Goal: Task Accomplishment & Management: Manage account settings

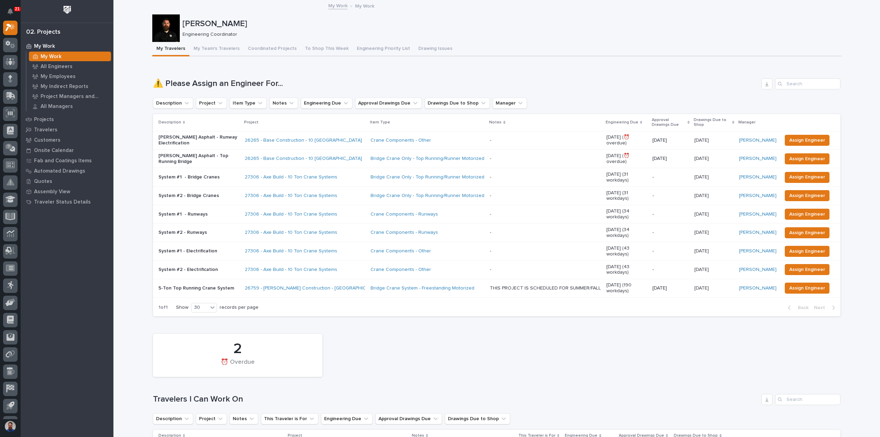
click at [318, 41] on div "Weston Hochstetler Engineering Coordinator" at bounding box center [496, 27] width 689 height 27
click at [317, 47] on button "To Shop This Week" at bounding box center [327, 49] width 52 height 14
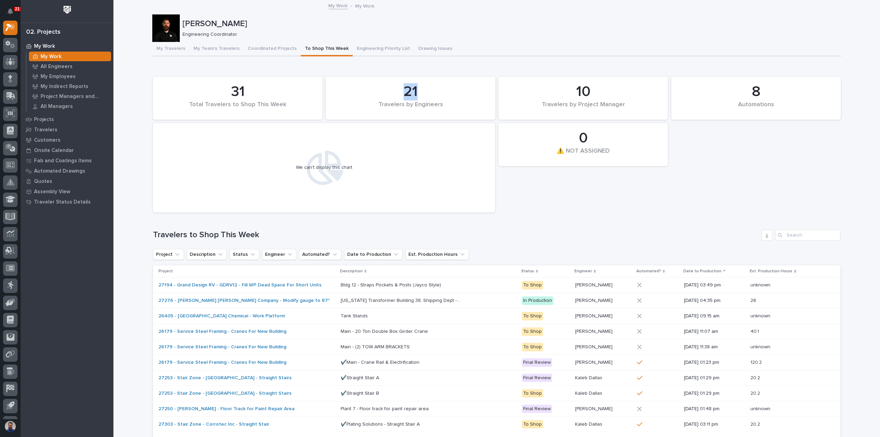
drag, startPoint x: 385, startPoint y: 87, endPoint x: 418, endPoint y: 99, distance: 35.7
click at [418, 99] on div "21" at bounding box center [411, 91] width 146 height 17
click at [422, 95] on div "21" at bounding box center [411, 91] width 146 height 17
drag, startPoint x: 432, startPoint y: 99, endPoint x: 364, endPoint y: 80, distance: 70.8
click at [364, 80] on div "21 Travelers by Engineers" at bounding box center [410, 98] width 163 height 36
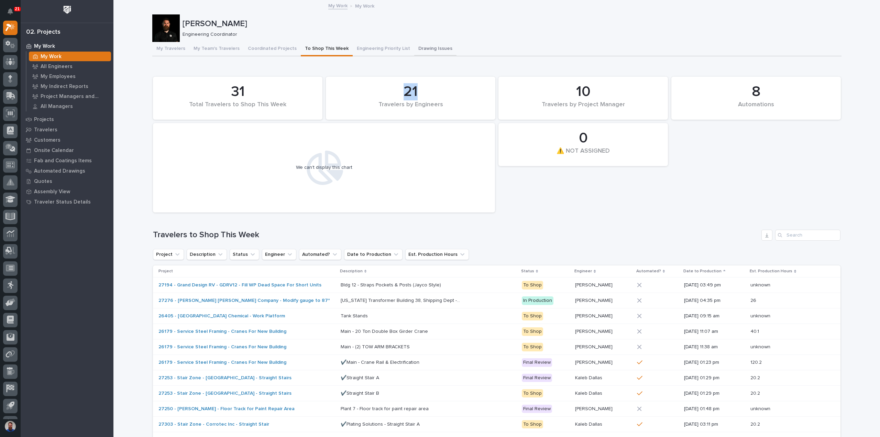
click at [425, 48] on button "Drawing Issues" at bounding box center [435, 49] width 42 height 14
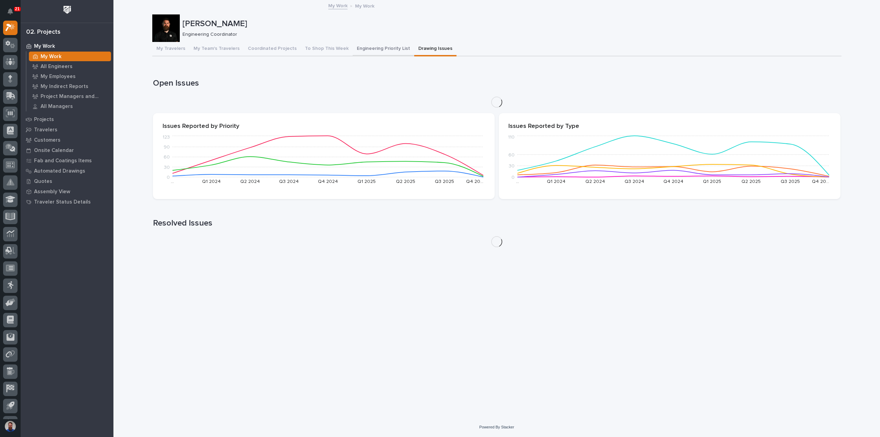
click at [361, 47] on button "Engineering Priority List" at bounding box center [384, 49] width 62 height 14
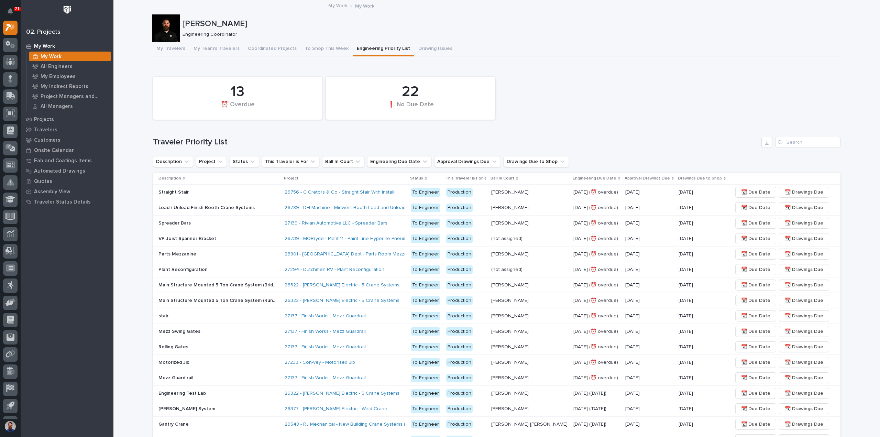
click at [577, 254] on p "Sep 19 (⏰ overdue)" at bounding box center [596, 253] width 46 height 7
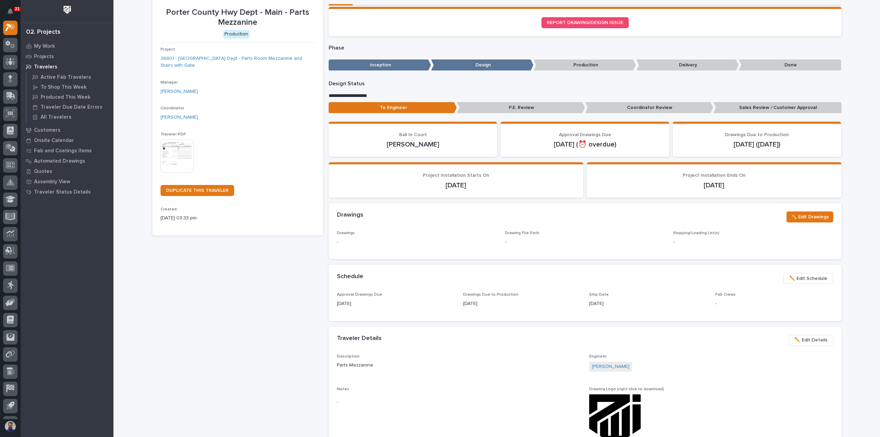
scroll to position [46, 0]
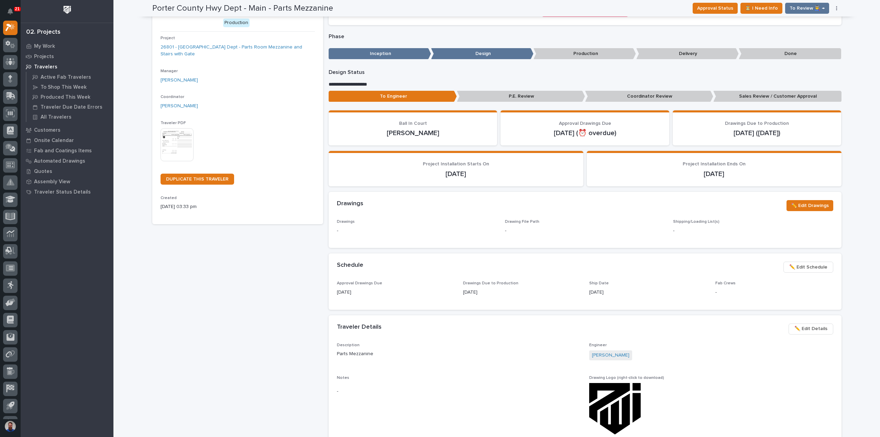
click at [812, 265] on span "✏️ Edit Schedule" at bounding box center [808, 267] width 38 height 8
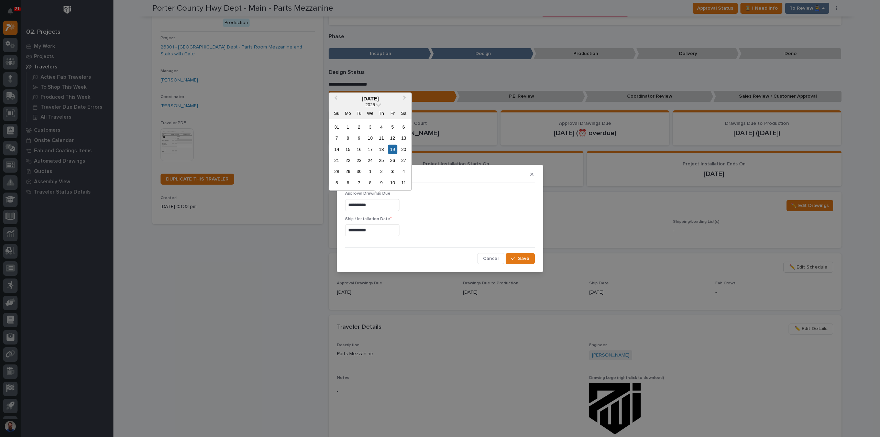
click at [245, 197] on div "**********" at bounding box center [440, 218] width 880 height 437
drag, startPoint x: 469, startPoint y: 200, endPoint x: 472, endPoint y: 209, distance: 9.6
click at [469, 201] on div at bounding box center [440, 205] width 190 height 12
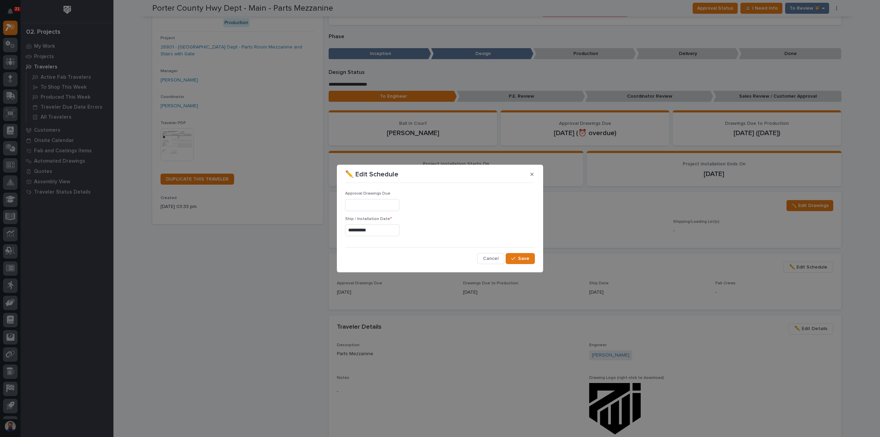
click at [518, 252] on div "**********" at bounding box center [440, 225] width 190 height 78
click at [518, 254] on button "Save" at bounding box center [520, 258] width 29 height 11
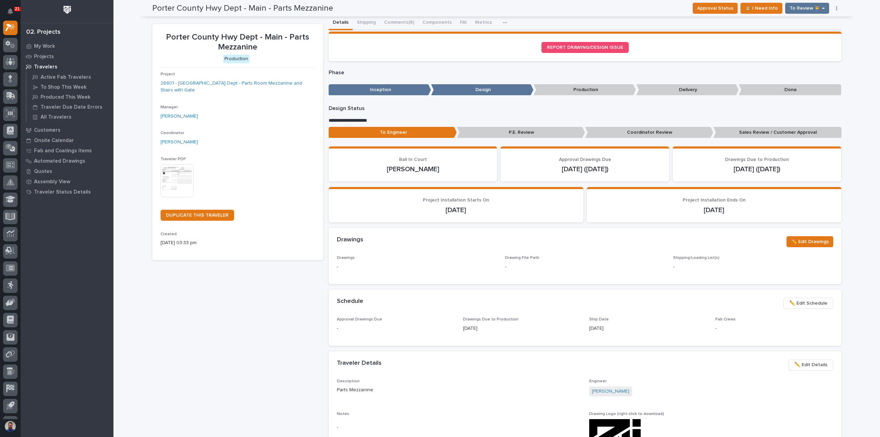
scroll to position [0, 0]
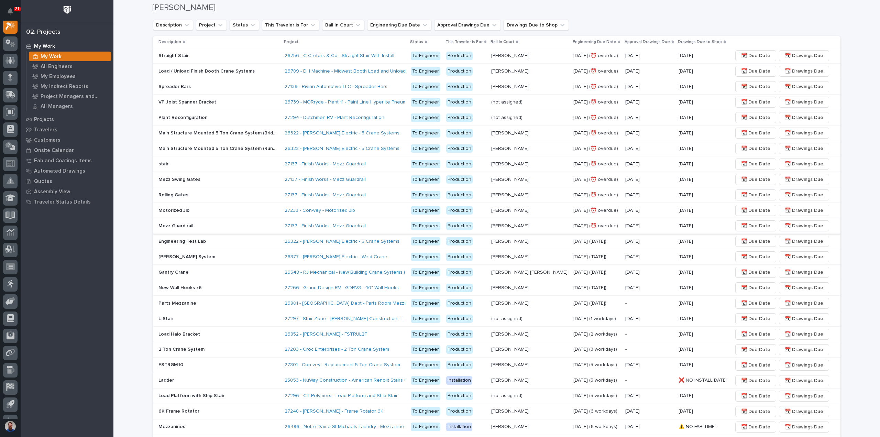
scroll to position [137, 0]
click at [630, 240] on p "10/03/2025" at bounding box center [649, 241] width 48 height 6
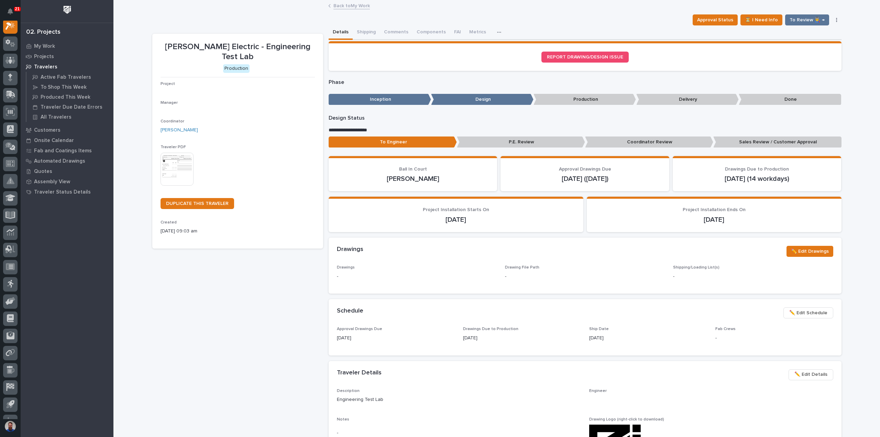
scroll to position [17, 0]
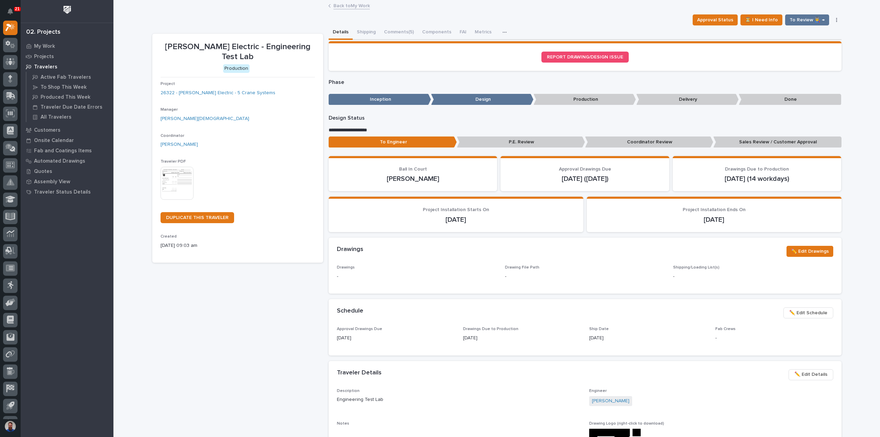
click at [808, 314] on span "✏️ Edit Schedule" at bounding box center [808, 313] width 38 height 8
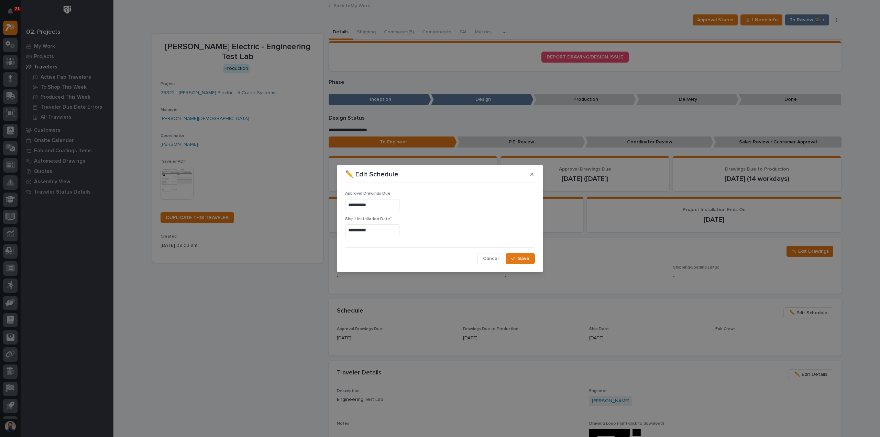
drag, startPoint x: 386, startPoint y: 203, endPoint x: 251, endPoint y: 207, distance: 134.4
click at [253, 207] on div "**********" at bounding box center [440, 218] width 880 height 437
click at [523, 255] on span "Save" at bounding box center [523, 258] width 11 height 6
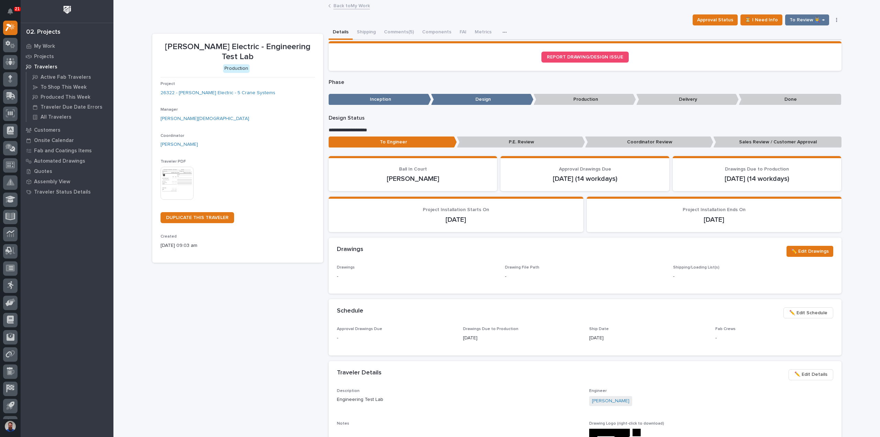
click at [233, 288] on div "Schneider Electric - Engineering Test Lab Production Project 26322 - Schneider …" at bounding box center [237, 367] width 171 height 667
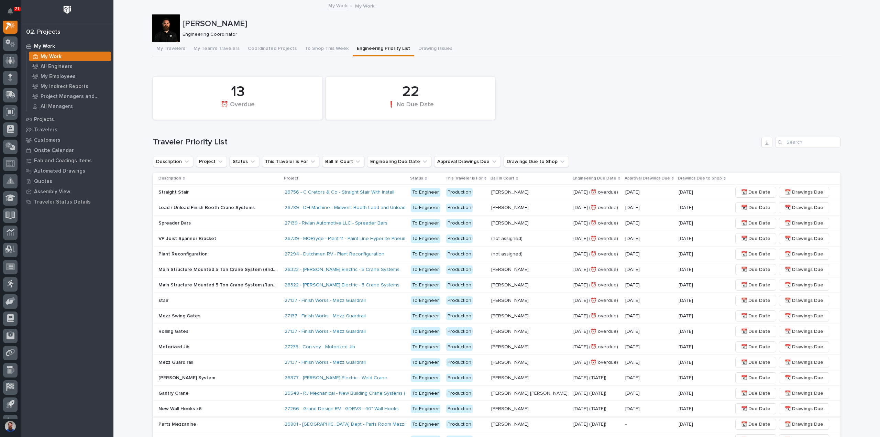
scroll to position [137, 0]
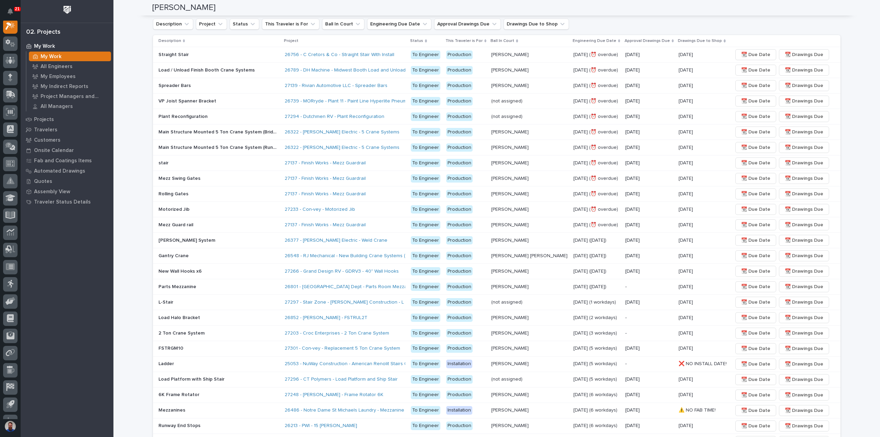
click at [252, 132] on p "Main Structure Mounted 5 Ton Crane System (Bridges (x4))" at bounding box center [219, 131] width 122 height 7
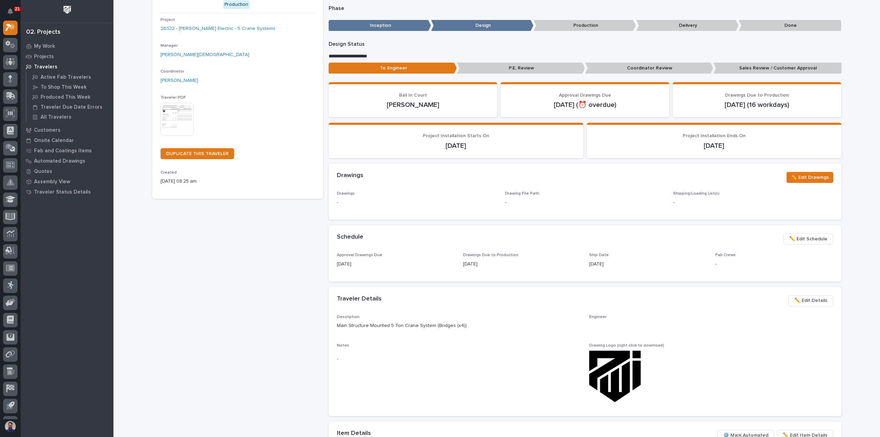
scroll to position [93, 0]
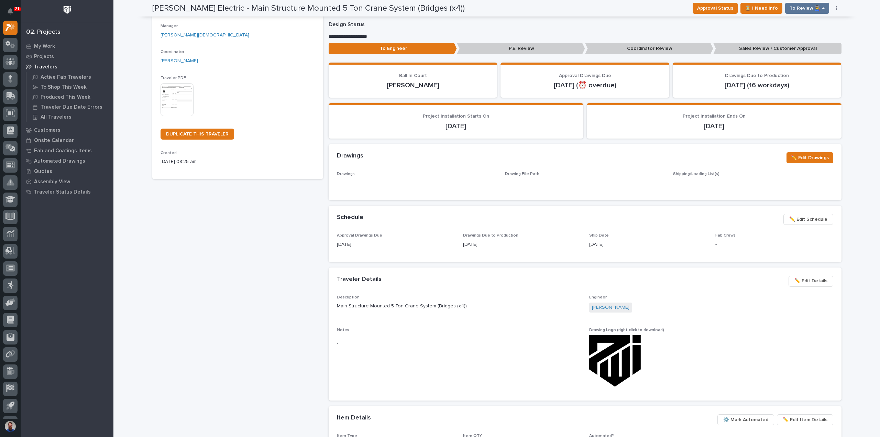
click at [799, 213] on div "Schedule ••• ✏️ Edit Schedule" at bounding box center [585, 219] width 513 height 27
click at [810, 219] on span "✏️ Edit Schedule" at bounding box center [808, 219] width 38 height 8
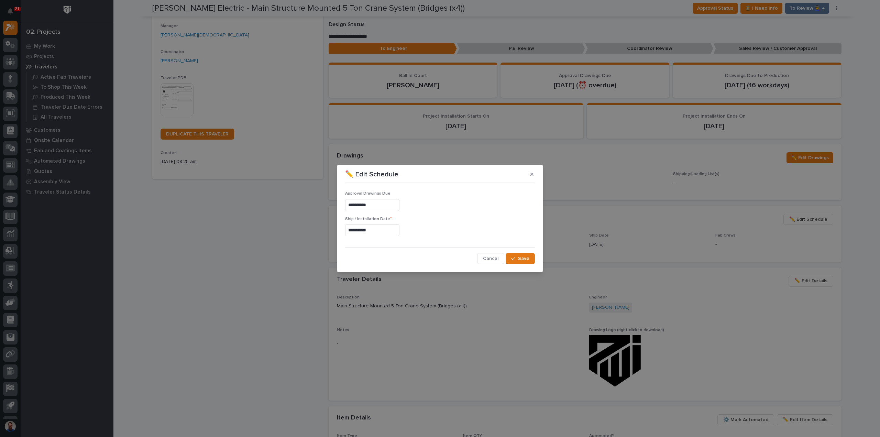
drag, startPoint x: 306, startPoint y: 203, endPoint x: 286, endPoint y: 203, distance: 19.9
click at [288, 203] on div "**********" at bounding box center [440, 218] width 880 height 437
click at [524, 256] on span "Save" at bounding box center [523, 258] width 11 height 6
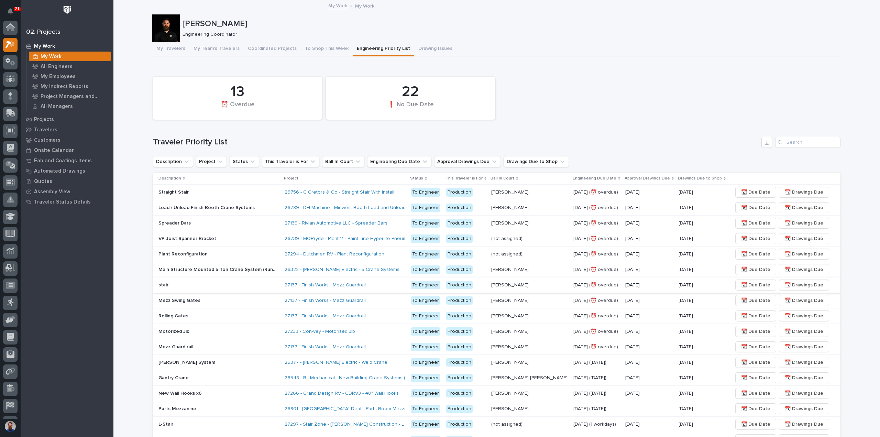
scroll to position [19, 0]
click at [401, 272] on div "26322 - [PERSON_NAME] Electric - 5 Crane Systems" at bounding box center [345, 269] width 121 height 11
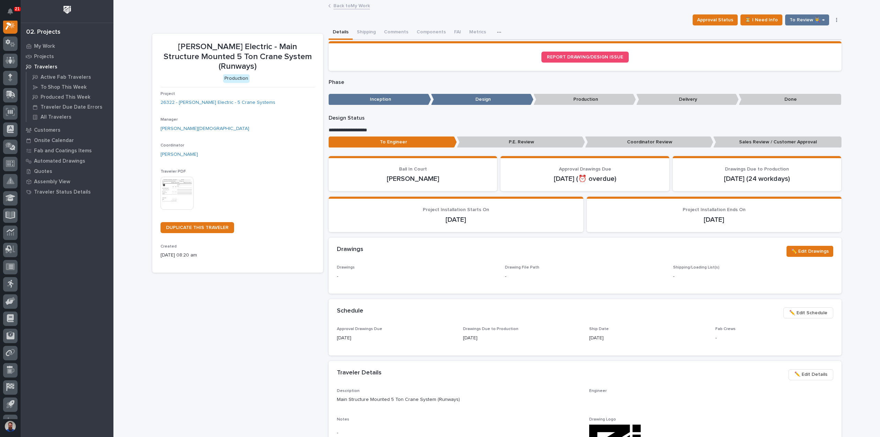
scroll to position [17, 0]
click at [807, 313] on span "✏️ Edit Schedule" at bounding box center [808, 313] width 38 height 8
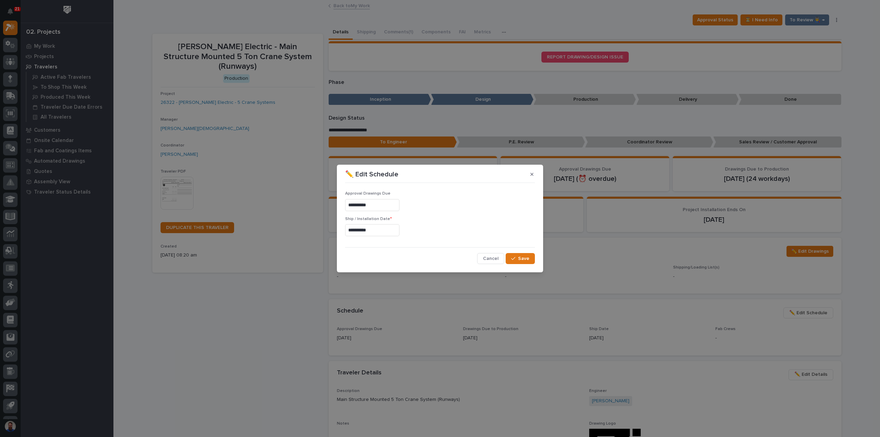
drag, startPoint x: 371, startPoint y: 207, endPoint x: 279, endPoint y: 209, distance: 92.1
click at [279, 209] on div "**********" at bounding box center [440, 218] width 880 height 437
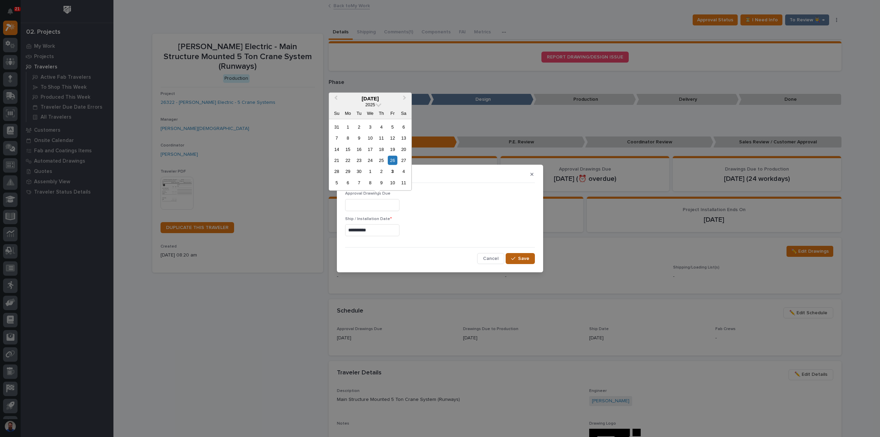
click at [532, 258] on button "Save" at bounding box center [520, 258] width 29 height 11
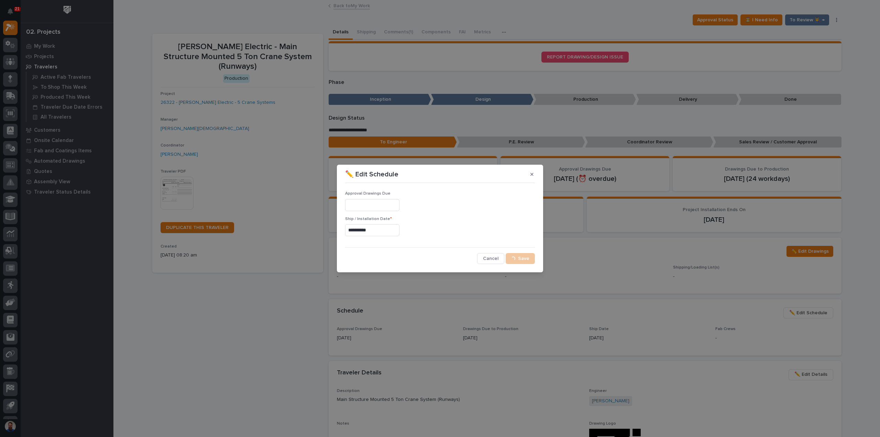
click at [240, 301] on div "**********" at bounding box center [440, 218] width 880 height 437
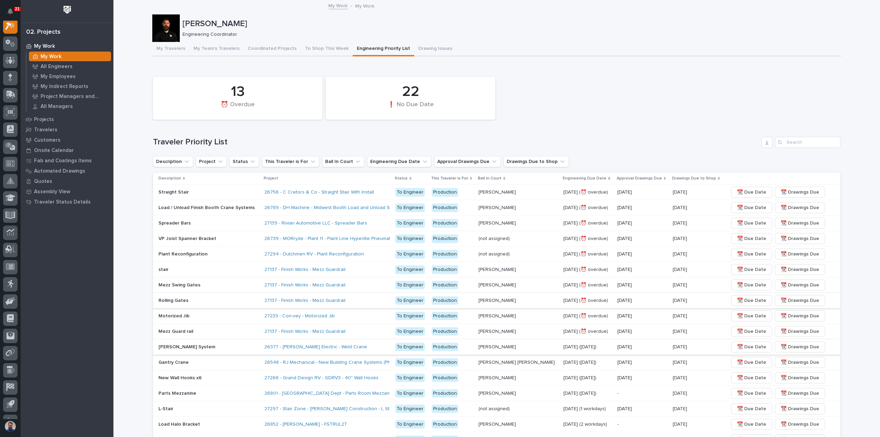
scroll to position [91, 0]
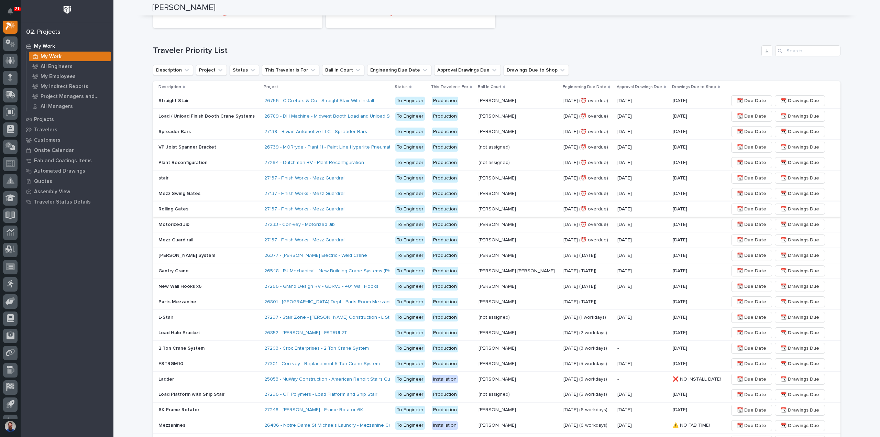
click at [620, 255] on p "10/03/2025" at bounding box center [642, 256] width 50 height 6
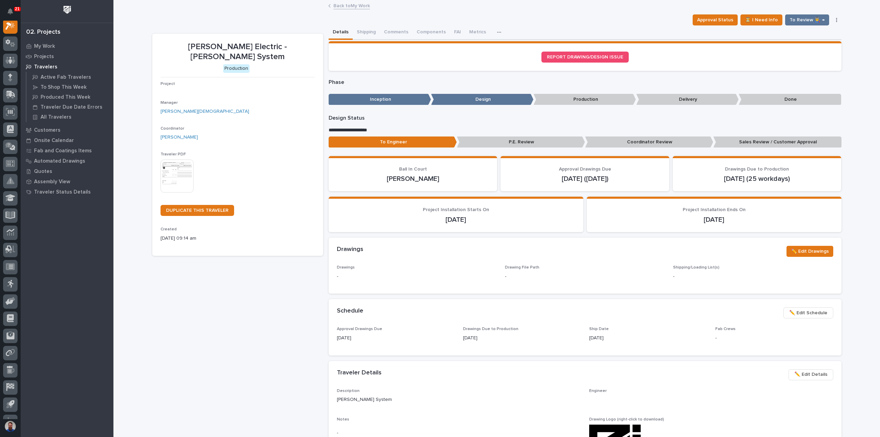
scroll to position [17, 0]
click at [805, 311] on span "✏️ Edit Schedule" at bounding box center [808, 313] width 38 height 8
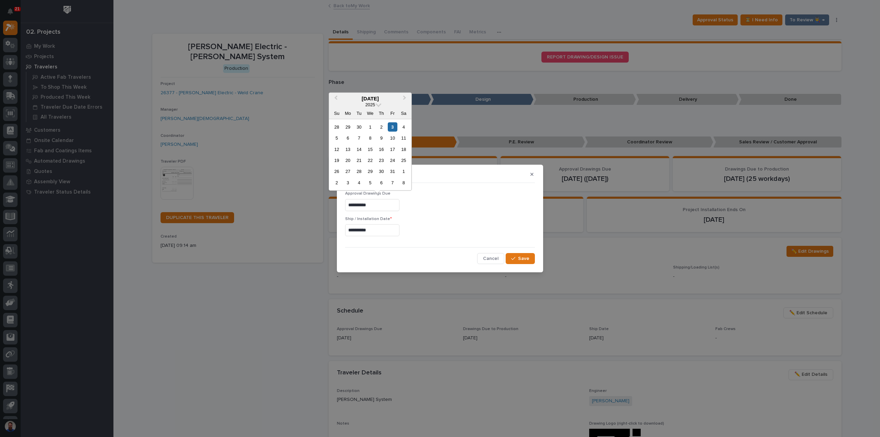
drag, startPoint x: 388, startPoint y: 202, endPoint x: 325, endPoint y: 221, distance: 65.7
click at [308, 209] on div "**********" at bounding box center [440, 218] width 880 height 437
click at [532, 258] on button "Save" at bounding box center [520, 258] width 29 height 11
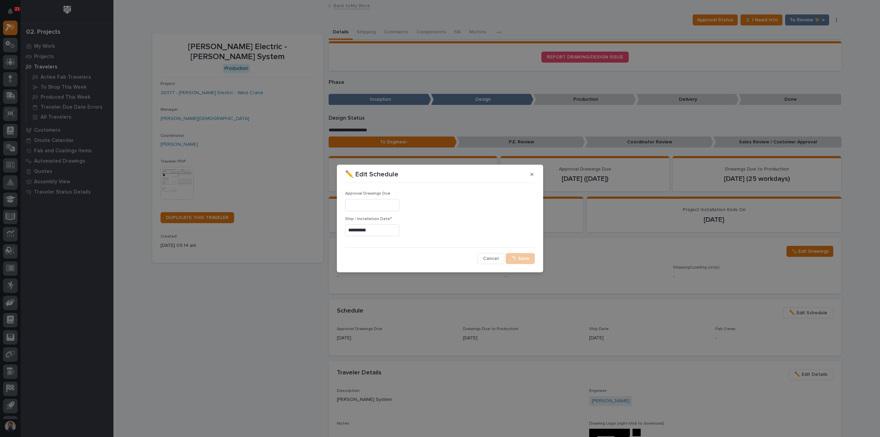
click at [237, 313] on div "**********" at bounding box center [440, 218] width 880 height 437
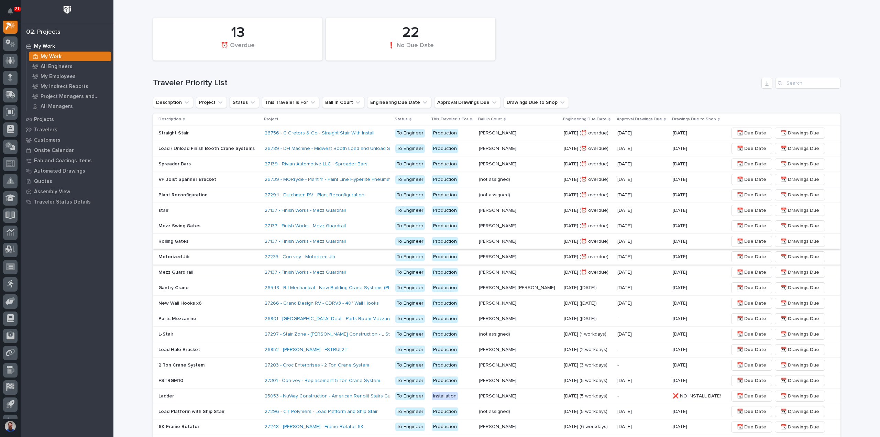
scroll to position [91, 0]
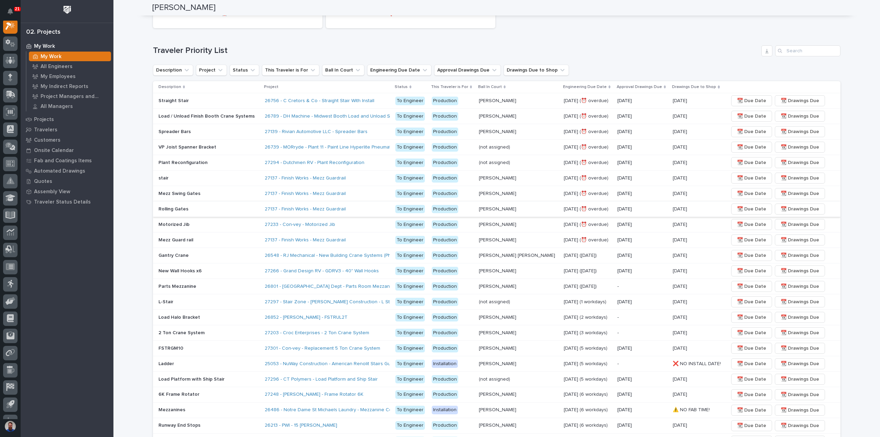
click at [523, 35] on div "13 ⏰ Overdue 22 ❗ No Due Date Traveler Priority List Description Project Status…" at bounding box center [496, 279] width 687 height 594
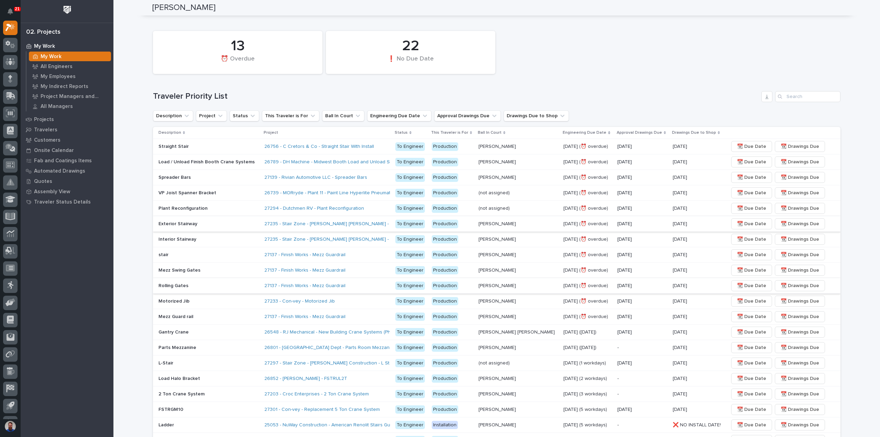
scroll to position [0, 0]
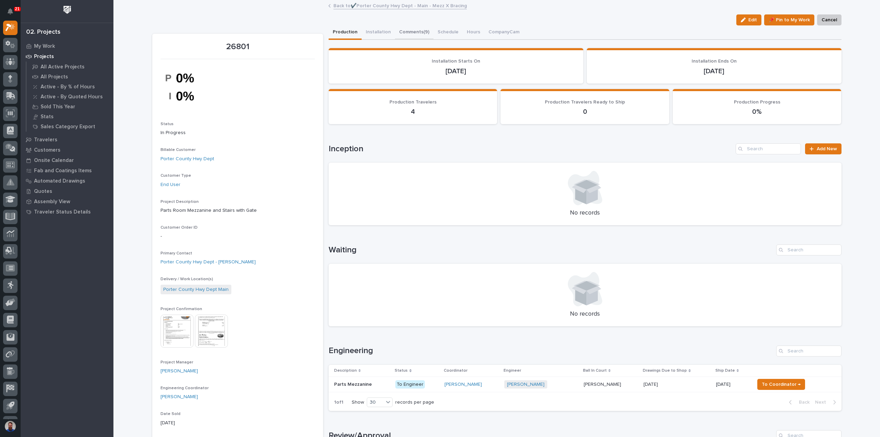
click at [410, 31] on button "Comments (9)" at bounding box center [414, 32] width 38 height 14
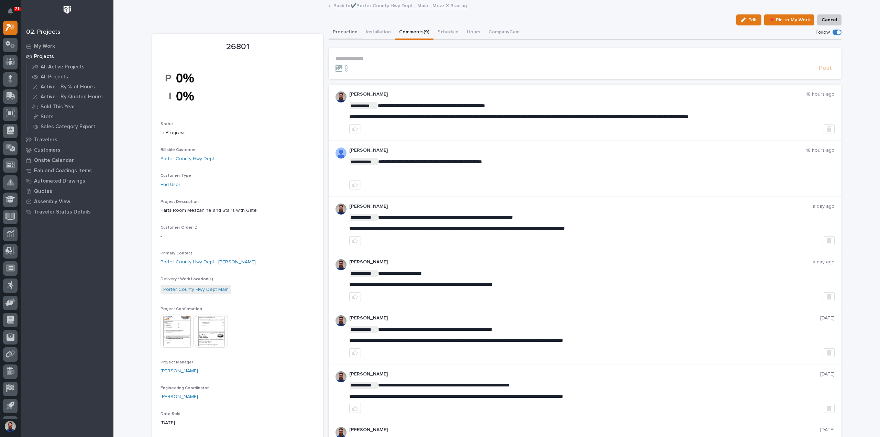
click at [346, 31] on button "Production" at bounding box center [345, 32] width 33 height 14
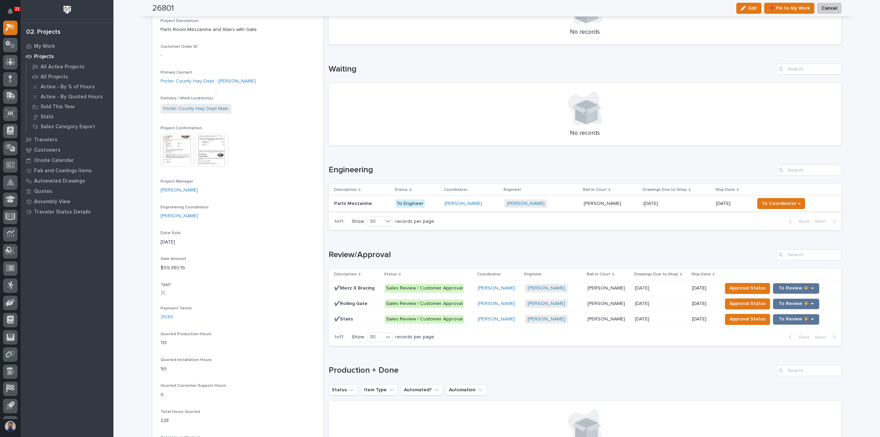
scroll to position [183, 0]
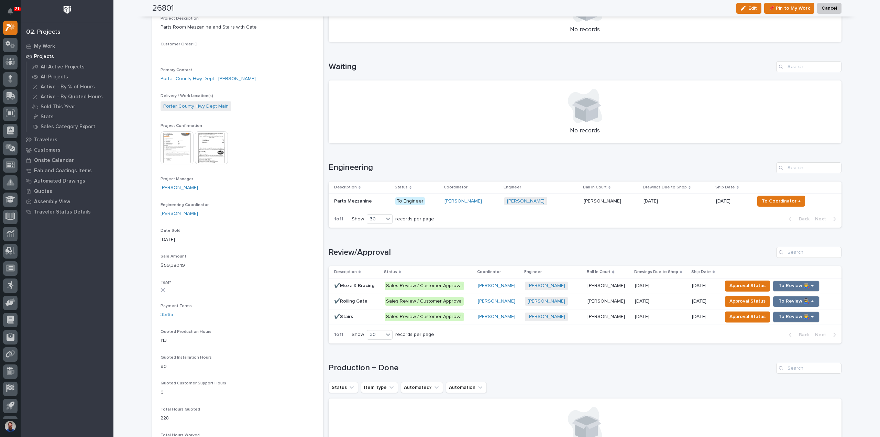
click at [371, 203] on p at bounding box center [362, 201] width 56 height 6
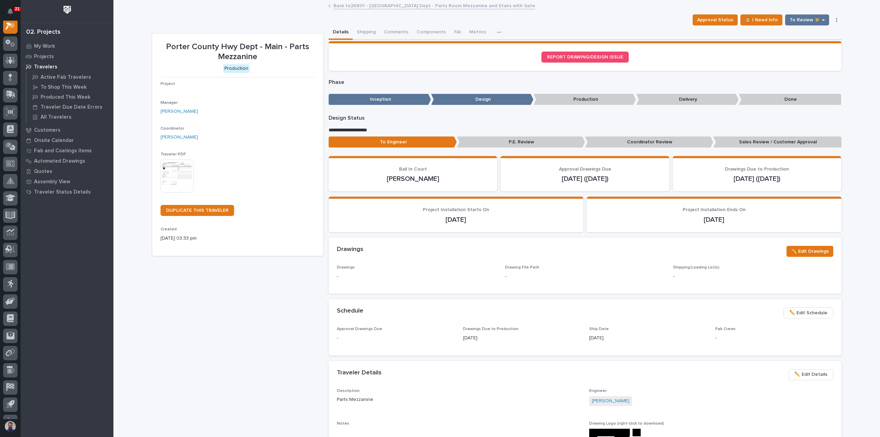
scroll to position [17, 0]
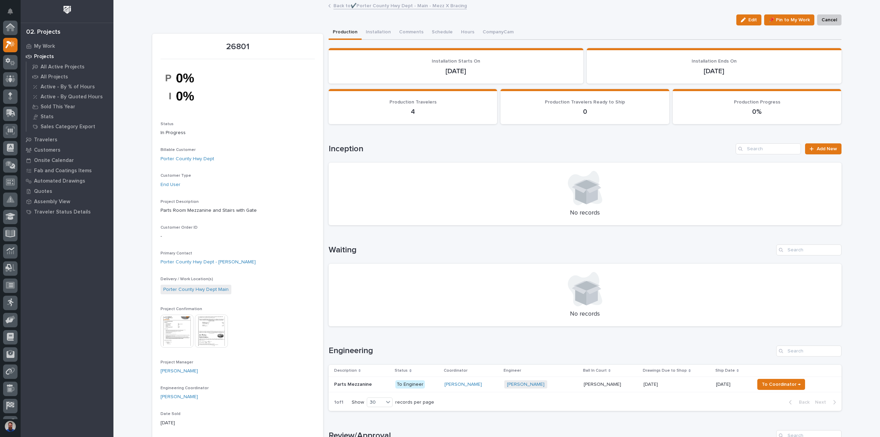
scroll to position [19, 0]
click at [377, 384] on p at bounding box center [362, 385] width 56 height 6
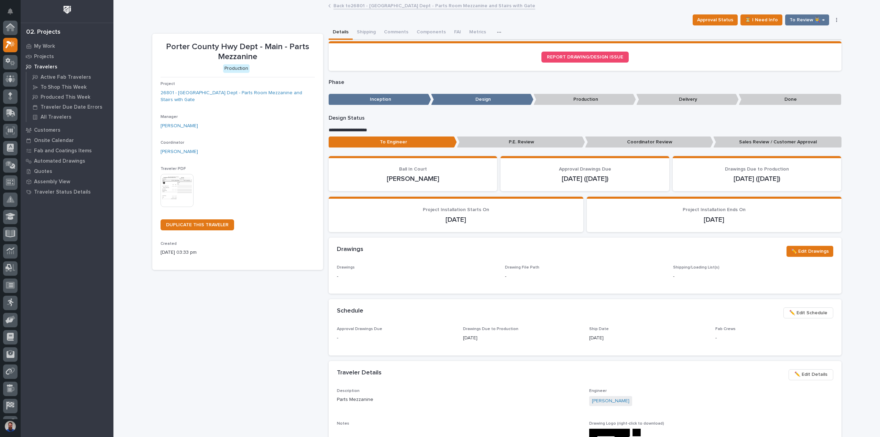
scroll to position [17, 0]
click at [477, 32] on button "Metrics" at bounding box center [483, 32] width 25 height 14
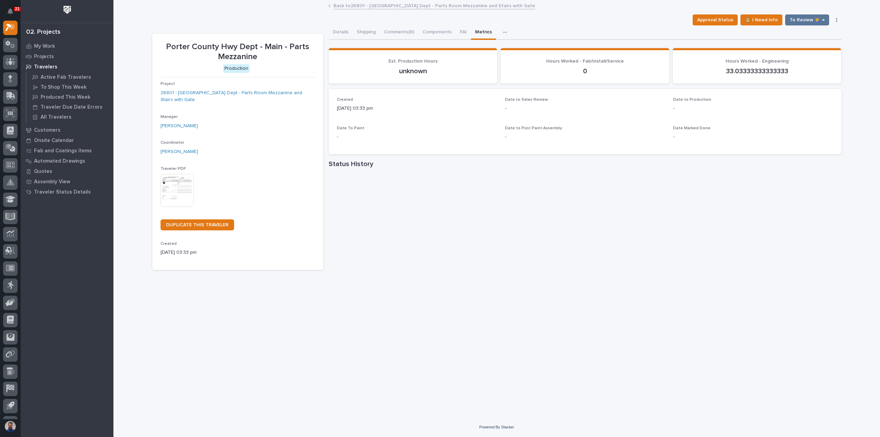
drag, startPoint x: 388, startPoint y: 109, endPoint x: 339, endPoint y: 106, distance: 48.9
click at [339, 106] on p "08/14/2025 03:33 pm" at bounding box center [417, 108] width 160 height 7
click at [404, 108] on p "08/14/2025 03:33 pm" at bounding box center [417, 108] width 160 height 7
click at [411, 106] on p "08/14/2025 03:33 pm" at bounding box center [417, 108] width 160 height 7
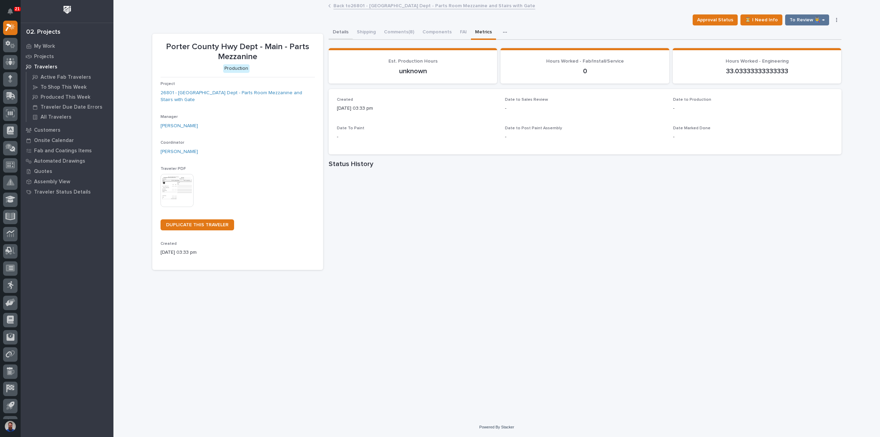
click at [335, 30] on button "Details" at bounding box center [341, 32] width 24 height 14
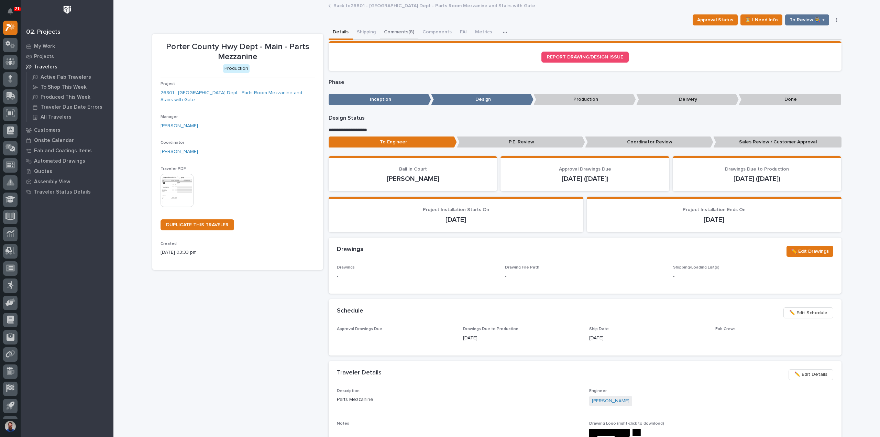
click at [391, 33] on button "Comments (8)" at bounding box center [399, 32] width 38 height 14
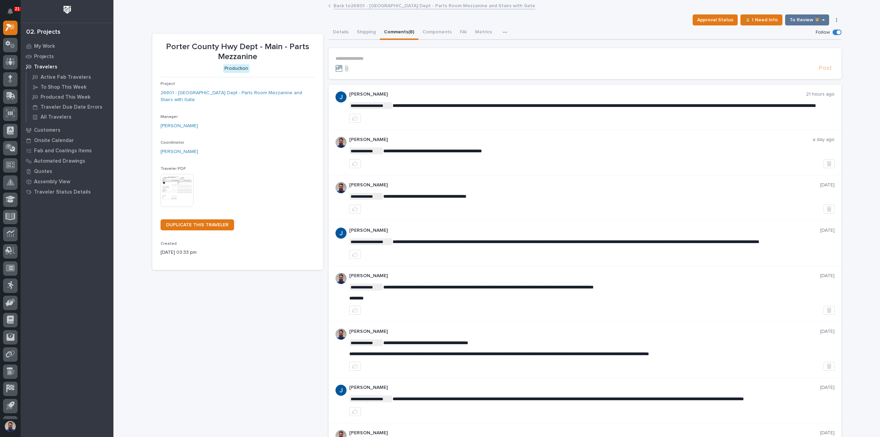
click at [474, 24] on div "Approval Status ⏳ I Need Info To Review 👨‍🏭 → Hold Cancel Change Traveler Type …" at bounding box center [496, 19] width 689 height 11
click at [475, 31] on button "Metrics" at bounding box center [483, 32] width 25 height 14
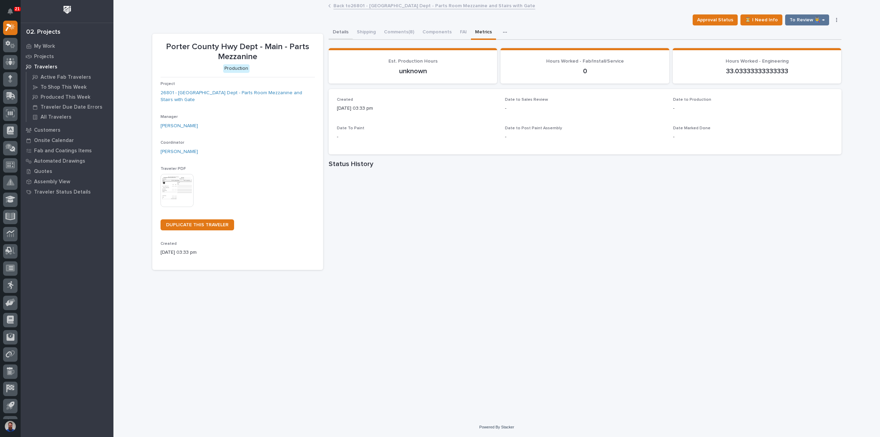
click at [341, 31] on button "Details" at bounding box center [341, 32] width 24 height 14
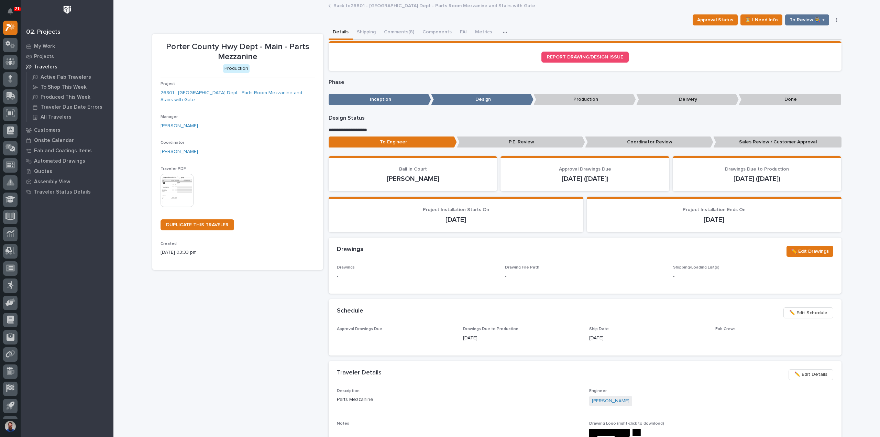
drag, startPoint x: 632, startPoint y: 343, endPoint x: 414, endPoint y: 324, distance: 218.7
click at [414, 324] on section "Schedule ••• ✏️ Edit Schedule Approval Drawings Due - Drawings Due to Productio…" at bounding box center [585, 327] width 513 height 56
click at [414, 324] on div "Schedule ••• ✏️ Edit Schedule" at bounding box center [585, 312] width 513 height 27
drag, startPoint x: 327, startPoint y: 310, endPoint x: 638, endPoint y: 335, distance: 312.8
click at [637, 335] on section "Schedule ••• ✏️ Edit Schedule Approval Drawings Due - Drawings Due to Productio…" at bounding box center [585, 327] width 513 height 56
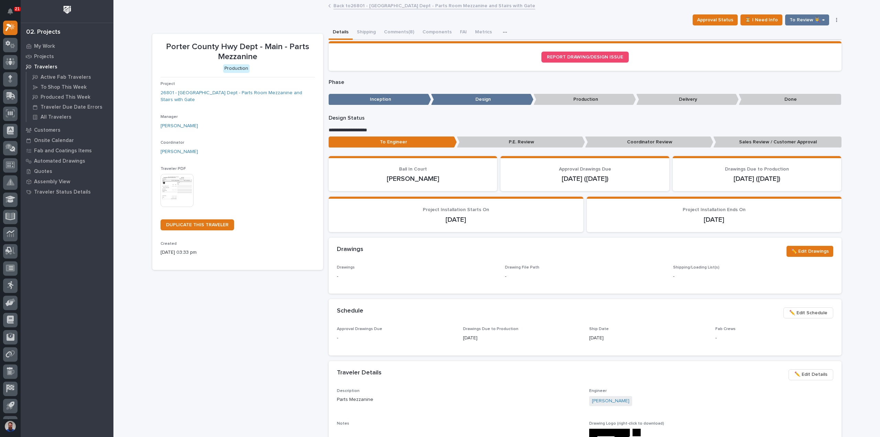
click at [639, 336] on p "10/27/2025" at bounding box center [648, 337] width 118 height 7
drag, startPoint x: 552, startPoint y: 332, endPoint x: 435, endPoint y: 309, distance: 119.2
click at [435, 309] on section "Schedule ••• ✏️ Edit Schedule Approval Drawings Due - Drawings Due to Productio…" at bounding box center [585, 327] width 513 height 56
click at [434, 308] on div "Schedule •••" at bounding box center [557, 311] width 441 height 8
click at [366, 33] on button "Shipping" at bounding box center [366, 32] width 27 height 14
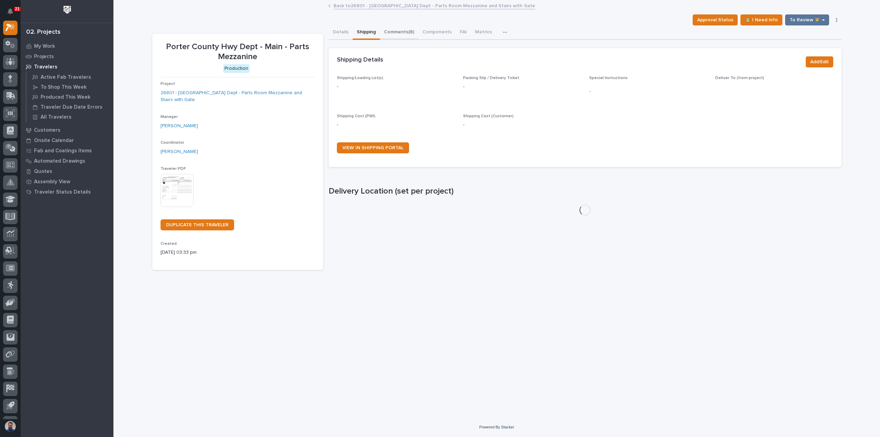
click at [406, 34] on button "Comments (8)" at bounding box center [399, 32] width 38 height 14
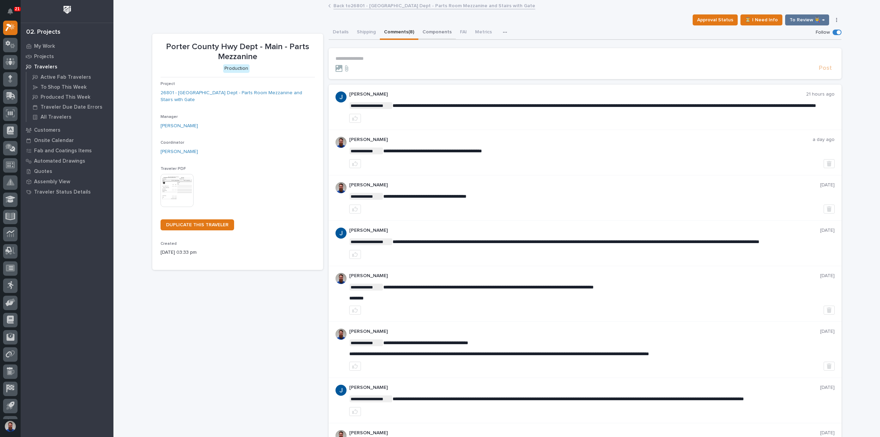
click at [429, 26] on button "Components" at bounding box center [436, 32] width 37 height 14
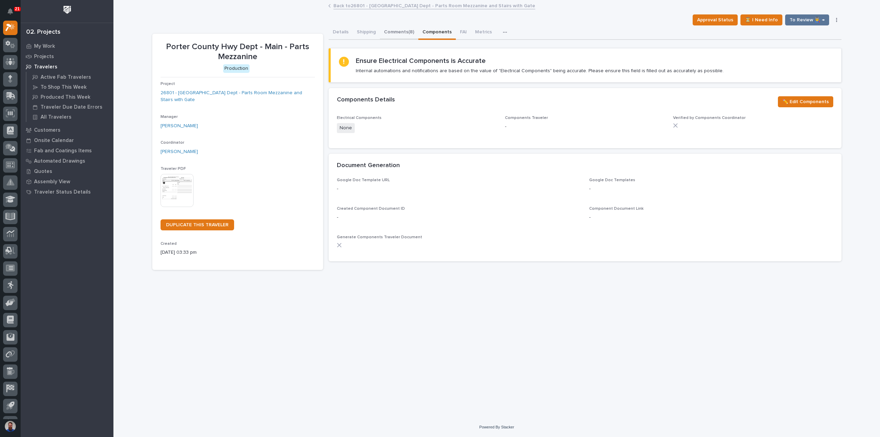
click at [395, 37] on button "Comments (8)" at bounding box center [399, 32] width 38 height 14
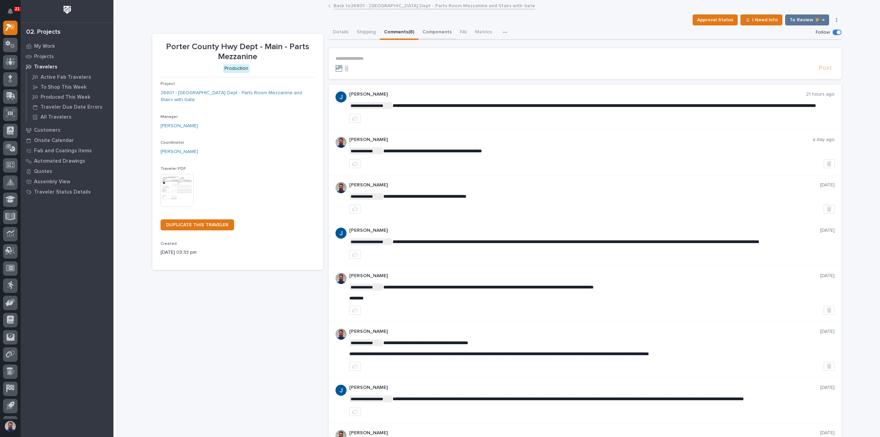
click at [419, 29] on button "Components" at bounding box center [436, 32] width 37 height 14
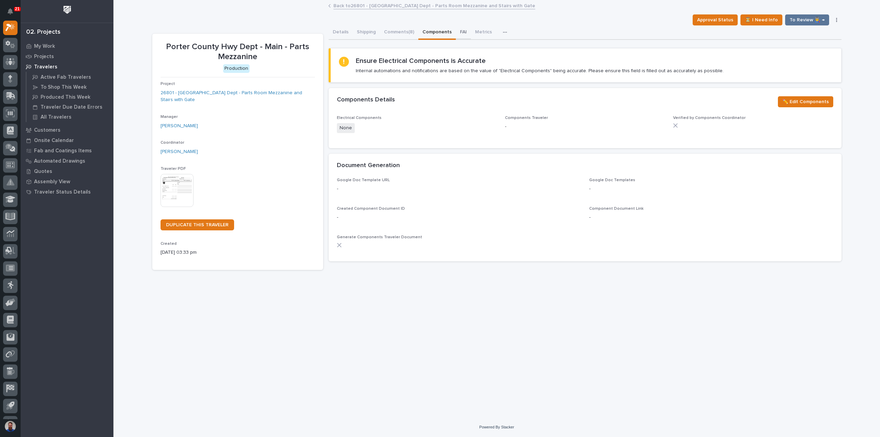
click at [460, 34] on button "FAI" at bounding box center [463, 32] width 15 height 14
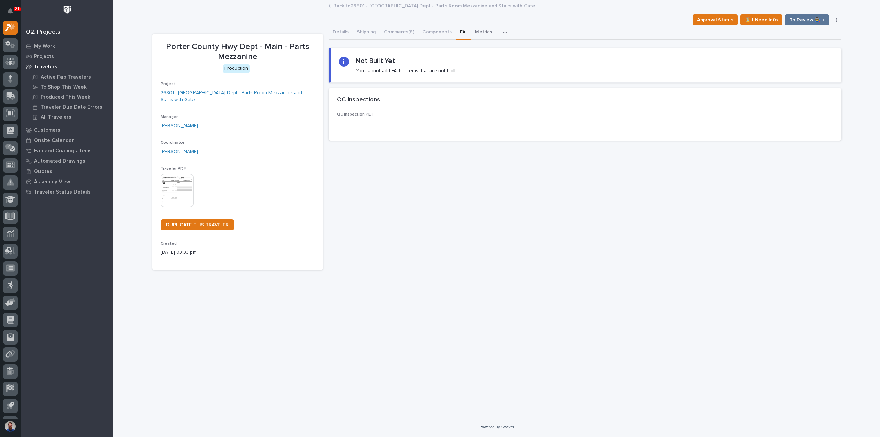
click at [480, 33] on button "Metrics" at bounding box center [483, 32] width 25 height 14
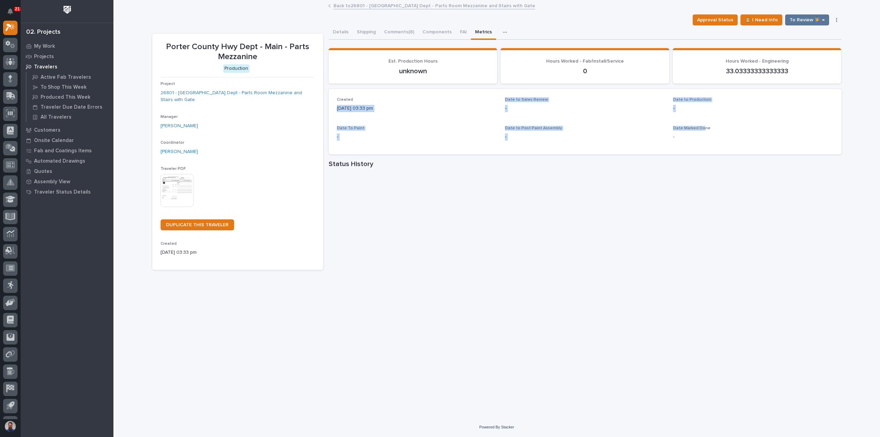
drag, startPoint x: 626, startPoint y: 111, endPoint x: 362, endPoint y: 93, distance: 264.6
click at [362, 93] on div "Created 08/14/2025 03:33 pm Date to Sales Review - Date to Production - Date To…" at bounding box center [585, 121] width 513 height 65
click at [359, 96] on div "Created 08/14/2025 03:33 pm Date to Sales Review - Date to Production - Date To…" at bounding box center [585, 121] width 513 height 65
click at [338, 95] on div "Created 08/14/2025 03:33 pm Date to Sales Review - Date to Production - Date To…" at bounding box center [585, 121] width 513 height 65
drag, startPoint x: 337, startPoint y: 97, endPoint x: 731, endPoint y: 131, distance: 396.4
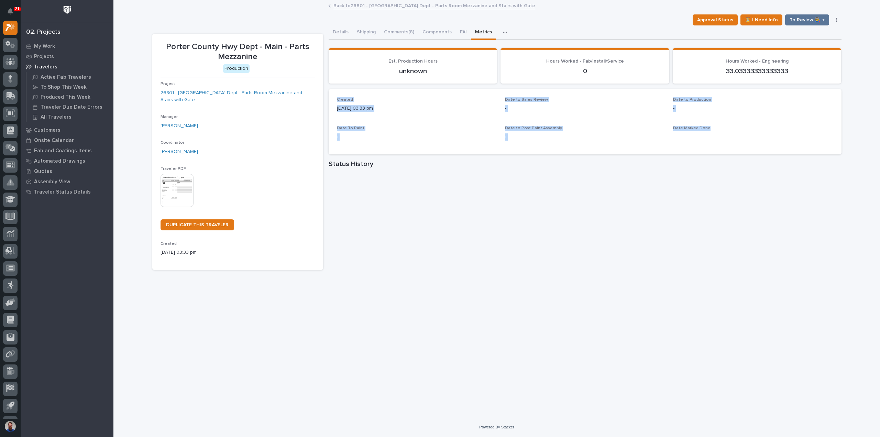
click at [731, 131] on div "Created 08/14/2025 03:33 pm Date to Sales Review - Date to Production - Date To…" at bounding box center [585, 121] width 513 height 65
click at [732, 131] on div "Date Marked Done -" at bounding box center [753, 136] width 160 height 20
click at [229, 93] on link "26801 - Porter County Hwy Dept - Parts Room Mezzanine and Stairs with Gate" at bounding box center [238, 96] width 154 height 14
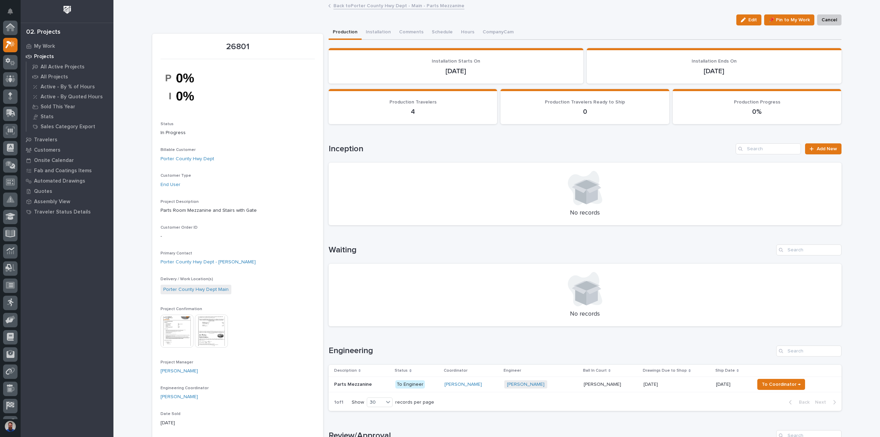
scroll to position [17, 0]
click at [371, 385] on p at bounding box center [362, 385] width 56 height 6
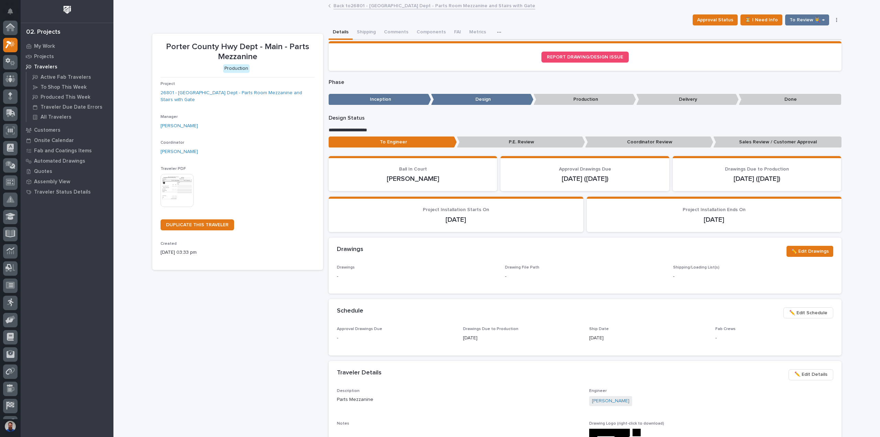
scroll to position [17, 0]
click at [424, 31] on button "Components" at bounding box center [436, 32] width 37 height 14
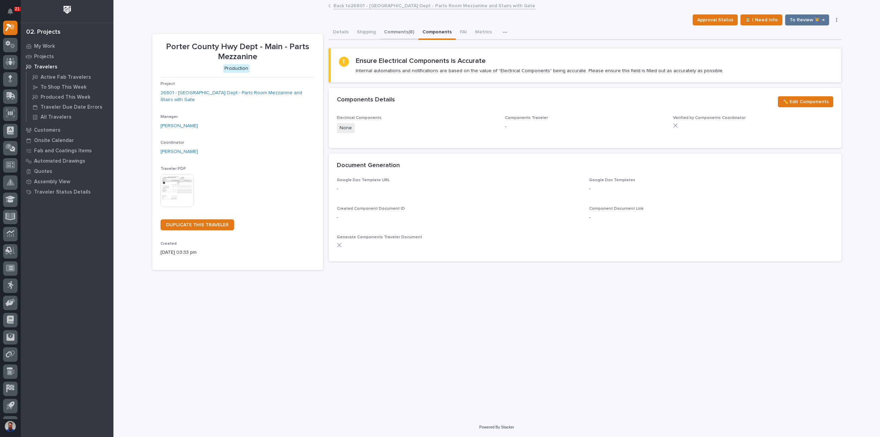
click at [391, 33] on button "Comments (8)" at bounding box center [399, 32] width 38 height 14
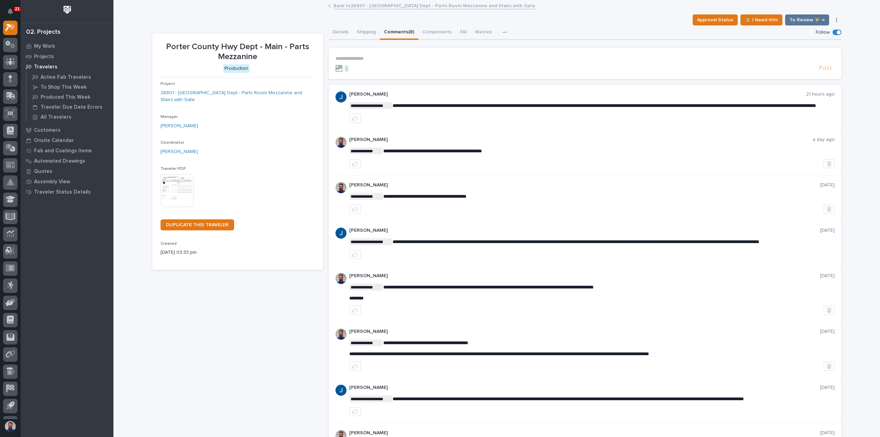
scroll to position [116, 0]
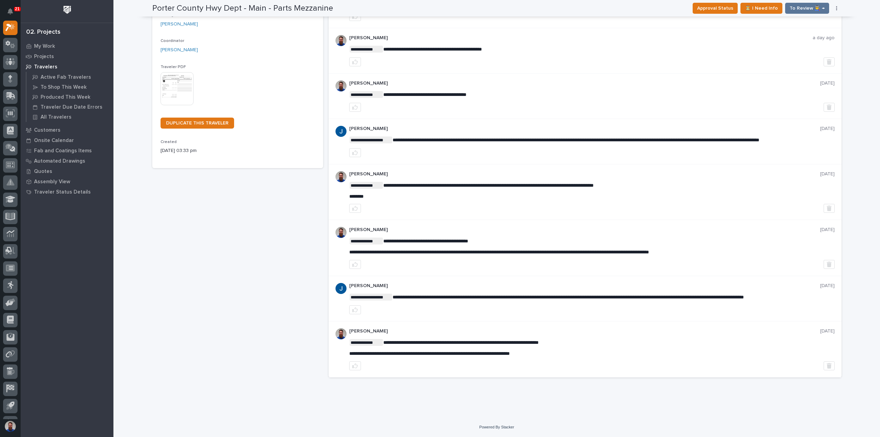
drag, startPoint x: 602, startPoint y: 355, endPoint x: 527, endPoint y: 341, distance: 75.5
click at [527, 341] on div "**********" at bounding box center [591, 349] width 485 height 42
drag, startPoint x: 459, startPoint y: 336, endPoint x: 428, endPoint y: 338, distance: 30.3
click at [428, 338] on div "**********" at bounding box center [591, 349] width 485 height 42
drag, startPoint x: 400, startPoint y: 343, endPoint x: 538, endPoint y: 361, distance: 138.7
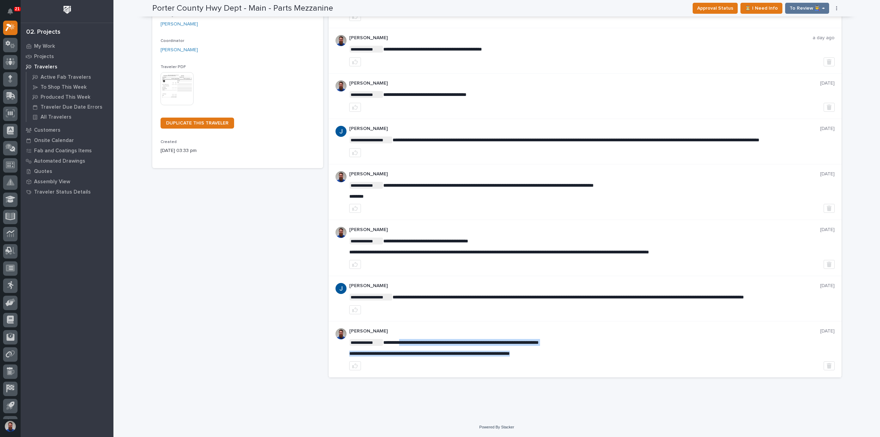
click at [537, 362] on div "**********" at bounding box center [591, 349] width 485 height 42
click at [538, 361] on div "**********" at bounding box center [591, 349] width 485 height 42
drag, startPoint x: 592, startPoint y: 360, endPoint x: 521, endPoint y: 345, distance: 72.1
click at [530, 345] on div "**********" at bounding box center [591, 349] width 485 height 42
click at [520, 345] on span "**********" at bounding box center [460, 342] width 155 height 5
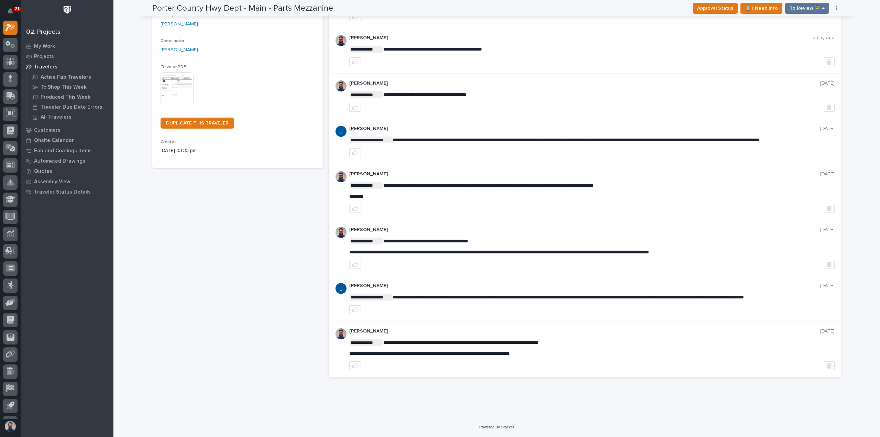
scroll to position [0, 0]
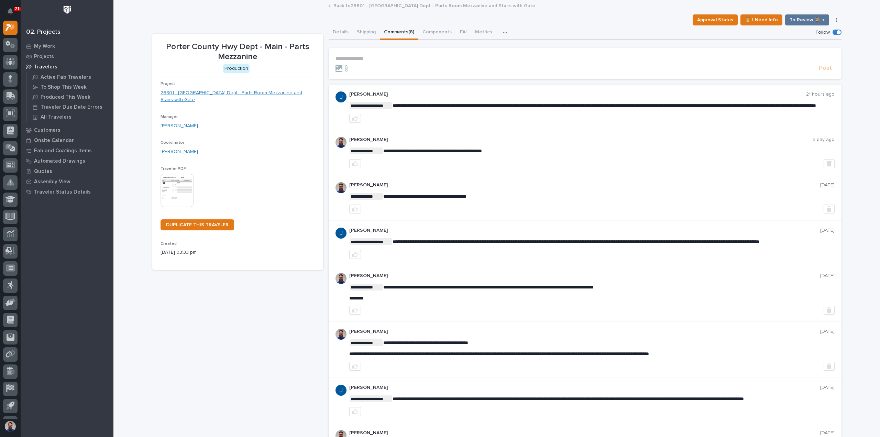
click at [295, 91] on link "26801 - Porter County Hwy Dept - Parts Room Mezzanine and Stairs with Gate" at bounding box center [238, 96] width 154 height 14
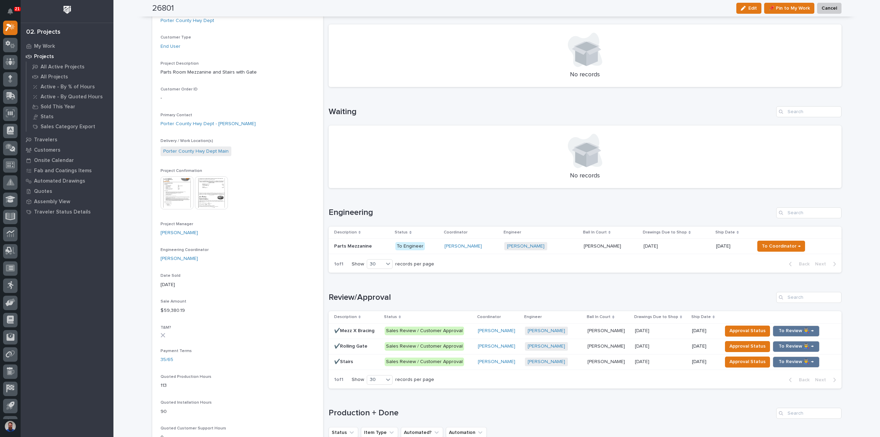
scroll to position [229, 0]
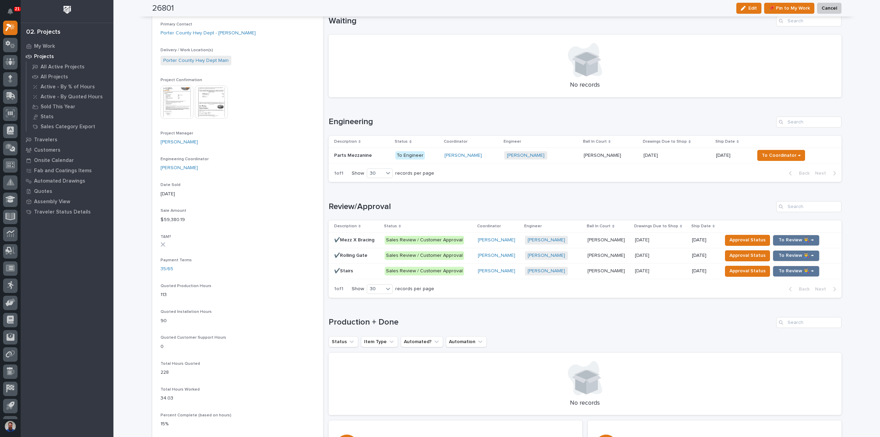
drag, startPoint x: 189, startPoint y: 197, endPoint x: 140, endPoint y: 180, distance: 51.8
click at [140, 180] on div "Loading... Saving… Loading... Saving… 26801 Edit 📌 Pin to My Work Cancel Edit 📌…" at bounding box center [496, 239] width 767 height 935
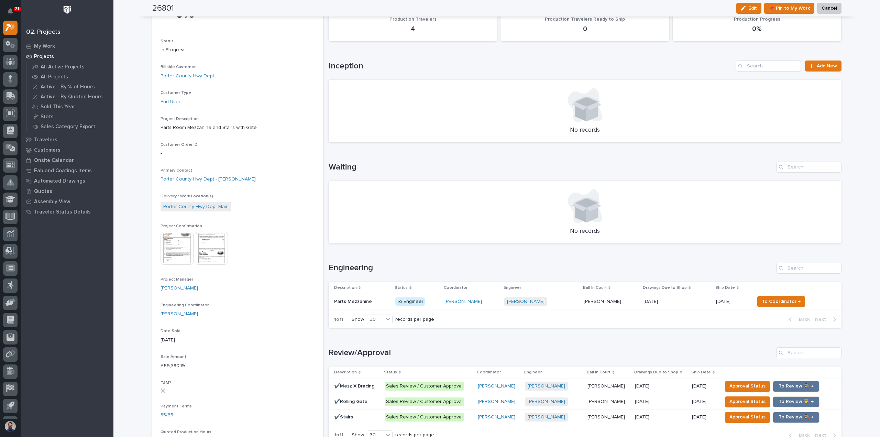
scroll to position [0, 0]
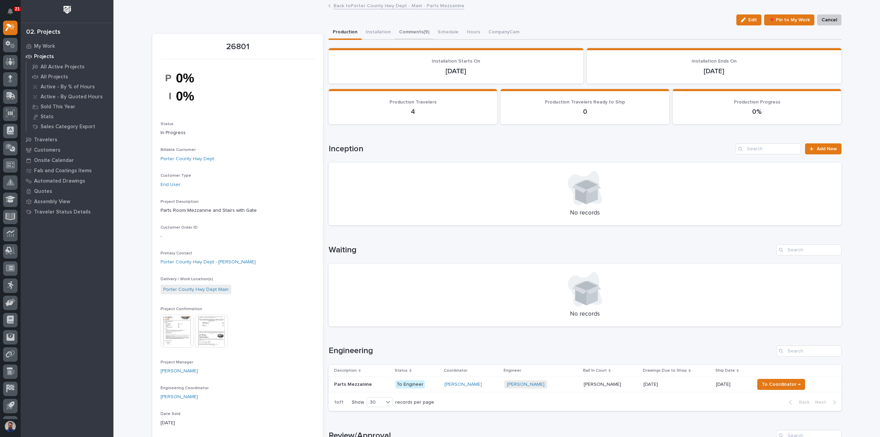
click at [413, 37] on button "Comments (9)" at bounding box center [414, 32] width 38 height 14
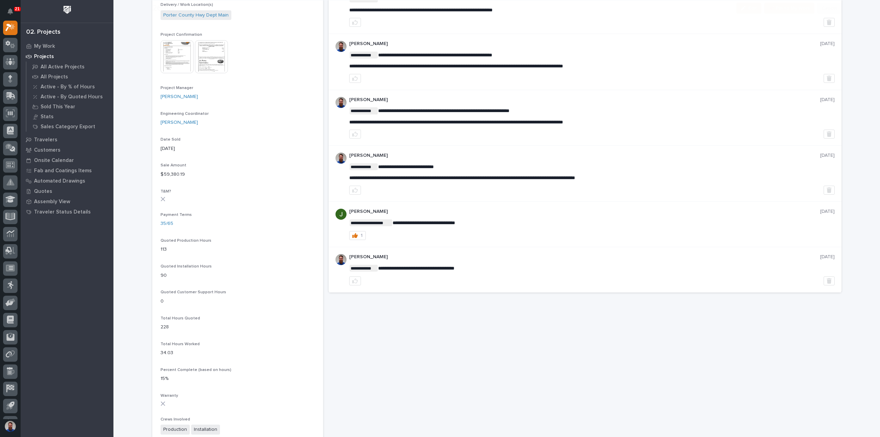
scroll to position [275, 0]
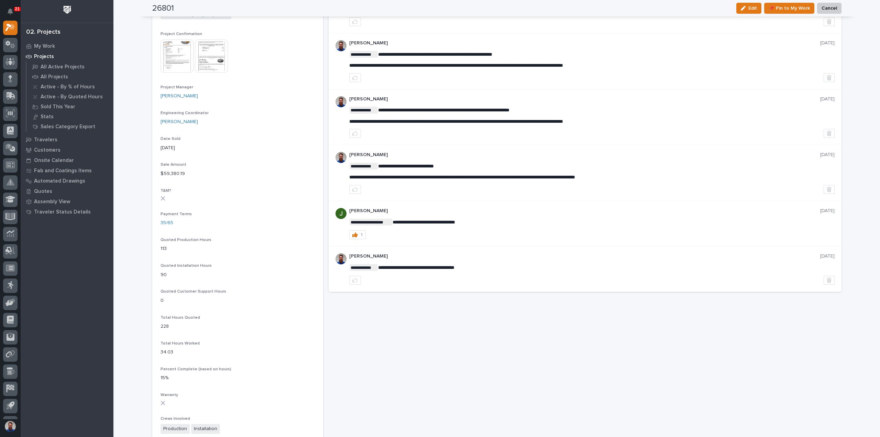
drag, startPoint x: 472, startPoint y: 268, endPoint x: 452, endPoint y: 252, distance: 25.7
click at [452, 253] on div "**********" at bounding box center [591, 268] width 485 height 31
click at [452, 253] on p "[PERSON_NAME]" at bounding box center [584, 256] width 471 height 6
click at [435, 217] on div "**********" at bounding box center [591, 223] width 485 height 31
drag, startPoint x: 487, startPoint y: 214, endPoint x: 436, endPoint y: 217, distance: 51.3
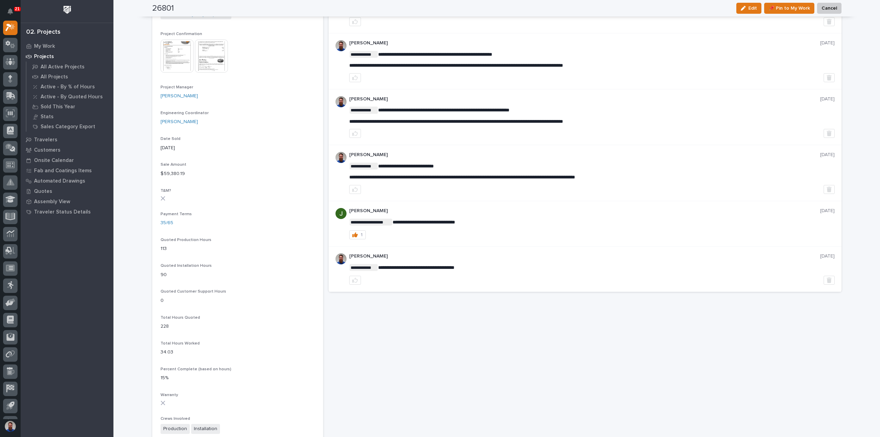
click at [435, 220] on span "**********" at bounding box center [424, 222] width 63 height 5
drag, startPoint x: 485, startPoint y: 223, endPoint x: 390, endPoint y: 219, distance: 94.6
click at [390, 219] on p "**********" at bounding box center [591, 222] width 485 height 7
click at [393, 220] on span "**********" at bounding box center [424, 222] width 63 height 5
drag, startPoint x: 463, startPoint y: 218, endPoint x: 407, endPoint y: 221, distance: 56.5
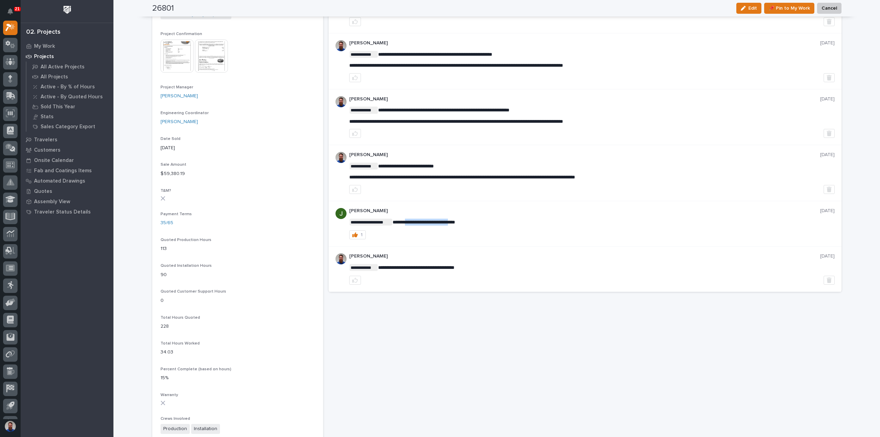
click at [407, 221] on span "**********" at bounding box center [424, 222] width 63 height 5
click at [508, 220] on p "**********" at bounding box center [591, 222] width 485 height 7
drag, startPoint x: 487, startPoint y: 216, endPoint x: 390, endPoint y: 222, distance: 96.4
click at [390, 222] on div "**********" at bounding box center [591, 223] width 485 height 31
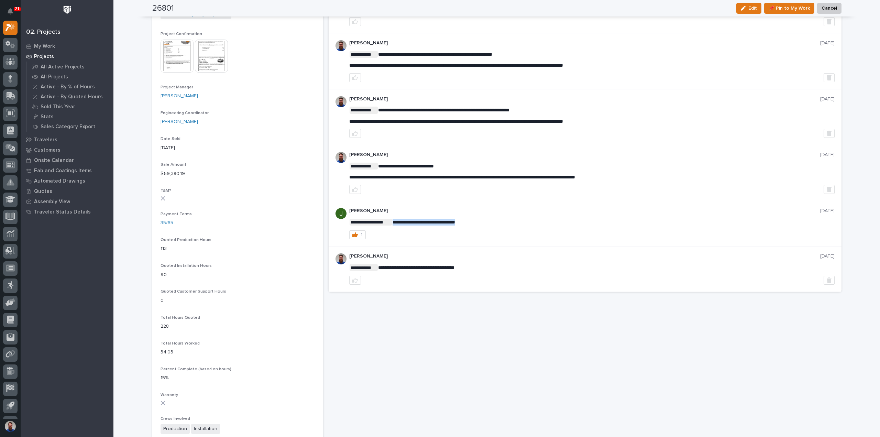
click at [402, 220] on span "**********" at bounding box center [424, 222] width 63 height 5
click at [453, 220] on span "**********" at bounding box center [424, 222] width 63 height 5
click at [485, 220] on p "**********" at bounding box center [591, 222] width 485 height 7
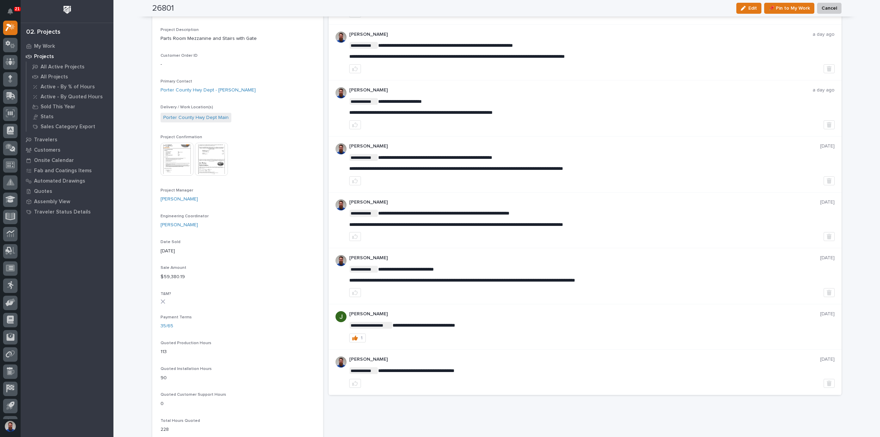
scroll to position [137, 0]
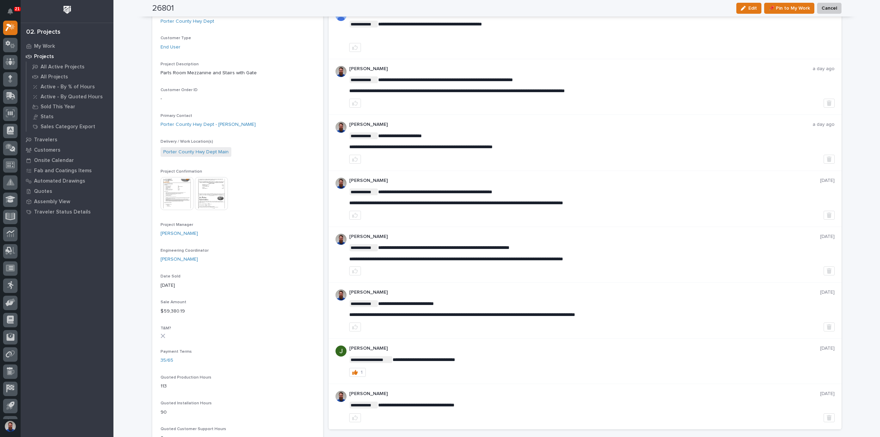
drag, startPoint x: 655, startPoint y: 252, endPoint x: 553, endPoint y: 252, distance: 101.4
click at [553, 252] on div "**********" at bounding box center [591, 253] width 485 height 18
drag, startPoint x: 492, startPoint y: 236, endPoint x: 483, endPoint y: 235, distance: 9.0
click at [483, 235] on div "**********" at bounding box center [591, 255] width 485 height 42
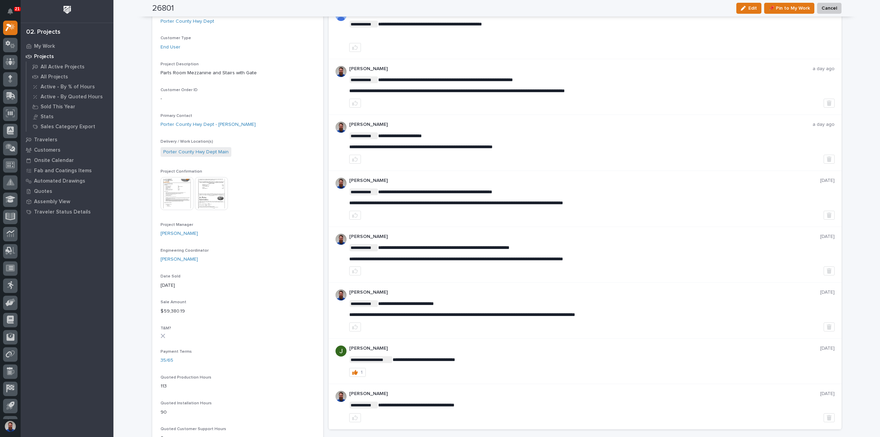
drag, startPoint x: 483, startPoint y: 235, endPoint x: 477, endPoint y: 238, distance: 7.2
click at [483, 235] on p "[PERSON_NAME]" at bounding box center [584, 237] width 471 height 6
click at [445, 245] on span "**********" at bounding box center [443, 247] width 131 height 5
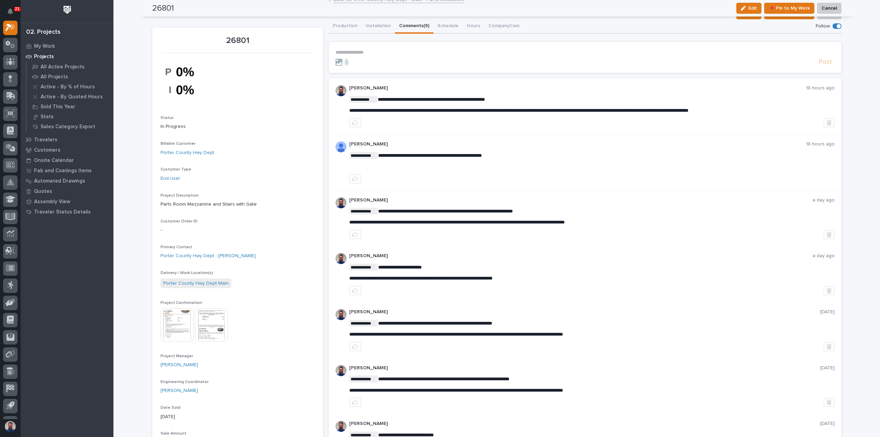
scroll to position [0, 0]
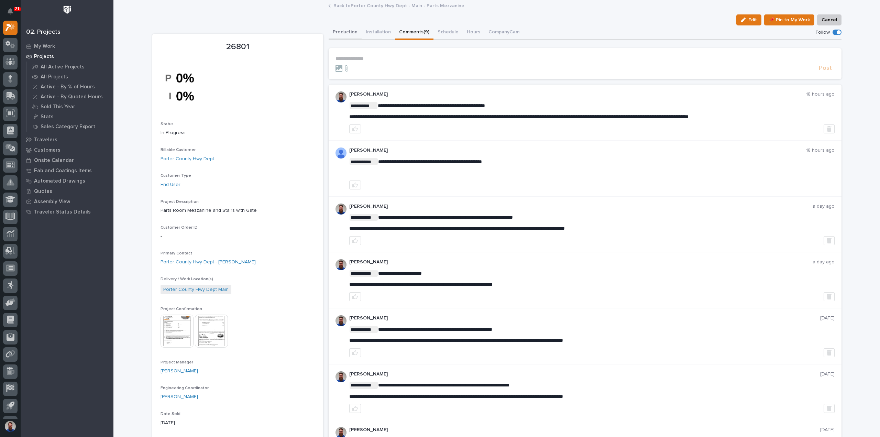
click at [348, 32] on button "Production" at bounding box center [345, 32] width 33 height 14
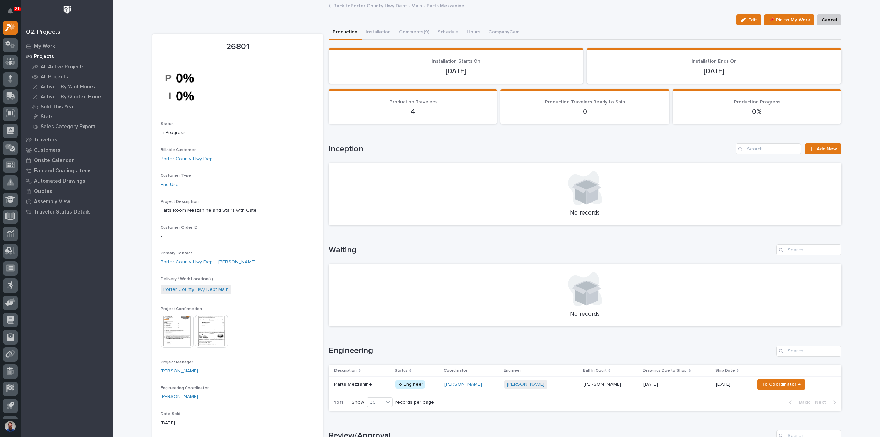
scroll to position [137, 0]
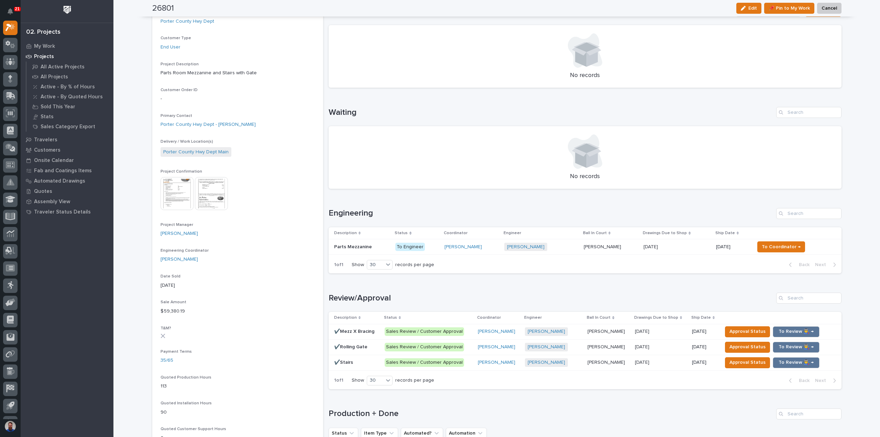
drag, startPoint x: 338, startPoint y: 294, endPoint x: 323, endPoint y: 293, distance: 15.5
click at [323, 293] on div "26801 Status In Progress Billable Customer Porter County Hwy Dept Customer Type…" at bounding box center [496, 326] width 689 height 876
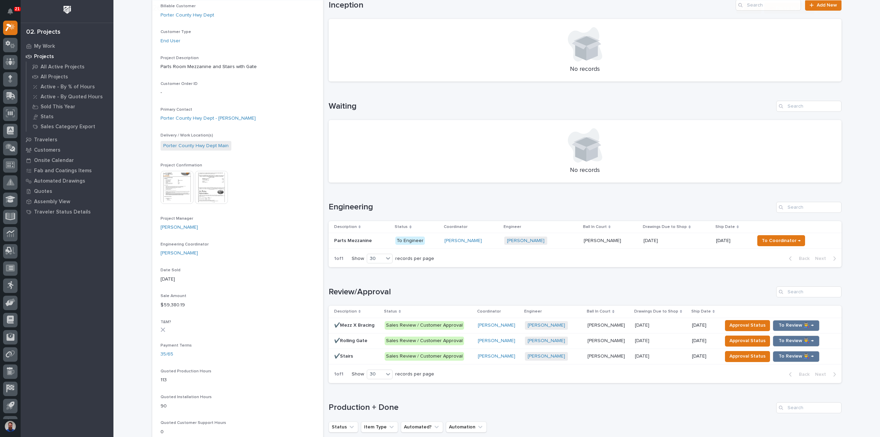
scroll to position [275, 0]
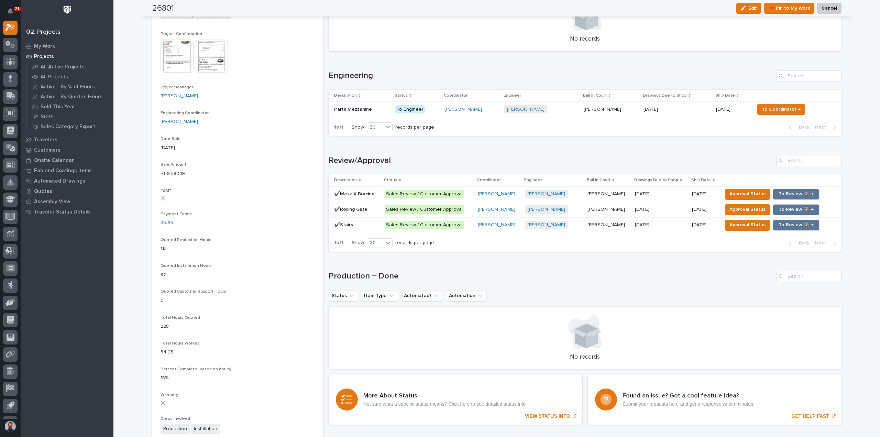
click at [363, 116] on td "Parts Mezzanine Parts Mezzanine" at bounding box center [361, 108] width 64 height 15
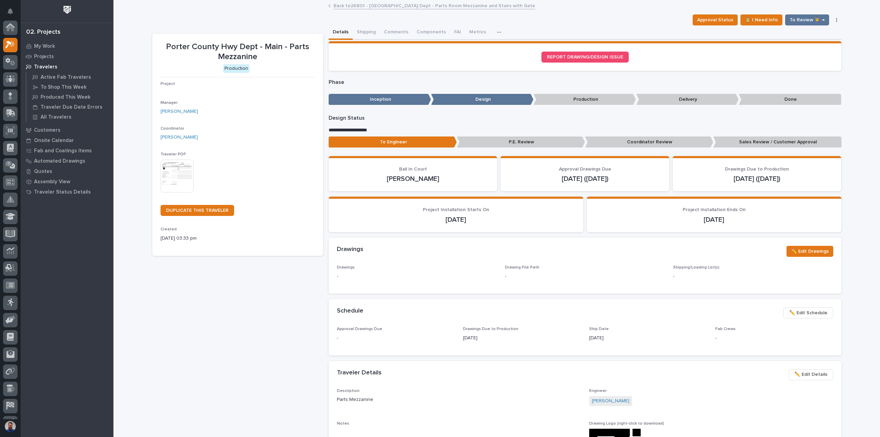
scroll to position [17, 0]
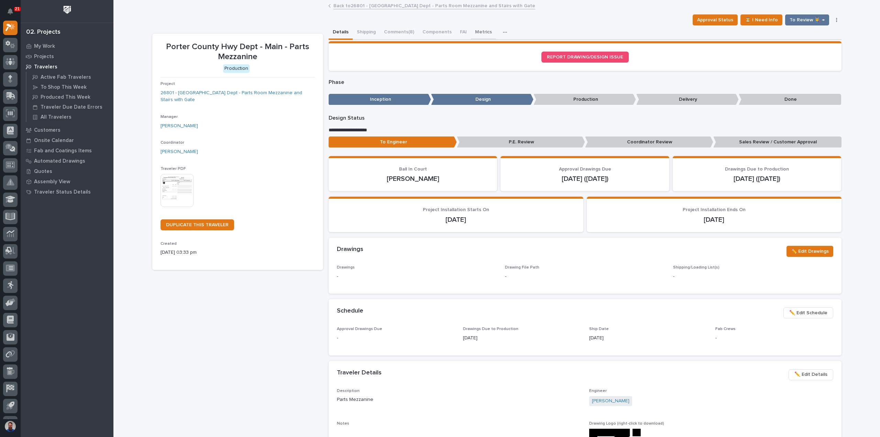
click at [473, 34] on button "Metrics" at bounding box center [483, 32] width 25 height 14
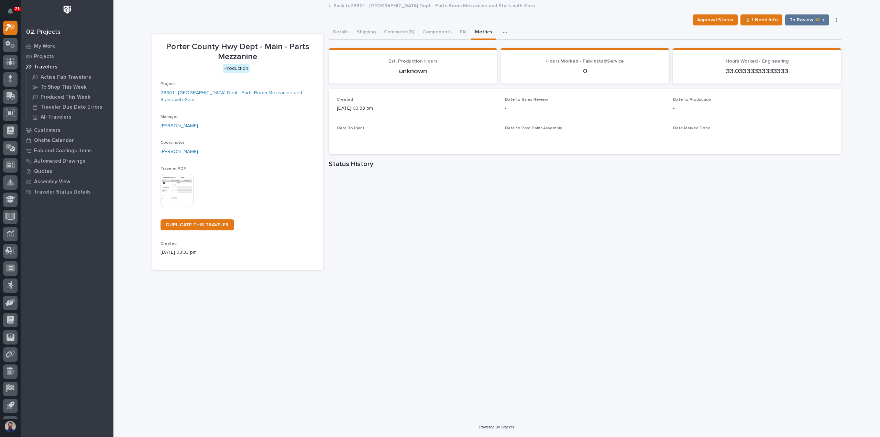
click at [636, 314] on div "**********" at bounding box center [497, 200] width 696 height 399
drag, startPoint x: 342, startPoint y: 100, endPoint x: 459, endPoint y: 118, distance: 118.3
click at [459, 118] on div "Created 08/14/2025 03:33 pm Date to Sales Review - Date to Production - Date To…" at bounding box center [585, 121] width 496 height 49
click at [197, 176] on div "This file cannot be opened Download File" at bounding box center [238, 191] width 154 height 34
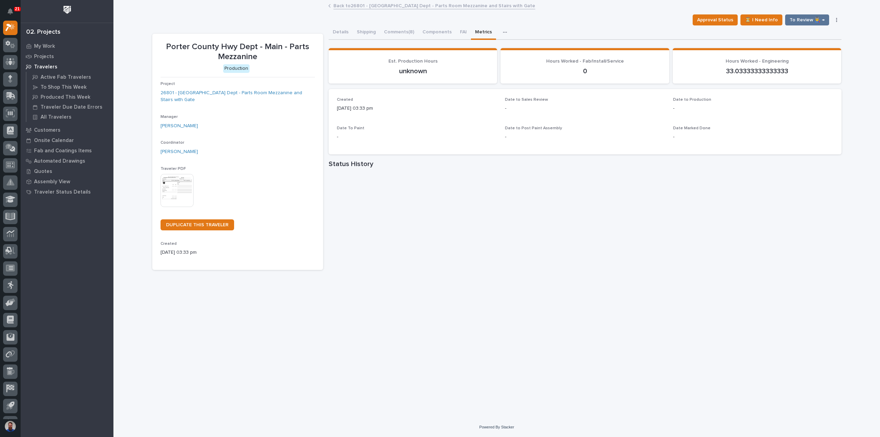
click at [190, 178] on img at bounding box center [177, 190] width 33 height 33
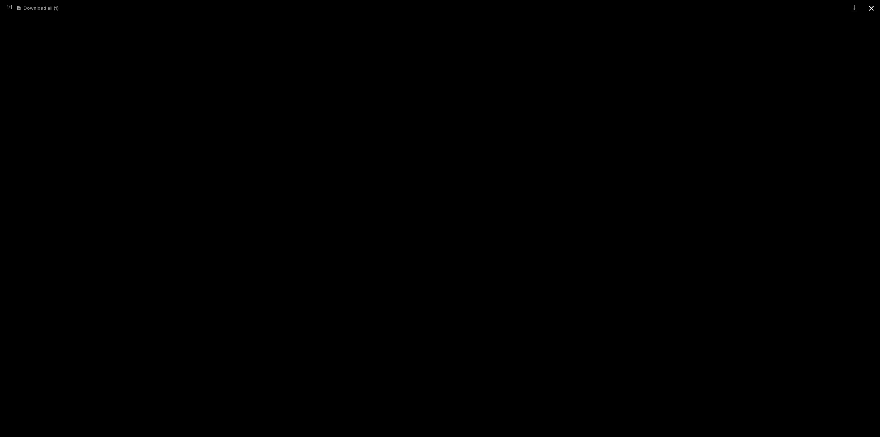
click at [873, 4] on button "Close gallery" at bounding box center [871, 8] width 17 height 16
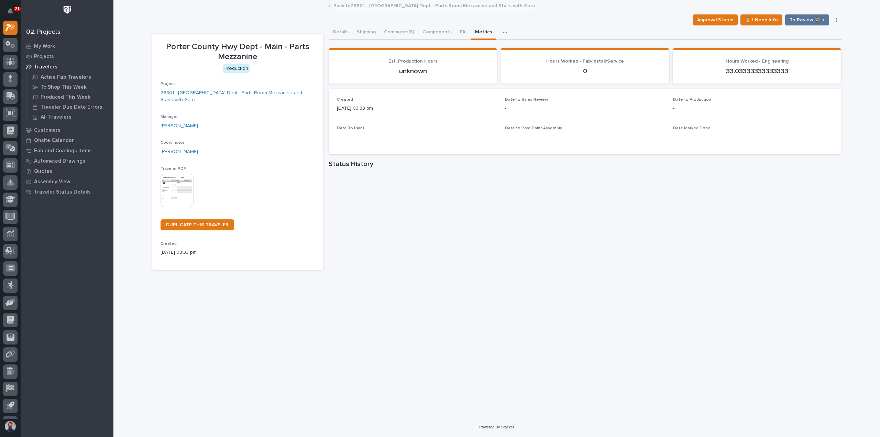
click at [597, 354] on div "**********" at bounding box center [497, 200] width 696 height 399
click at [276, 96] on link "26801 - Porter County Hwy Dept - Parts Room Mezzanine and Stairs with Gate" at bounding box center [238, 96] width 154 height 14
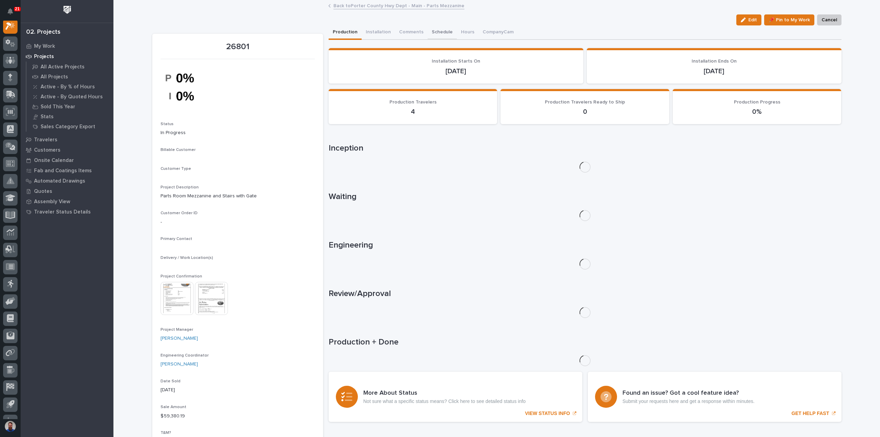
scroll to position [17, 0]
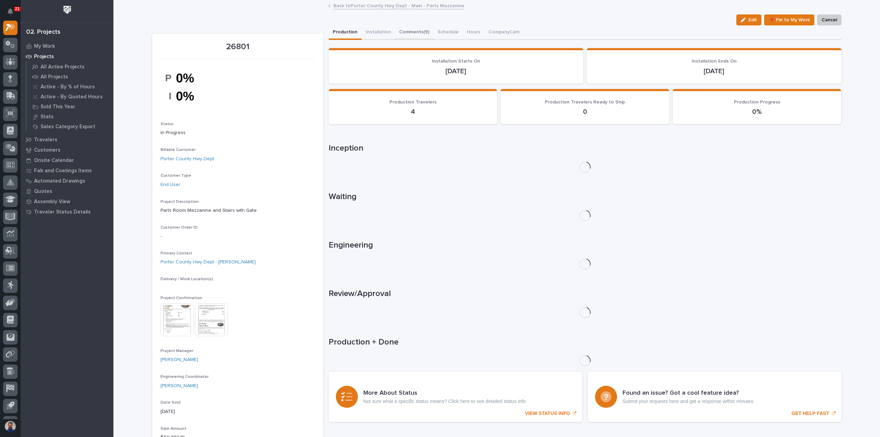
click at [405, 36] on button "Comments (9)" at bounding box center [414, 32] width 38 height 14
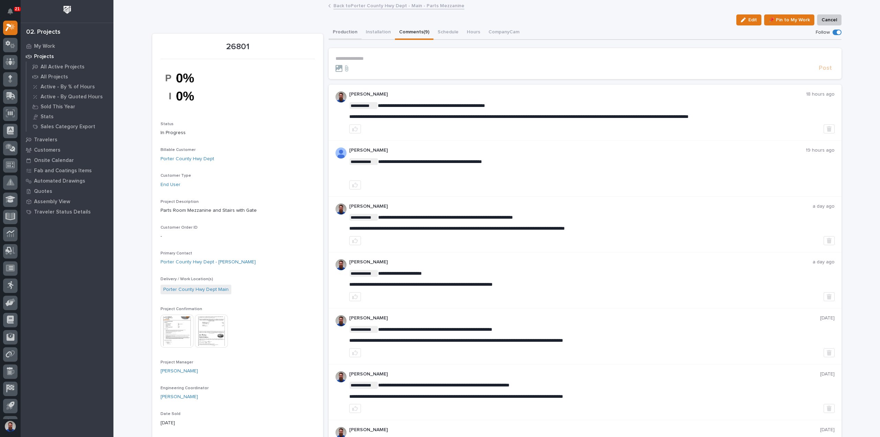
click at [348, 31] on button "Production" at bounding box center [345, 32] width 33 height 14
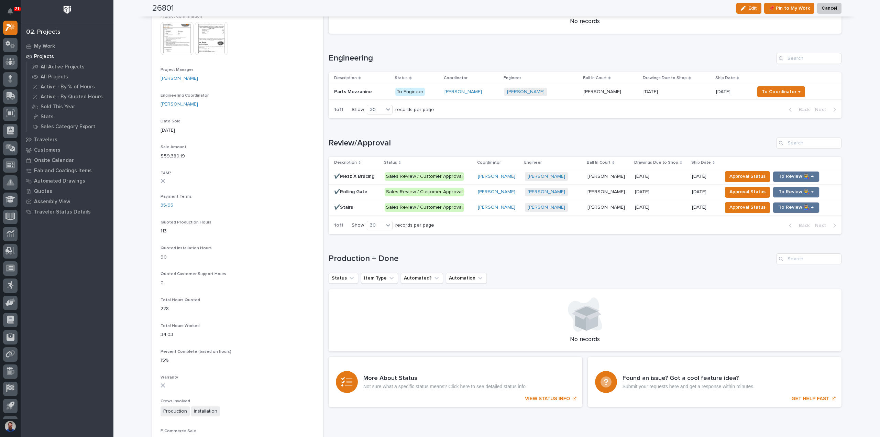
scroll to position [321, 0]
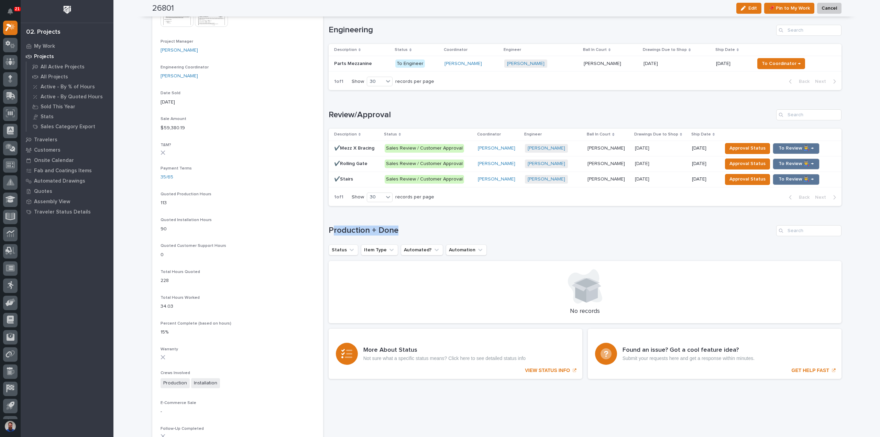
drag, startPoint x: 357, startPoint y: 218, endPoint x: 331, endPoint y: 219, distance: 26.8
click at [331, 219] on div "Loading... Saving… Production + Done Status Item Type Automated? Automation No …" at bounding box center [585, 270] width 513 height 118
drag, startPoint x: 341, startPoint y: 224, endPoint x: 411, endPoint y: 227, distance: 70.9
click at [411, 227] on div "Loading... Saving… Production + Done Status Item Type Automated? Automation No …" at bounding box center [585, 270] width 513 height 118
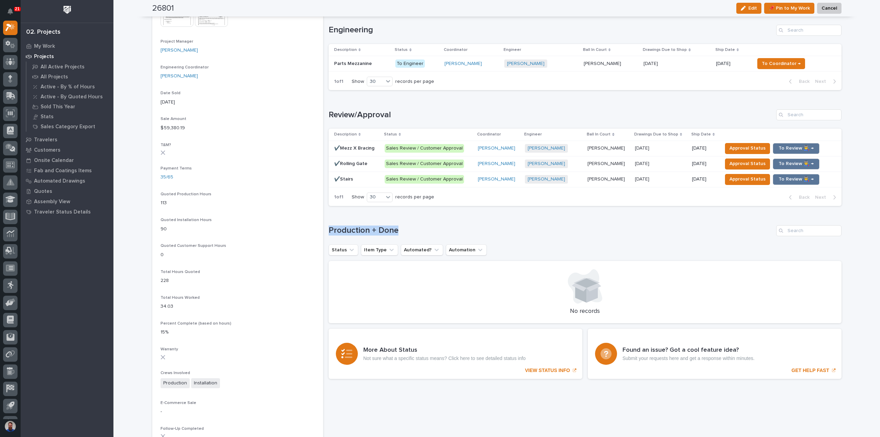
click at [411, 227] on h1 "Production + Done" at bounding box center [551, 230] width 445 height 10
drag, startPoint x: 396, startPoint y: 226, endPoint x: 338, endPoint y: 223, distance: 58.8
click at [338, 223] on div "Loading... Saving… Production + Done Status Item Type Automated? Automation No …" at bounding box center [585, 270] width 513 height 118
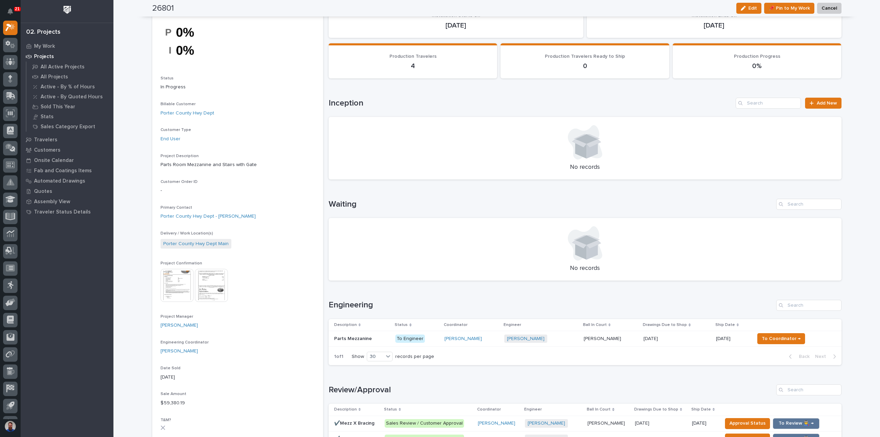
scroll to position [0, 0]
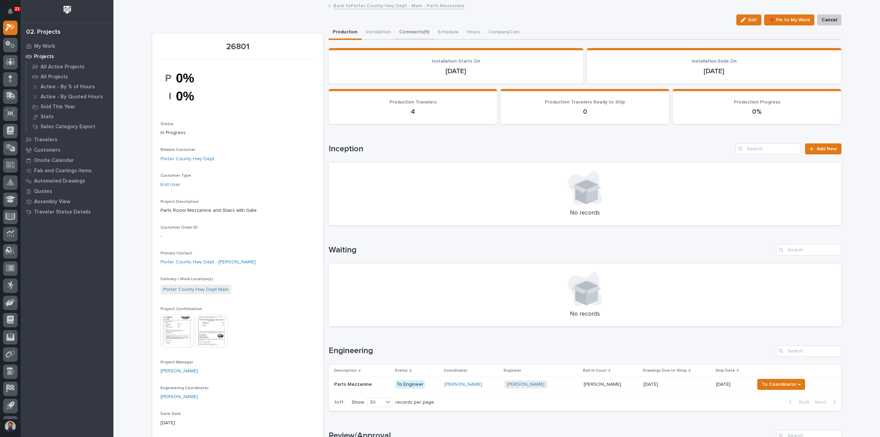
click at [417, 27] on button "Comments (9)" at bounding box center [414, 32] width 38 height 14
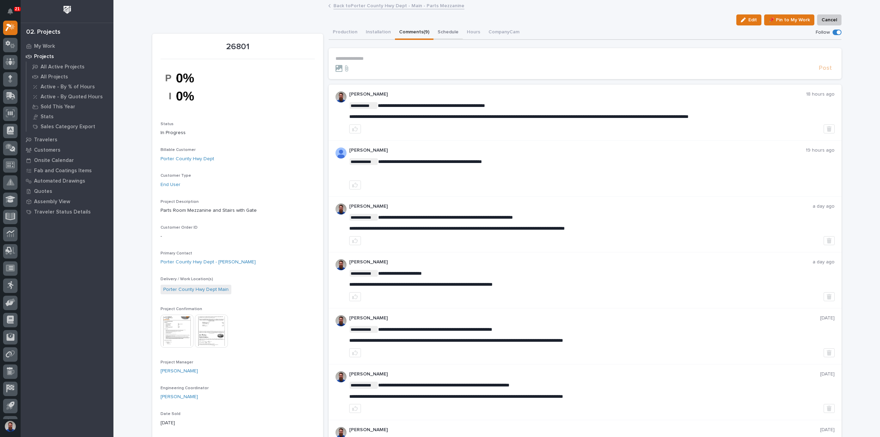
click at [442, 30] on button "Schedule" at bounding box center [447, 32] width 29 height 14
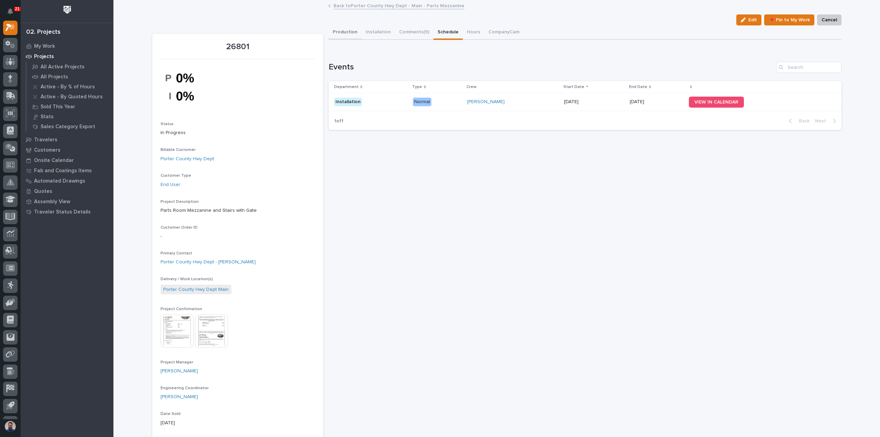
click at [345, 31] on button "Production" at bounding box center [345, 32] width 33 height 14
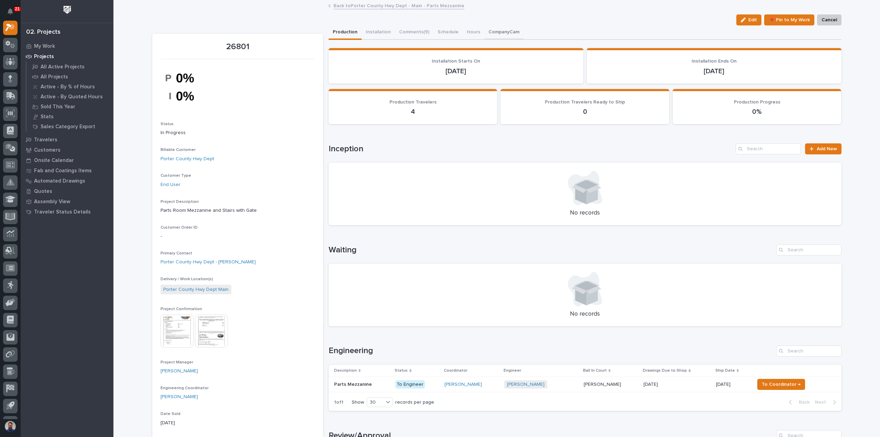
click at [498, 34] on button "CompanyCam" at bounding box center [503, 32] width 39 height 14
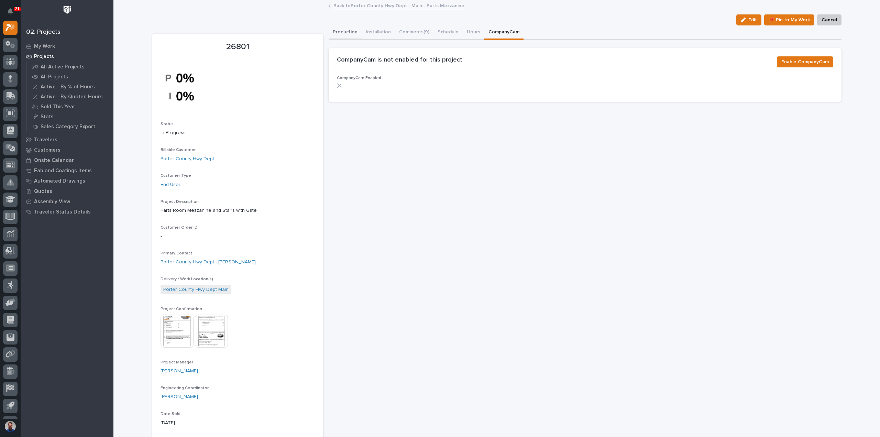
click at [344, 31] on button "Production" at bounding box center [345, 32] width 33 height 14
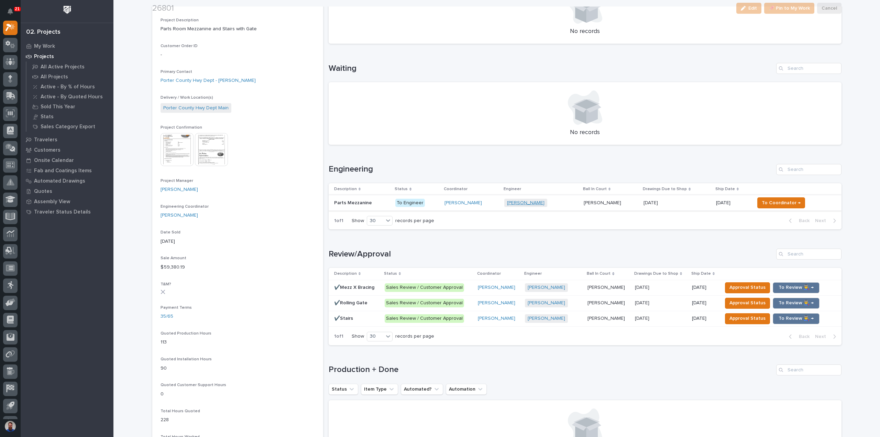
scroll to position [183, 0]
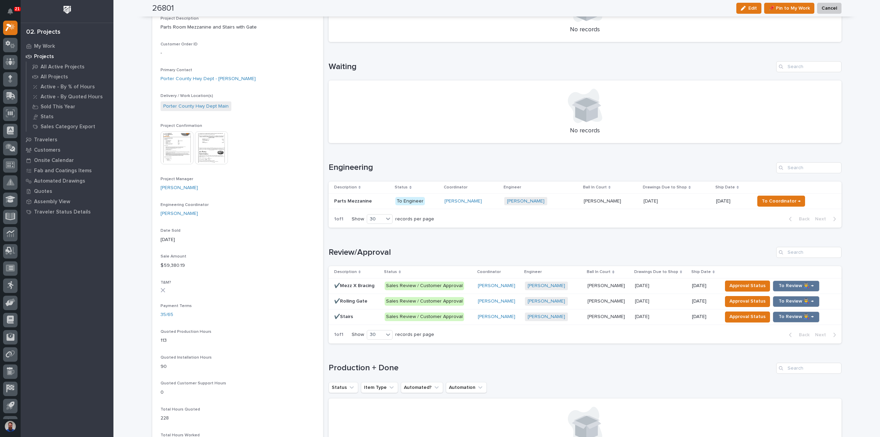
click at [484, 237] on div "Loading... Saving… Review/Approval Description Status Coordinator Engineer Ball…" at bounding box center [585, 291] width 513 height 116
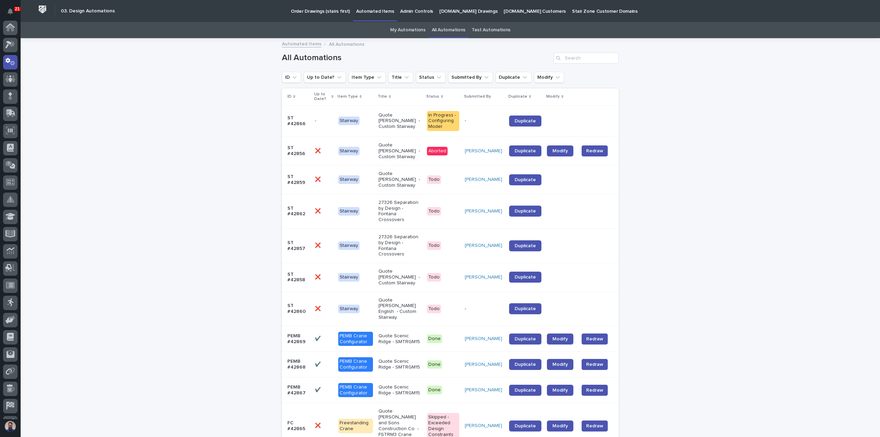
scroll to position [34, 0]
drag, startPoint x: 144, startPoint y: 153, endPoint x: 166, endPoint y: 123, distance: 36.8
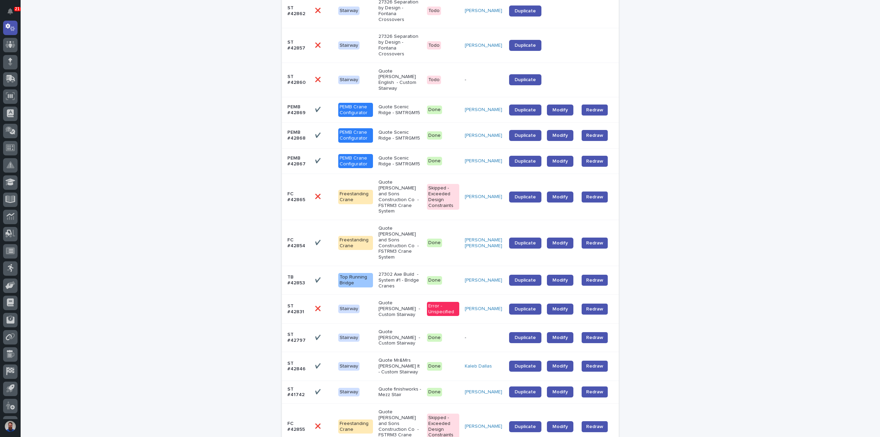
scroll to position [226, 0]
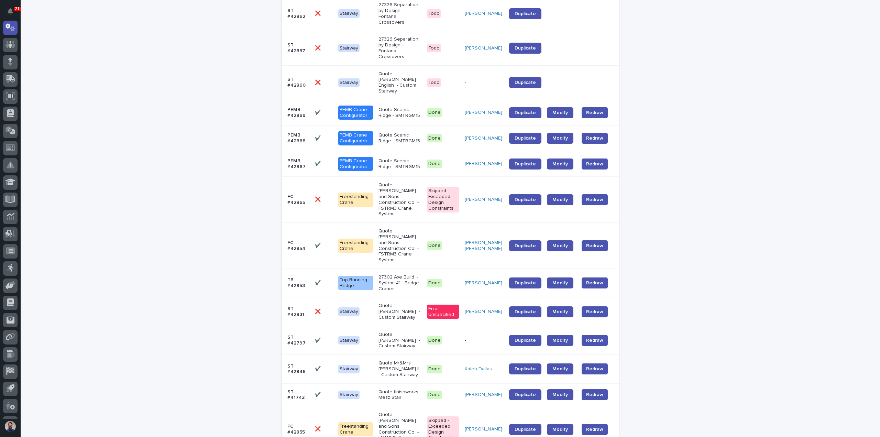
click at [219, 237] on div "Loading... Saving… Loading... Saving… All Automations ID Up to Date? Item Type …" at bounding box center [450, 368] width 859 height 1111
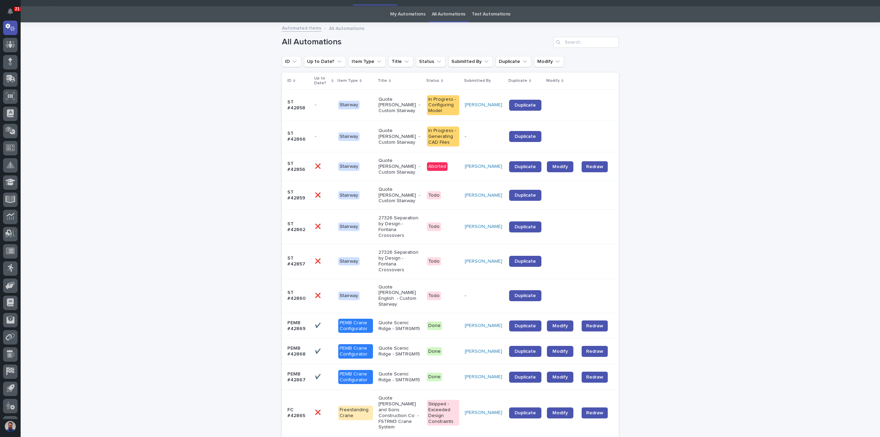
scroll to position [0, 0]
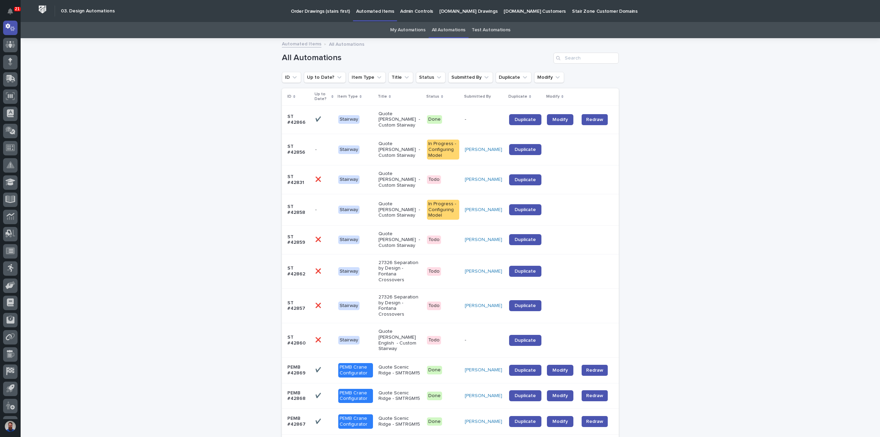
click at [409, 31] on link "My Automations" at bounding box center [407, 30] width 35 height 16
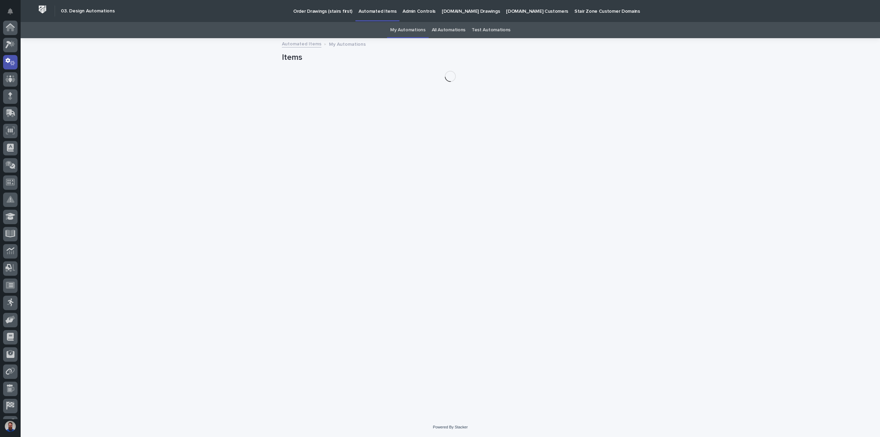
scroll to position [34, 0]
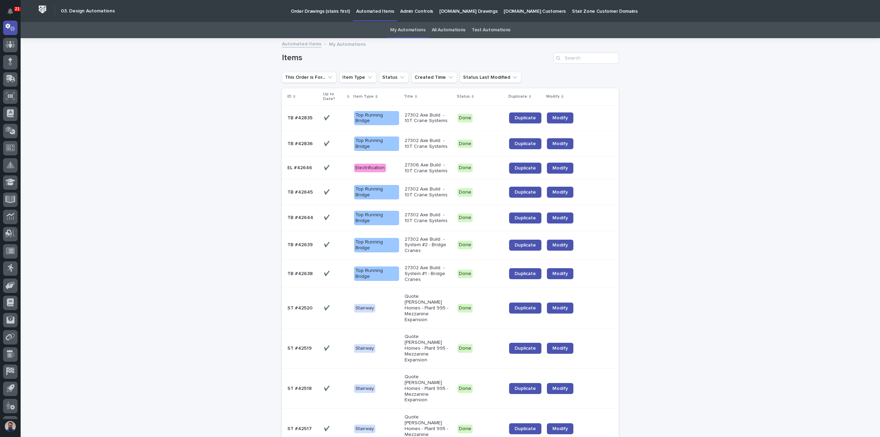
click at [439, 28] on link "All Automations" at bounding box center [449, 30] width 34 height 16
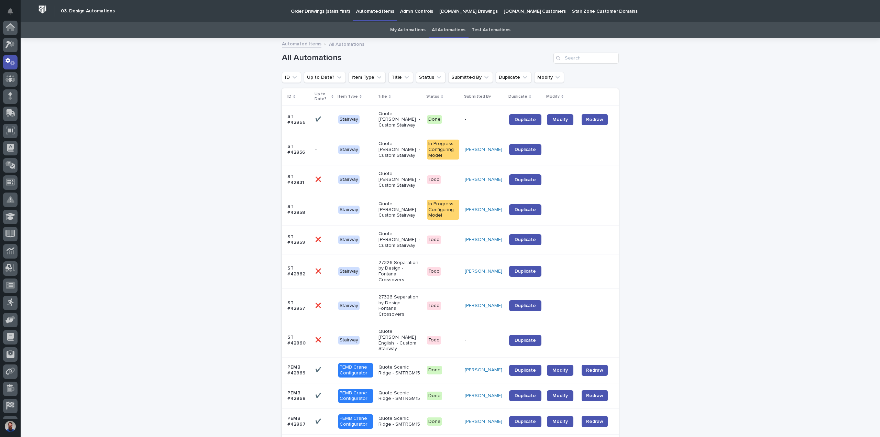
scroll to position [34, 0]
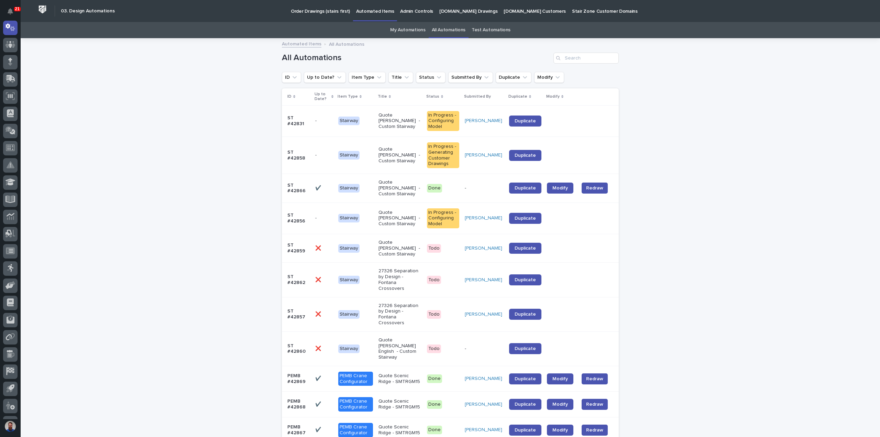
click at [411, 31] on link "My Automations" at bounding box center [407, 30] width 35 height 16
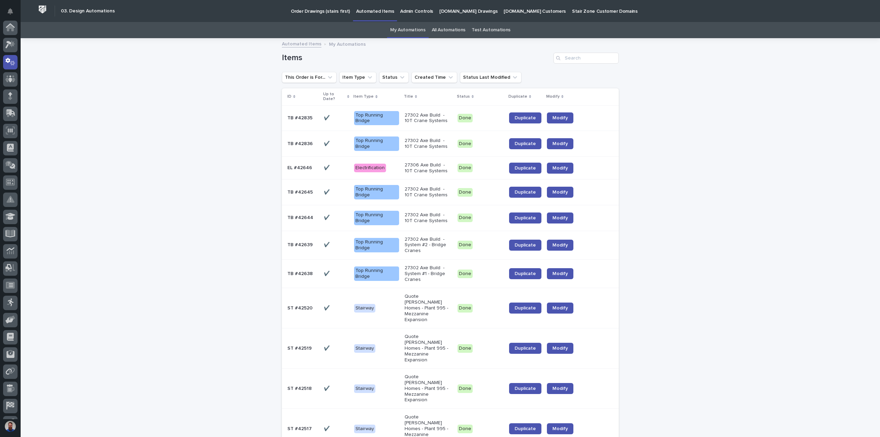
scroll to position [34, 0]
click at [577, 61] on input "Search" at bounding box center [585, 58] width 65 height 11
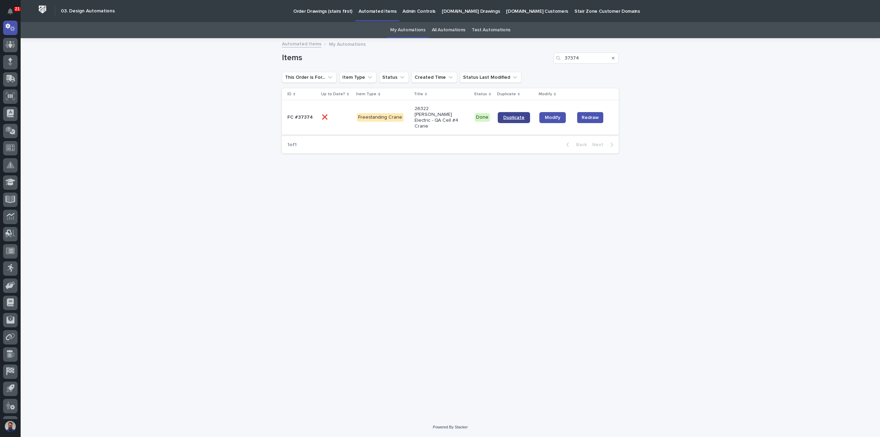
click at [514, 115] on span "Duplicate" at bounding box center [513, 117] width 21 height 5
drag, startPoint x: 591, startPoint y: 59, endPoint x: 567, endPoint y: 77, distance: 29.4
click at [567, 77] on div "Items 37374 This Order is For... Item Type Status Created Time Status Last Modi…" at bounding box center [450, 99] width 337 height 120
type input "36876"
click at [516, 116] on span "Duplicate" at bounding box center [513, 117] width 21 height 5
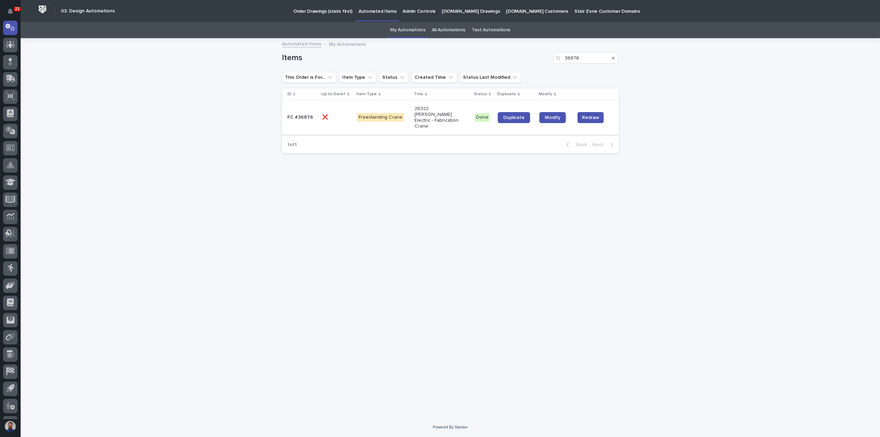
click at [614, 57] on icon "Search" at bounding box center [613, 58] width 3 height 4
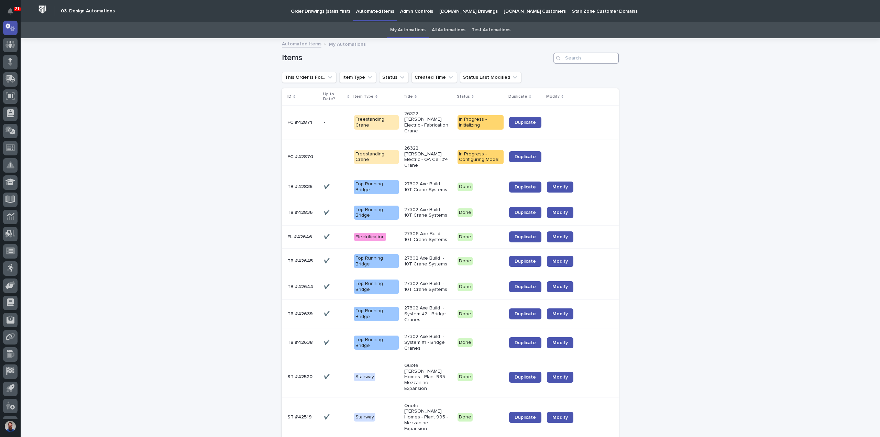
click at [595, 57] on input "Search" at bounding box center [585, 58] width 65 height 11
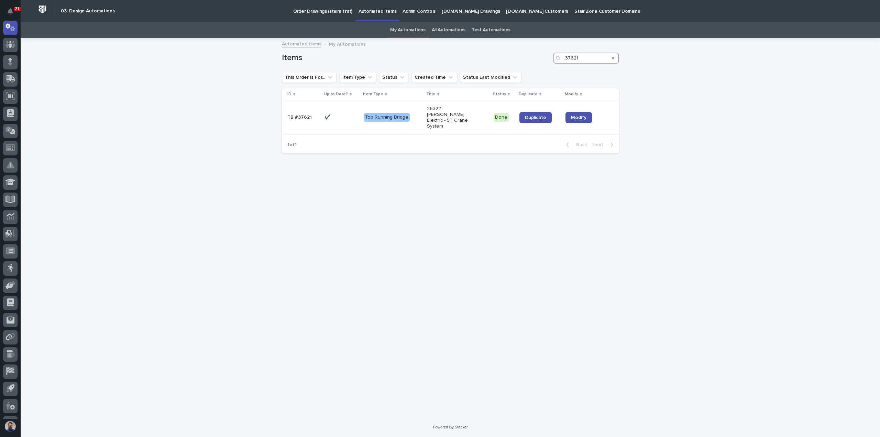
type input "37621"
click at [494, 164] on div "Loading... Saving… Loading... Saving… Items 37621 This Order is For... Item Typ…" at bounding box center [450, 219] width 344 height 361
click at [574, 115] on span "Modify" at bounding box center [578, 117] width 15 height 5
click at [534, 115] on span "Duplicate" at bounding box center [535, 117] width 21 height 5
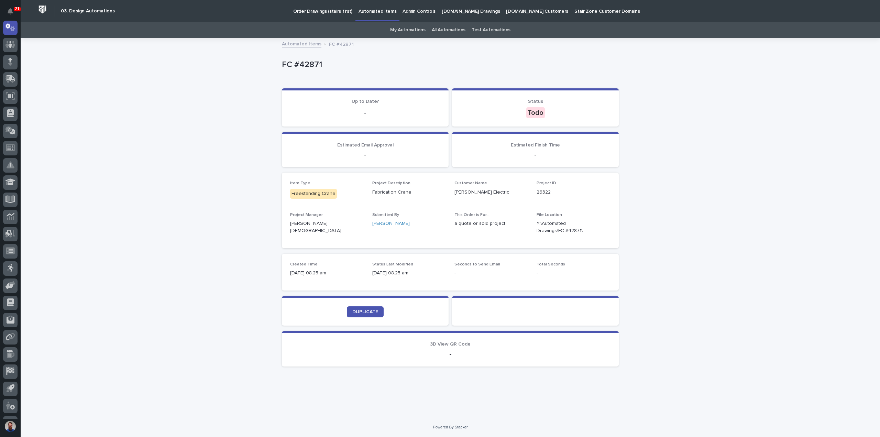
click at [97, 231] on div "Loading... Saving… Loading... Saving… FC #42871 FC #42871 Sorry, there was an e…" at bounding box center [450, 228] width 859 height 378
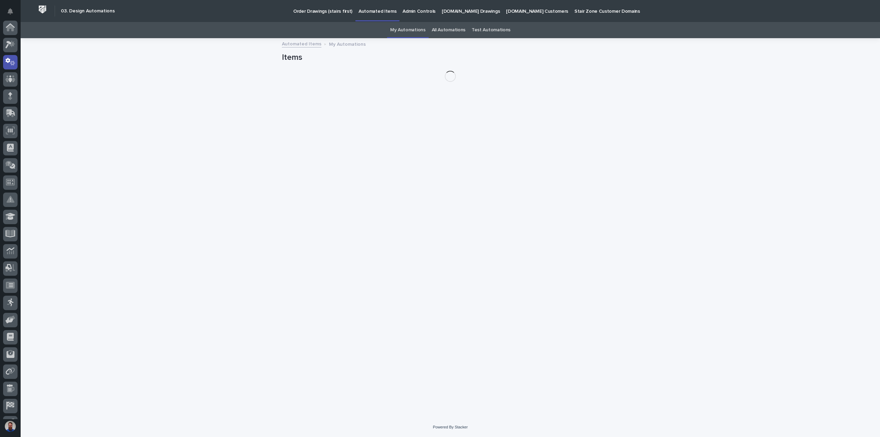
scroll to position [34, 0]
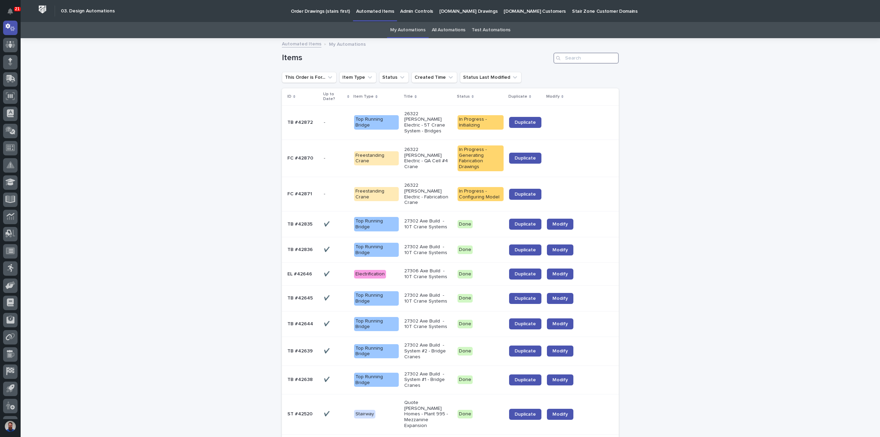
click at [582, 57] on input "Search" at bounding box center [585, 58] width 65 height 11
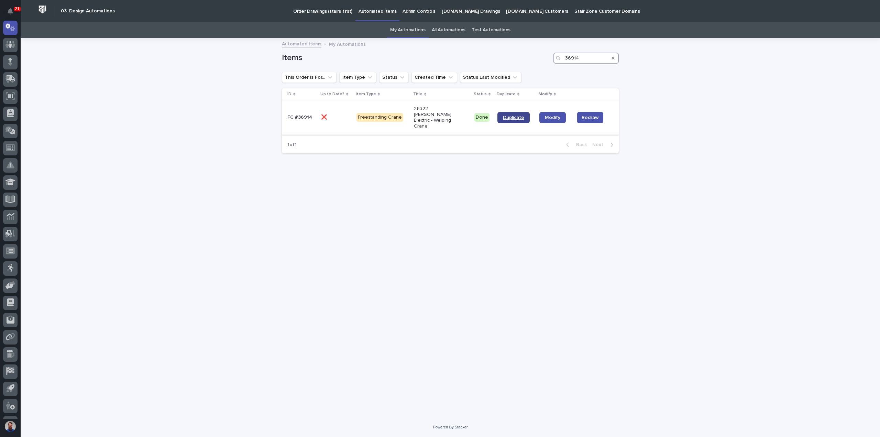
type input "36914"
click at [516, 115] on span "Duplicate" at bounding box center [513, 117] width 21 height 5
click at [615, 57] on div "Search" at bounding box center [613, 58] width 11 height 11
click at [613, 58] on icon "Search" at bounding box center [613, 58] width 3 height 4
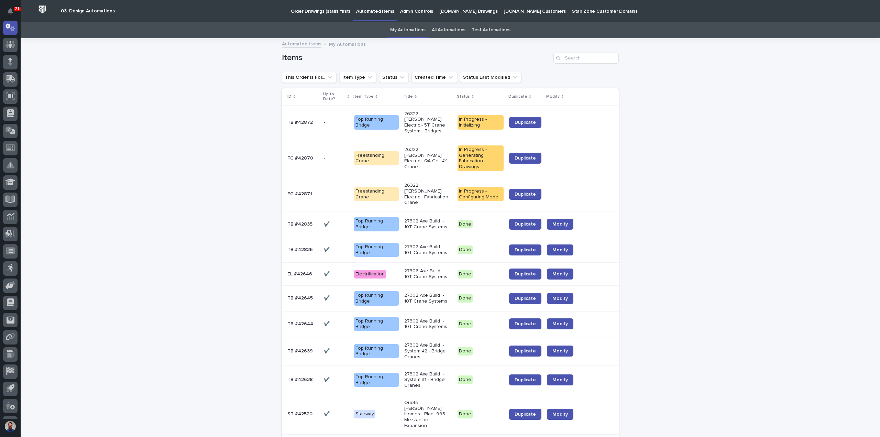
click at [440, 27] on link "All Automations" at bounding box center [449, 30] width 34 height 16
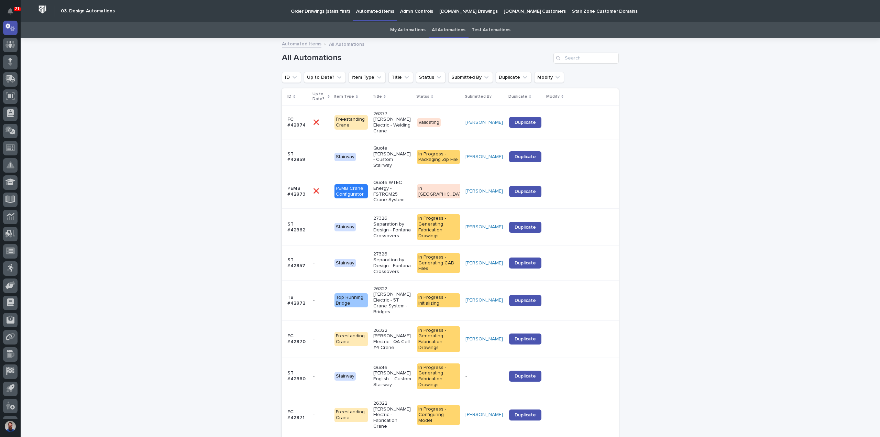
click at [406, 28] on link "My Automations" at bounding box center [407, 30] width 35 height 16
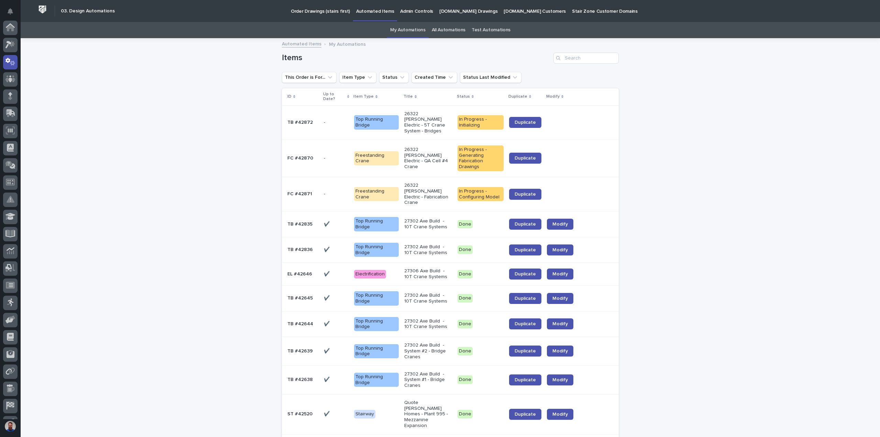
scroll to position [34, 0]
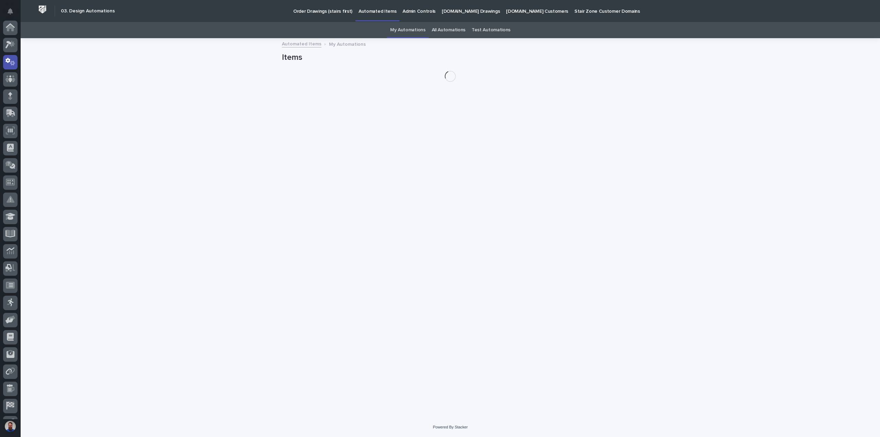
scroll to position [34, 0]
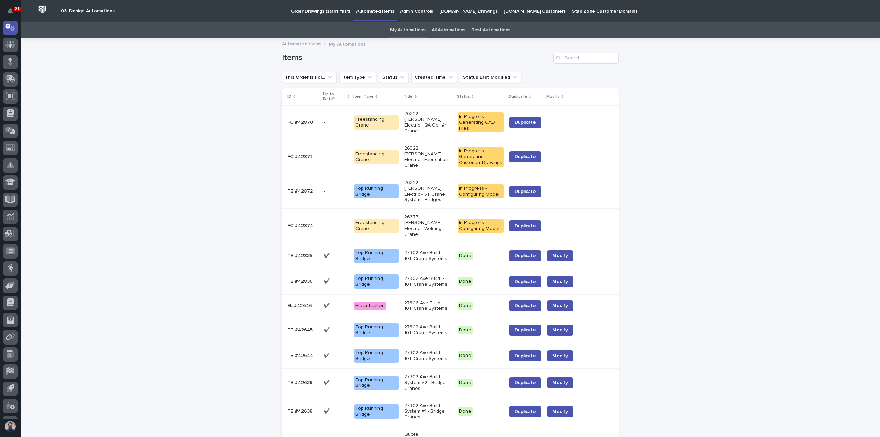
click at [452, 26] on link "All Automations" at bounding box center [449, 30] width 34 height 16
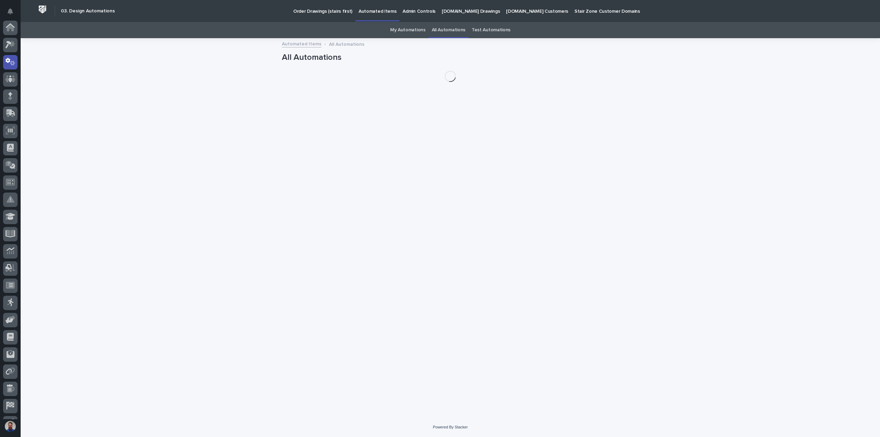
scroll to position [34, 0]
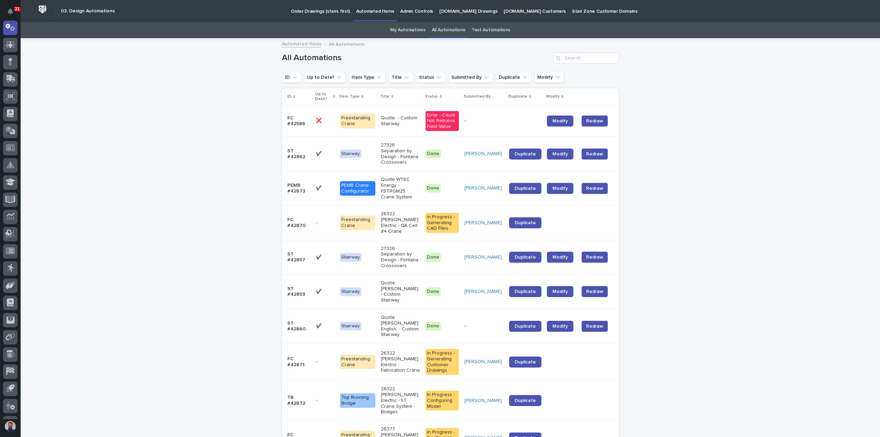
click at [406, 29] on link "My Automations" at bounding box center [407, 30] width 35 height 16
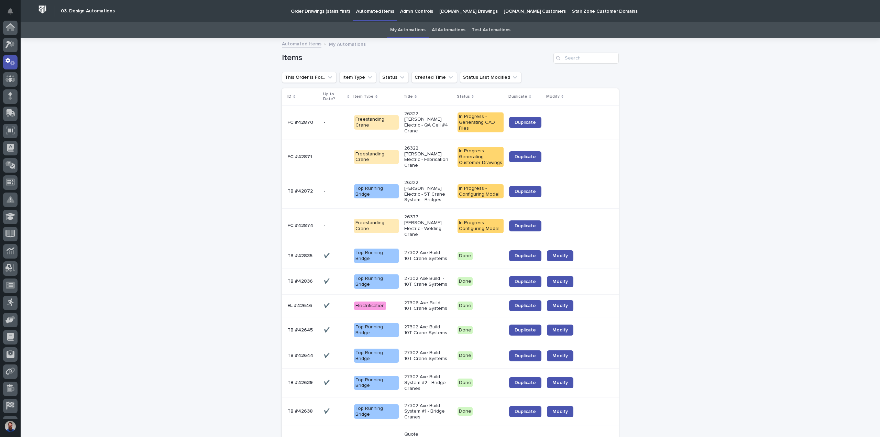
scroll to position [34, 0]
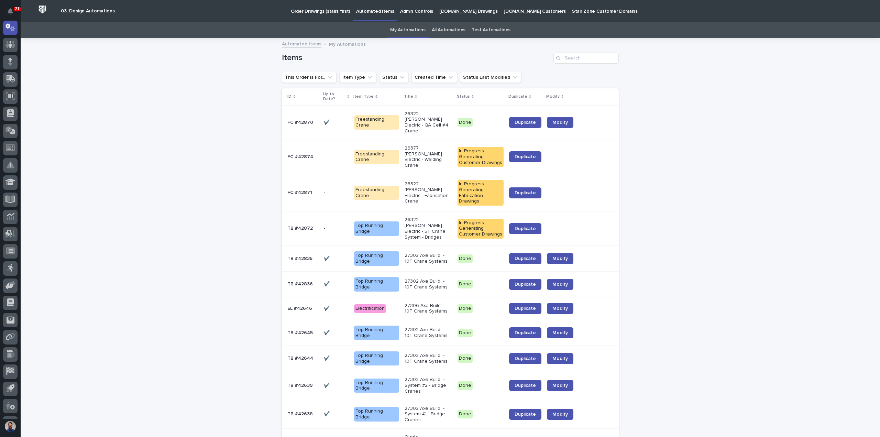
drag, startPoint x: 702, startPoint y: 145, endPoint x: 697, endPoint y: 136, distance: 10.5
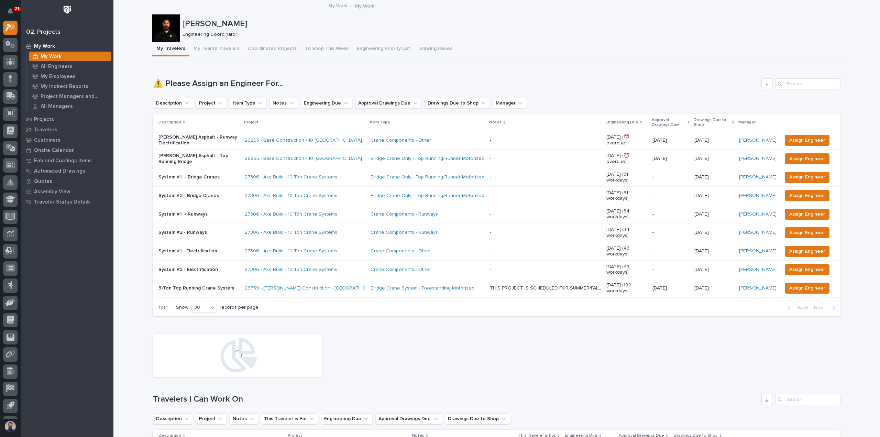
scroll to position [275, 0]
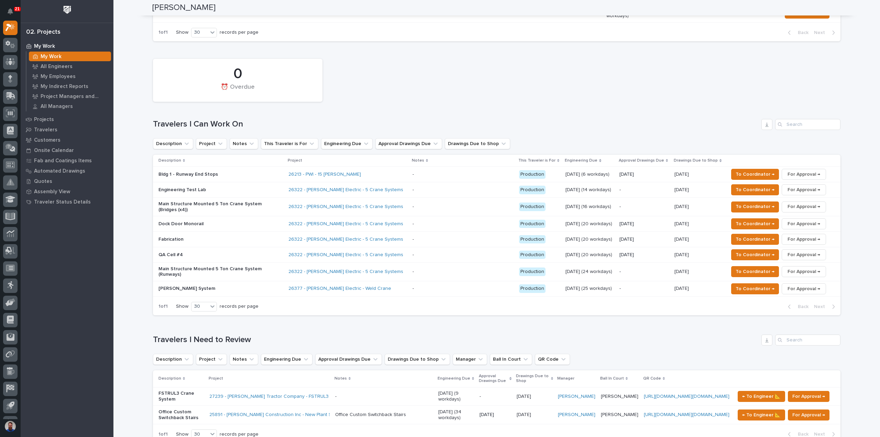
click at [196, 249] on div "QA Cell #4" at bounding box center [220, 254] width 124 height 11
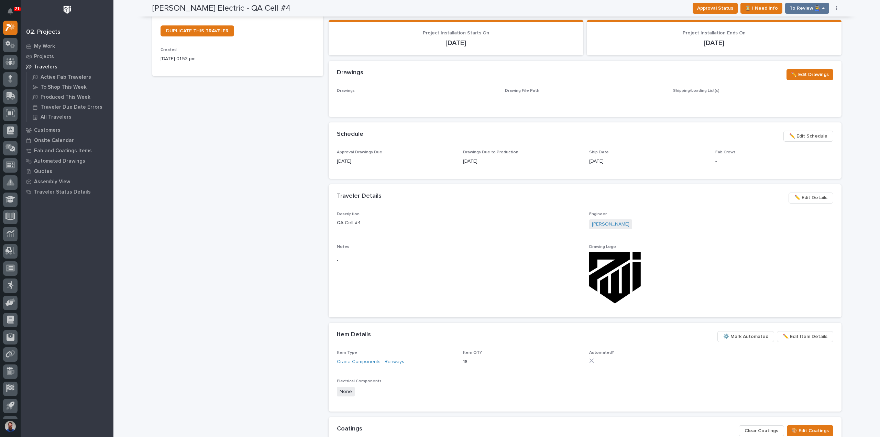
scroll to position [229, 0]
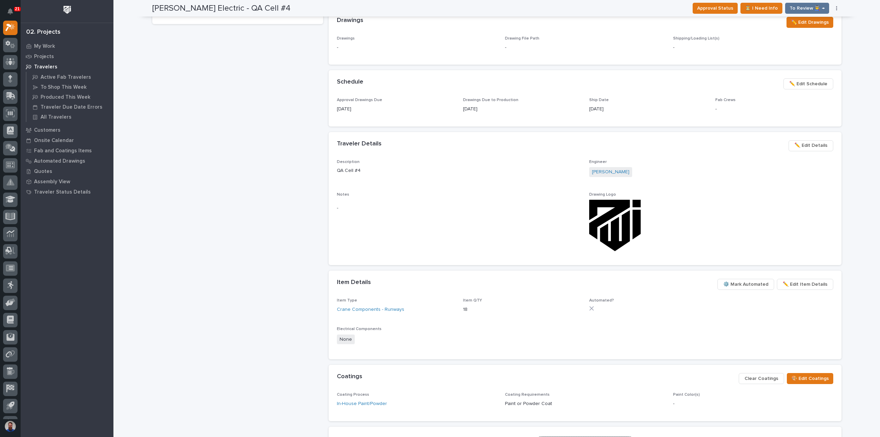
click at [750, 284] on span "⚙️ Mark Automated" at bounding box center [745, 284] width 45 height 8
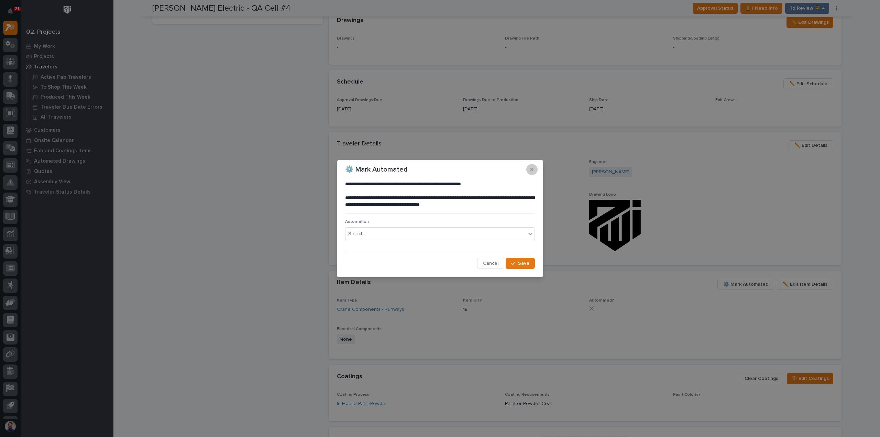
click at [529, 168] on button "button" at bounding box center [531, 169] width 11 height 11
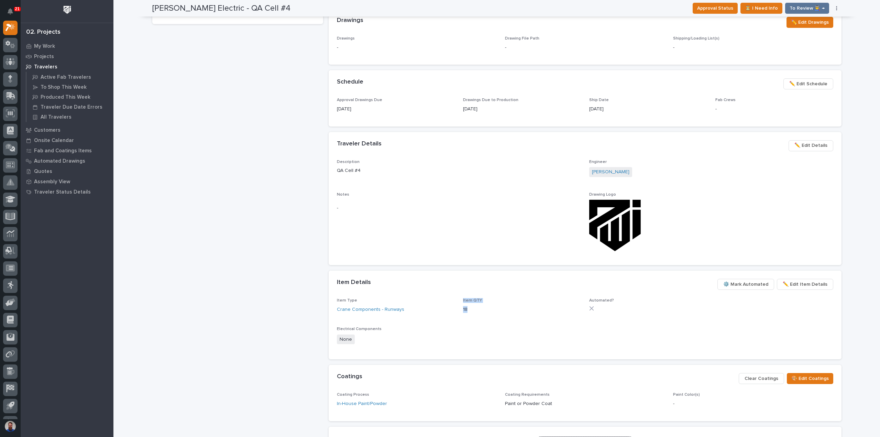
drag, startPoint x: 467, startPoint y: 308, endPoint x: 454, endPoint y: 306, distance: 13.6
click at [454, 306] on div "Item Type Crane Components - Runways Item QTY 18 Automated? Electrical Componen…" at bounding box center [585, 324] width 496 height 53
click at [508, 308] on p "18" at bounding box center [522, 309] width 118 height 7
drag, startPoint x: 488, startPoint y: 312, endPoint x: 459, endPoint y: 301, distance: 31.3
click at [459, 301] on div "Item Type Crane Components - Runways Item QTY 18 Automated? Electrical Componen…" at bounding box center [585, 324] width 496 height 53
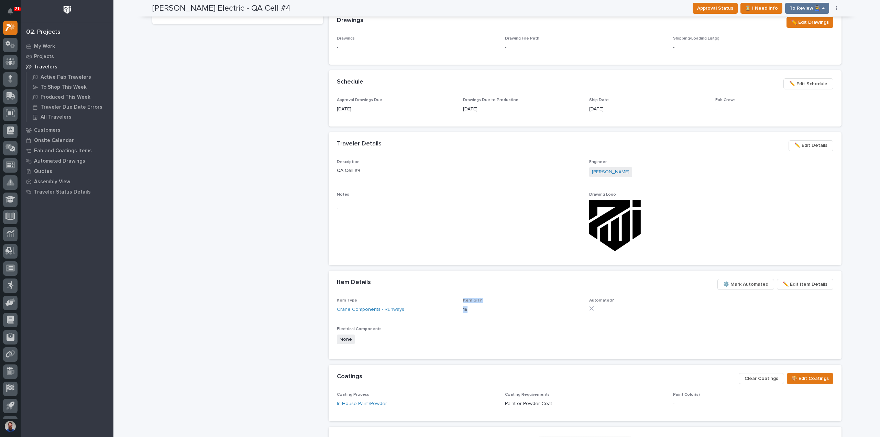
click at [465, 303] on div "Item QTY 18" at bounding box center [522, 308] width 118 height 20
click at [746, 282] on span "⚙️ Mark Automated" at bounding box center [745, 284] width 45 height 8
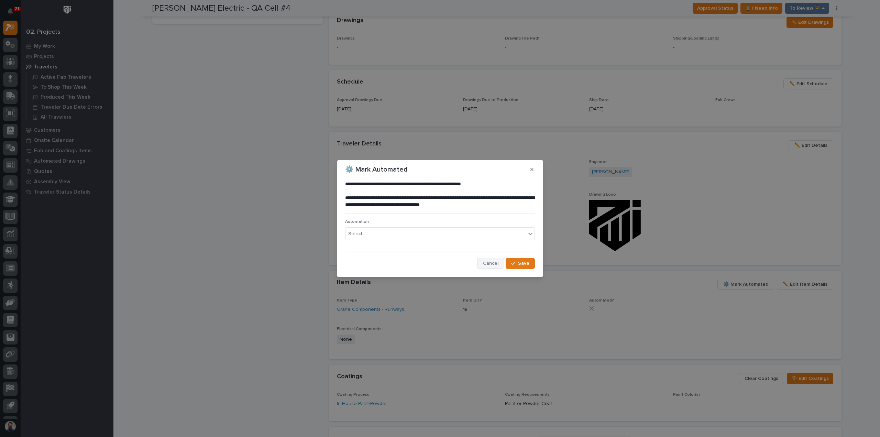
click at [491, 264] on span "Cancel" at bounding box center [490, 263] width 15 height 6
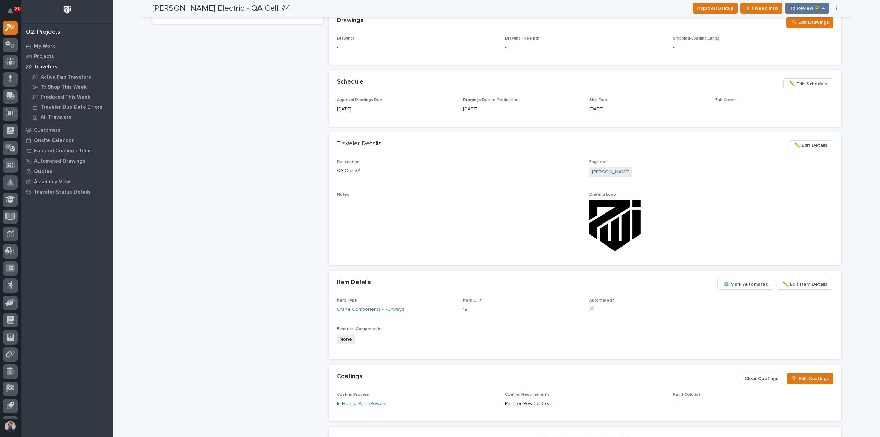
click at [802, 282] on span "✏️ Edit Item Details" at bounding box center [805, 284] width 45 height 8
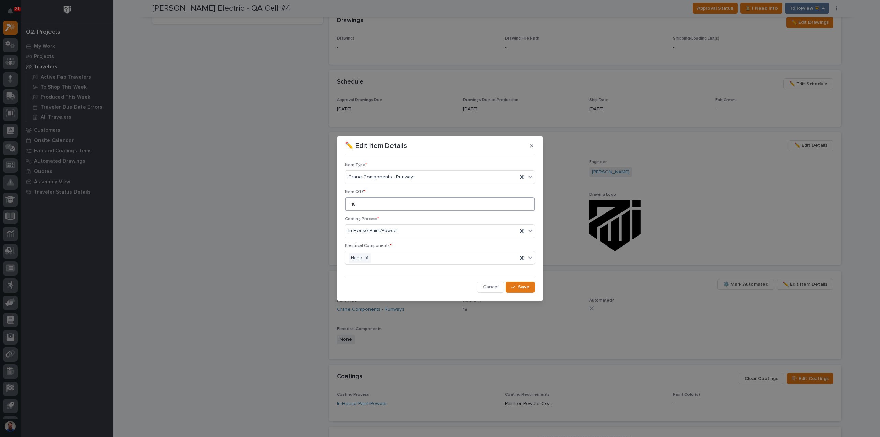
drag, startPoint x: 373, startPoint y: 205, endPoint x: 337, endPoint y: 205, distance: 35.7
click at [337, 205] on section "✏️ Edit Item Details Item Type * Crane Components - Runways Item QTY * 18 Coati…" at bounding box center [440, 218] width 206 height 165
type input "1"
click at [495, 284] on span "Cancel" at bounding box center [490, 287] width 15 height 6
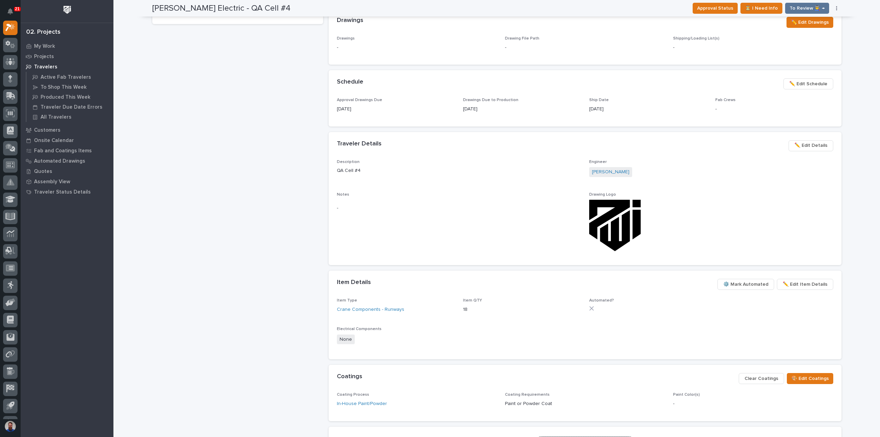
click at [801, 284] on span "✏️ Edit Item Details" at bounding box center [805, 284] width 45 height 8
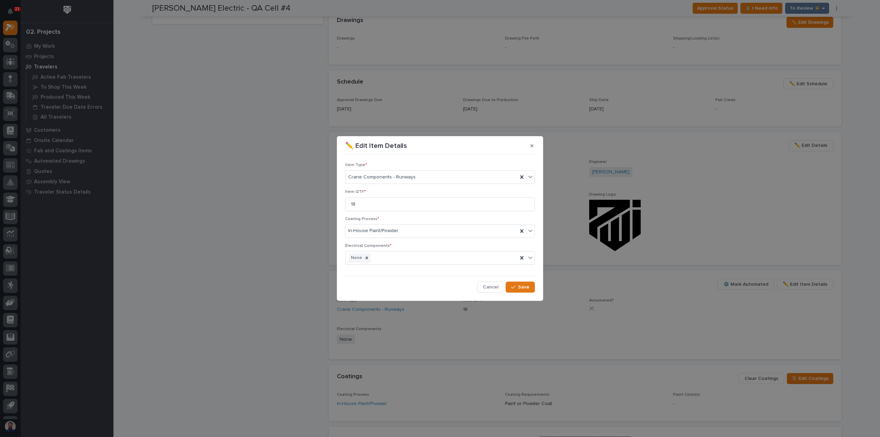
click at [535, 176] on div "Item Type * Crane Components - Runways Item QTY * 18 Coating Process * In-House…" at bounding box center [439, 224] width 193 height 139
click at [530, 177] on icon at bounding box center [530, 177] width 4 height 2
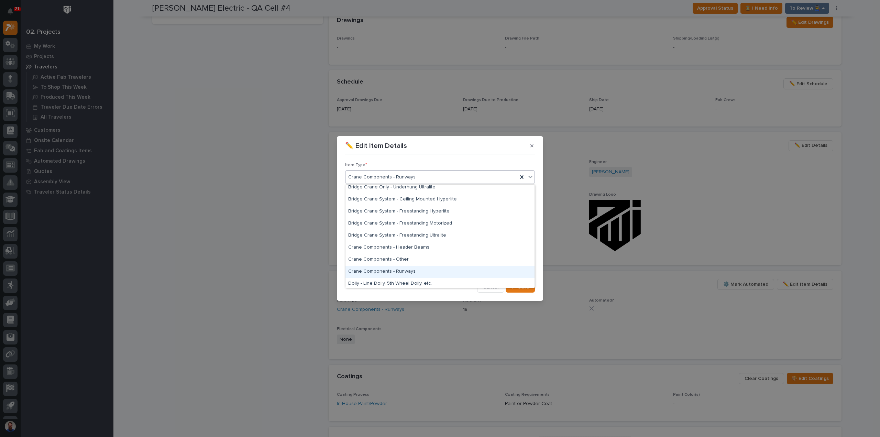
scroll to position [101, 0]
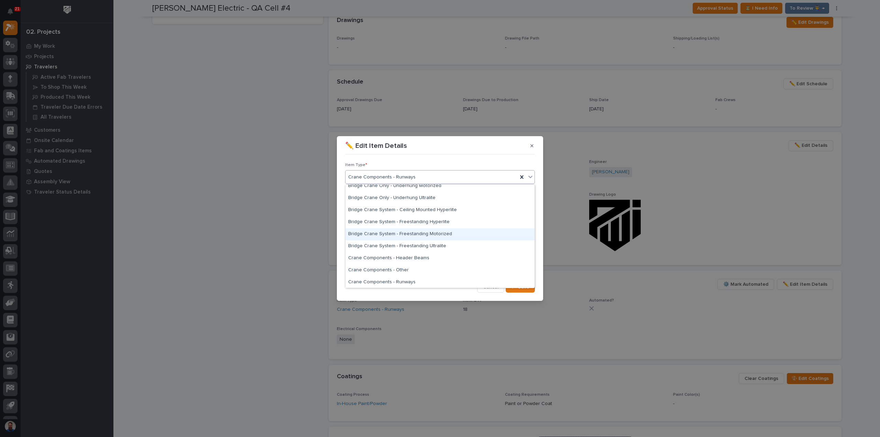
click at [420, 235] on div "Bridge Crane System - Freestanding Motorized" at bounding box center [439, 234] width 189 height 12
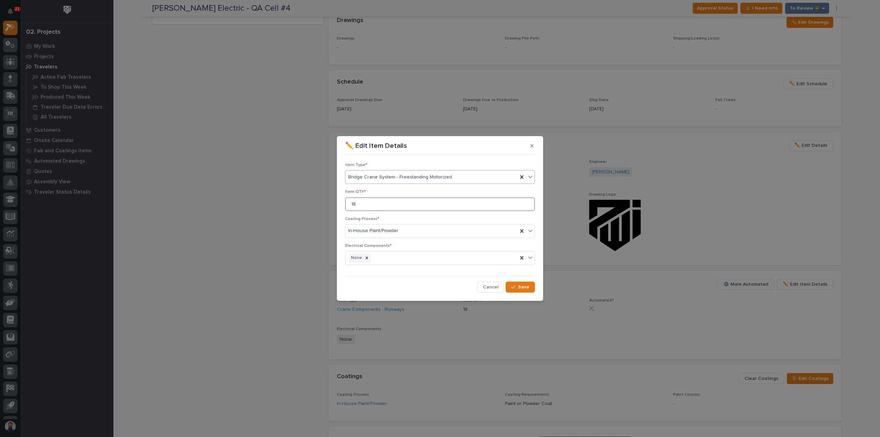
drag, startPoint x: 362, startPoint y: 205, endPoint x: 338, endPoint y: 209, distance: 24.2
click at [338, 209] on section "✏️ Edit Item Details Item Type * option Bridge Crane System - Freestanding Moto…" at bounding box center [440, 218] width 206 height 165
click at [367, 257] on icon at bounding box center [366, 257] width 5 height 5
type input "1"
click at [385, 259] on div "Select..." at bounding box center [435, 257] width 180 height 11
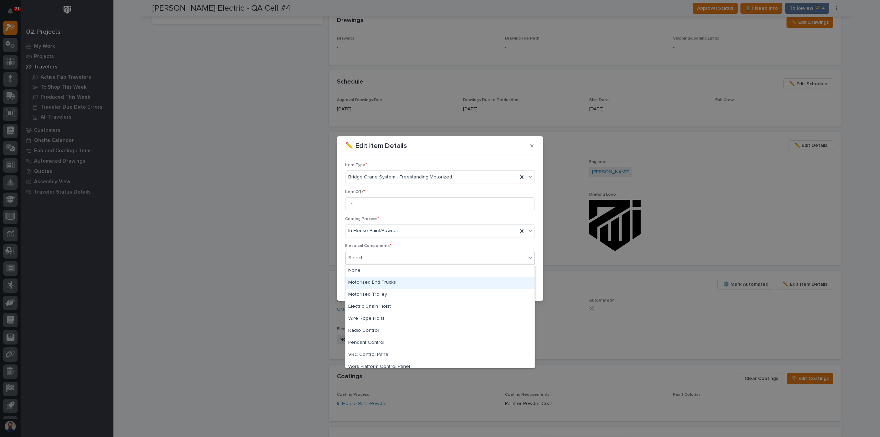
click at [395, 285] on div "Motorized End Trucks" at bounding box center [439, 283] width 189 height 12
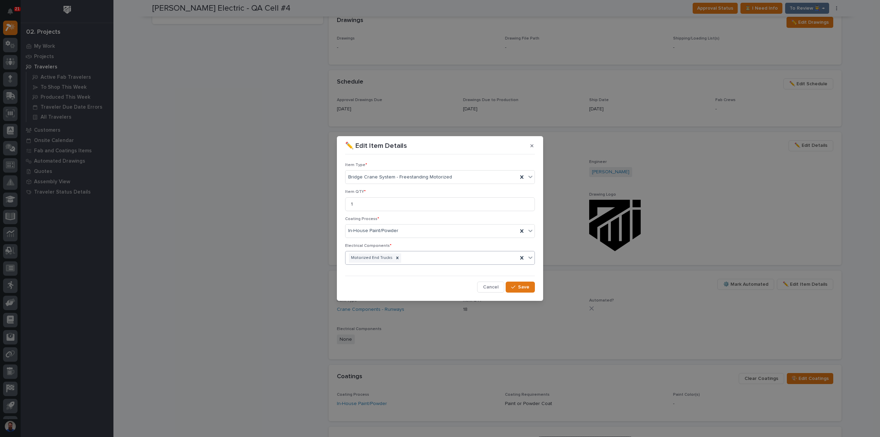
click at [432, 257] on div "Motorized End Trucks" at bounding box center [431, 258] width 172 height 12
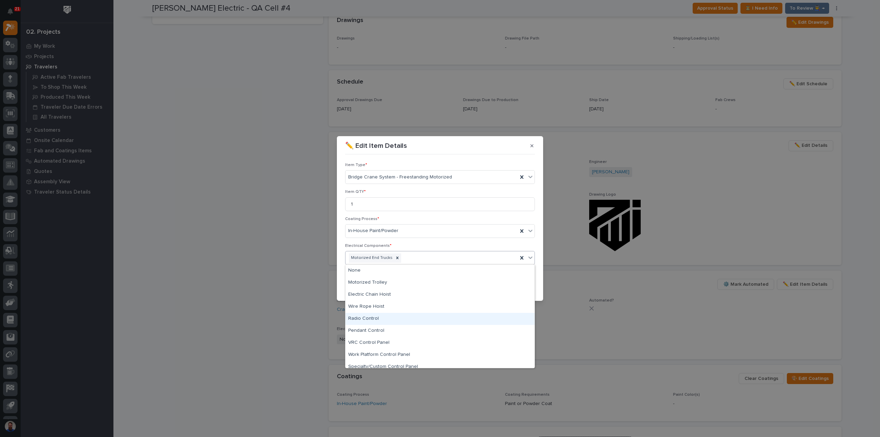
click at [391, 319] on div "Radio Control" at bounding box center [439, 319] width 189 height 12
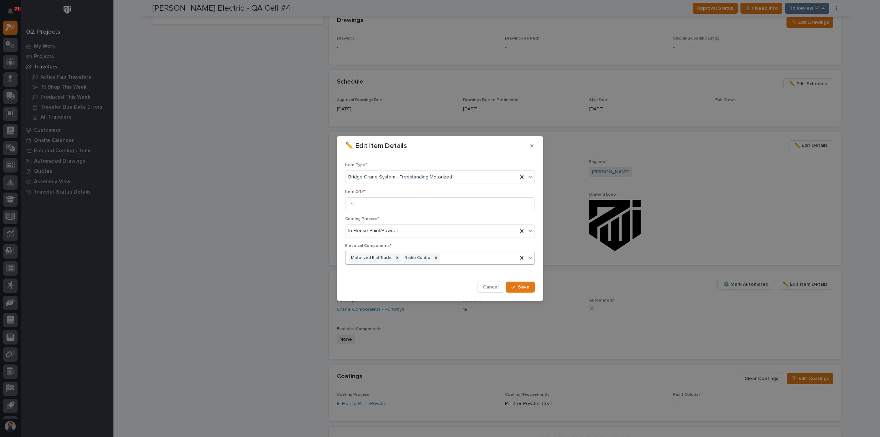
click at [463, 258] on div "Motorized End Trucks Radio Control" at bounding box center [431, 258] width 172 height 12
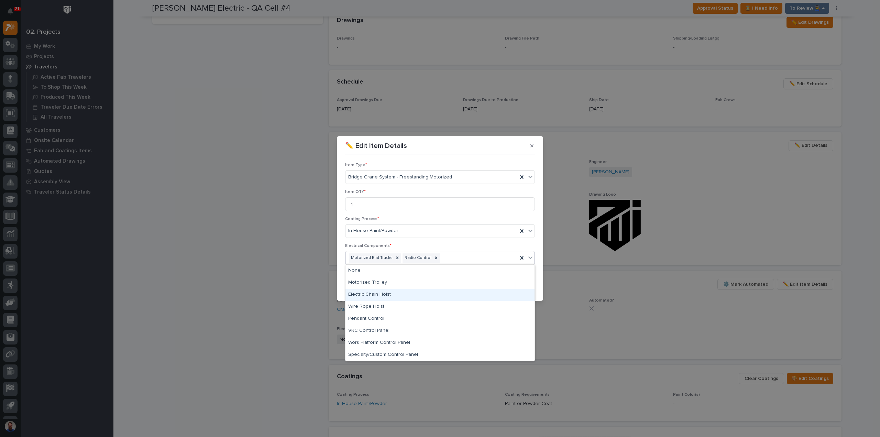
click at [386, 295] on div "Electric Chain Hoist" at bounding box center [439, 295] width 189 height 12
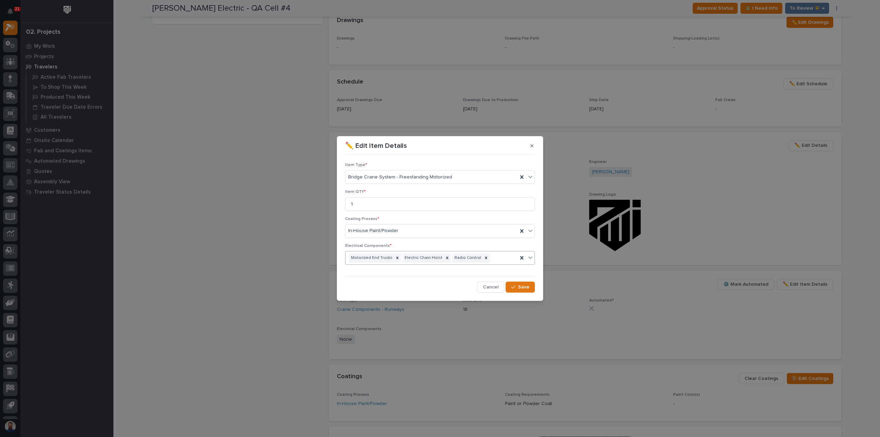
click at [496, 257] on div "Motorized End Trucks Electric Chain Hoist Radio Control" at bounding box center [431, 258] width 172 height 12
click at [492, 244] on p "Electrical Components *" at bounding box center [440, 245] width 190 height 5
click at [523, 286] on span "Save" at bounding box center [523, 287] width 11 height 6
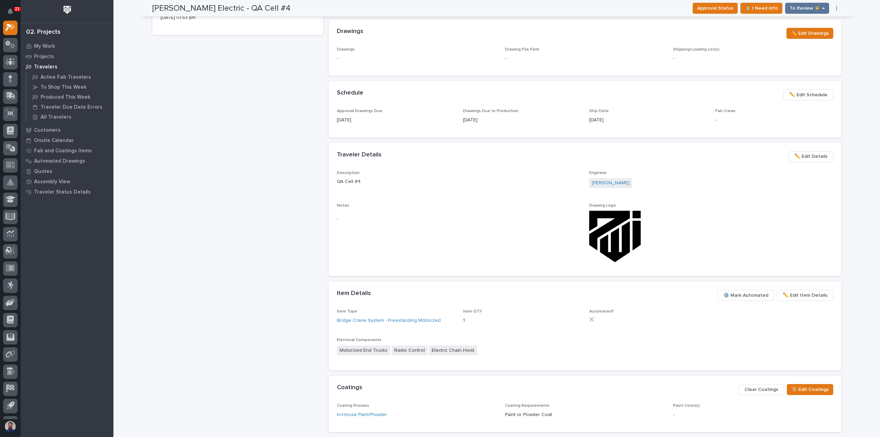
scroll to position [229, 0]
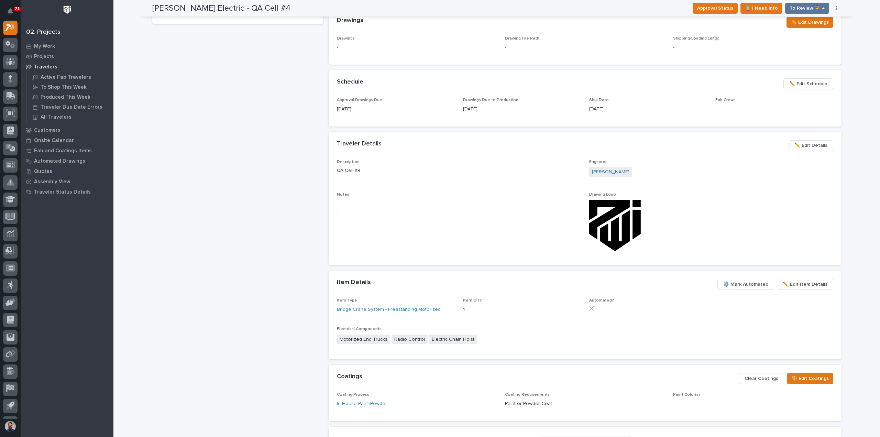
click at [740, 282] on span "⚙️ Mark Automated" at bounding box center [745, 284] width 45 height 8
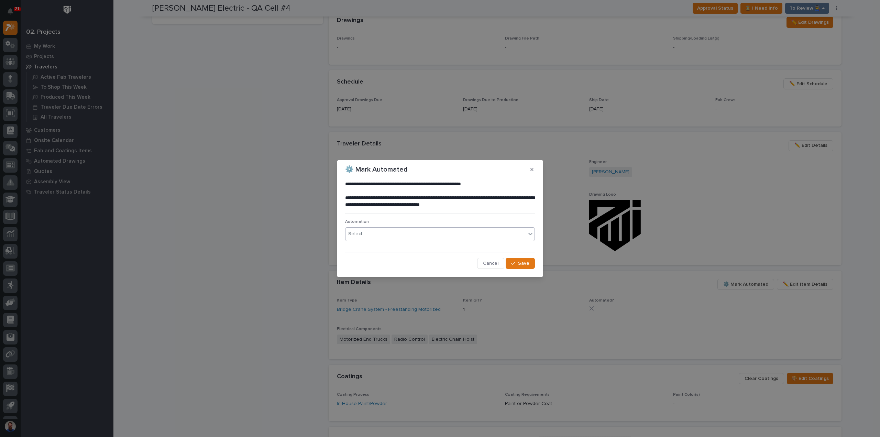
click at [374, 233] on div "Select..." at bounding box center [435, 233] width 180 height 11
click at [421, 238] on div "Select..." at bounding box center [435, 233] width 180 height 11
type input "*****"
click at [397, 249] on div "FC #42870" at bounding box center [439, 247] width 189 height 12
click at [518, 265] on button "Save" at bounding box center [520, 263] width 29 height 11
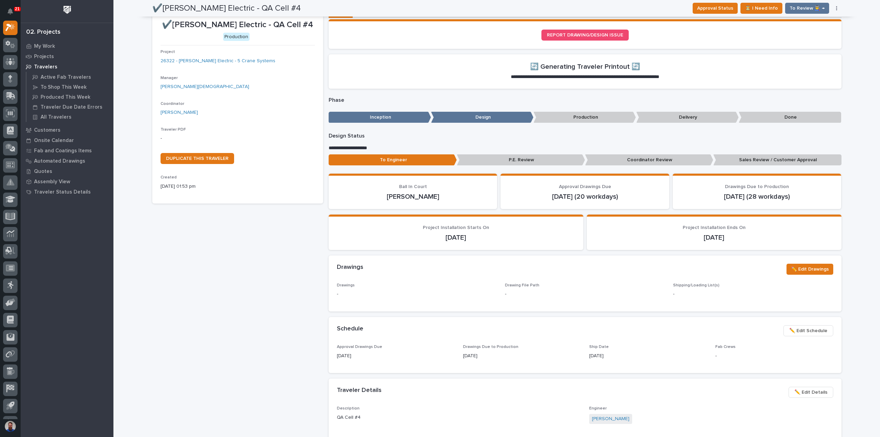
scroll to position [0, 0]
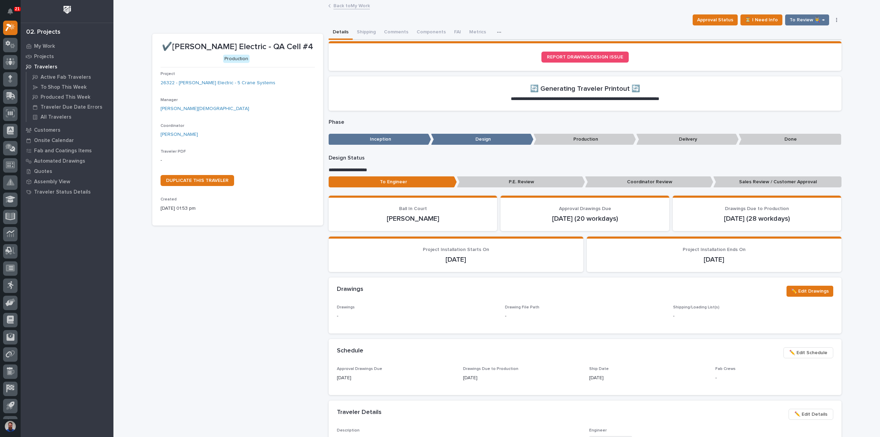
drag, startPoint x: 219, startPoint y: 299, endPoint x: 187, endPoint y: 169, distance: 134.6
click at [219, 299] on div "✔️Schneider Electric - QA Cell #4 Production Project 26322 - Schneider Electric…" at bounding box center [237, 439] width 171 height 811
click at [219, 83] on link "26322 - Schneider Electric - 5 Crane Systems" at bounding box center [218, 82] width 115 height 7
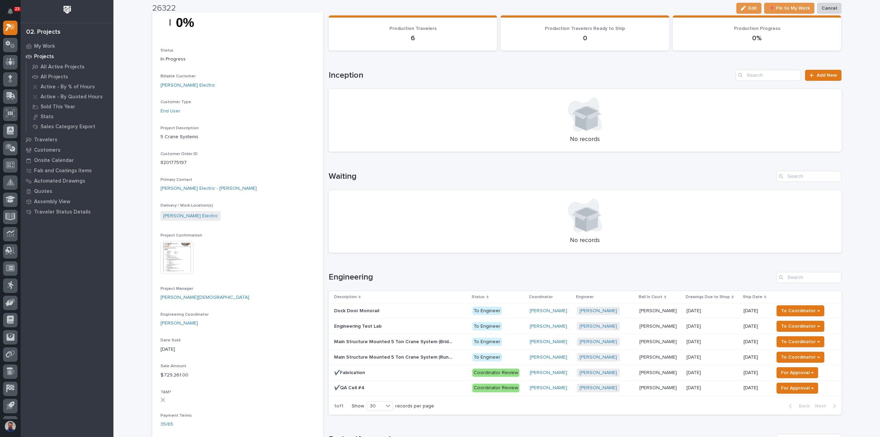
scroll to position [91, 0]
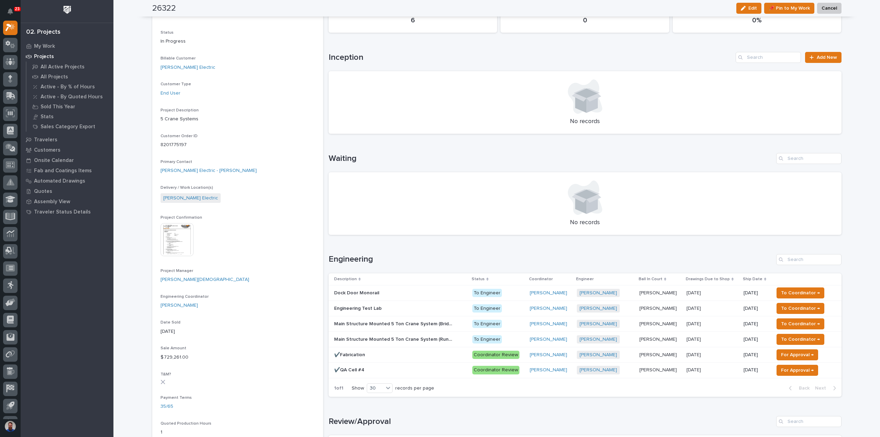
click at [421, 324] on p "Main Structure Mounted 5 Ton Crane System (Bridges (x4))" at bounding box center [395, 323] width 122 height 7
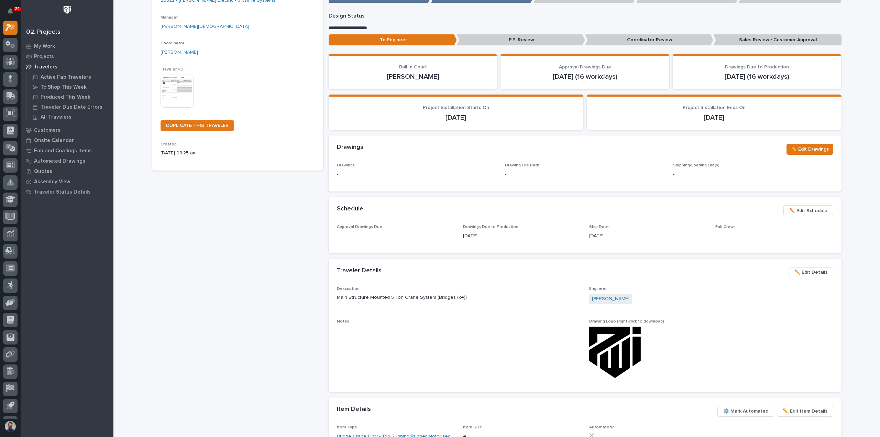
scroll to position [183, 0]
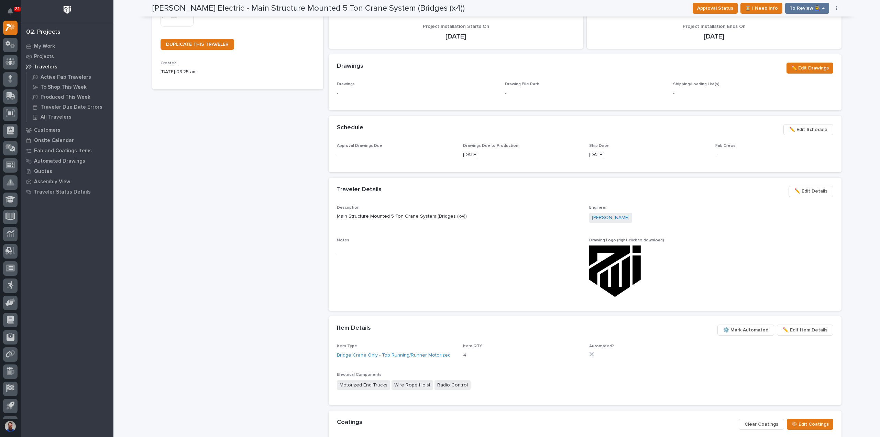
click at [745, 326] on span "⚙️ Mark Automated" at bounding box center [745, 330] width 45 height 8
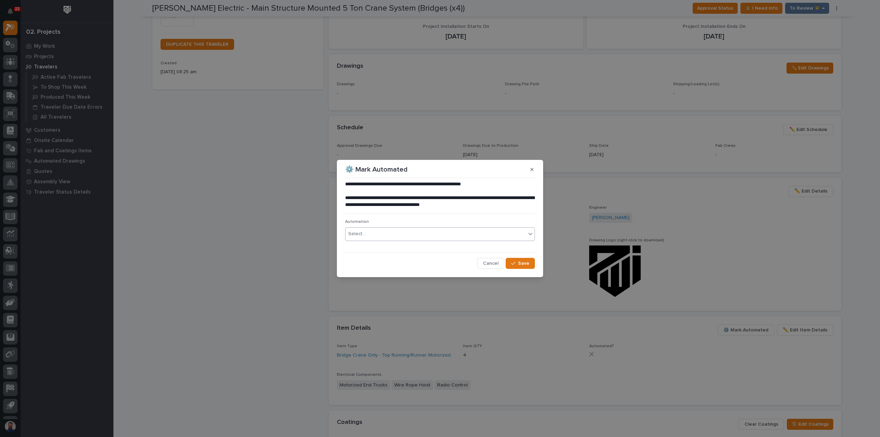
click at [370, 232] on div "Select..." at bounding box center [435, 233] width 180 height 11
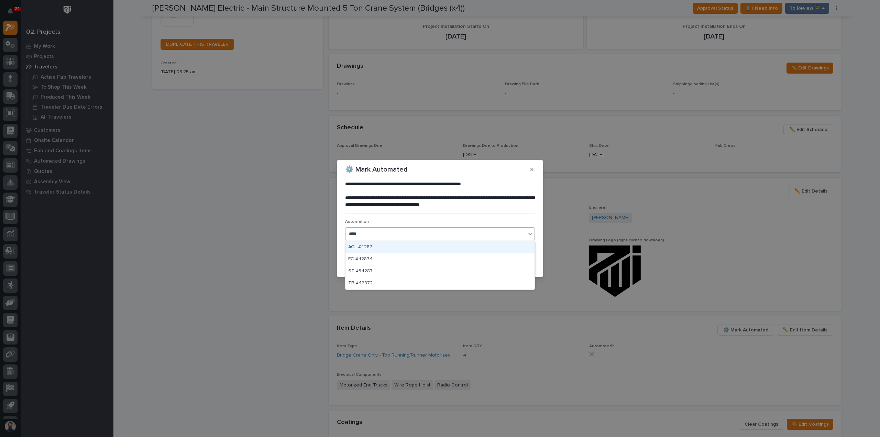
type input "*****"
click at [377, 244] on div "TB #42872" at bounding box center [439, 247] width 189 height 12
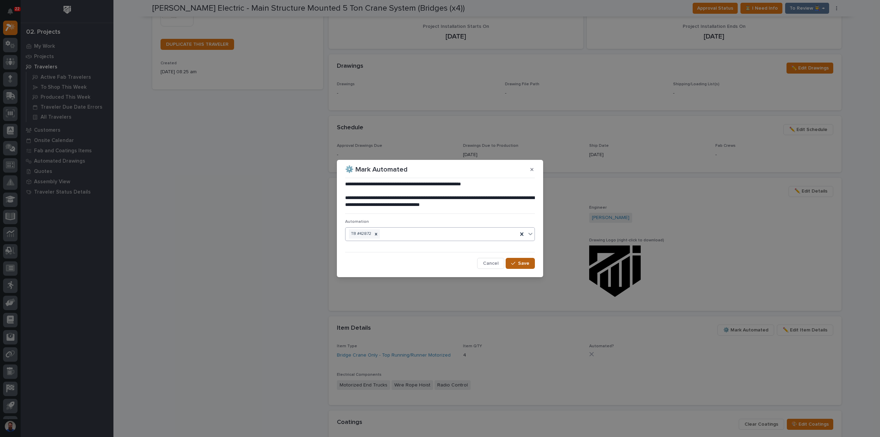
click at [521, 262] on span "Save" at bounding box center [523, 263] width 11 height 6
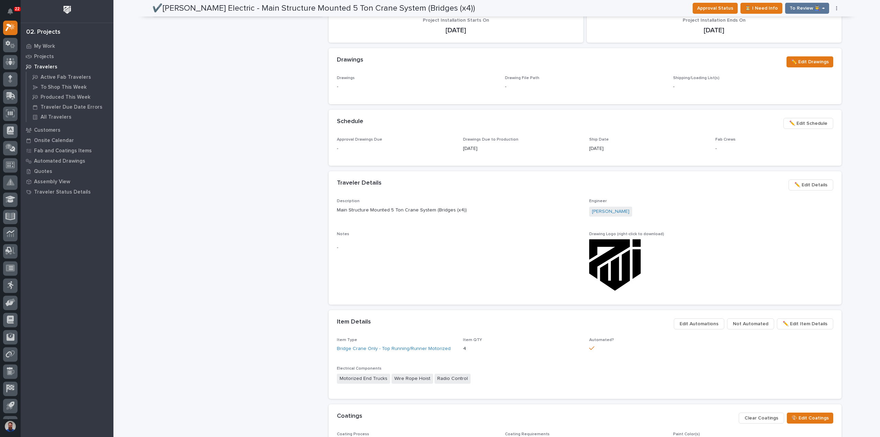
scroll to position [113, 0]
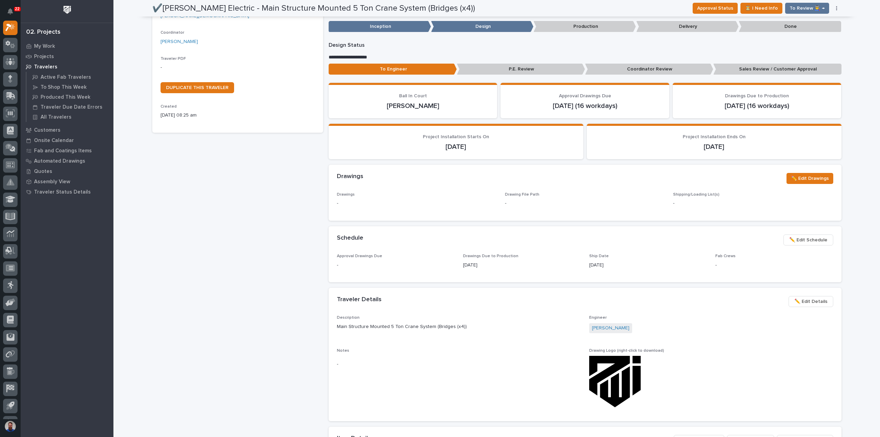
click at [675, 71] on p "Coordinator Review" at bounding box center [649, 69] width 128 height 11
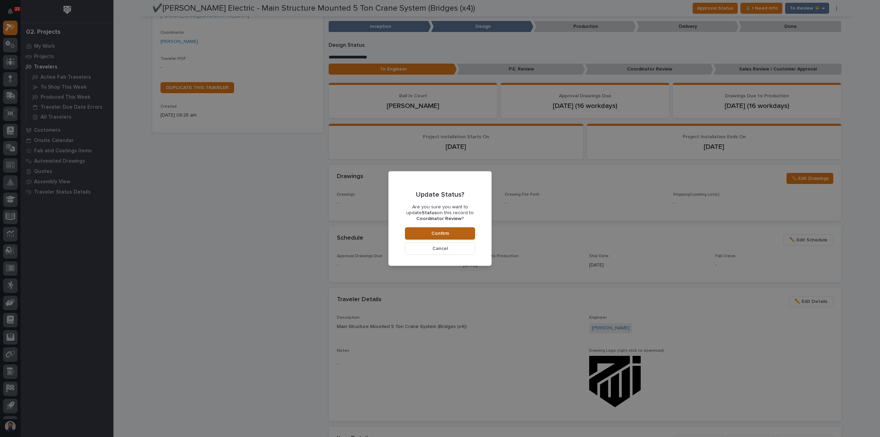
click at [465, 235] on button "Confirm" at bounding box center [440, 233] width 70 height 12
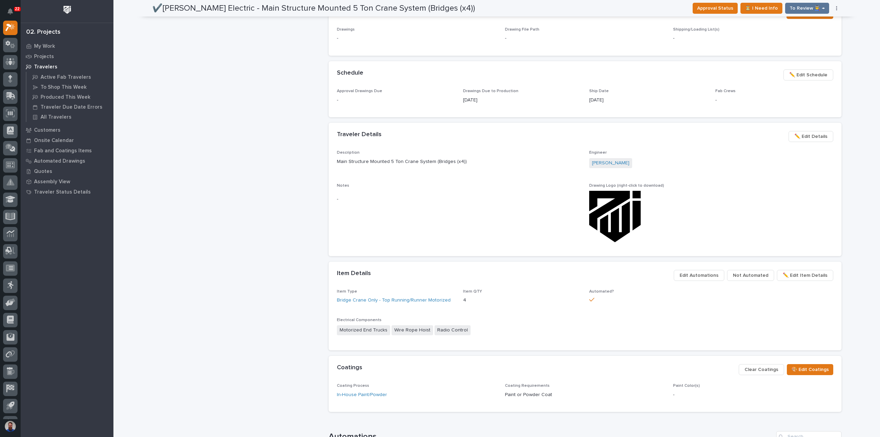
scroll to position [0, 0]
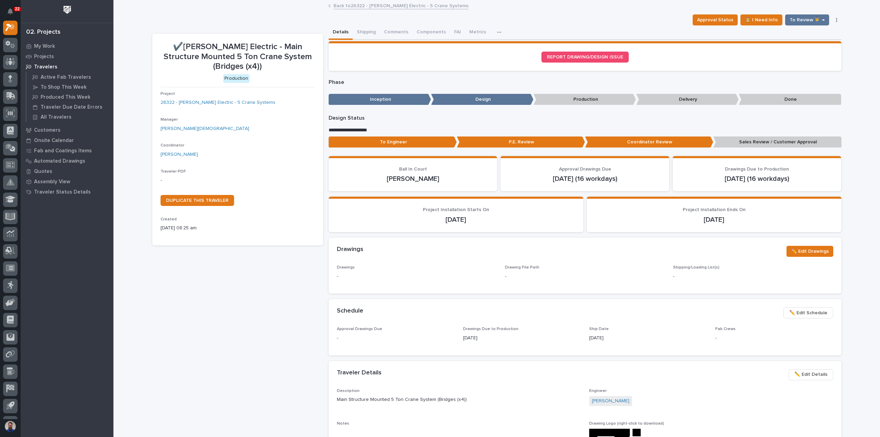
click at [381, 9] on div "Back to 26322 - Schneider Electric - 5 Crane Systems" at bounding box center [497, 6] width 344 height 10
click at [363, 7] on link "Back to 26322 - Schneider Electric - 5 Crane Systems" at bounding box center [400, 5] width 135 height 8
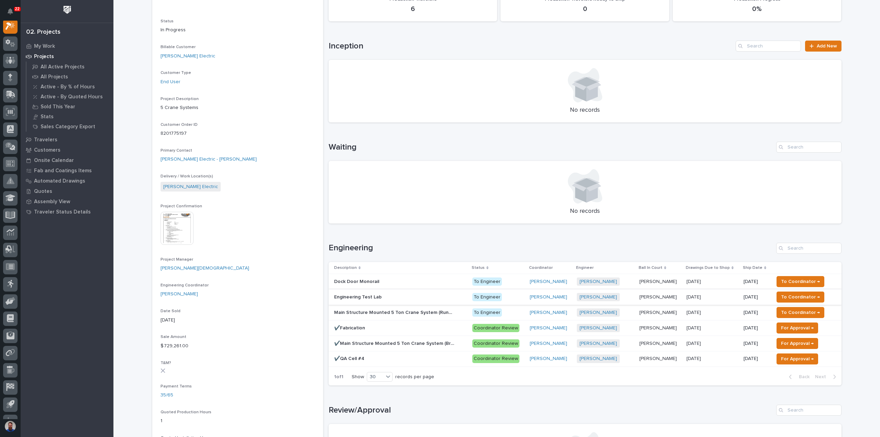
scroll to position [137, 0]
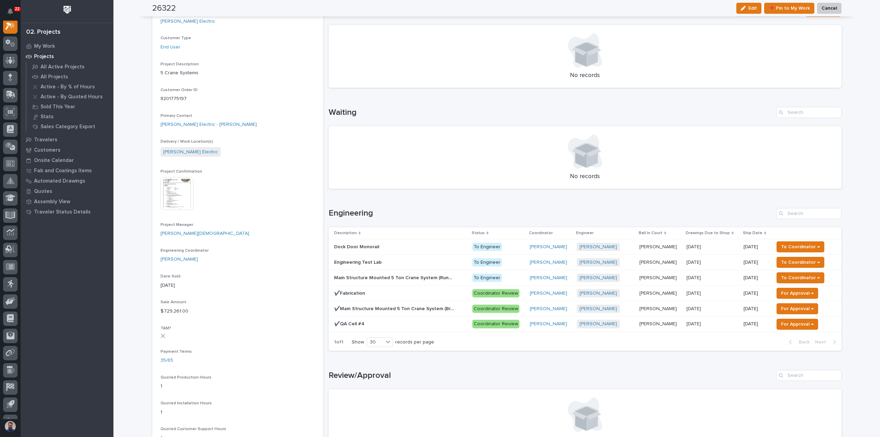
click at [401, 309] on p "✔️Main Structure Mounted 5 Ton Crane System (Bridges (x4))" at bounding box center [395, 308] width 122 height 7
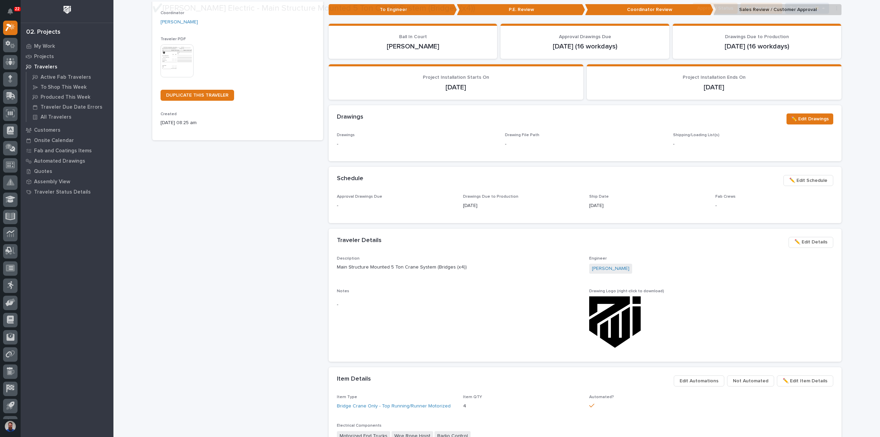
scroll to position [257, 0]
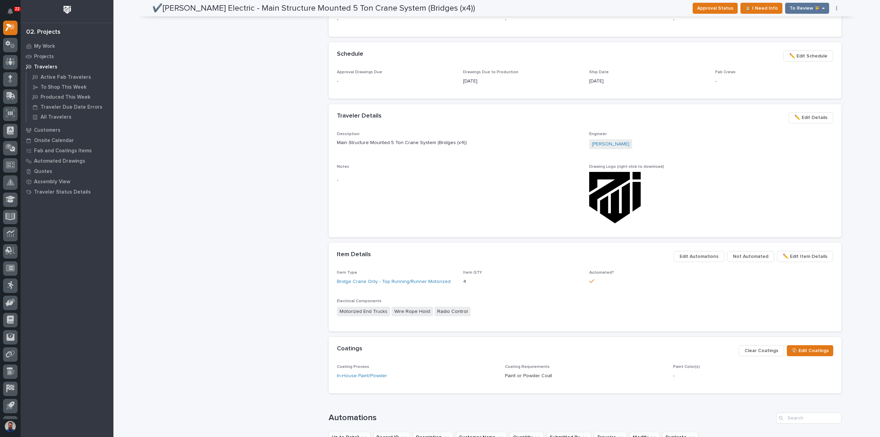
click at [705, 257] on span "Edit Automations" at bounding box center [699, 256] width 39 height 8
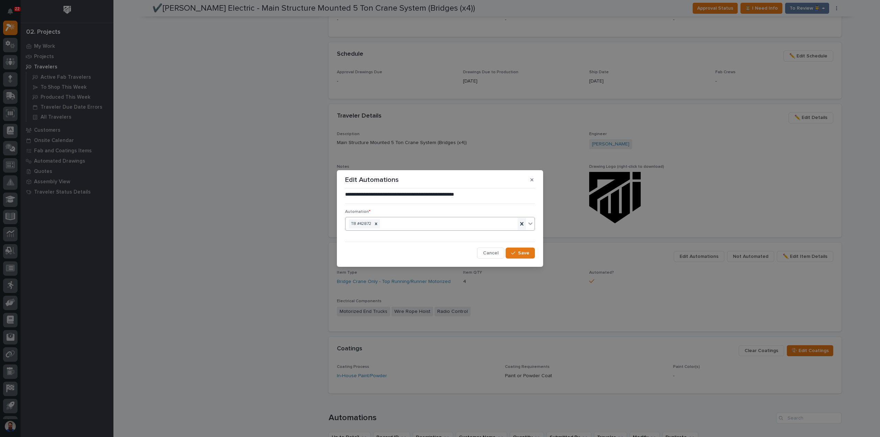
click at [521, 224] on icon at bounding box center [521, 223] width 7 height 7
click at [478, 224] on div "TB #42872" at bounding box center [431, 224] width 172 height 12
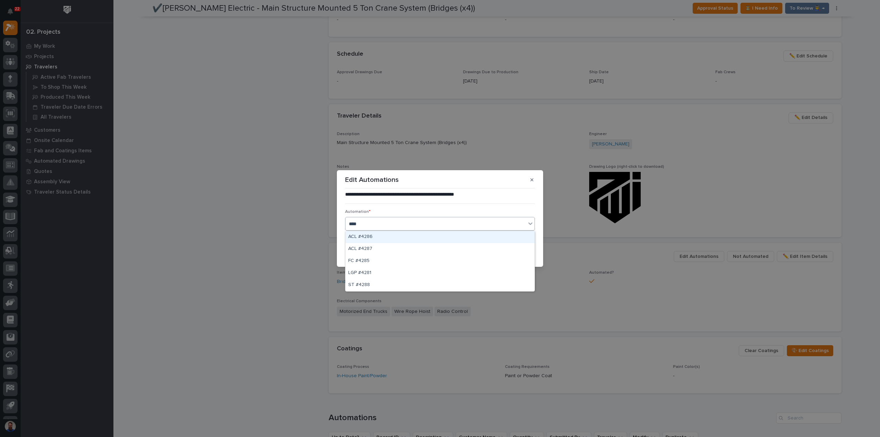
type input "*****"
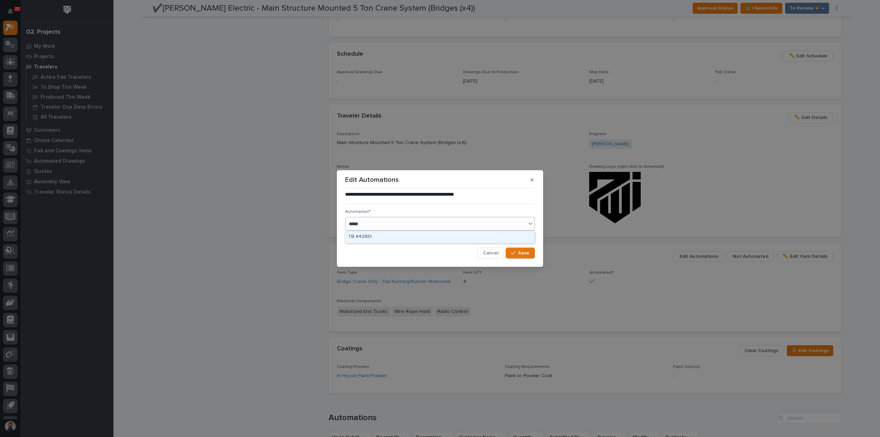
drag, startPoint x: 418, startPoint y: 231, endPoint x: 414, endPoint y: 235, distance: 5.6
click at [417, 231] on div "TB #42881" at bounding box center [439, 237] width 189 height 12
click at [530, 254] on button "Save" at bounding box center [520, 252] width 29 height 11
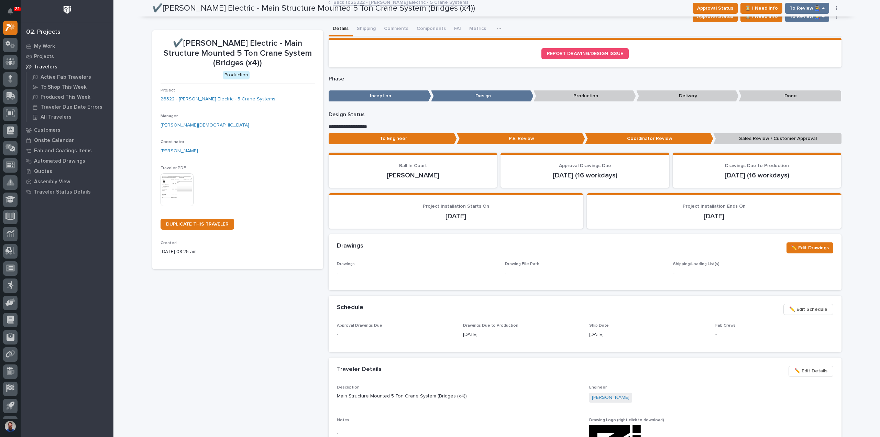
scroll to position [0, 0]
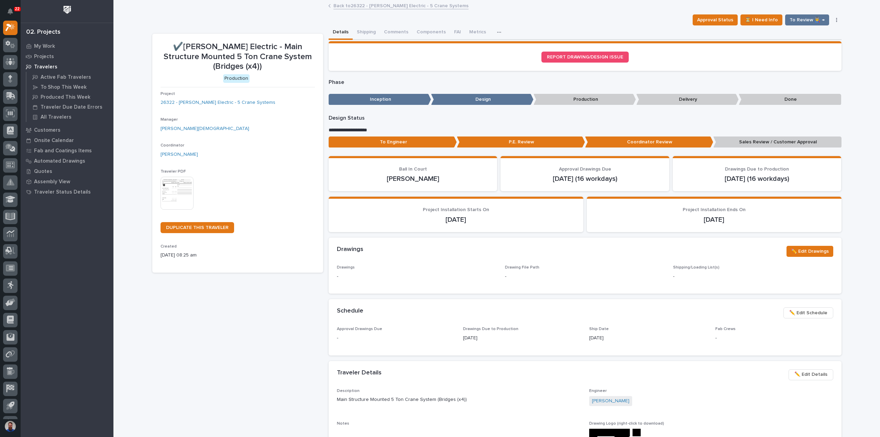
click at [753, 144] on p "Sales Review / Customer Approval" at bounding box center [777, 141] width 128 height 11
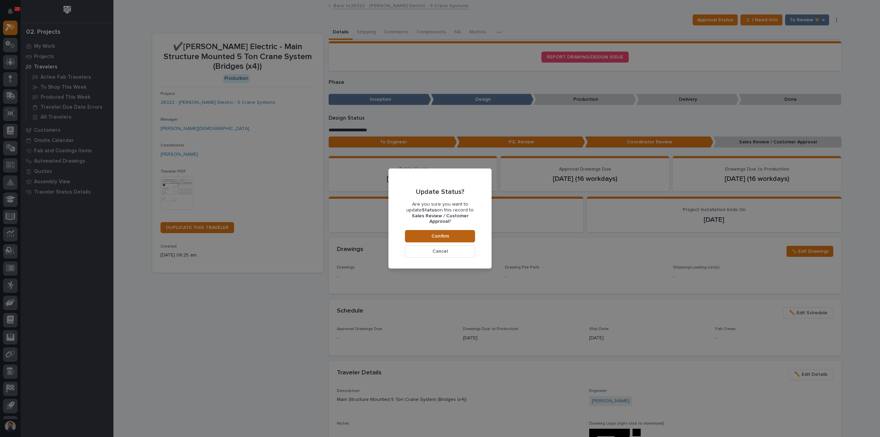
click at [429, 230] on button "Confirm" at bounding box center [440, 236] width 70 height 12
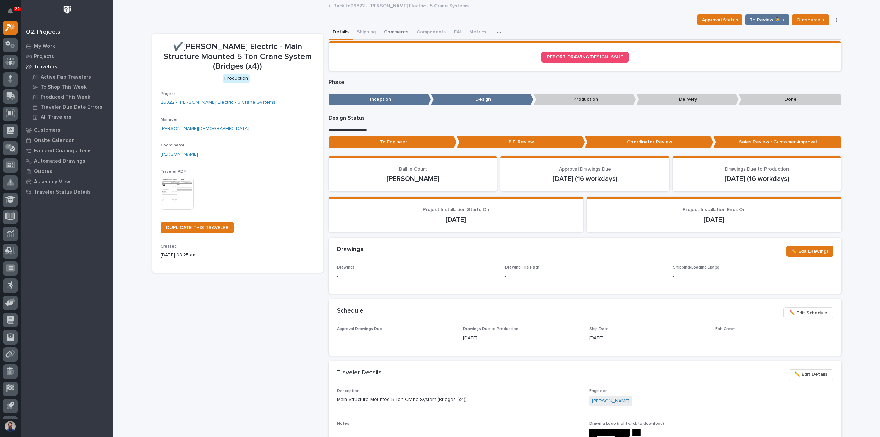
click at [383, 30] on button "Comments" at bounding box center [396, 32] width 33 height 14
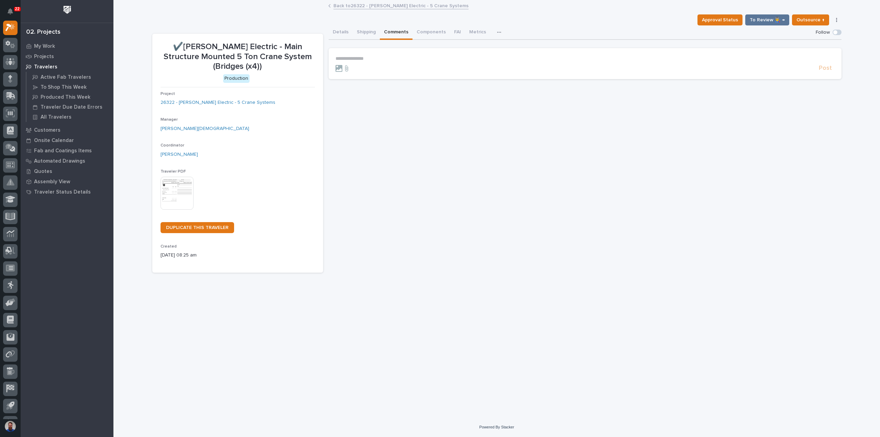
click at [373, 60] on p "**********" at bounding box center [584, 59] width 499 height 6
click at [376, 59] on span "**********" at bounding box center [394, 59] width 68 height 5
click at [454, 59] on p "**********" at bounding box center [584, 59] width 499 height 7
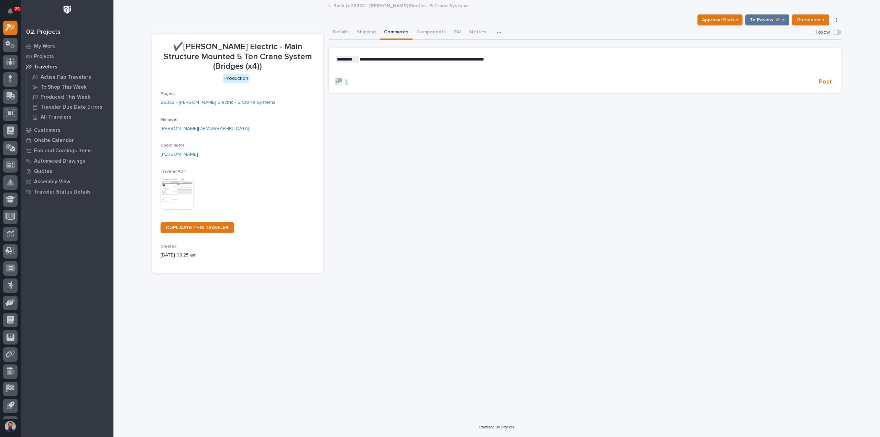
click at [529, 64] on div "**********" at bounding box center [584, 65] width 499 height 18
click at [536, 57] on p "**********" at bounding box center [584, 59] width 499 height 7
click at [539, 57] on p "**********" at bounding box center [584, 59] width 499 height 7
click at [438, 64] on div "**********" at bounding box center [584, 65] width 499 height 18
click at [437, 71] on p "﻿" at bounding box center [584, 70] width 499 height 6
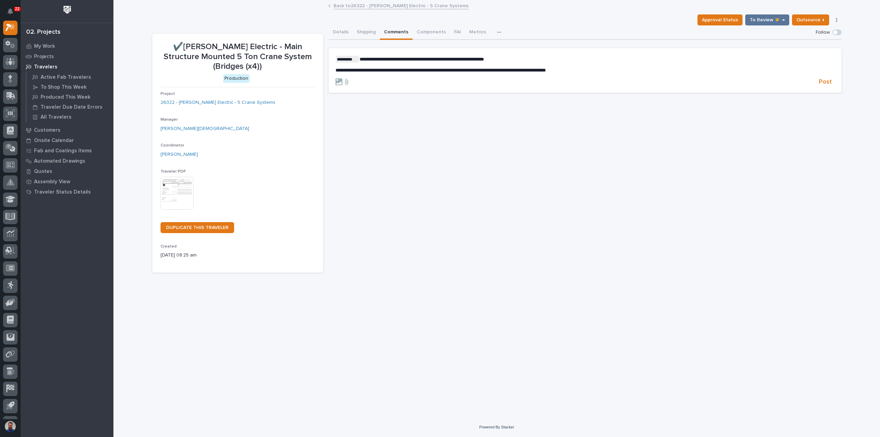
click at [532, 65] on div "**********" at bounding box center [584, 65] width 499 height 18
click at [543, 59] on p "**********" at bounding box center [584, 59] width 499 height 7
drag, startPoint x: 484, startPoint y: 59, endPoint x: 517, endPoint y: 62, distance: 33.1
click at [517, 62] on p "**********" at bounding box center [584, 59] width 499 height 7
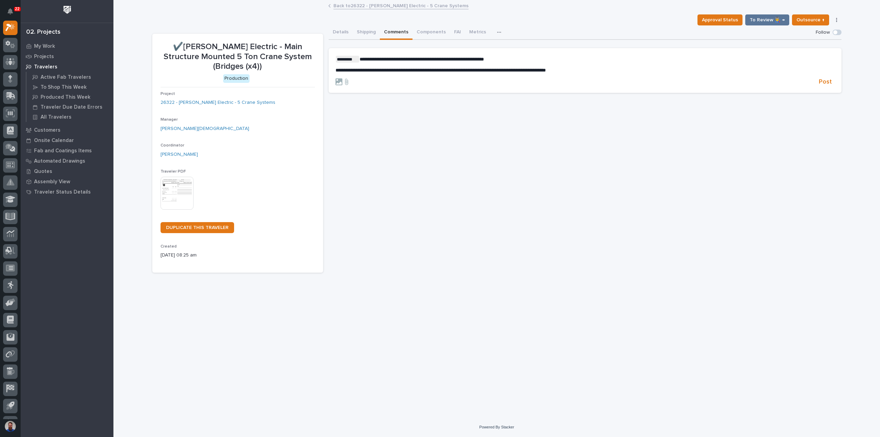
click at [538, 58] on p "**********" at bounding box center [584, 59] width 499 height 7
drag, startPoint x: 643, startPoint y: 74, endPoint x: 379, endPoint y: 52, distance: 264.2
click at [379, 51] on section "**********" at bounding box center [585, 70] width 513 height 45
drag, startPoint x: 390, startPoint y: 63, endPoint x: 633, endPoint y: 73, distance: 243.2
click at [633, 73] on div "**********" at bounding box center [584, 65] width 499 height 18
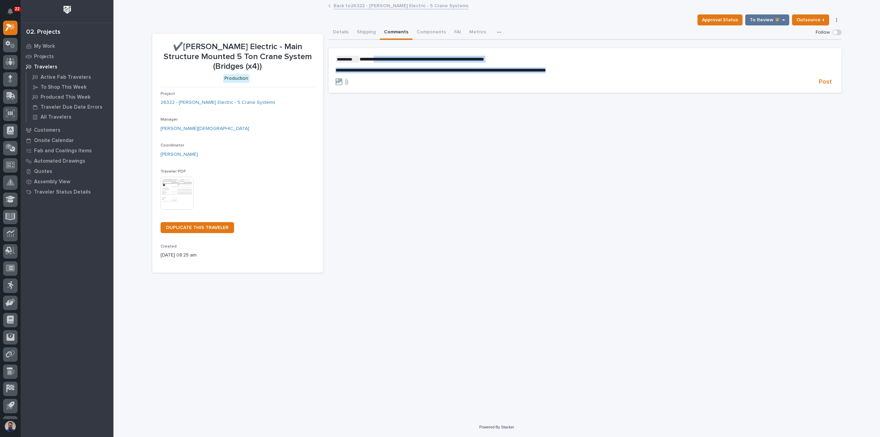
click at [633, 73] on p "**********" at bounding box center [584, 70] width 499 height 6
click at [574, 62] on p "**********" at bounding box center [584, 59] width 499 height 7
click at [568, 62] on p "**********" at bounding box center [584, 59] width 499 height 7
click at [603, 59] on span "**********" at bounding box center [481, 59] width 243 height 5
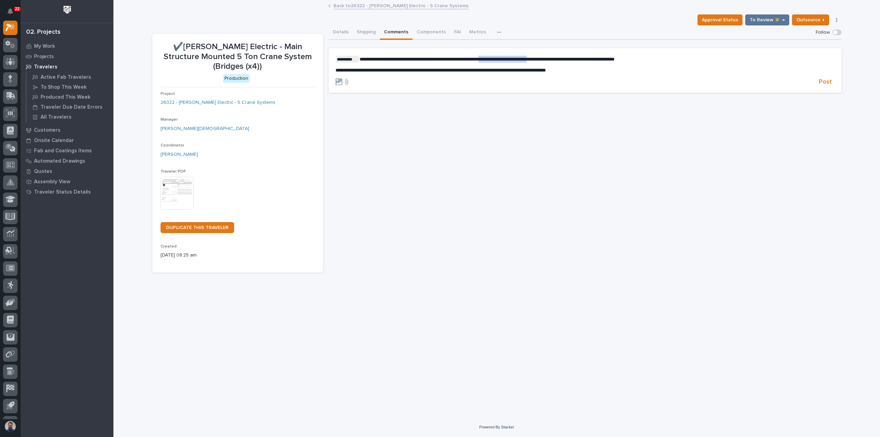
drag, startPoint x: 523, startPoint y: 58, endPoint x: 565, endPoint y: 57, distance: 41.6
click at [565, 57] on span "**********" at bounding box center [487, 59] width 255 height 5
drag, startPoint x: 400, startPoint y: 60, endPoint x: 433, endPoint y: 62, distance: 33.0
click at [432, 62] on p "**********" at bounding box center [584, 59] width 499 height 7
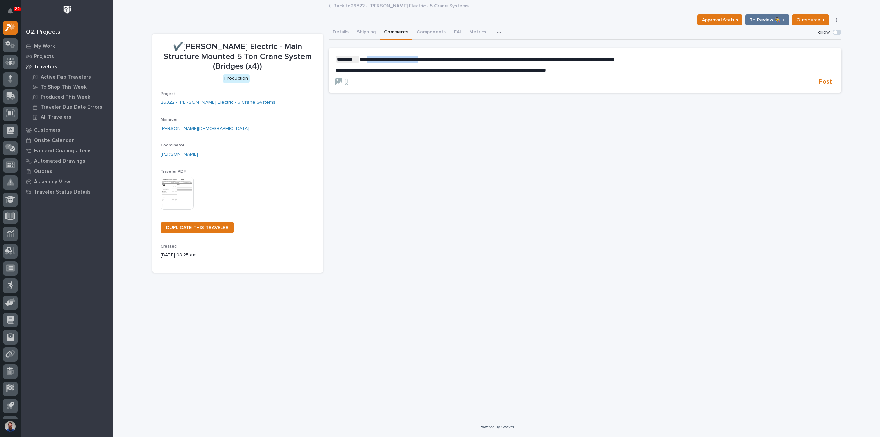
drag, startPoint x: 433, startPoint y: 62, endPoint x: 437, endPoint y: 62, distance: 4.5
click at [433, 62] on p "**********" at bounding box center [584, 59] width 499 height 7
click at [404, 58] on span "**********" at bounding box center [487, 59] width 255 height 5
click at [456, 57] on span "**********" at bounding box center [487, 59] width 255 height 5
click at [721, 63] on div "**********" at bounding box center [584, 65] width 499 height 18
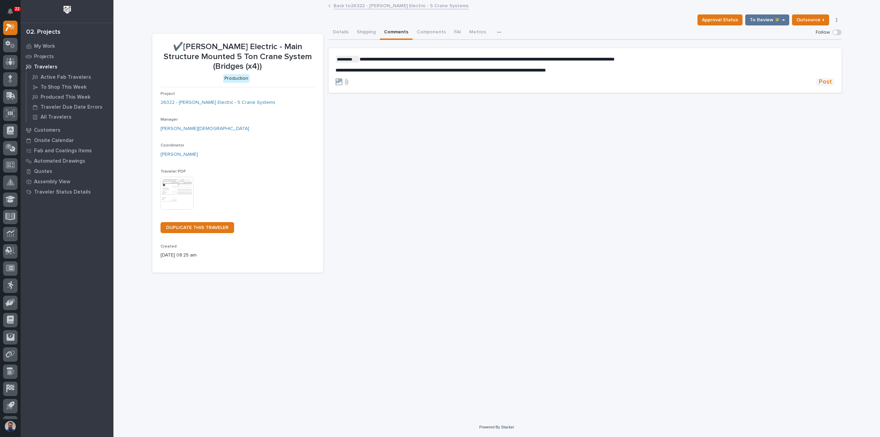
click at [826, 80] on span "Post" at bounding box center [825, 82] width 13 height 8
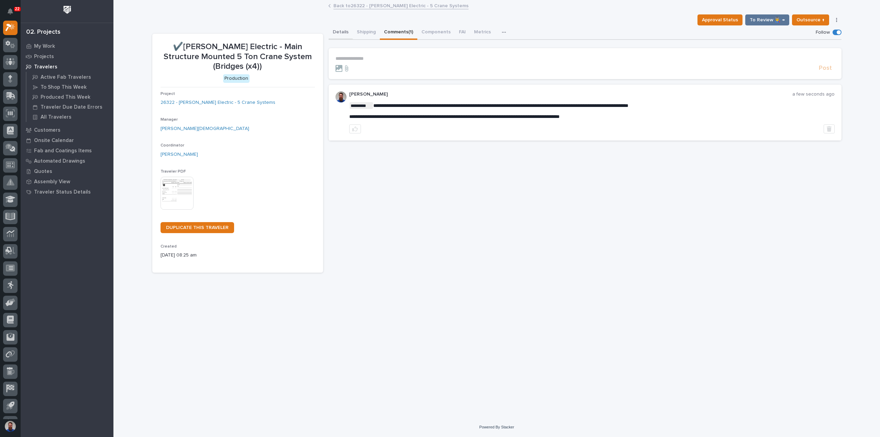
click at [345, 30] on button "Details" at bounding box center [341, 32] width 24 height 14
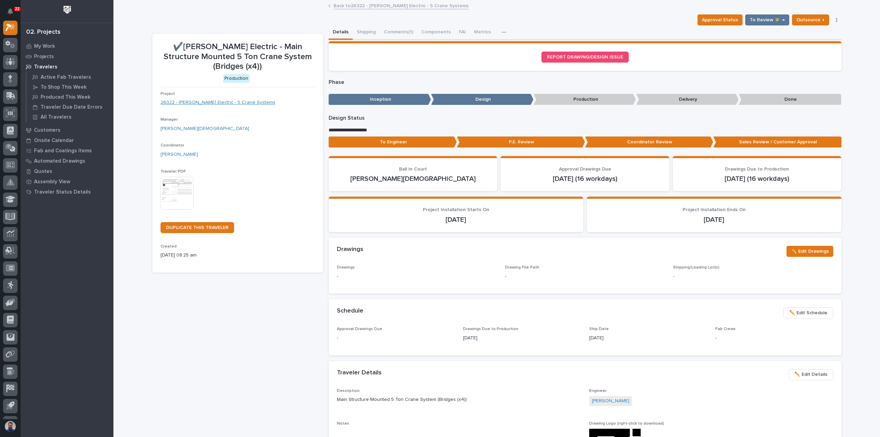
click at [232, 102] on link "26322 - Schneider Electric - 5 Crane Systems" at bounding box center [218, 102] width 115 height 7
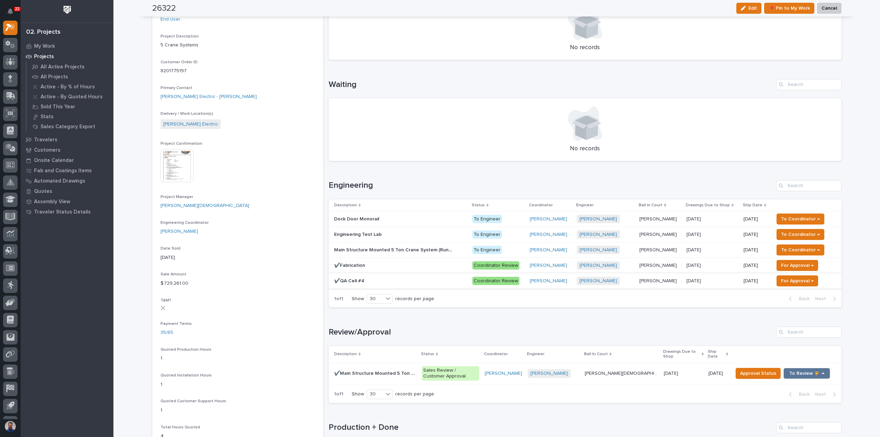
scroll to position [189, 0]
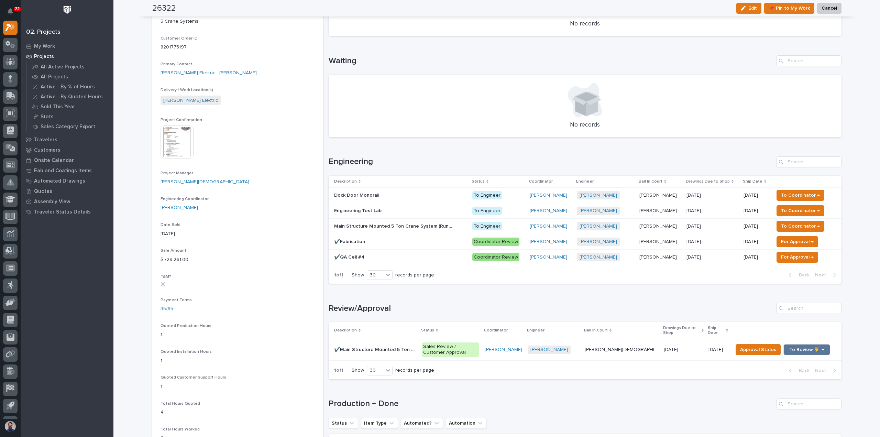
click at [393, 241] on p at bounding box center [394, 242] width 120 height 6
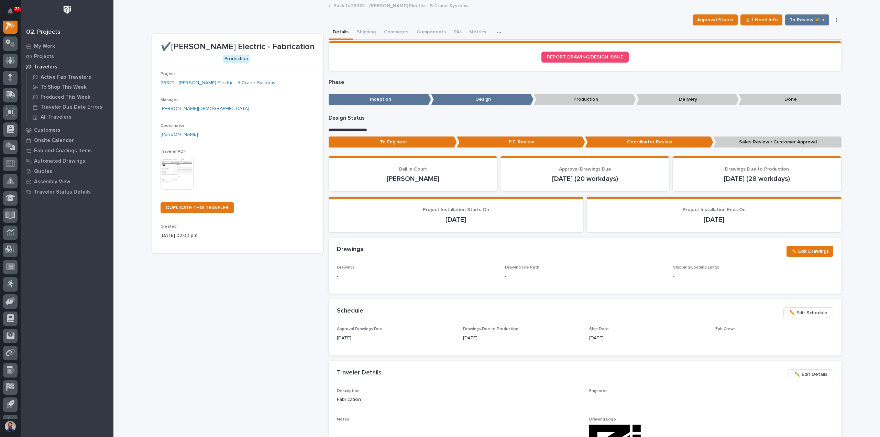
scroll to position [17, 0]
click at [387, 31] on button "Comments" at bounding box center [396, 32] width 33 height 14
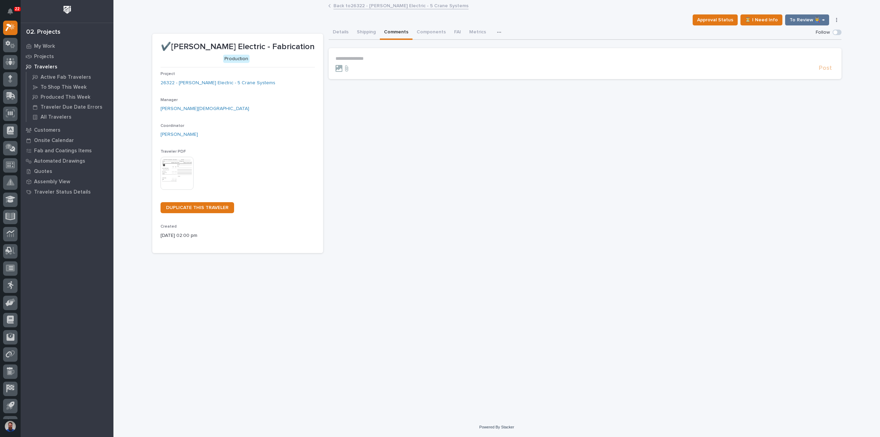
click at [377, 55] on section "**********" at bounding box center [585, 63] width 513 height 31
click at [376, 58] on p "**********" at bounding box center [584, 59] width 499 height 6
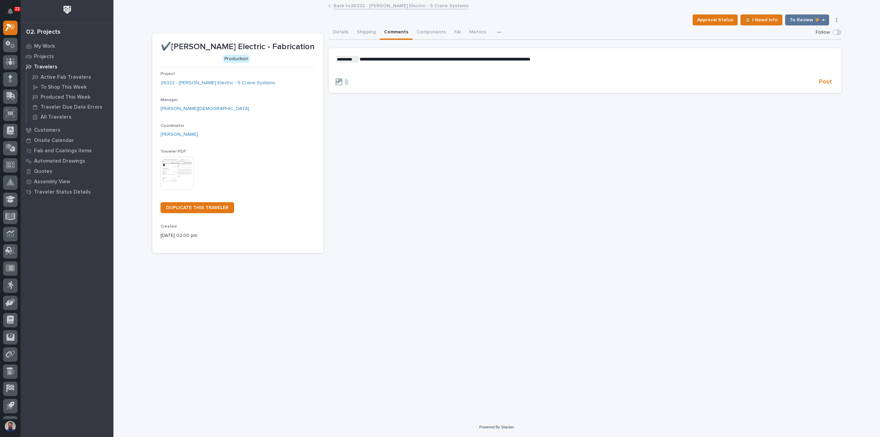
click at [425, 66] on div "**********" at bounding box center [584, 65] width 499 height 18
click at [815, 84] on div at bounding box center [575, 81] width 481 height 7
click at [827, 80] on span "Post" at bounding box center [825, 82] width 13 height 8
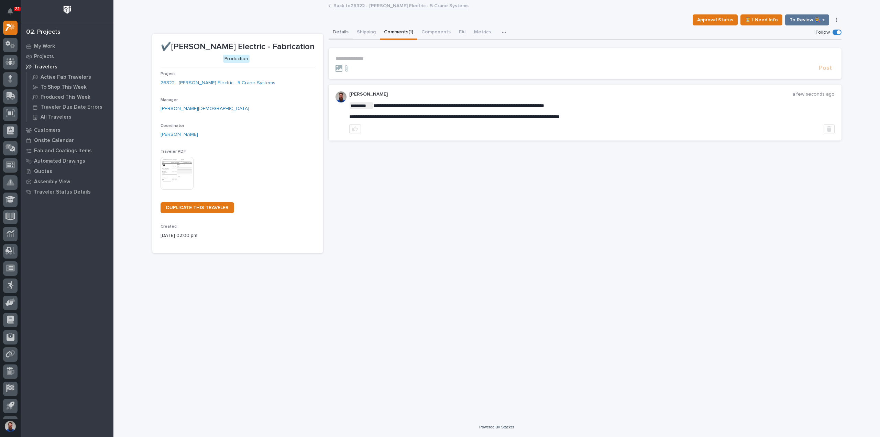
click at [341, 32] on button "Details" at bounding box center [341, 32] width 24 height 14
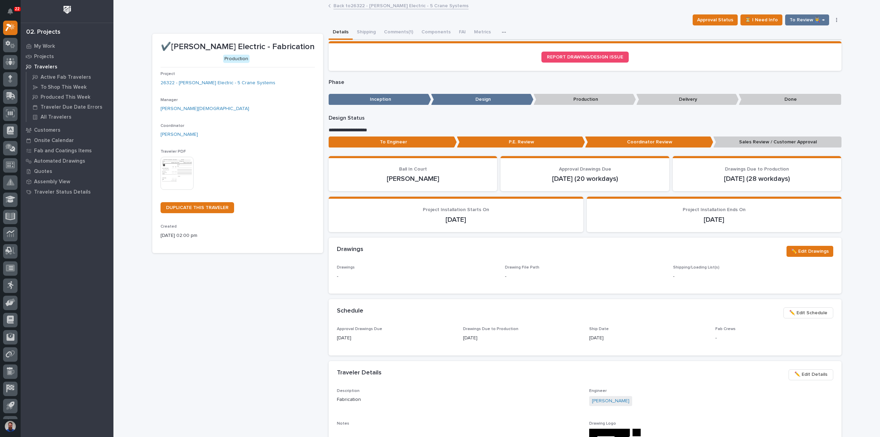
click at [754, 145] on p "Sales Review / Customer Approval" at bounding box center [777, 141] width 128 height 11
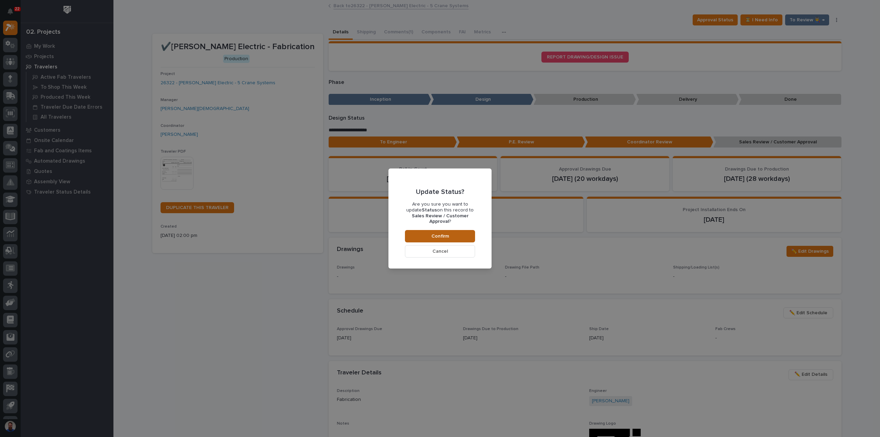
click at [467, 231] on button "Confirm" at bounding box center [440, 236] width 70 height 12
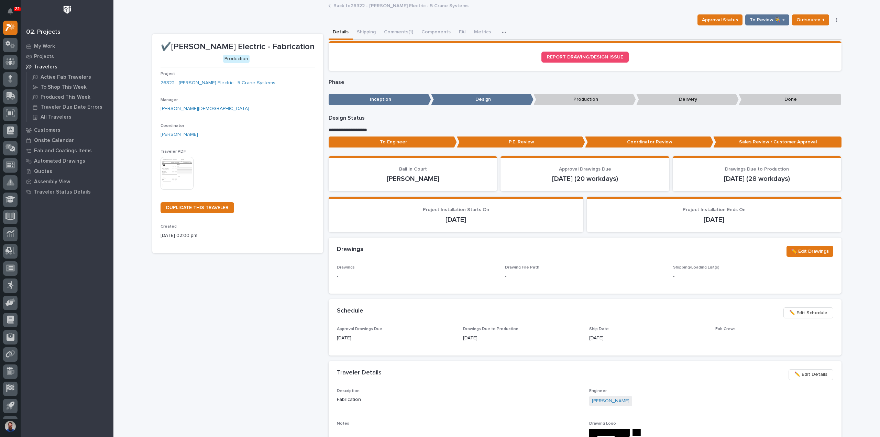
scroll to position [41, 0]
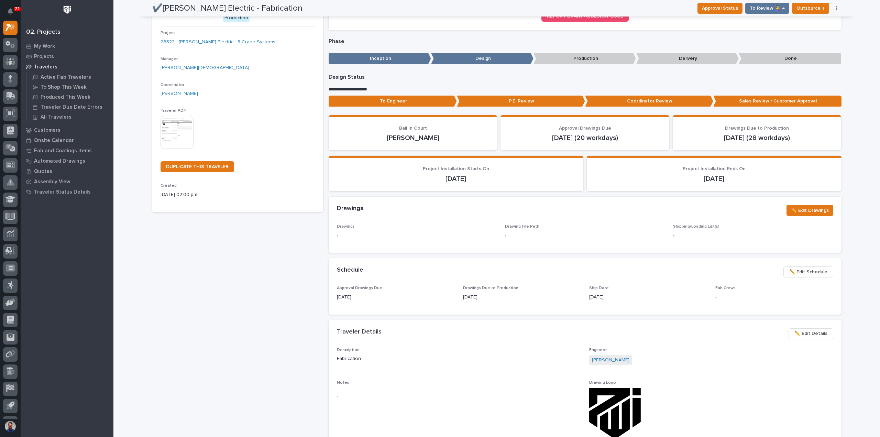
click at [240, 40] on link "26322 - Schneider Electric - 5 Crane Systems" at bounding box center [218, 41] width 115 height 7
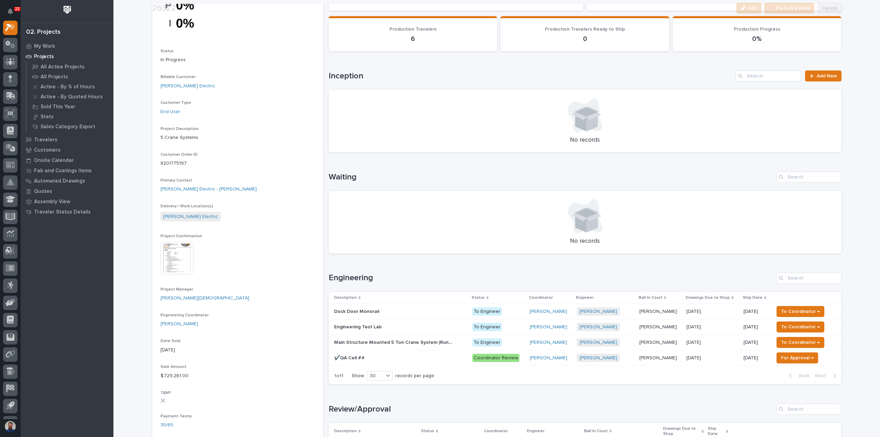
scroll to position [91, 0]
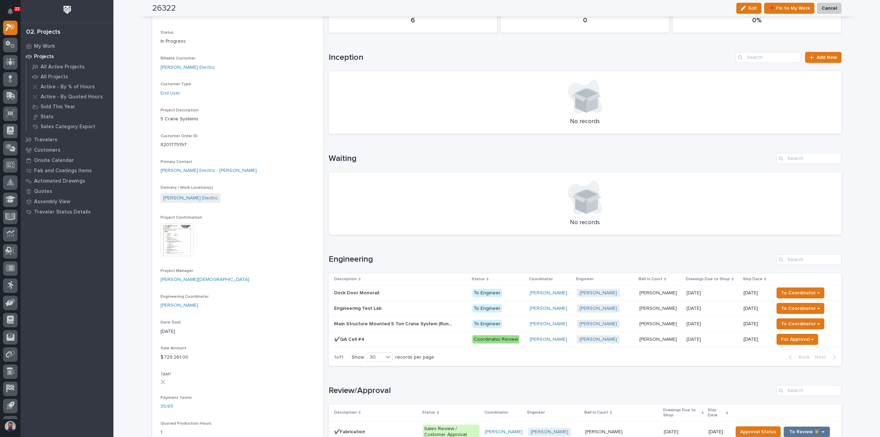
click at [391, 338] on p at bounding box center [394, 340] width 120 height 6
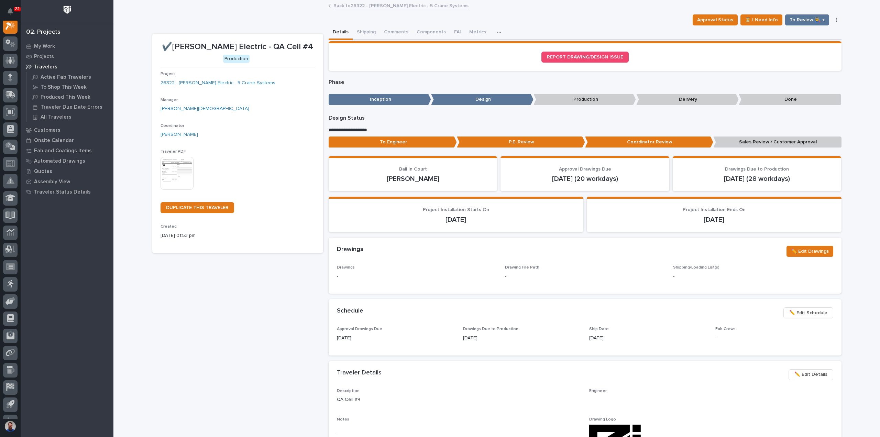
scroll to position [17, 0]
click at [763, 144] on p "Sales Review / Customer Approval" at bounding box center [777, 141] width 128 height 11
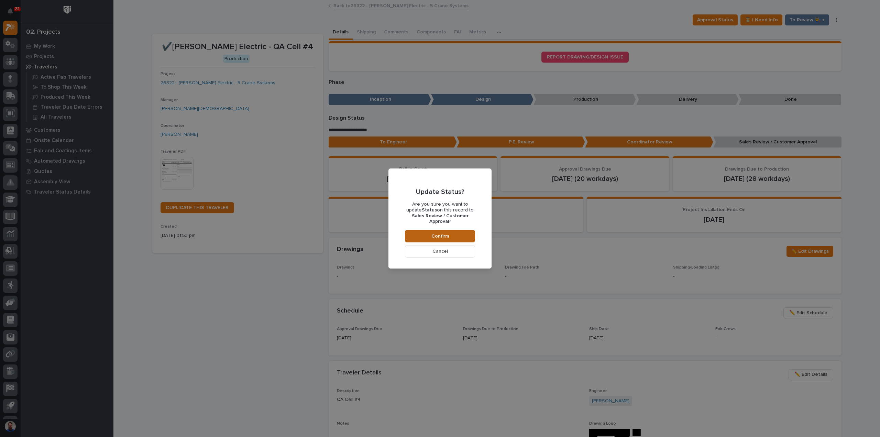
click at [452, 230] on button "Confirm" at bounding box center [440, 236] width 70 height 12
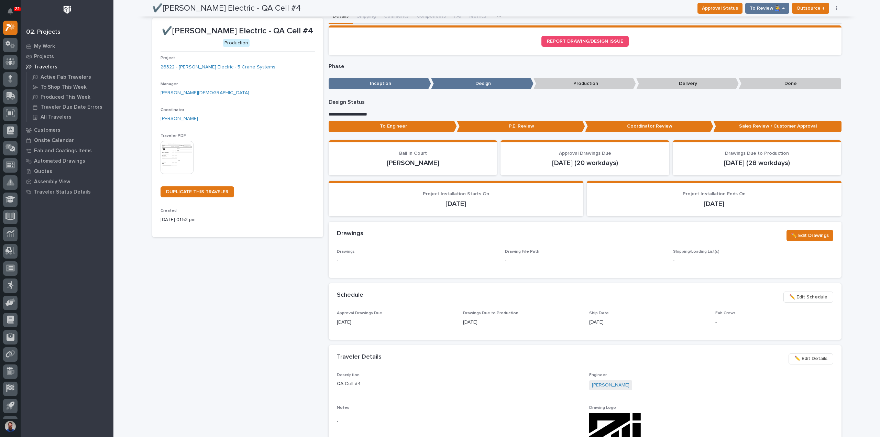
scroll to position [0, 0]
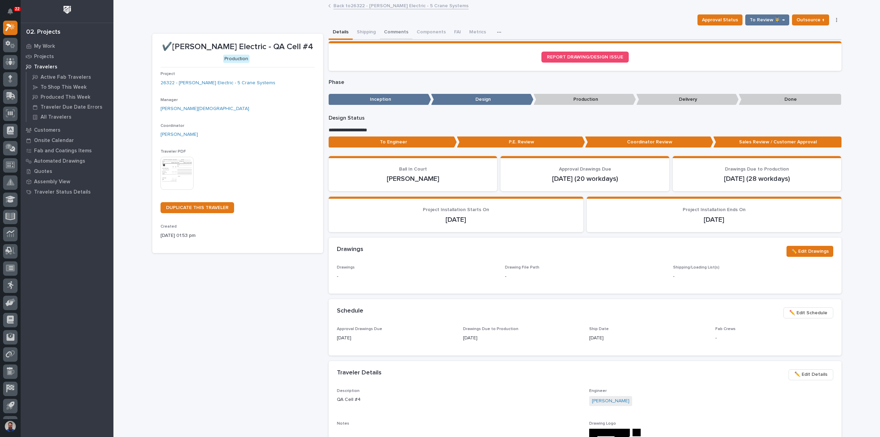
click at [393, 33] on button "Comments" at bounding box center [396, 32] width 33 height 14
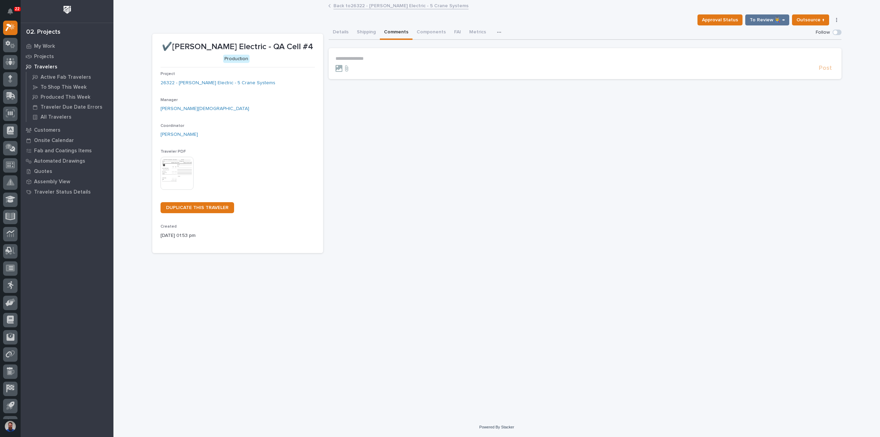
click at [362, 58] on p "**********" at bounding box center [584, 59] width 499 height 6
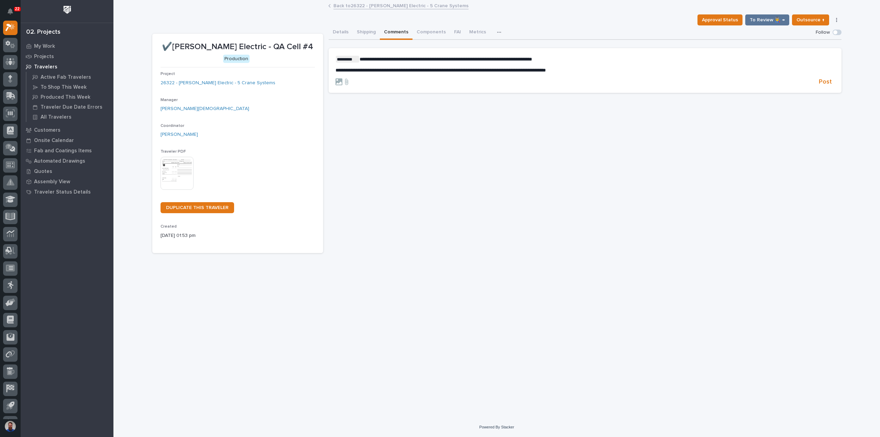
click at [647, 65] on div "**********" at bounding box center [584, 65] width 499 height 18
click at [684, 72] on p "**********" at bounding box center [584, 70] width 499 height 6
click at [832, 80] on button "Post" at bounding box center [825, 82] width 19 height 8
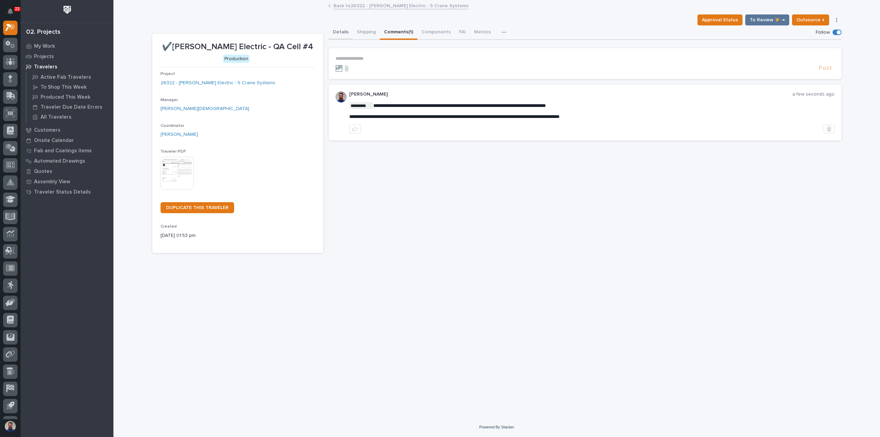
click at [338, 28] on button "Details" at bounding box center [341, 32] width 24 height 14
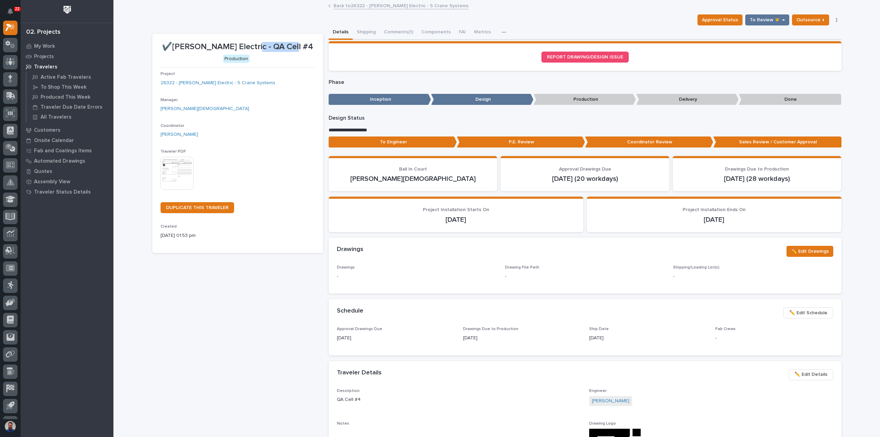
drag, startPoint x: 299, startPoint y: 41, endPoint x: 258, endPoint y: 44, distance: 41.0
click at [258, 44] on div "✔️Schneider Electric - QA Cell #4" at bounding box center [238, 46] width 154 height 11
click at [259, 45] on p "✔️Schneider Electric - QA Cell #4" at bounding box center [238, 47] width 154 height 10
drag, startPoint x: 192, startPoint y: 46, endPoint x: 273, endPoint y: 45, distance: 81.1
click at [273, 45] on p "✔️Schneider Electric - QA Cell #4" at bounding box center [238, 47] width 154 height 10
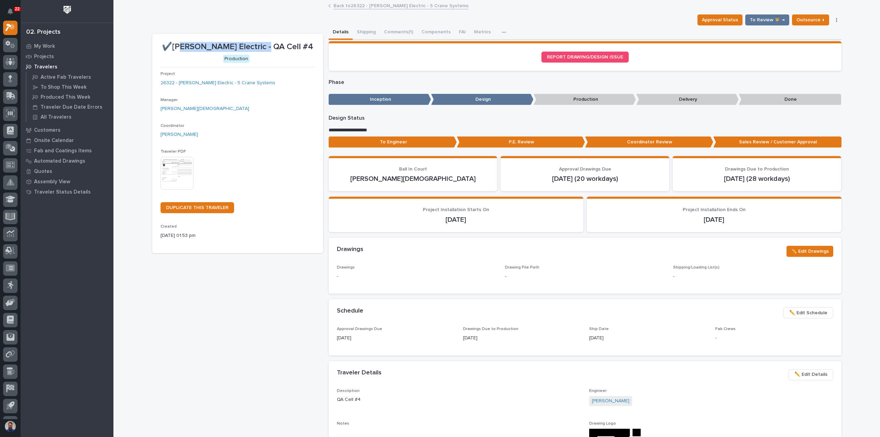
click at [273, 45] on p "✔️Schneider Electric - QA Cell #4" at bounding box center [238, 47] width 154 height 10
drag, startPoint x: 265, startPoint y: 42, endPoint x: 268, endPoint y: 39, distance: 4.4
click at [265, 42] on p "✔️Schneider Electric - QA Cell #4" at bounding box center [238, 47] width 154 height 10
click at [194, 45] on p "✔️Schneider Electric - QA Cell #4" at bounding box center [238, 47] width 154 height 10
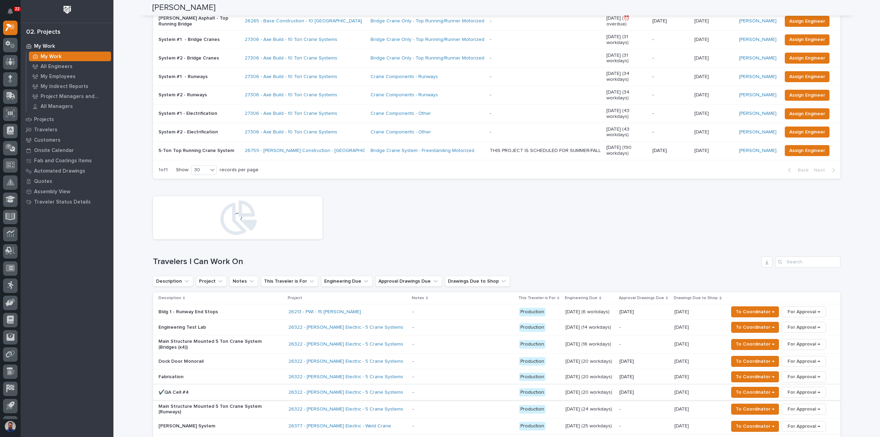
scroll to position [321, 0]
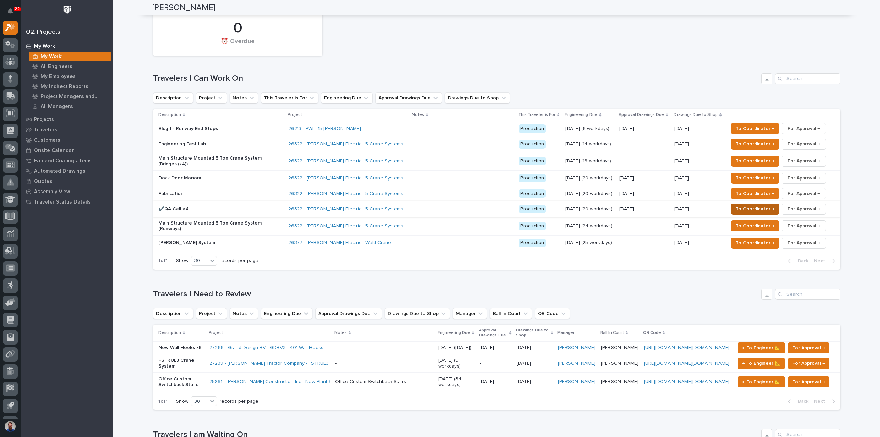
click at [763, 205] on span "To Coordinator →" at bounding box center [755, 209] width 39 height 8
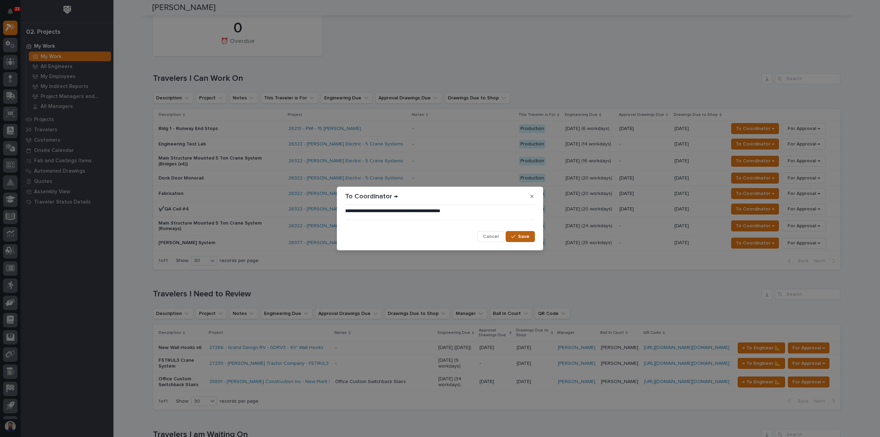
click at [517, 238] on div "button" at bounding box center [514, 236] width 7 height 5
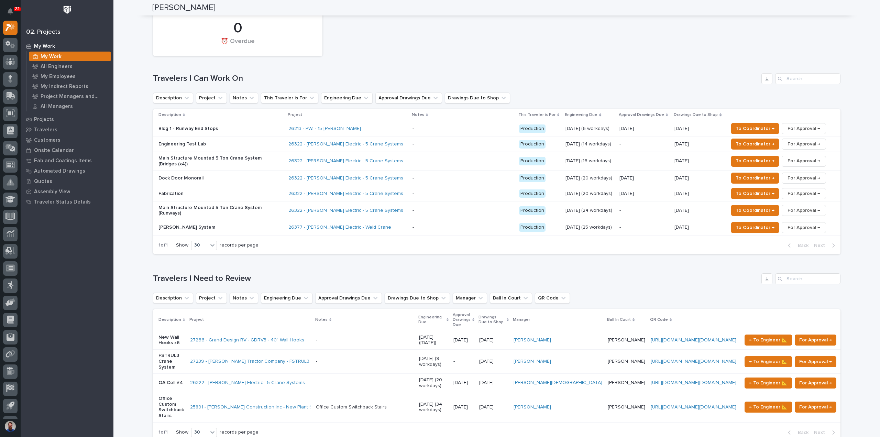
click at [194, 191] on p "Fabrication" at bounding box center [218, 194] width 120 height 6
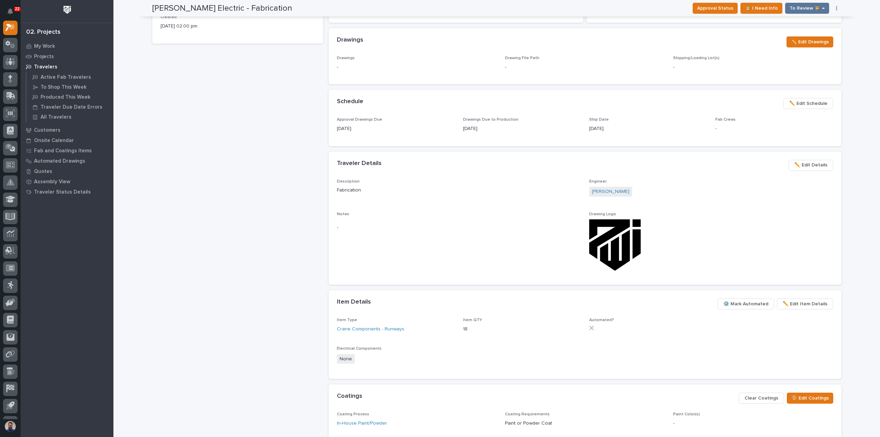
scroll to position [277, 0]
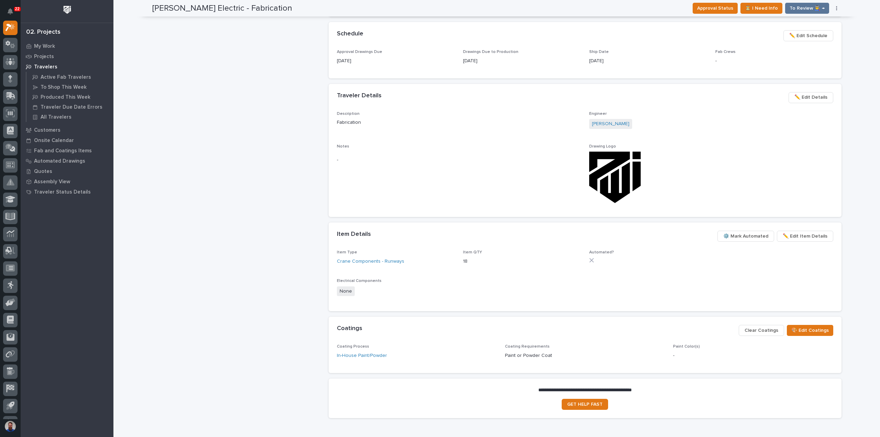
click at [800, 236] on span "✏️ Edit Item Details" at bounding box center [805, 236] width 45 height 8
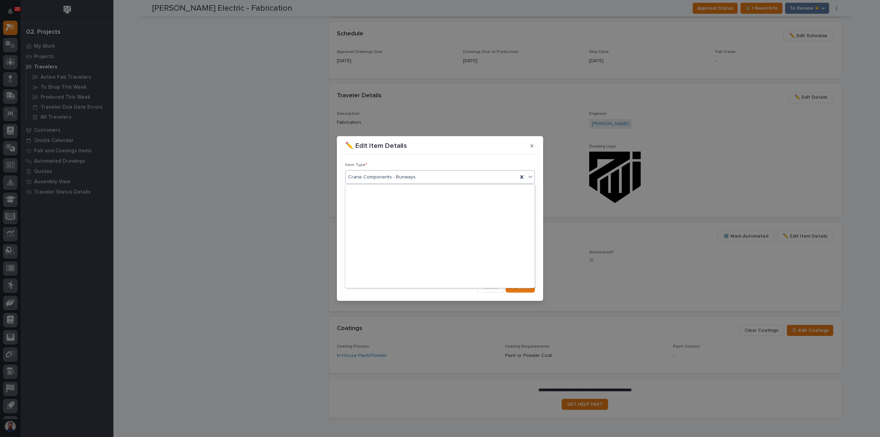
click at [530, 177] on icon at bounding box center [530, 177] width 4 height 2
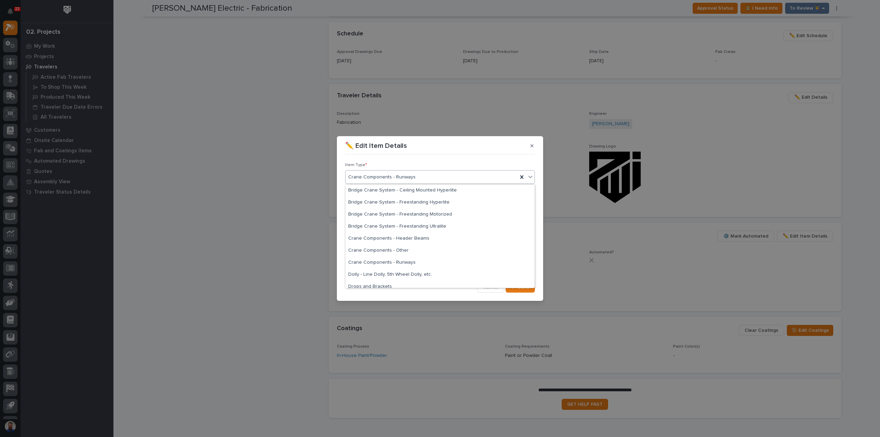
scroll to position [101, 0]
click at [409, 235] on div "Bridge Crane System - Freestanding Motorized" at bounding box center [439, 234] width 189 height 12
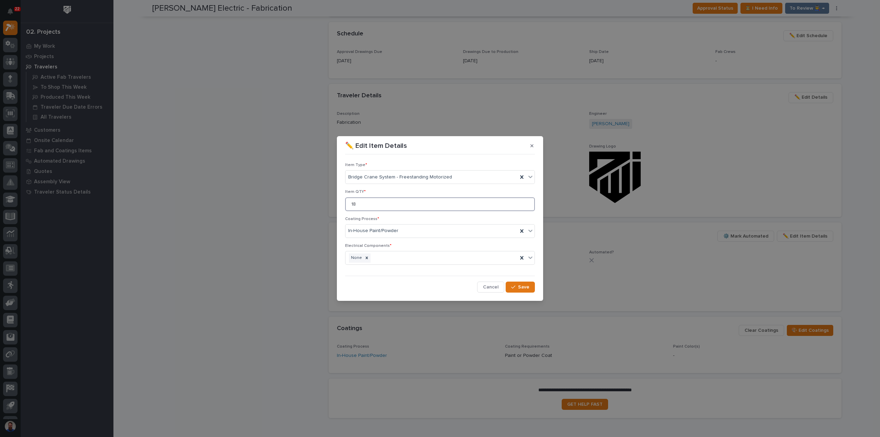
click at [325, 207] on div "✏️ Edit Item Details Item Type * Bridge Crane System - Freestanding Motorized I…" at bounding box center [440, 218] width 880 height 437
type input "1"
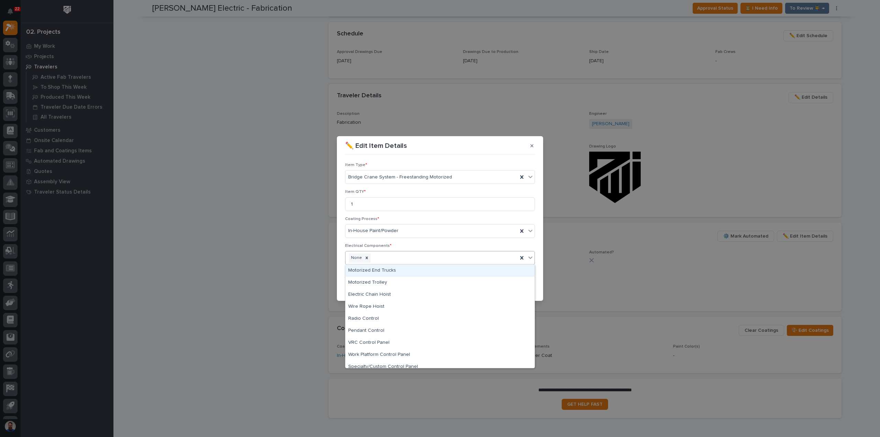
click at [393, 254] on div "None" at bounding box center [431, 258] width 172 height 12
click at [373, 270] on div "Motorized End Trucks" at bounding box center [439, 271] width 189 height 12
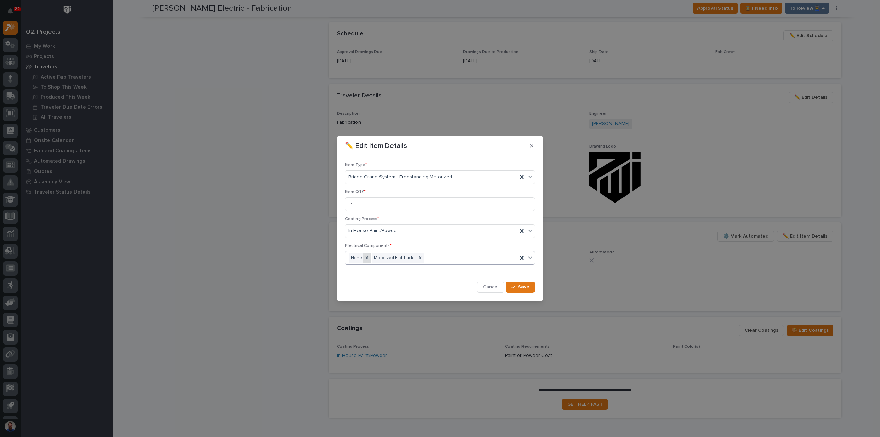
click at [366, 257] on icon at bounding box center [366, 257] width 5 height 5
click at [450, 259] on div "Motorized End Trucks" at bounding box center [431, 258] width 172 height 12
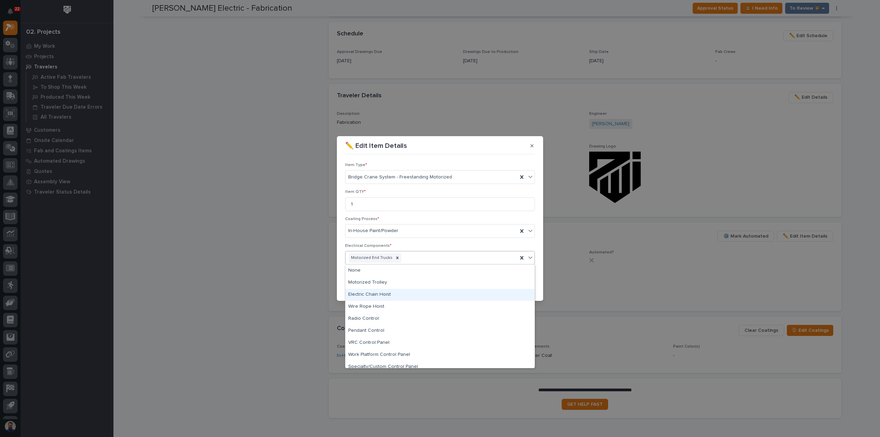
click at [391, 293] on div "Electric Chain Hoist" at bounding box center [439, 295] width 189 height 12
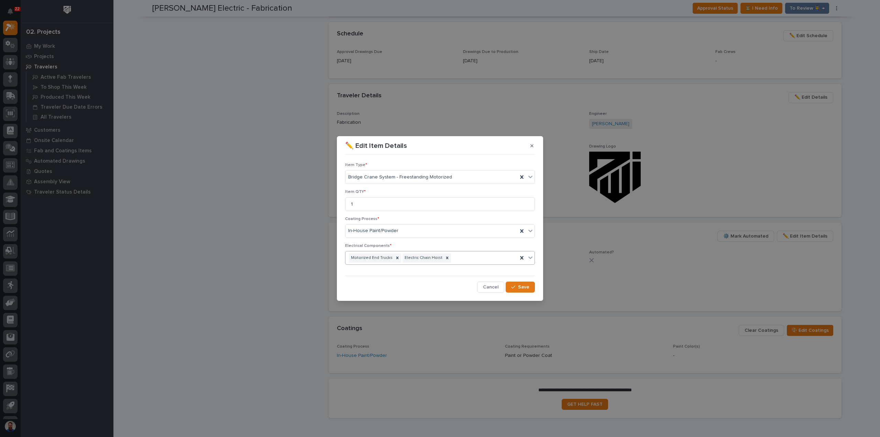
click at [464, 258] on div "Motorized End Trucks Electric Chain Hoist" at bounding box center [431, 258] width 172 height 12
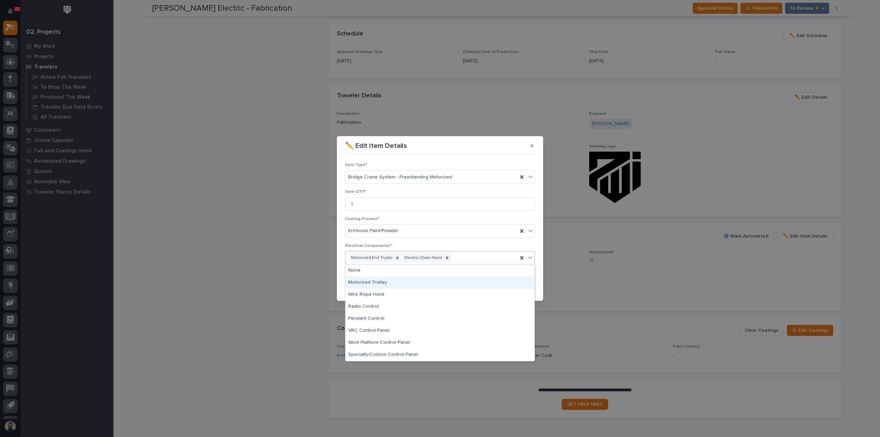
click at [408, 286] on div "Motorized Trolley" at bounding box center [439, 283] width 189 height 12
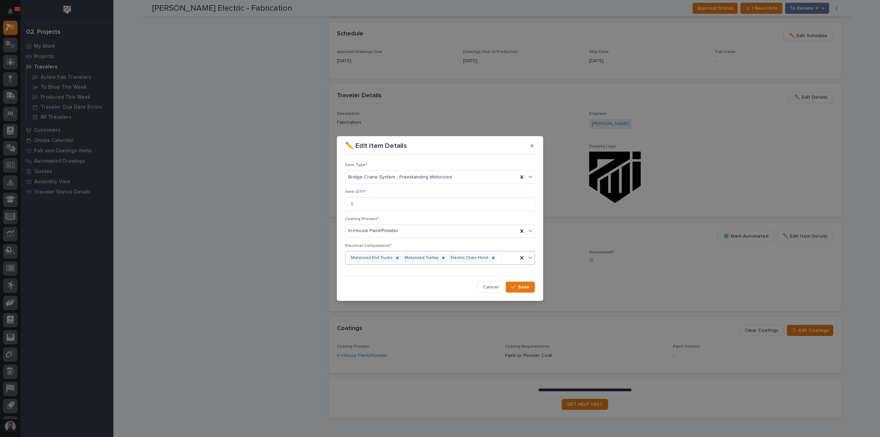
click at [498, 259] on div "Motorized End Trucks Motorized Trolley Electric Chain Hoist" at bounding box center [431, 258] width 172 height 12
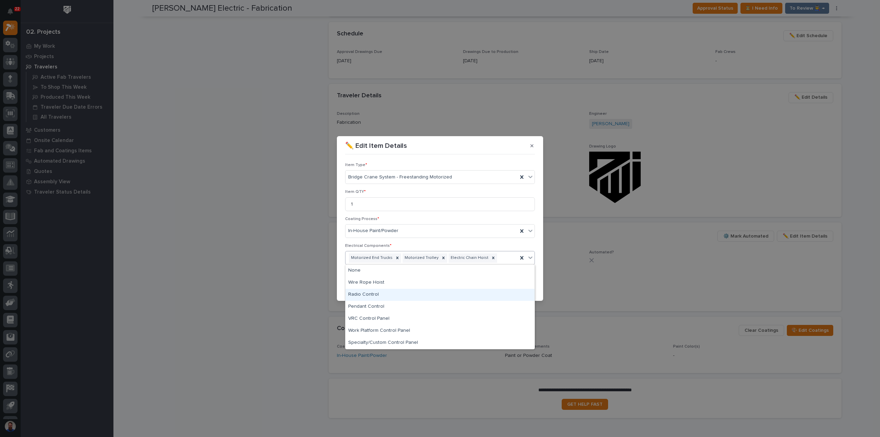
click at [423, 295] on div "Radio Control" at bounding box center [439, 295] width 189 height 12
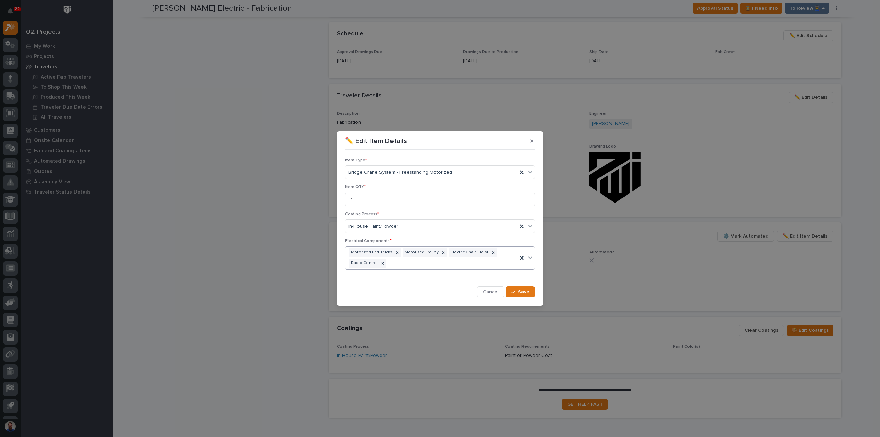
click at [499, 264] on div "Motorized End Trucks Motorized Trolley Electric Chain Hoist Radio Control" at bounding box center [431, 257] width 172 height 23
click at [499, 261] on div "Motorized End Trucks Motorized Trolley Electric Chain Hoist Radio Control" at bounding box center [431, 257] width 172 height 23
click at [519, 286] on button "Save" at bounding box center [520, 291] width 29 height 11
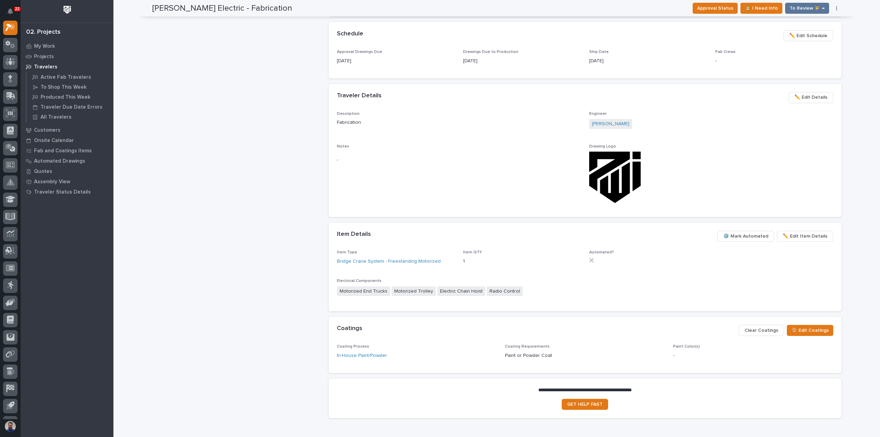
click at [743, 236] on span "⚙️ Mark Automated" at bounding box center [745, 236] width 45 height 8
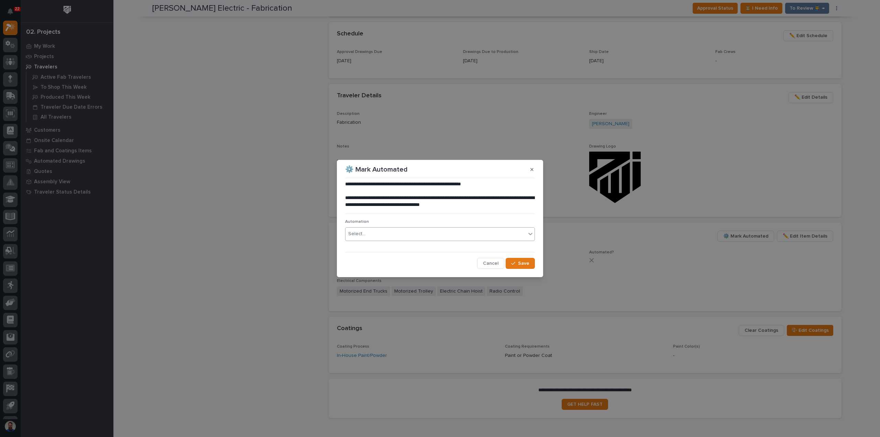
click at [359, 235] on div "Select..." at bounding box center [356, 233] width 17 height 7
type input "*****"
click at [368, 244] on div "FC #42871" at bounding box center [439, 247] width 189 height 12
click at [523, 265] on span "Save" at bounding box center [523, 263] width 11 height 6
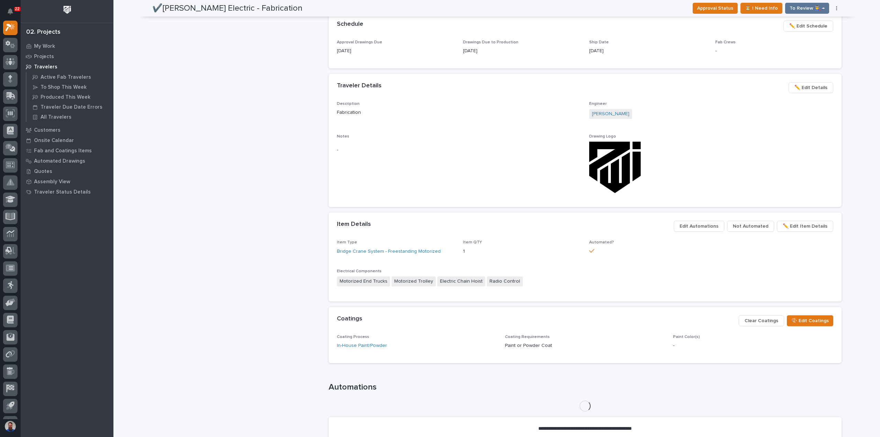
click at [232, 255] on div "✔️Schneider Electric - Fabrication Production Project 26322 - Schneider Electri…" at bounding box center [237, 88] width 171 height 748
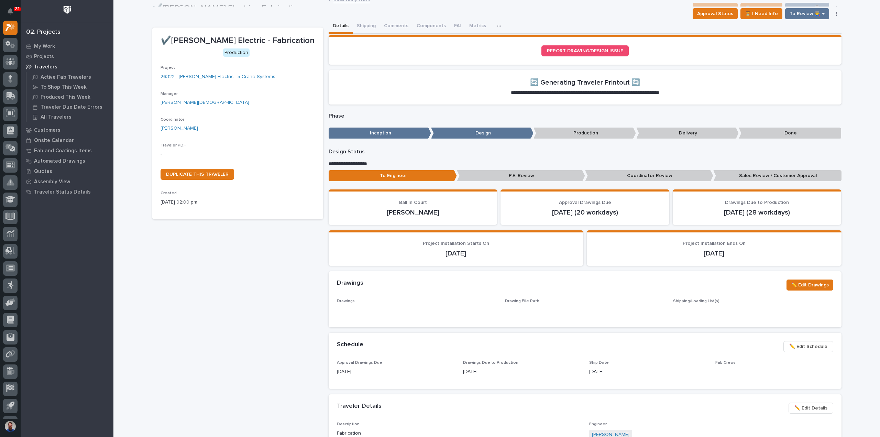
scroll to position [0, 0]
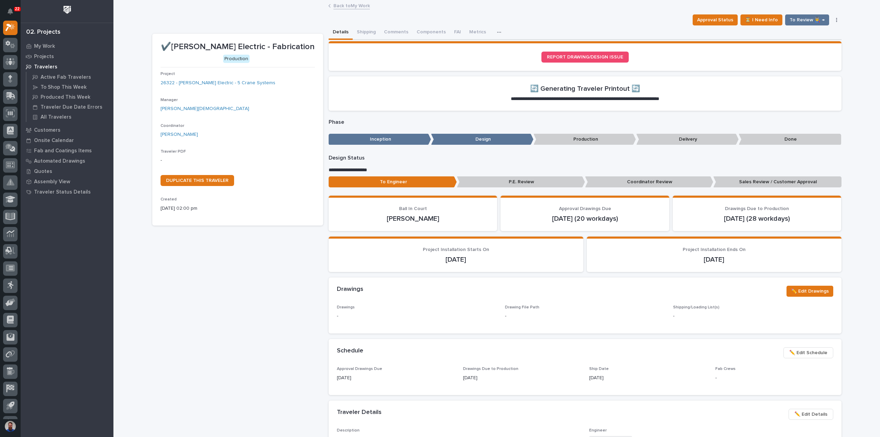
click at [630, 181] on p "Coordinator Review" at bounding box center [649, 181] width 128 height 11
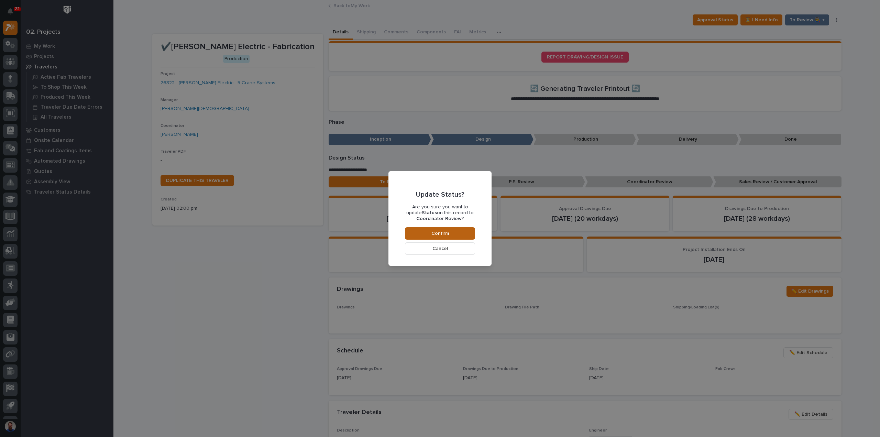
click at [420, 234] on button "Confirm" at bounding box center [440, 233] width 70 height 12
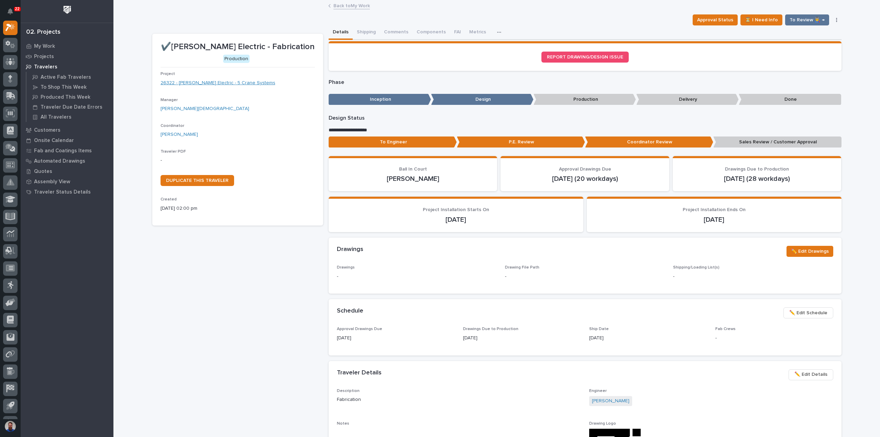
click at [241, 84] on link "26322 - [PERSON_NAME] Electric - 5 Crane Systems" at bounding box center [218, 82] width 115 height 7
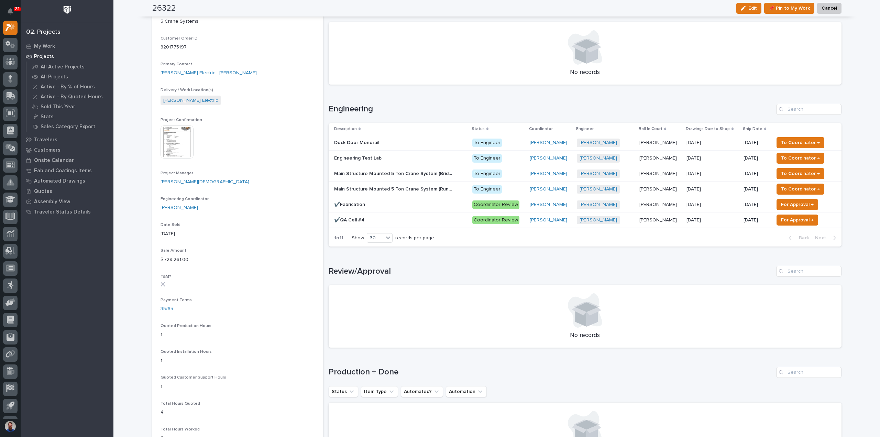
scroll to position [280, 0]
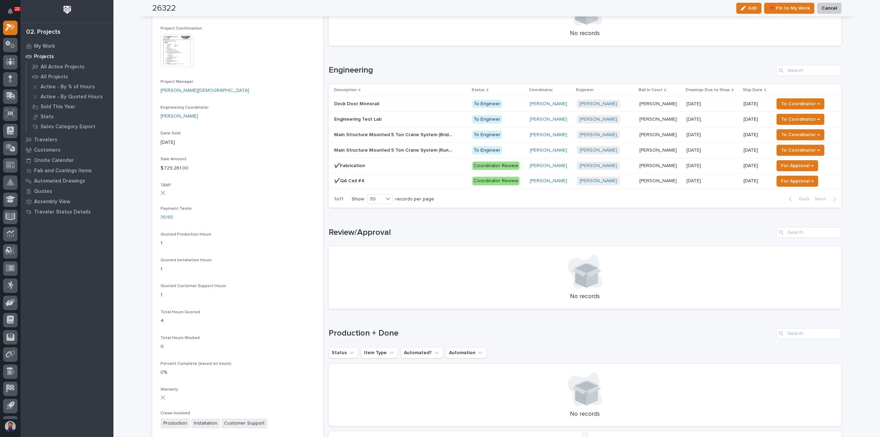
click at [393, 129] on div "Main Structure Mounted 5 Ton Crane System (Bridges (x4)) Main Structure Mounted…" at bounding box center [400, 134] width 133 height 11
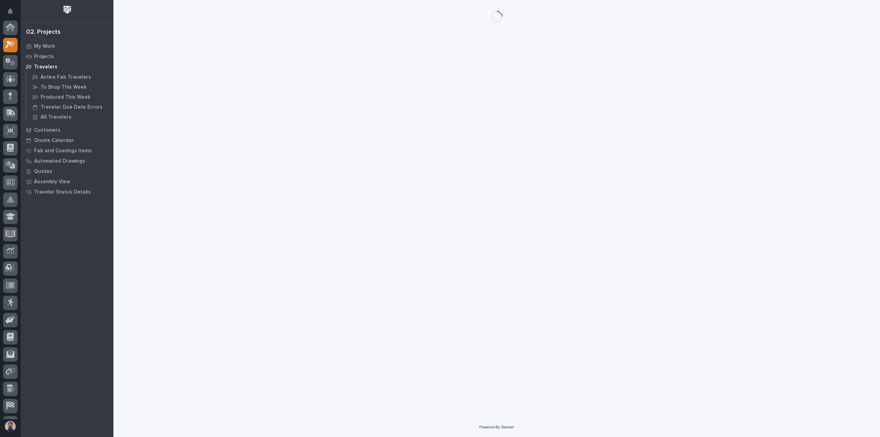
scroll to position [19, 0]
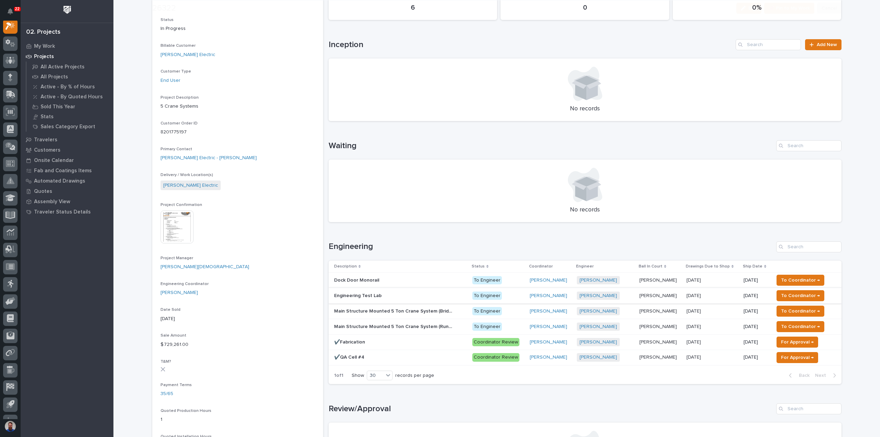
scroll to position [183, 0]
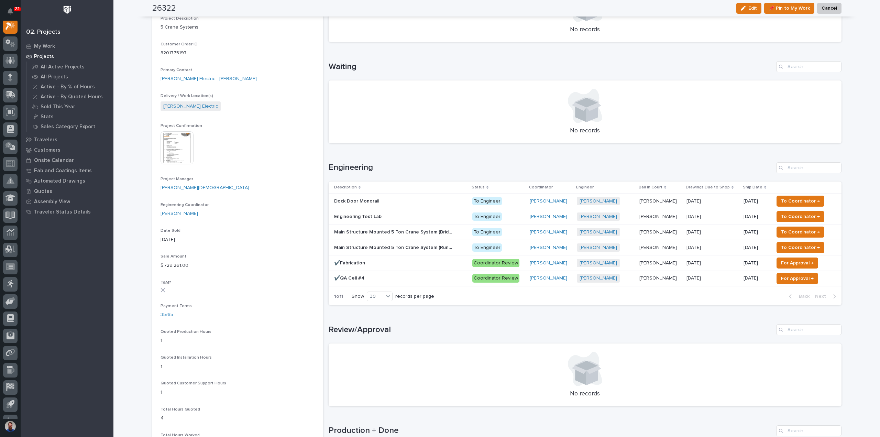
click at [376, 278] on p at bounding box center [394, 278] width 120 height 6
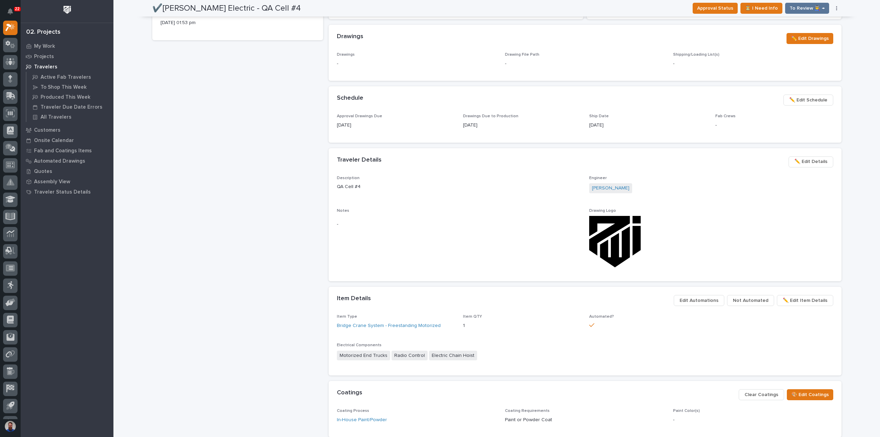
scroll to position [231, 0]
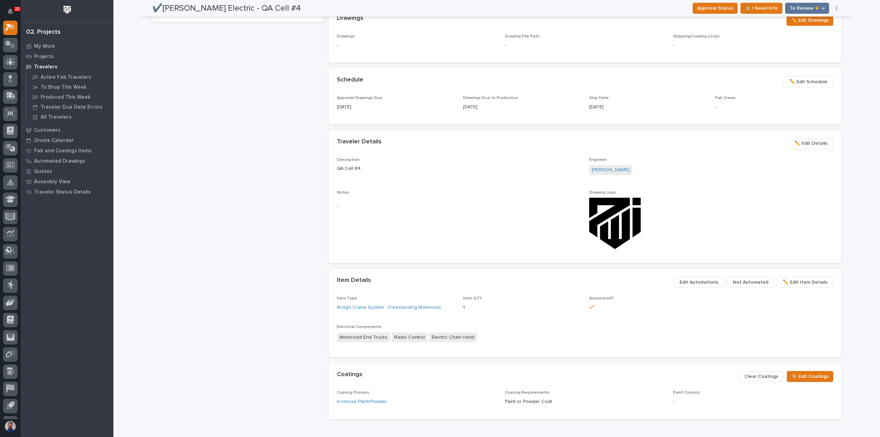
click at [805, 284] on span "✏️ Edit Item Details" at bounding box center [805, 282] width 45 height 8
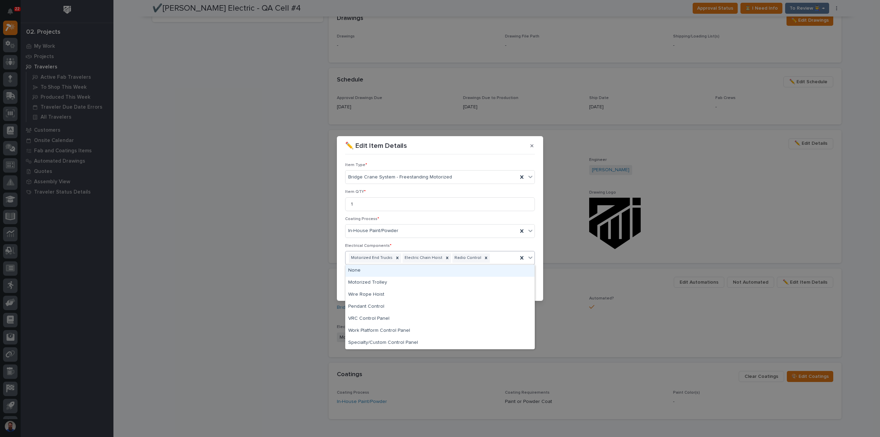
click at [498, 260] on div "Motorized End Trucks Electric Chain Hoist Radio Control" at bounding box center [431, 258] width 172 height 12
click at [410, 283] on div "Motorized Trolley" at bounding box center [439, 283] width 189 height 12
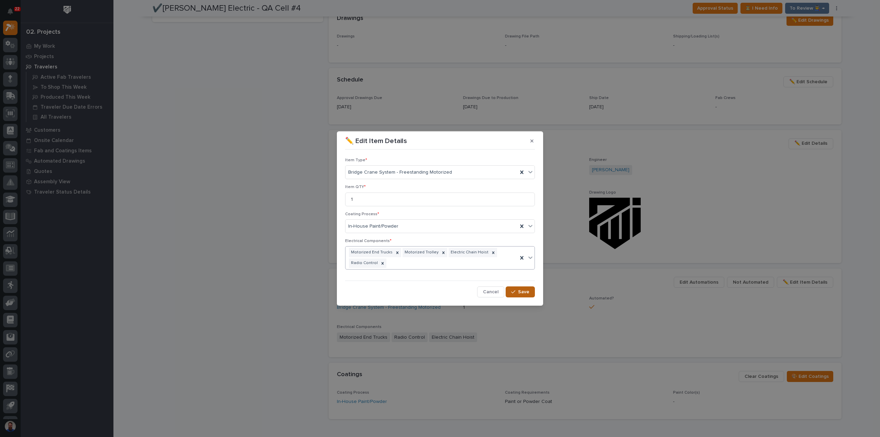
click at [529, 294] on button "Save" at bounding box center [520, 291] width 29 height 11
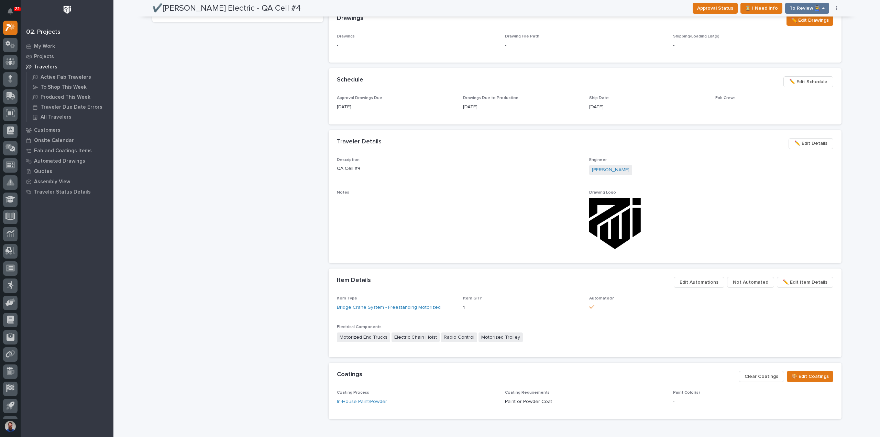
click at [236, 331] on div "✔️Schneider Electric - QA Cell #4 Production Project 26322 - Schneider Electric…" at bounding box center [237, 188] width 171 height 771
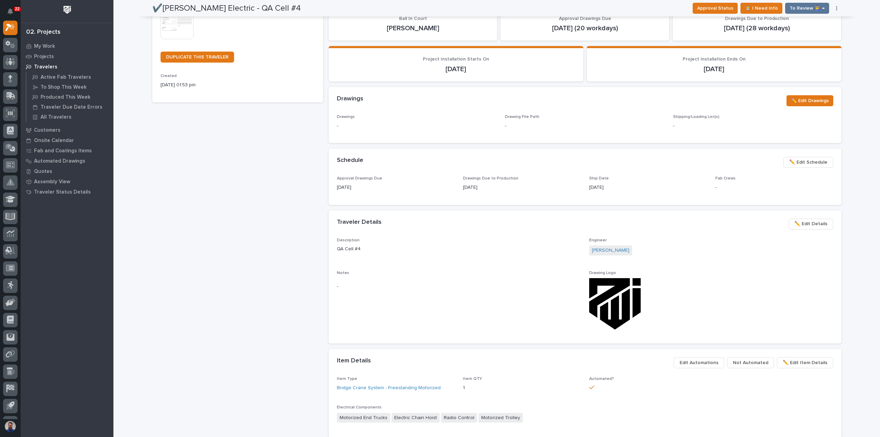
scroll to position [0, 0]
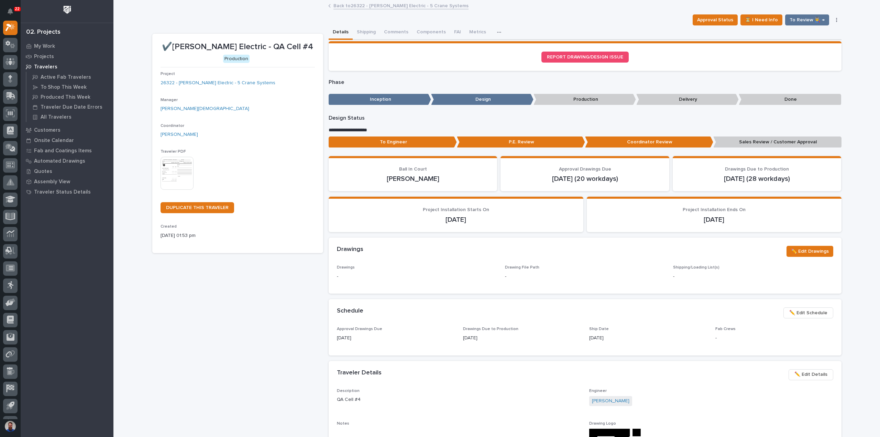
click at [341, 5] on link "Back to 26322 - Schneider Electric - 5 Crane Systems" at bounding box center [400, 5] width 135 height 8
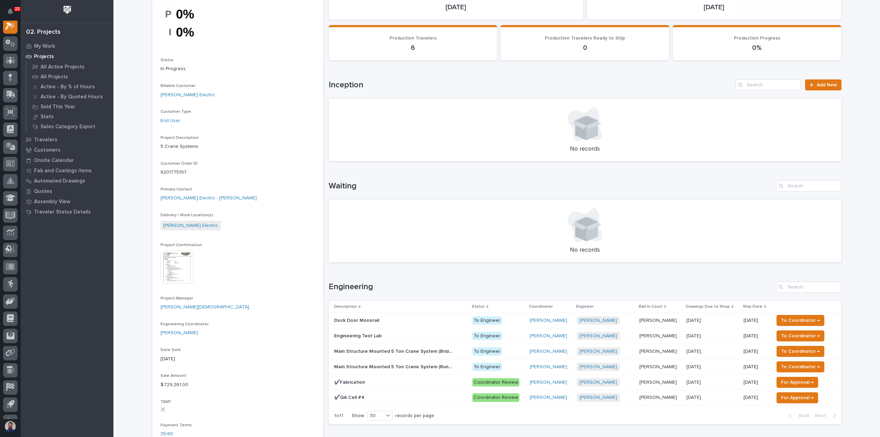
scroll to position [137, 0]
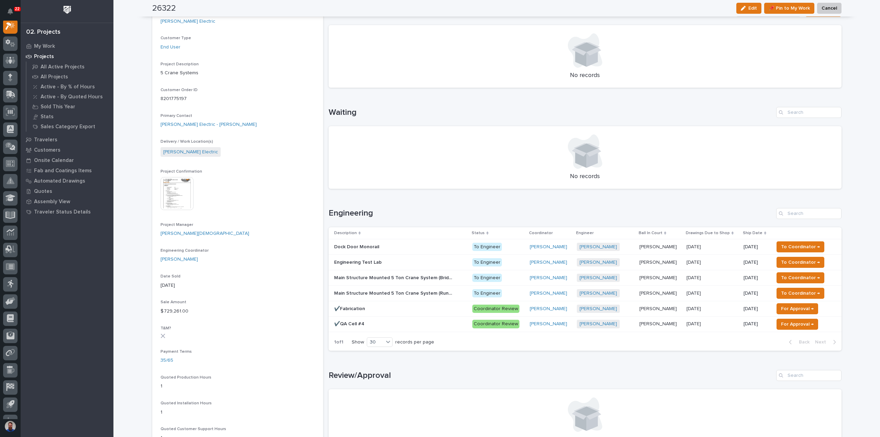
click at [441, 279] on p "Main Structure Mounted 5 Ton Crane System (Bridges (x4))" at bounding box center [395, 277] width 122 height 7
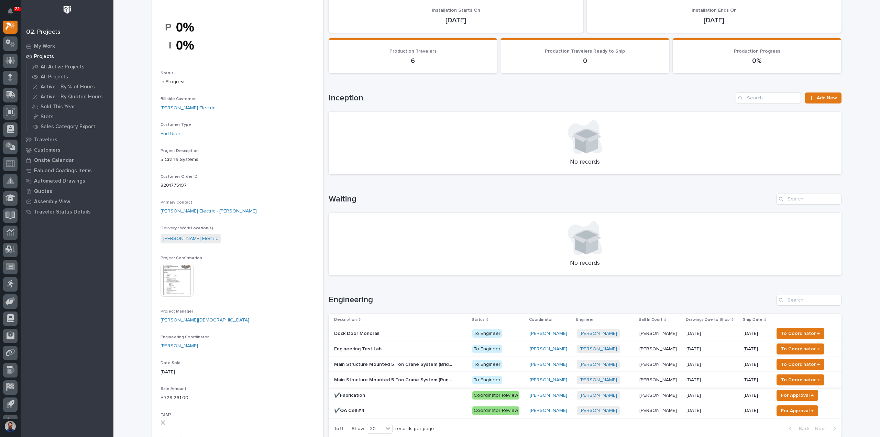
scroll to position [137, 0]
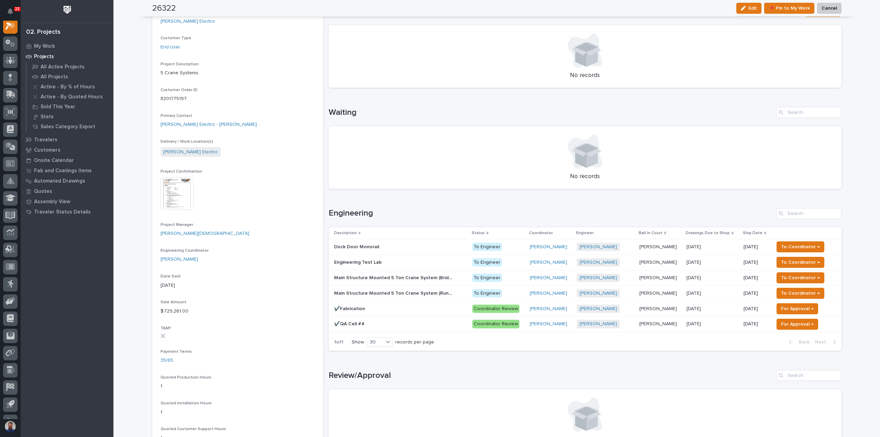
click at [399, 262] on p at bounding box center [394, 263] width 120 height 6
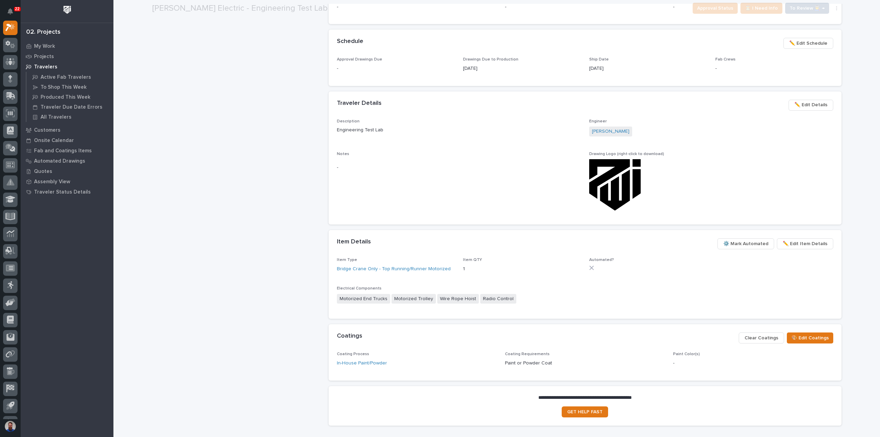
scroll to position [275, 0]
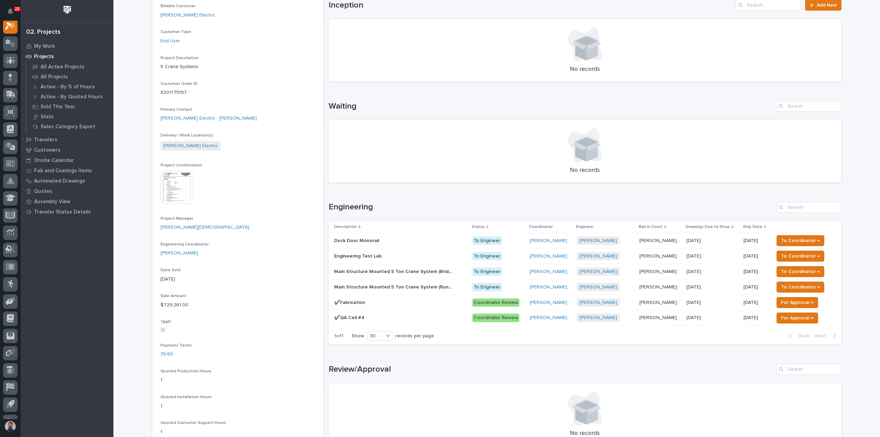
scroll to position [229, 0]
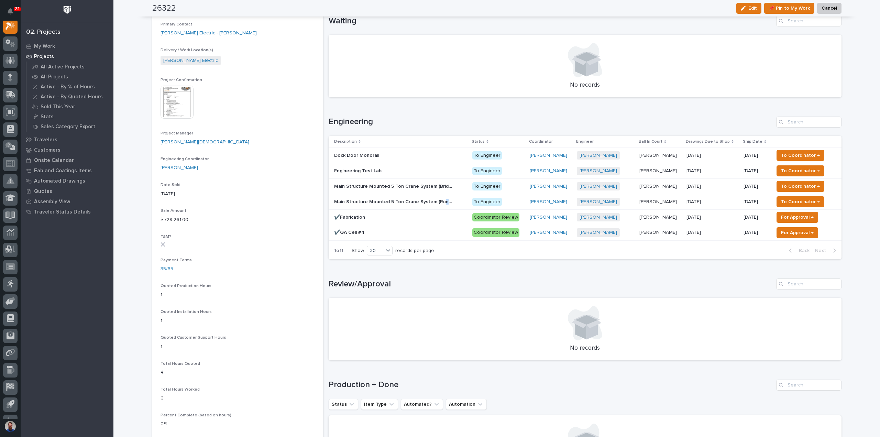
click at [438, 201] on p "Main Structure Mounted 5 Ton Crane System (Runways)" at bounding box center [395, 201] width 122 height 7
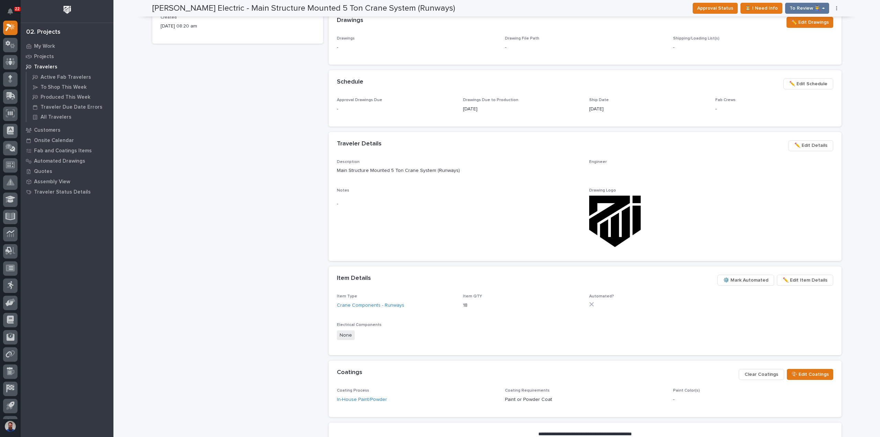
scroll to position [231, 0]
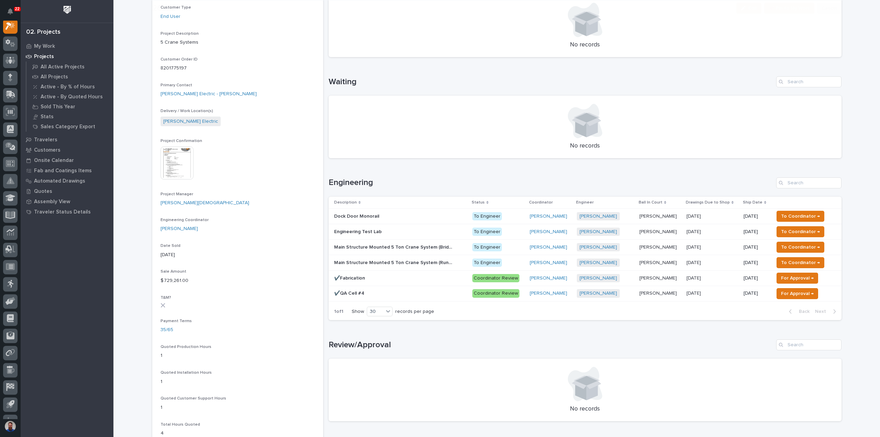
scroll to position [183, 0]
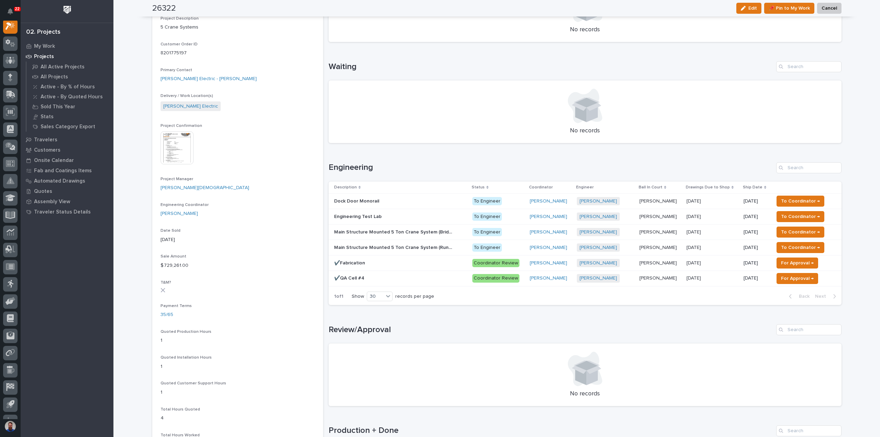
click at [395, 201] on p at bounding box center [394, 201] width 120 height 6
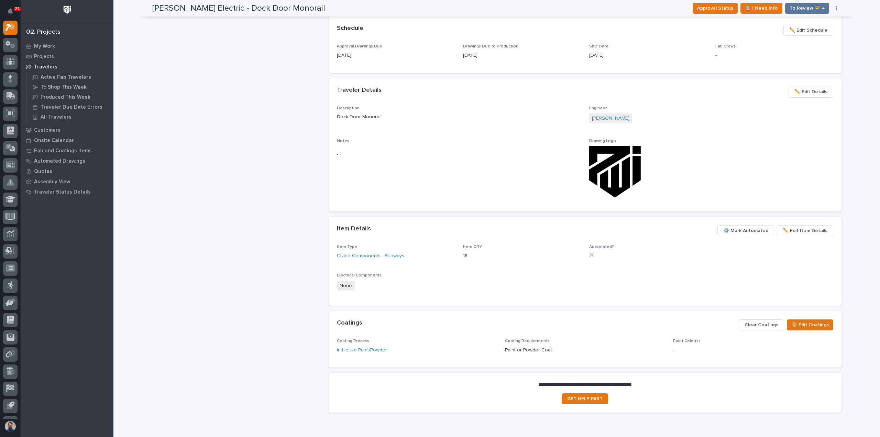
scroll to position [318, 0]
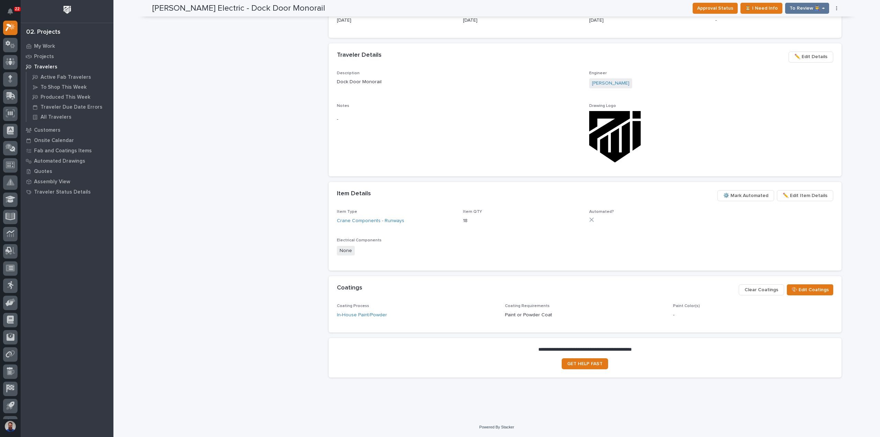
click at [798, 197] on span "✏️ Edit Item Details" at bounding box center [805, 195] width 45 height 8
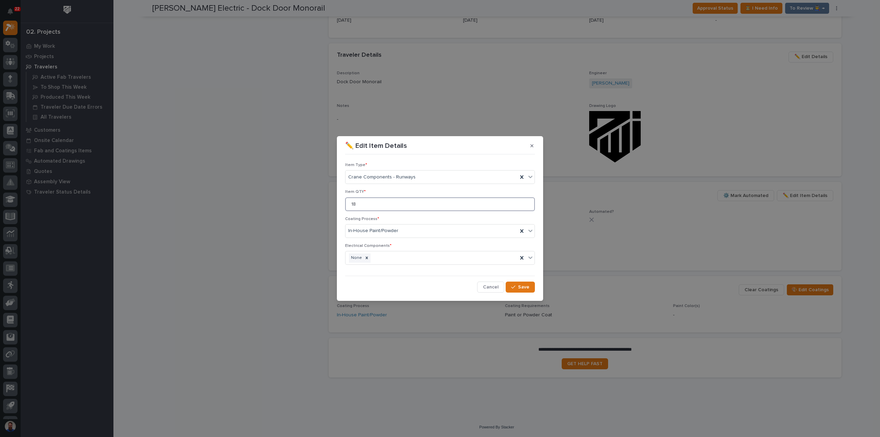
drag, startPoint x: 465, startPoint y: 204, endPoint x: 314, endPoint y: 203, distance: 151.2
click at [314, 203] on div "✏️ Edit Item Details Item Type * Crane Components - Runways Item QTY * 18 Coati…" at bounding box center [440, 218] width 880 height 437
type input "1"
click at [437, 178] on div "Crane Components - Runways" at bounding box center [431, 177] width 172 height 11
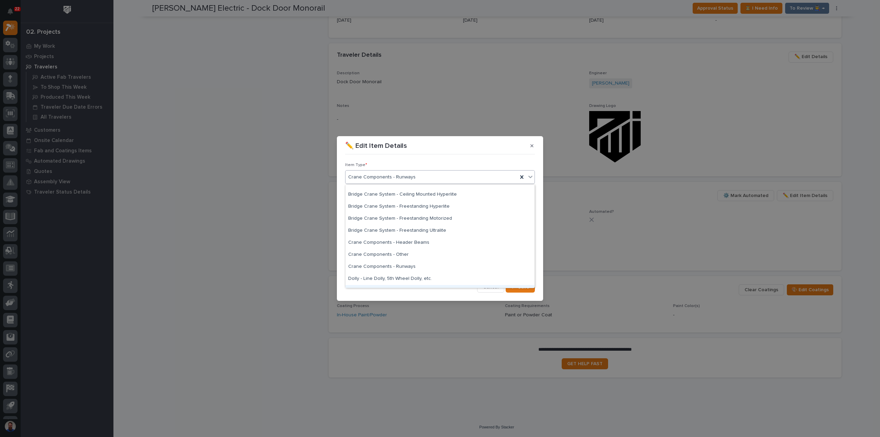
scroll to position [105, 0]
click at [429, 230] on div "Bridge Crane System - Freestanding Motorized" at bounding box center [439, 230] width 189 height 12
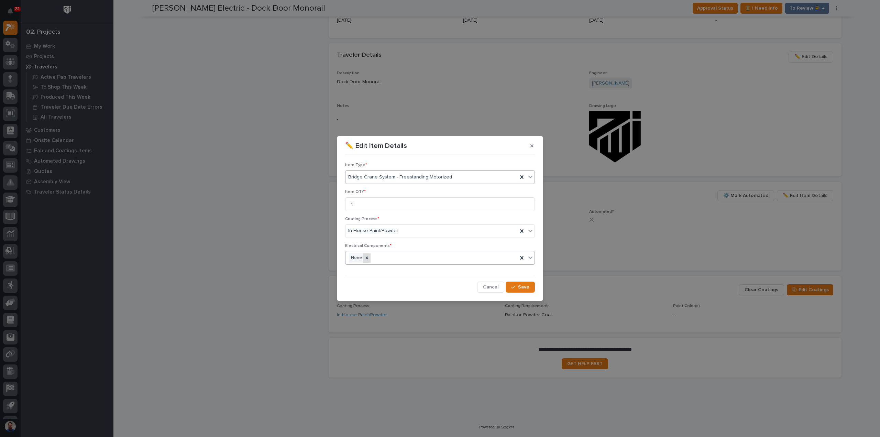
click at [369, 257] on div at bounding box center [367, 257] width 8 height 9
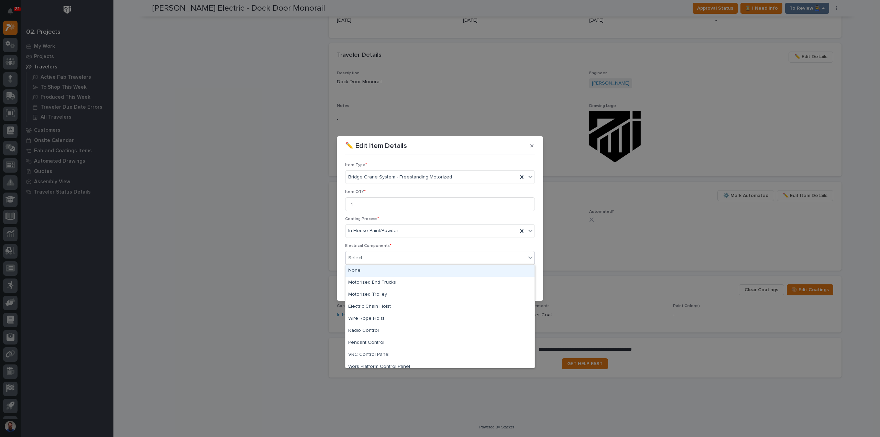
click at [403, 259] on div "Select..." at bounding box center [435, 257] width 180 height 11
click at [381, 296] on div "Motorized Trolley" at bounding box center [439, 295] width 189 height 12
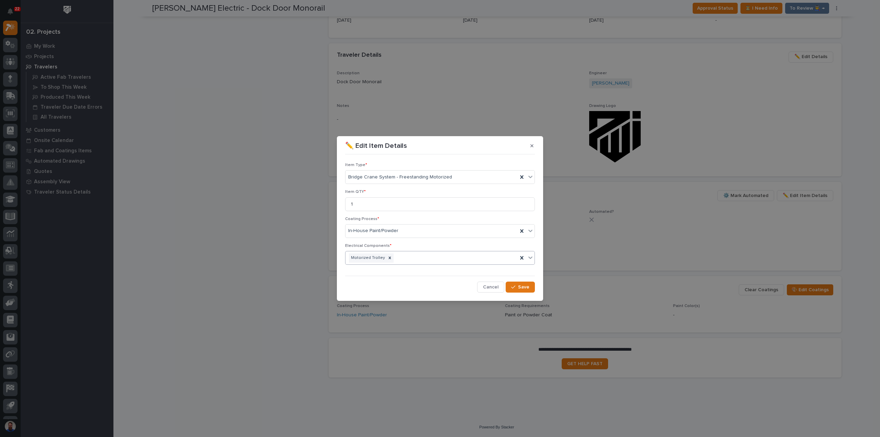
click at [409, 255] on div "Motorized Trolley" at bounding box center [431, 258] width 172 height 12
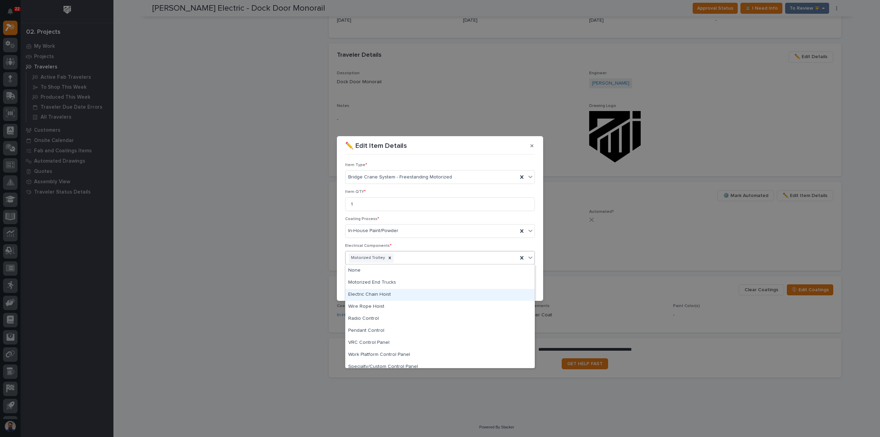
click at [389, 296] on div "Electric Chain Hoist" at bounding box center [439, 295] width 189 height 12
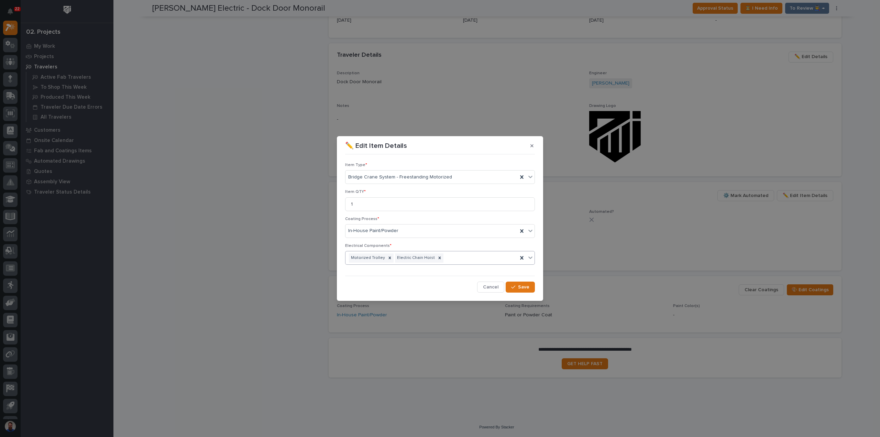
click at [455, 261] on div "Motorized Trolley Electric Chain Hoist" at bounding box center [431, 258] width 172 height 12
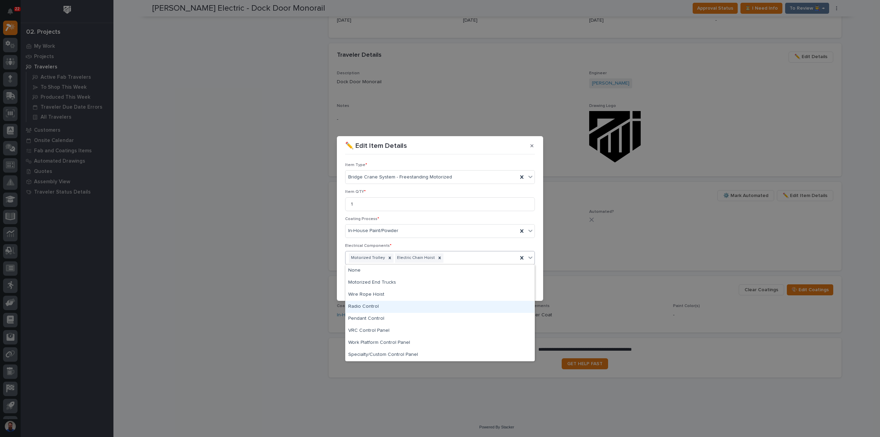
click at [388, 306] on div "Radio Control" at bounding box center [439, 307] width 189 height 12
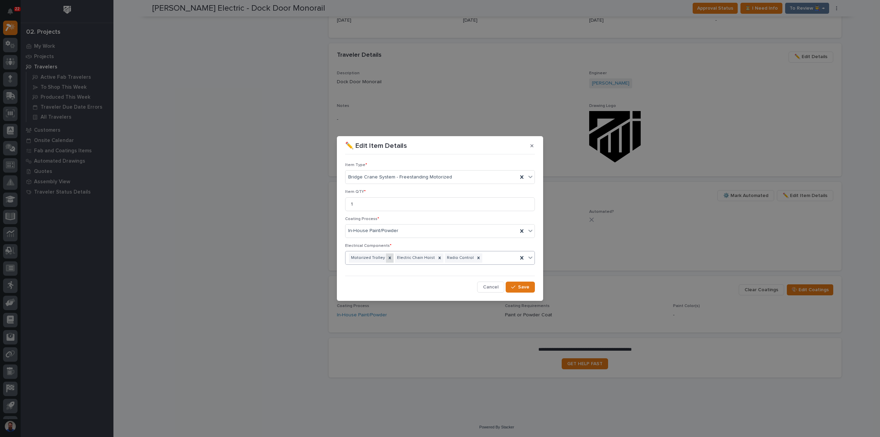
click at [388, 258] on icon at bounding box center [389, 257] width 5 height 5
click at [391, 259] on icon at bounding box center [393, 257] width 5 height 5
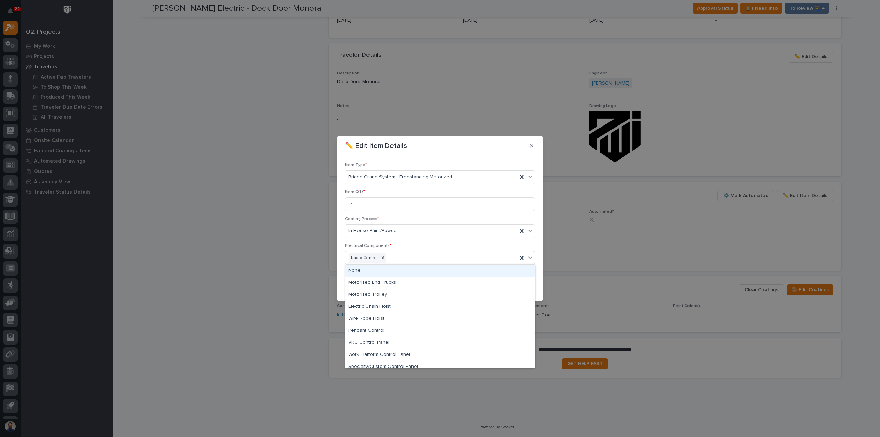
click at [449, 258] on div "Radio Control" at bounding box center [431, 258] width 172 height 12
click at [379, 320] on div "Wire Rope Hoist" at bounding box center [439, 319] width 189 height 12
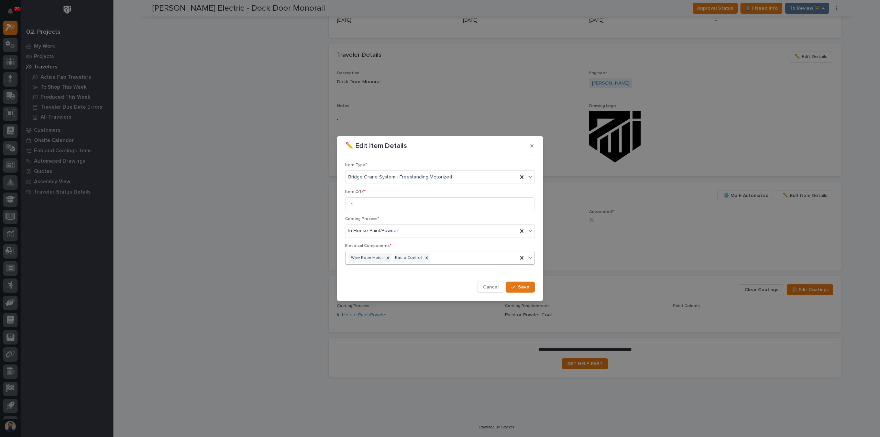
click at [448, 256] on div "Wire Rope Hoist Radio Control" at bounding box center [431, 258] width 172 height 12
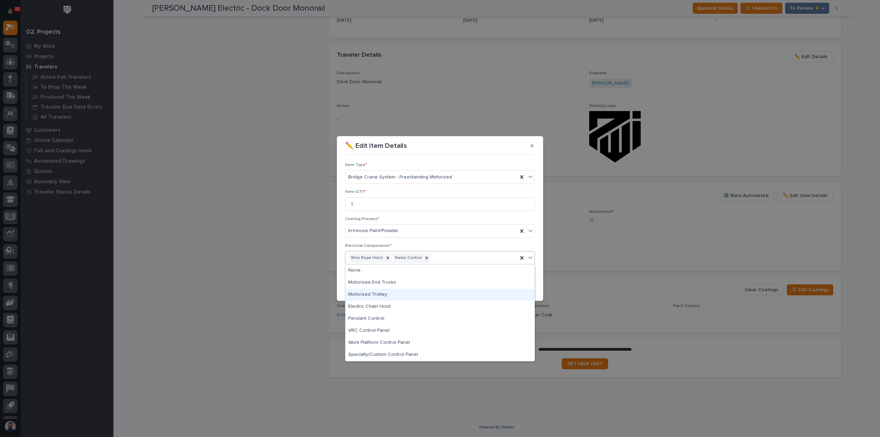
click at [393, 298] on div "Motorized Trolley" at bounding box center [439, 295] width 189 height 12
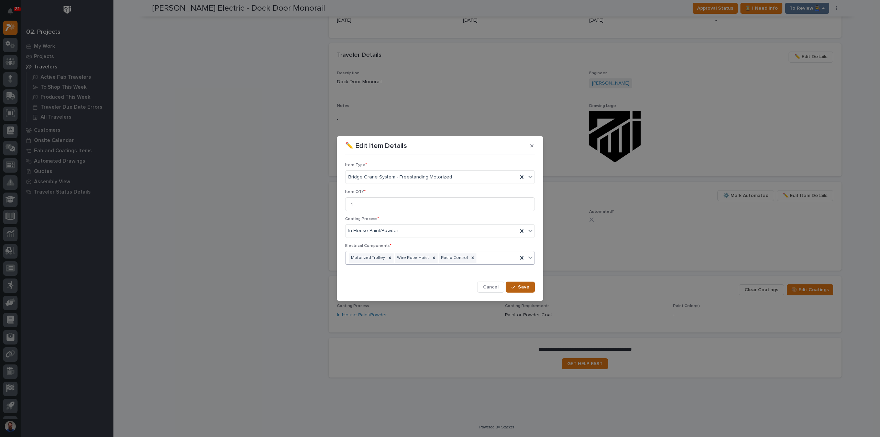
click at [526, 288] on span "Save" at bounding box center [523, 287] width 11 height 6
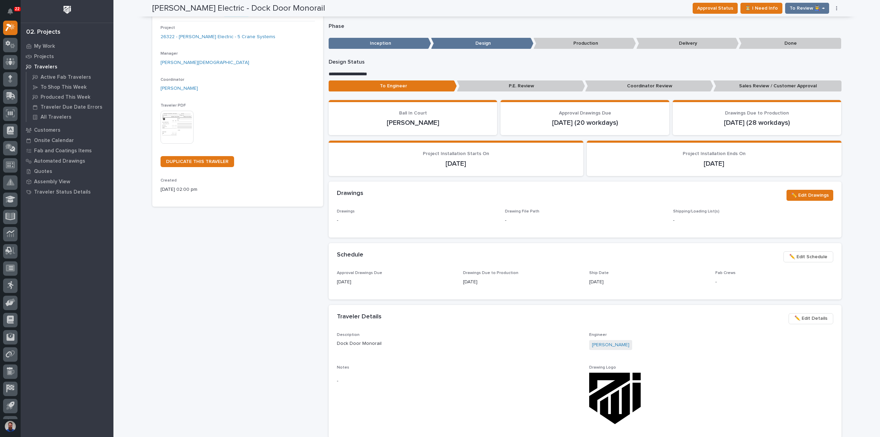
scroll to position [0, 0]
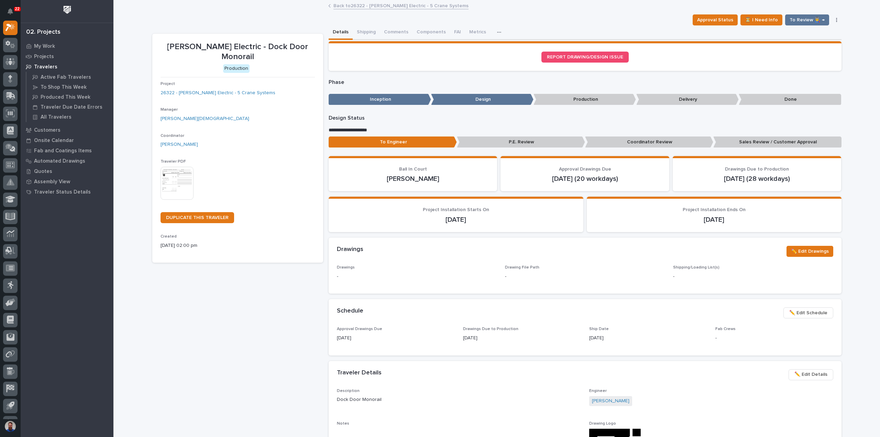
click at [393, 6] on link "Back to 26322 - Schneider Electric - 5 Crane Systems" at bounding box center [400, 5] width 135 height 8
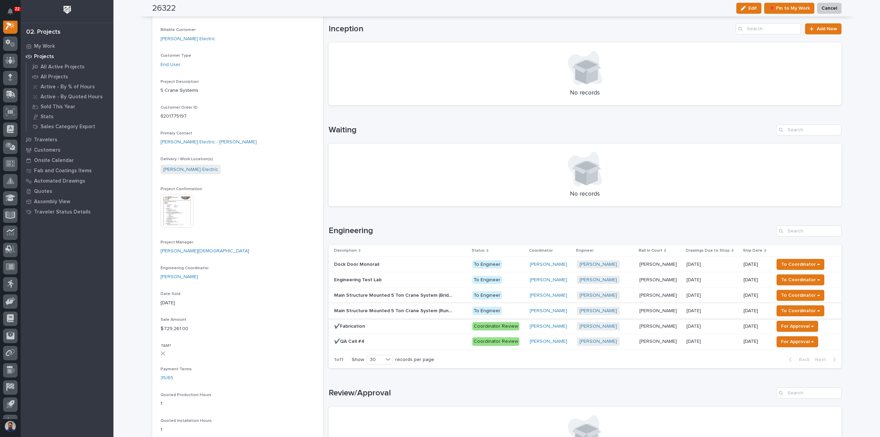
scroll to position [137, 0]
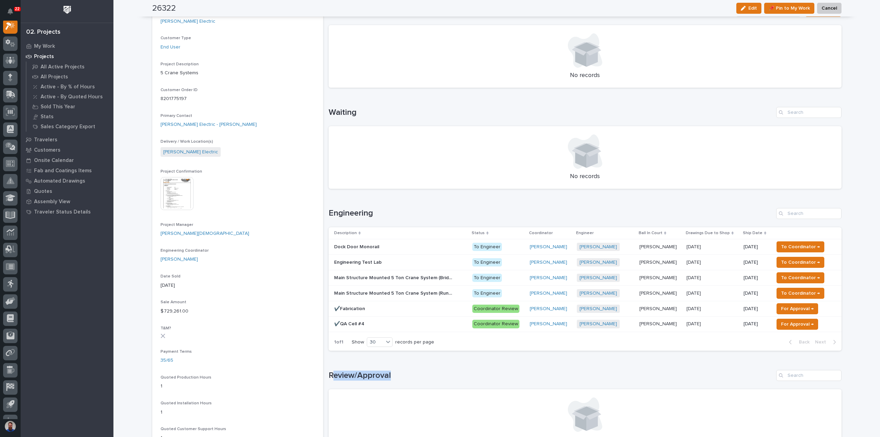
drag, startPoint x: 391, startPoint y: 377, endPoint x: 332, endPoint y: 374, distance: 59.2
click at [332, 374] on h1 "Review/Approval" at bounding box center [551, 376] width 445 height 10
click at [385, 373] on h1 "Review/Approval" at bounding box center [551, 376] width 445 height 10
click at [399, 378] on h1 "Review/Approval" at bounding box center [551, 376] width 445 height 10
click at [403, 277] on p "Main Structure Mounted 5 Ton Crane System (Bridges (x4))" at bounding box center [395, 277] width 122 height 7
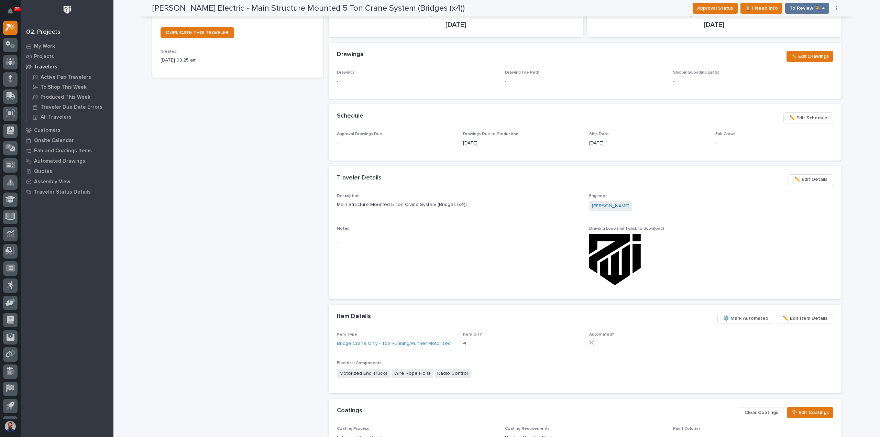
scroll to position [229, 0]
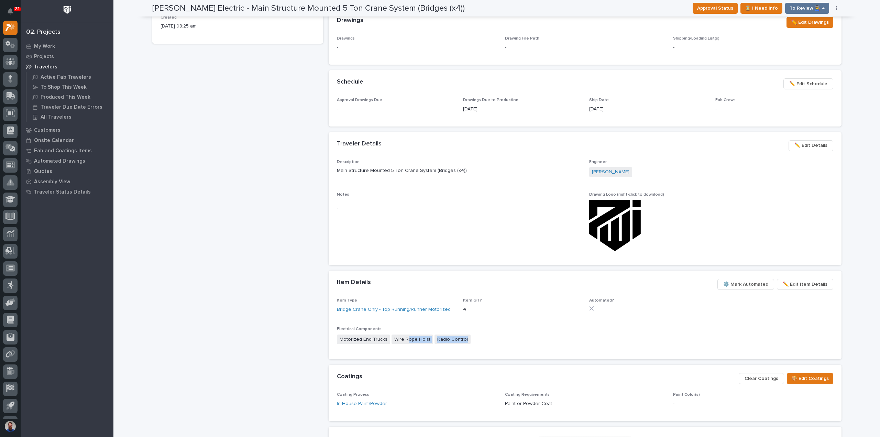
drag, startPoint x: 486, startPoint y: 334, endPoint x: 401, endPoint y: 337, distance: 84.3
click at [402, 337] on div "Electrical Components Motorized End Trucks Wire Rope Hoist Radio Control" at bounding box center [585, 339] width 496 height 24
click at [421, 330] on p "Electrical Components" at bounding box center [585, 329] width 496 height 5
drag, startPoint x: 370, startPoint y: 329, endPoint x: 354, endPoint y: 329, distance: 15.8
click at [354, 329] on p "Electrical Components" at bounding box center [585, 329] width 496 height 5
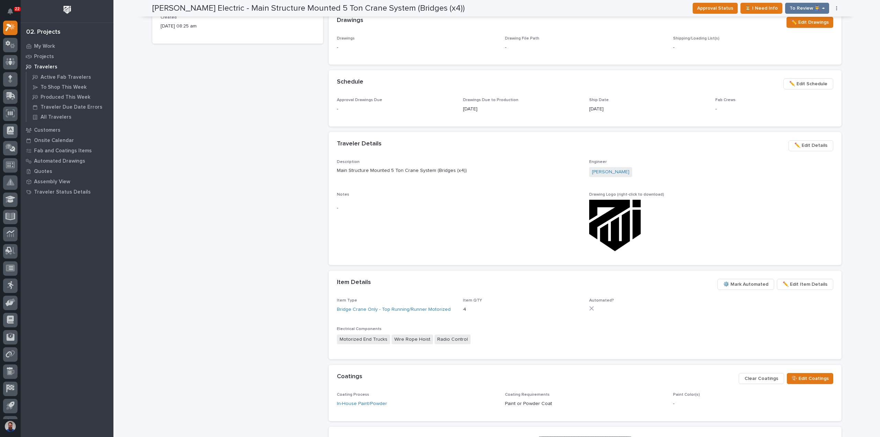
click at [333, 327] on div "Item Type Bridge Crane Only - Top Running/Runner Motorized Item QTY 4 Automated…" at bounding box center [585, 328] width 513 height 61
drag, startPoint x: 332, startPoint y: 323, endPoint x: 476, endPoint y: 335, distance: 143.8
click at [475, 335] on div "Item Type Bridge Crane Only - Top Running/Runner Motorized Item QTY 4 Automated…" at bounding box center [585, 328] width 513 height 61
click at [476, 335] on div "Motorized End Trucks Wire Rope Hoist Radio Control" at bounding box center [585, 339] width 496 height 11
drag, startPoint x: 475, startPoint y: 336, endPoint x: 328, endPoint y: 322, distance: 147.8
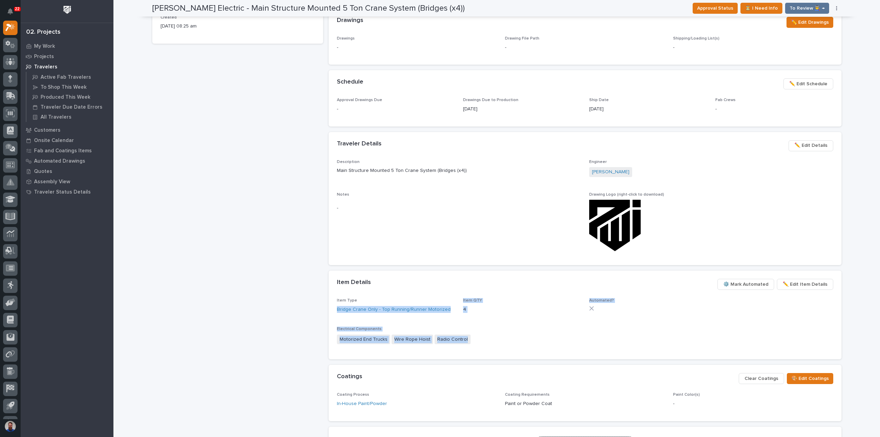
click at [329, 322] on div "Item Type Bridge Crane Only - Top Running/Runner Motorized Item QTY 4 Automated…" at bounding box center [585, 328] width 513 height 61
click at [346, 327] on span "Electrical Components" at bounding box center [359, 329] width 45 height 4
click at [400, 325] on div "Item Type Bridge Crane Only - Top Running/Runner Motorized Item QTY 4 Automated…" at bounding box center [585, 324] width 496 height 53
click at [405, 325] on div "Item Type Bridge Crane Only - Top Running/Runner Motorized Item QTY 4 Automated…" at bounding box center [585, 324] width 496 height 53
click at [787, 284] on span "✏️ Edit Item Details" at bounding box center [805, 284] width 45 height 8
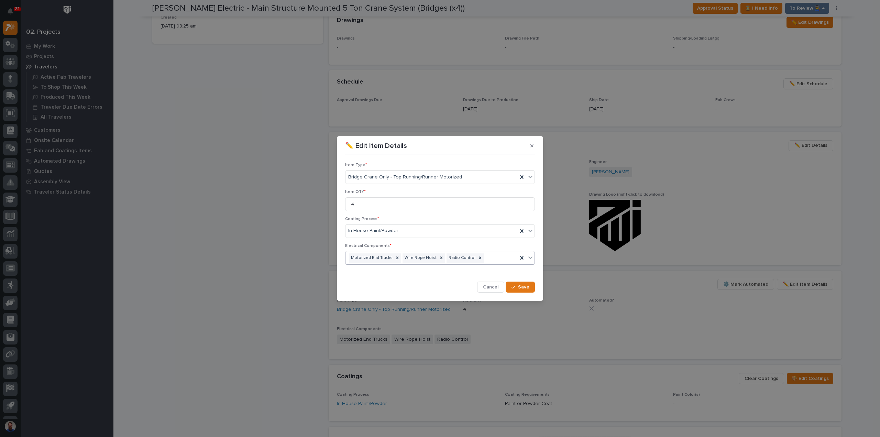
click at [488, 258] on div "Motorized End Trucks Wire Rope Hoist Radio Control" at bounding box center [431, 258] width 172 height 12
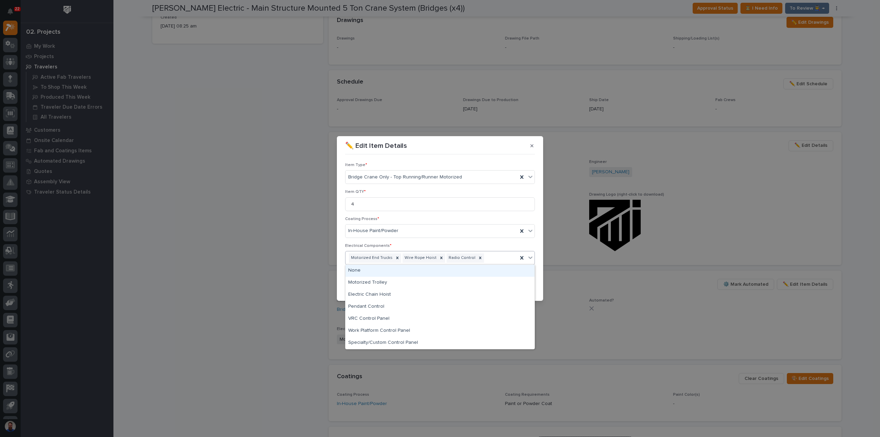
click at [488, 258] on div "Motorized End Trucks Wire Rope Hoist Radio Control" at bounding box center [431, 258] width 172 height 12
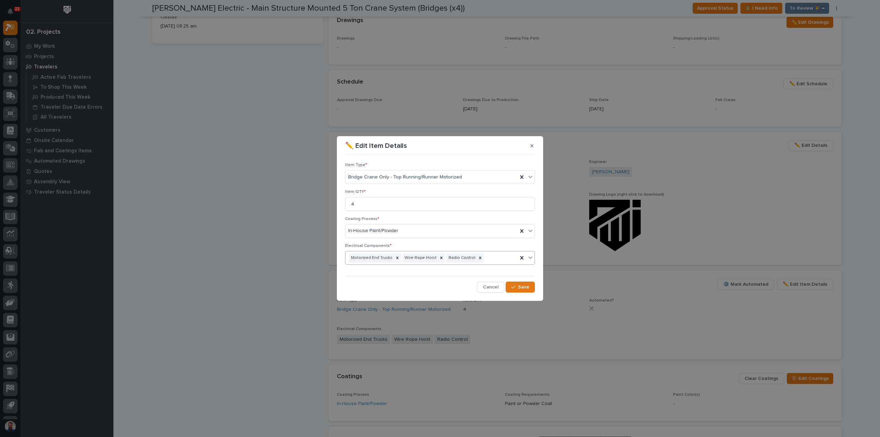
click at [528, 141] on div "✏️ Edit Item Details" at bounding box center [440, 145] width 190 height 11
click at [531, 146] on icon "button" at bounding box center [531, 145] width 3 height 5
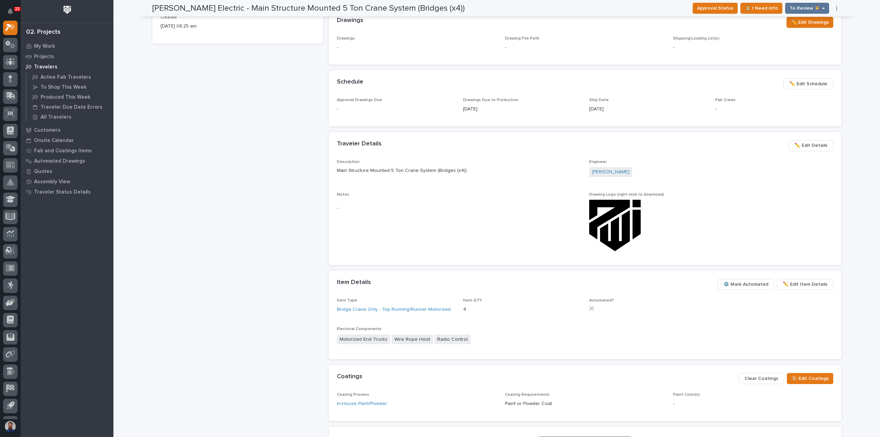
drag, startPoint x: 281, startPoint y: 344, endPoint x: 310, endPoint y: 344, distance: 28.9
click at [281, 344] on div "Schneider Electric - Main Structure Mounted 5 Ton Crane System (Bridges (x4)) P…" at bounding box center [237, 138] width 171 height 667
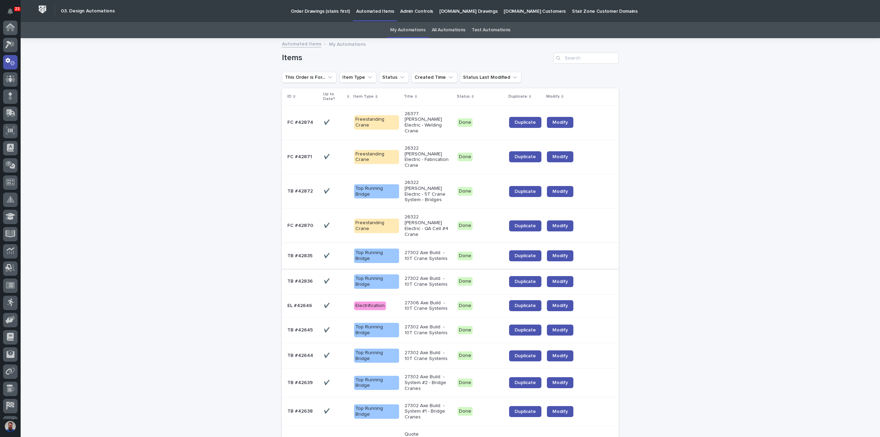
scroll to position [34, 0]
click at [529, 189] on span "Duplicate" at bounding box center [525, 191] width 21 height 5
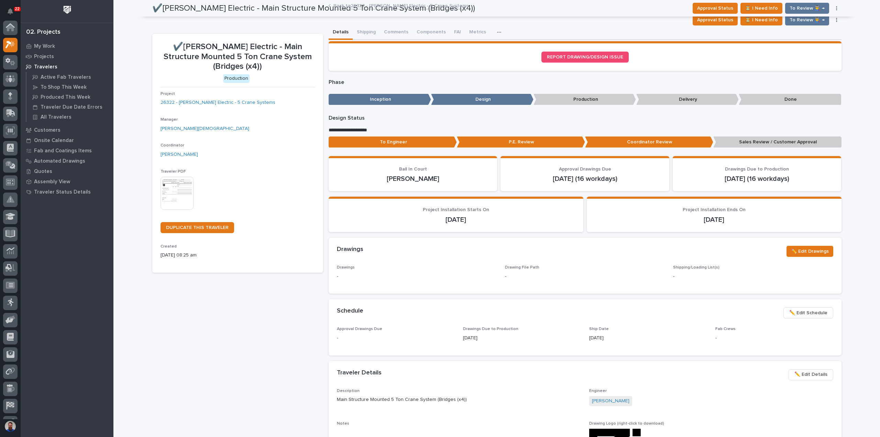
scroll to position [17, 0]
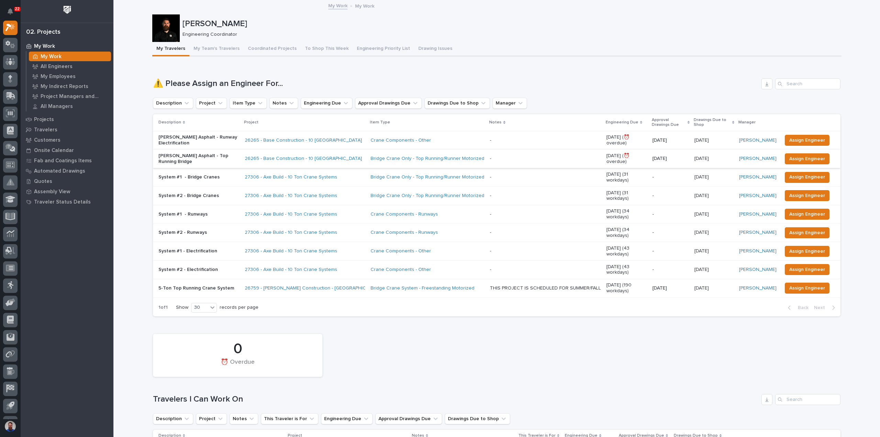
scroll to position [275, 0]
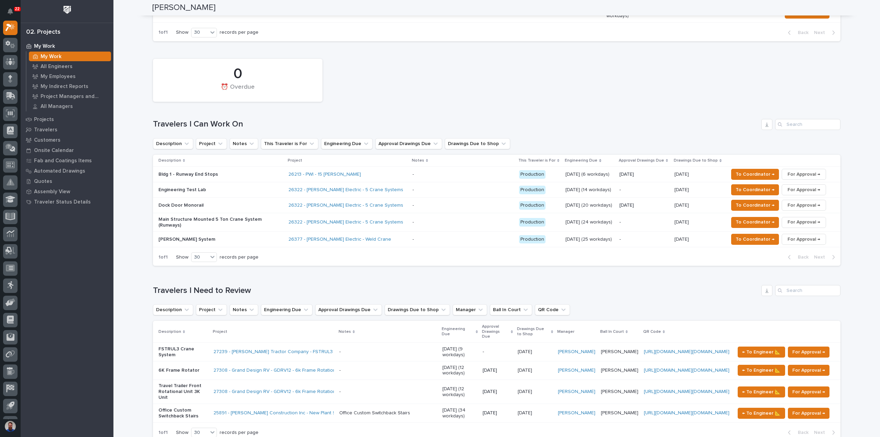
click at [194, 236] on p "FS Crane System" at bounding box center [218, 239] width 120 height 6
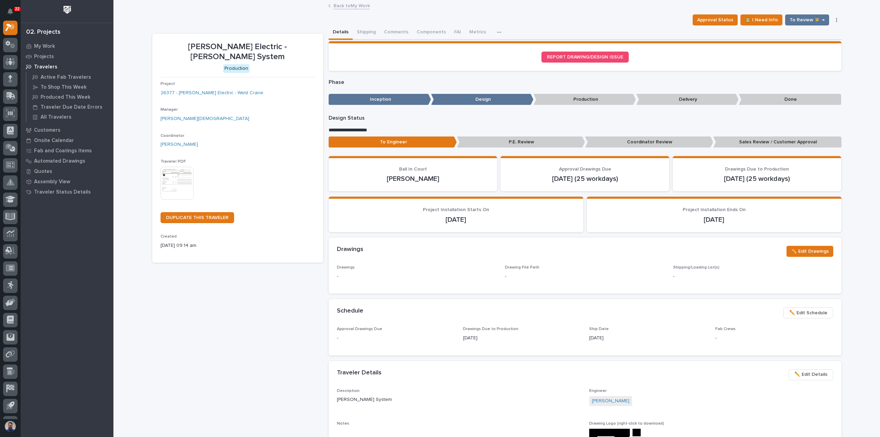
click at [686, 141] on p "Coordinator Review" at bounding box center [649, 141] width 128 height 11
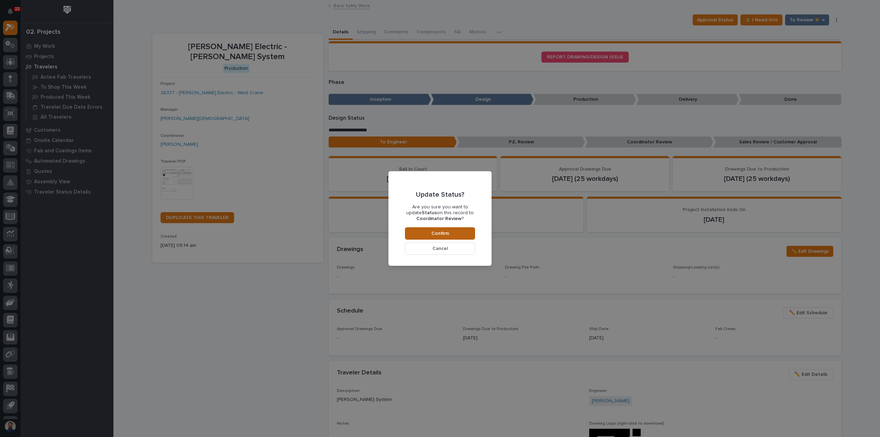
click at [473, 233] on button "Confirm" at bounding box center [440, 233] width 70 height 12
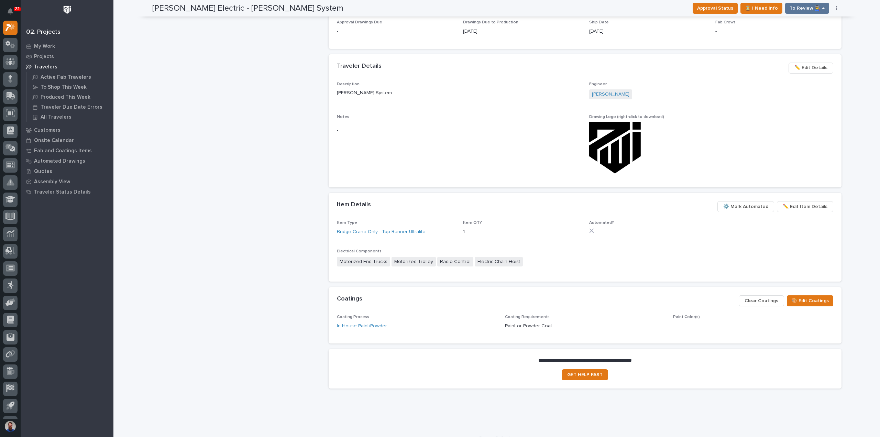
scroll to position [316, 0]
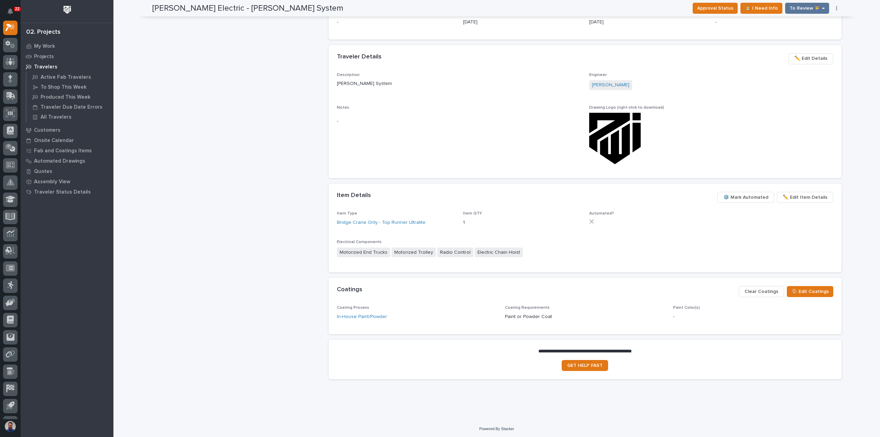
click at [745, 196] on span "⚙️ Mark Automated" at bounding box center [745, 197] width 45 height 8
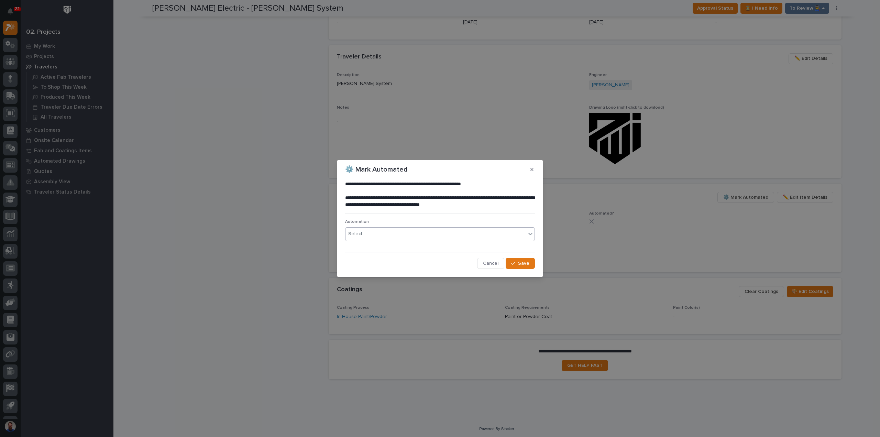
click at [377, 234] on div "Select..." at bounding box center [435, 233] width 180 height 11
type input "*****"
click at [374, 247] on div "FC #42874" at bounding box center [439, 247] width 189 height 12
click at [529, 266] on button "Save" at bounding box center [520, 263] width 29 height 11
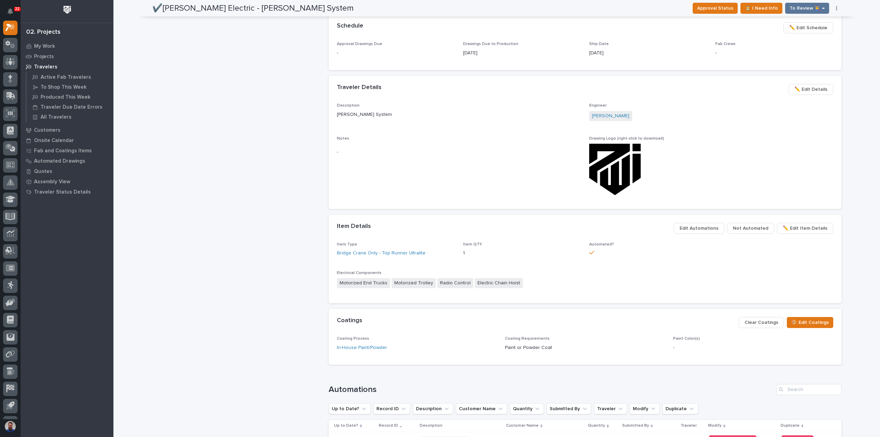
scroll to position [0, 0]
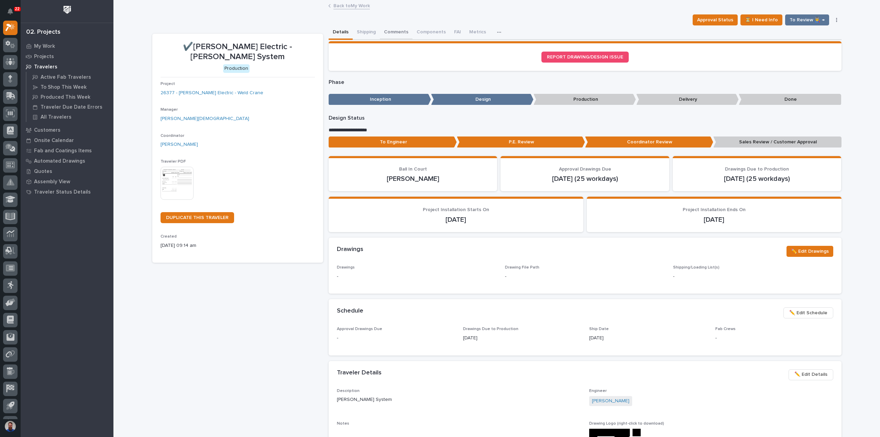
click at [403, 32] on button "Comments" at bounding box center [396, 32] width 33 height 14
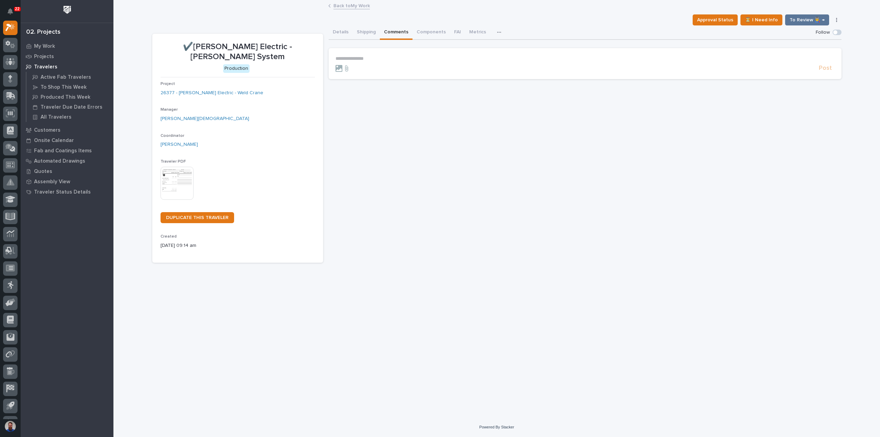
click at [376, 59] on p "**********" at bounding box center [584, 59] width 499 height 6
click at [417, 59] on span "**********" at bounding box center [408, 59] width 97 height 5
click at [518, 57] on p "**********" at bounding box center [584, 59] width 499 height 7
click at [510, 59] on span "**********" at bounding box center [514, 59] width 308 height 5
click at [509, 58] on span "**********" at bounding box center [514, 59] width 308 height 5
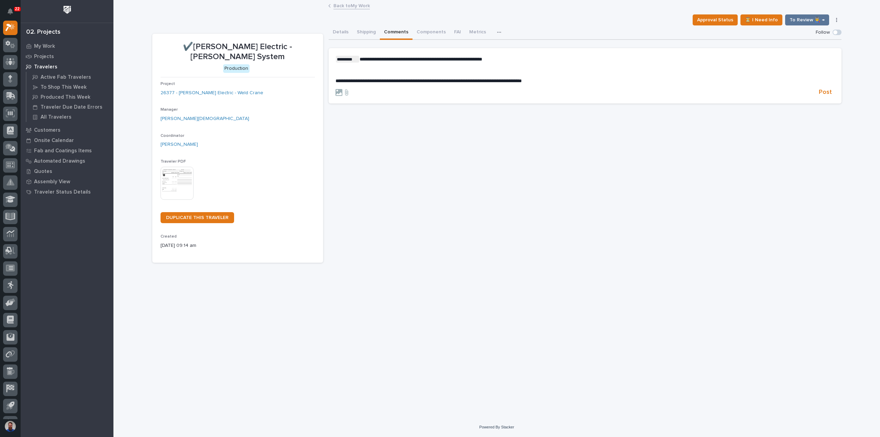
click at [409, 68] on p "﻿" at bounding box center [584, 70] width 499 height 6
click at [358, 71] on p "﻿" at bounding box center [584, 70] width 499 height 6
click at [611, 66] on div "**********" at bounding box center [584, 70] width 499 height 28
click at [591, 67] on p "**********" at bounding box center [584, 70] width 499 height 6
drag, startPoint x: 386, startPoint y: 82, endPoint x: 454, endPoint y: 84, distance: 68.4
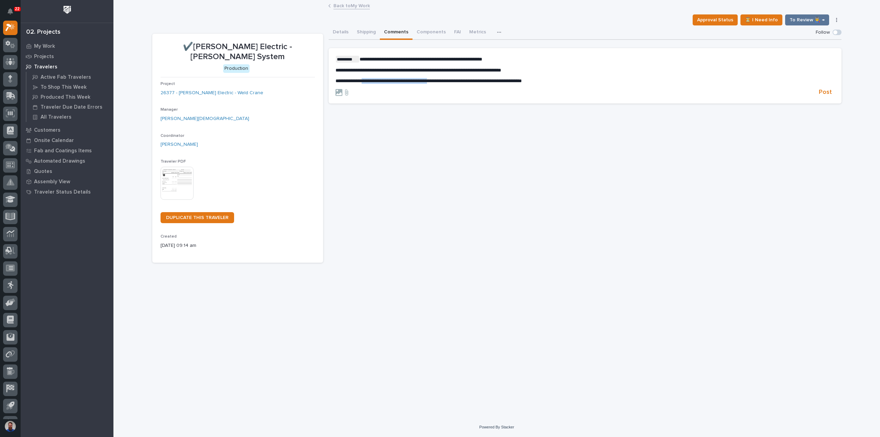
click at [454, 84] on form "**********" at bounding box center [584, 76] width 499 height 41
drag, startPoint x: 580, startPoint y: 81, endPoint x: 492, endPoint y: 78, distance: 88.7
click at [492, 78] on p "**********" at bounding box center [584, 81] width 499 height 6
click at [491, 78] on span "**********" at bounding box center [428, 80] width 186 height 5
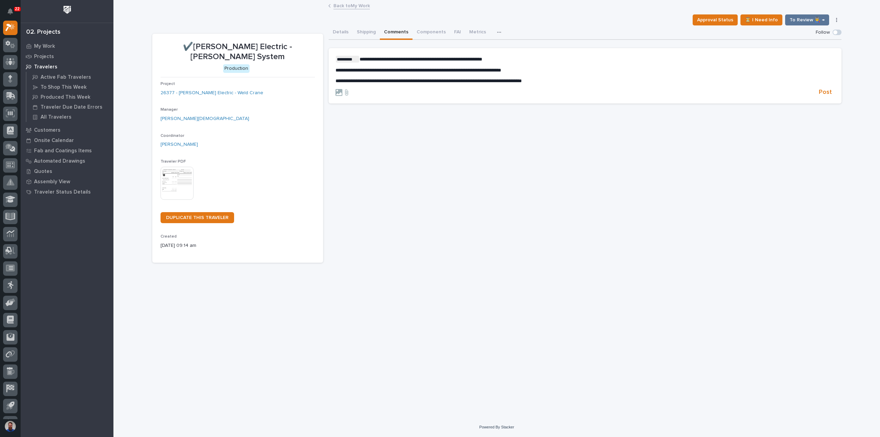
drag, startPoint x: 826, startPoint y: 94, endPoint x: 793, endPoint y: 93, distance: 33.0
click at [826, 94] on span "Post" at bounding box center [825, 92] width 13 height 8
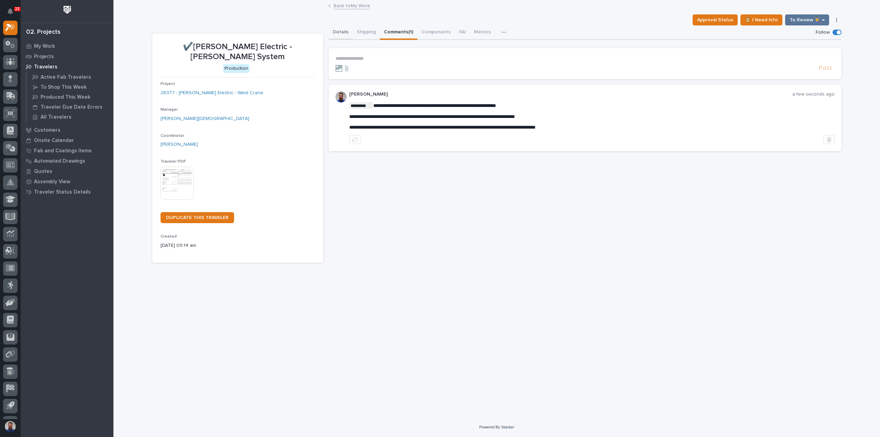
click at [343, 30] on button "Details" at bounding box center [341, 32] width 24 height 14
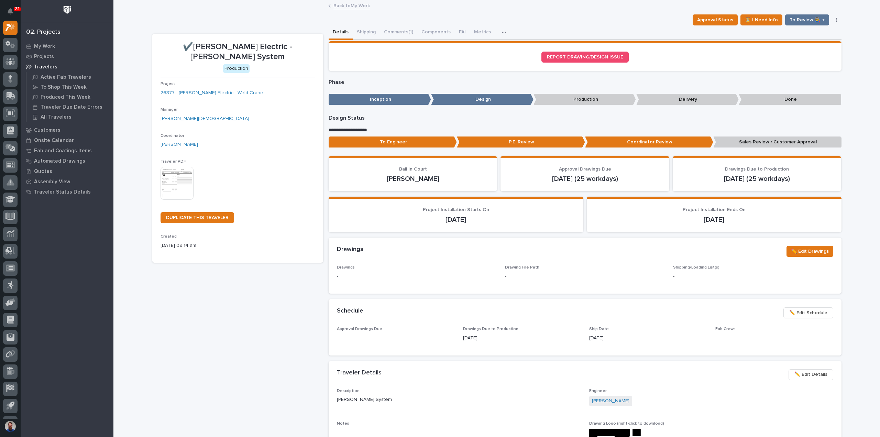
click at [781, 140] on p "Sales Review / Customer Approval" at bounding box center [777, 141] width 128 height 11
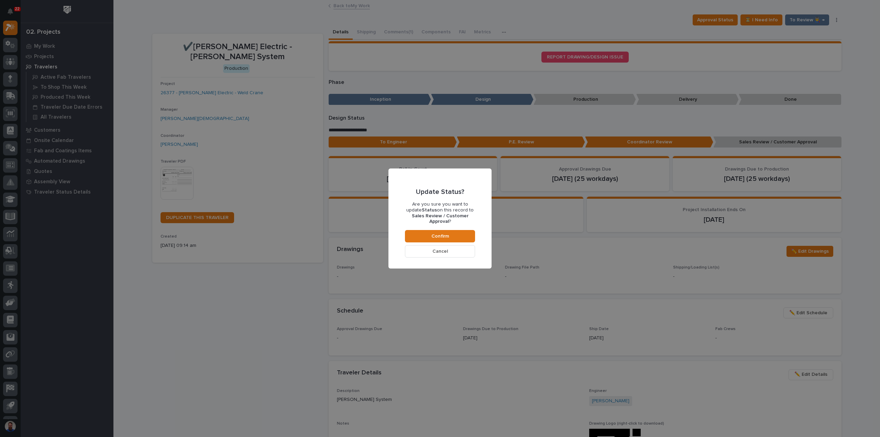
click at [444, 225] on div "Update Status? Are you sure you want to update Status on this record to Sales R…" at bounding box center [440, 218] width 70 height 78
click at [449, 236] on button "Confirm" at bounding box center [440, 236] width 70 height 12
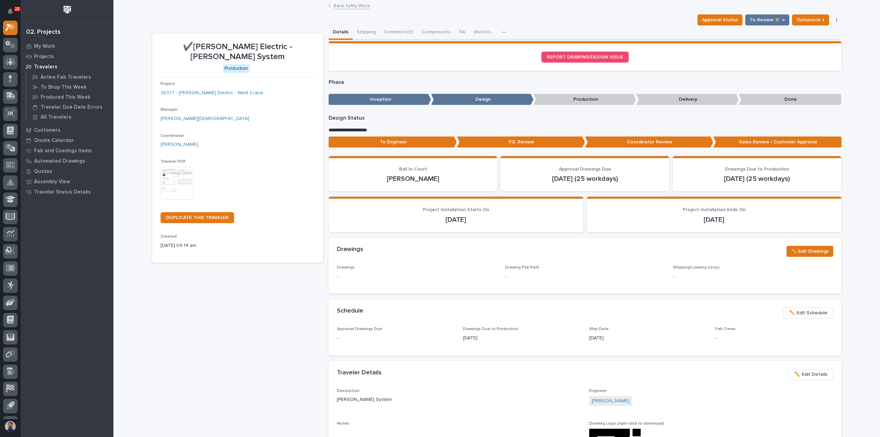
click at [257, 312] on div "✔️Schneider Electric - FS Crane System Production Project 26377 - Schneider Ele…" at bounding box center [237, 419] width 171 height 771
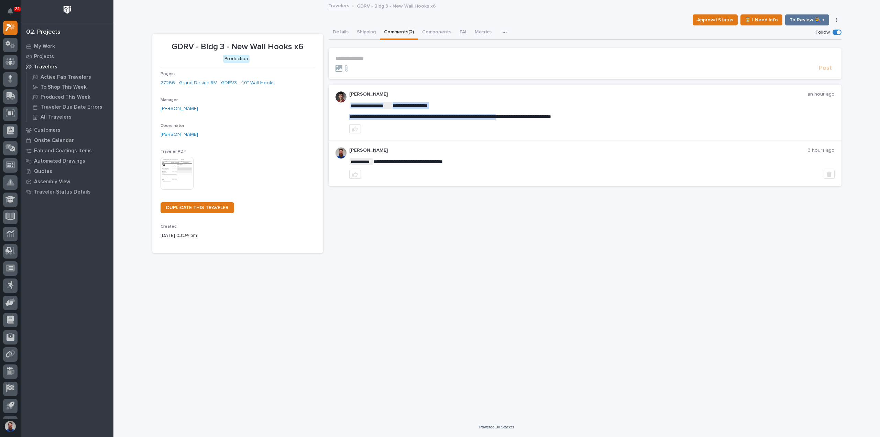
drag, startPoint x: 350, startPoint y: 116, endPoint x: 549, endPoint y: 116, distance: 199.0
click at [549, 115] on span "**********" at bounding box center [450, 116] width 202 height 5
drag, startPoint x: 629, startPoint y: 117, endPoint x: 350, endPoint y: 113, distance: 279.1
click at [350, 114] on p "**********" at bounding box center [591, 117] width 485 height 6
copy span "**********"
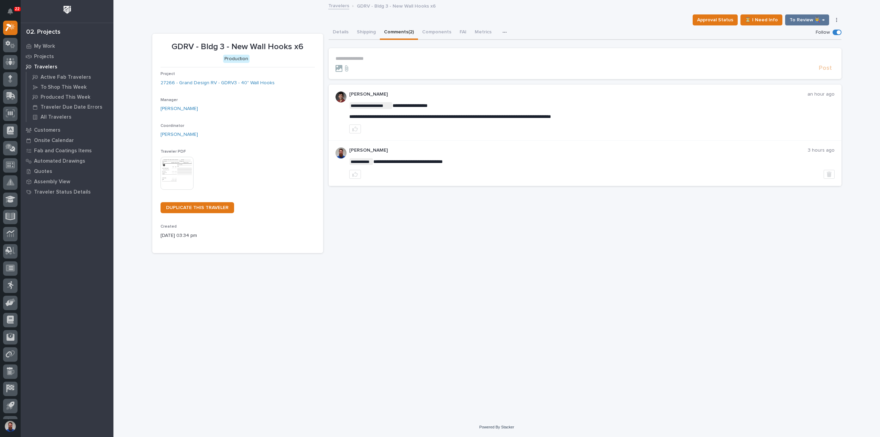
click at [396, 58] on p "**********" at bounding box center [584, 59] width 499 height 6
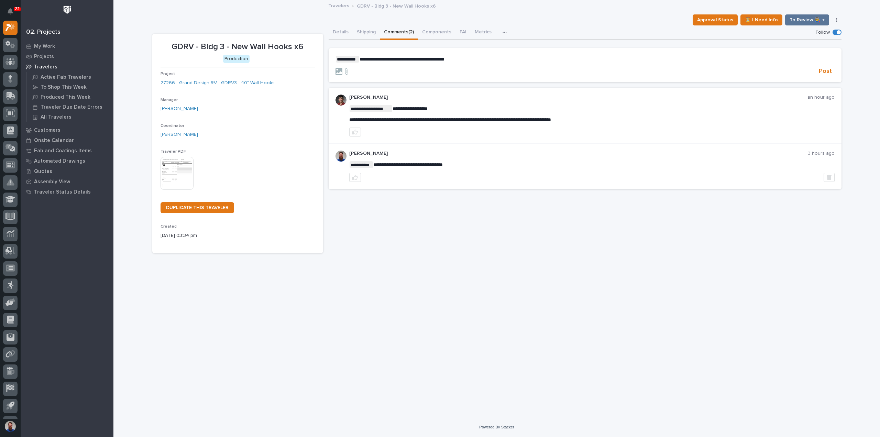
click at [822, 62] on form "**********" at bounding box center [584, 66] width 499 height 20
click at [825, 73] on span "Post" at bounding box center [825, 71] width 13 height 8
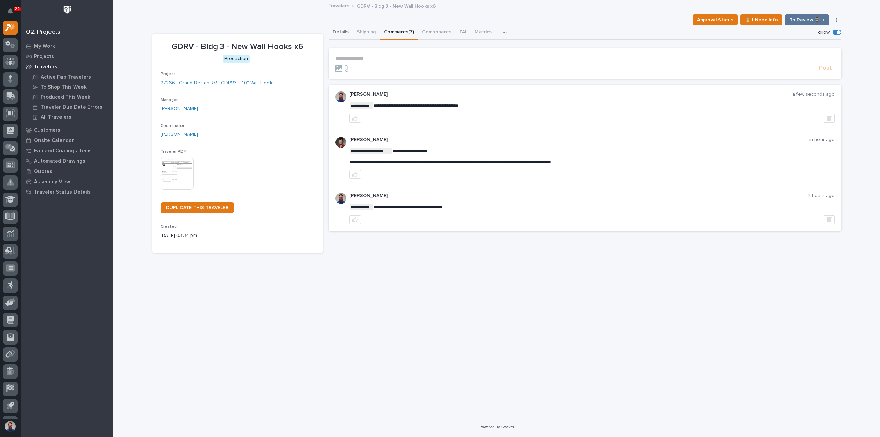
click at [344, 31] on button "Details" at bounding box center [341, 32] width 24 height 14
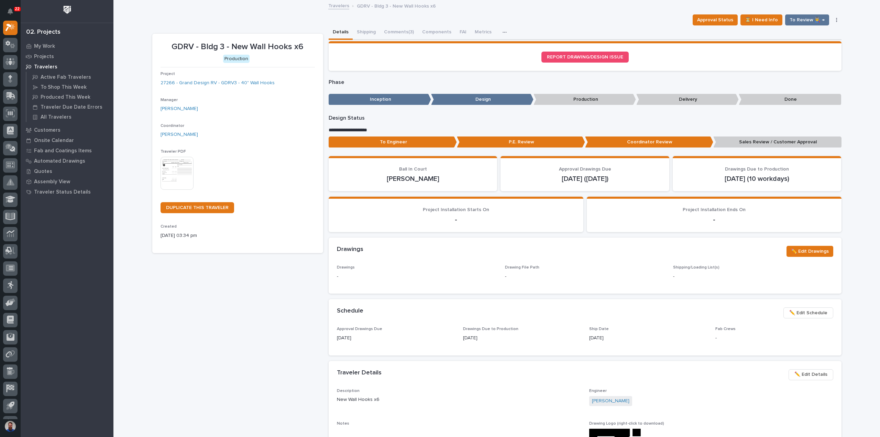
click at [764, 141] on p "Sales Review / Customer Approval" at bounding box center [777, 141] width 128 height 11
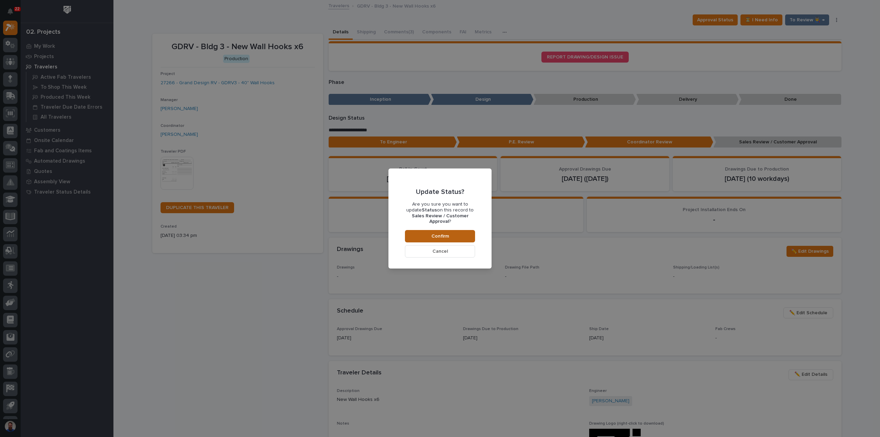
click at [441, 230] on button "Confirm" at bounding box center [440, 236] width 70 height 12
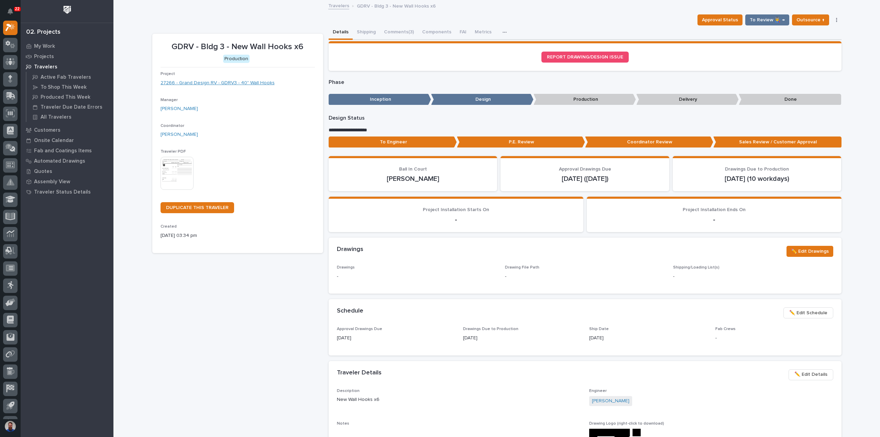
click at [250, 81] on link "27266 - Grand Design RV - GDRV3 - 40" Wall Hooks" at bounding box center [218, 82] width 114 height 7
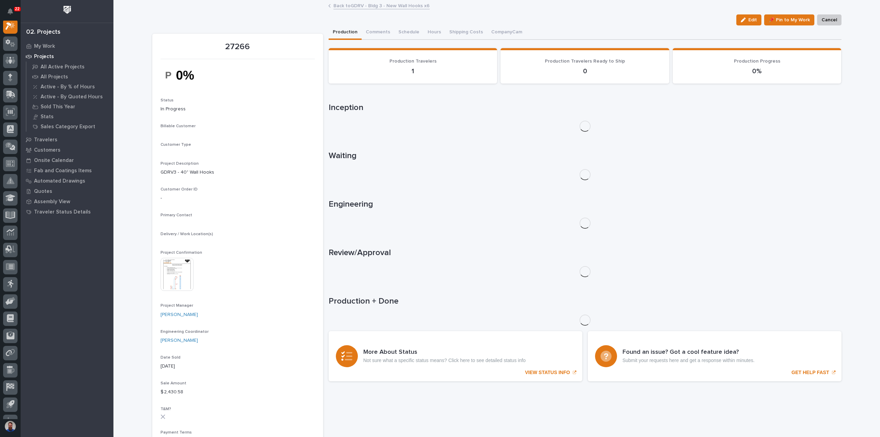
scroll to position [17, 0]
click at [378, 35] on button "Comments (2)" at bounding box center [381, 32] width 38 height 14
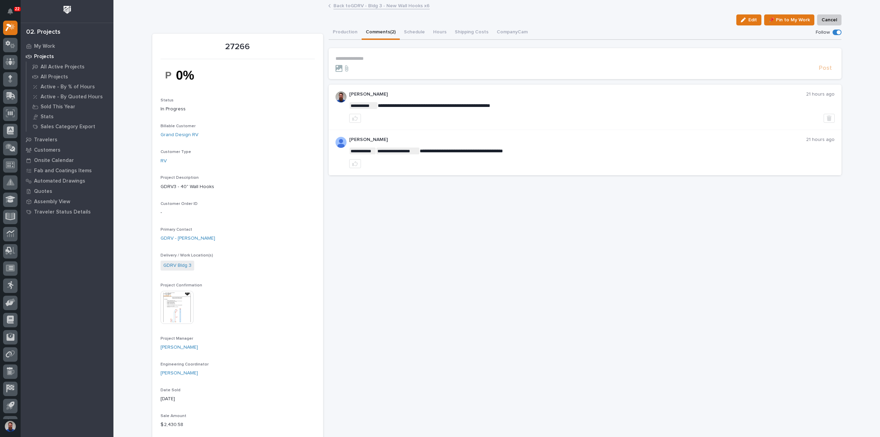
click at [374, 56] on p "**********" at bounding box center [584, 59] width 499 height 6
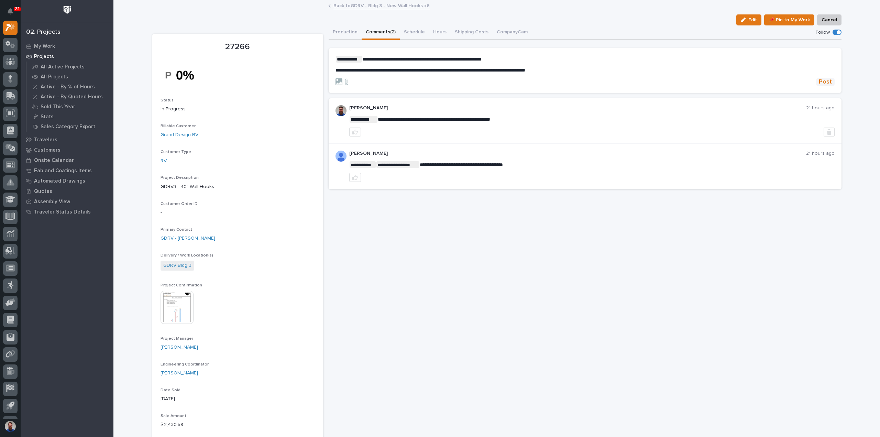
click at [831, 80] on button "Post" at bounding box center [825, 82] width 19 height 8
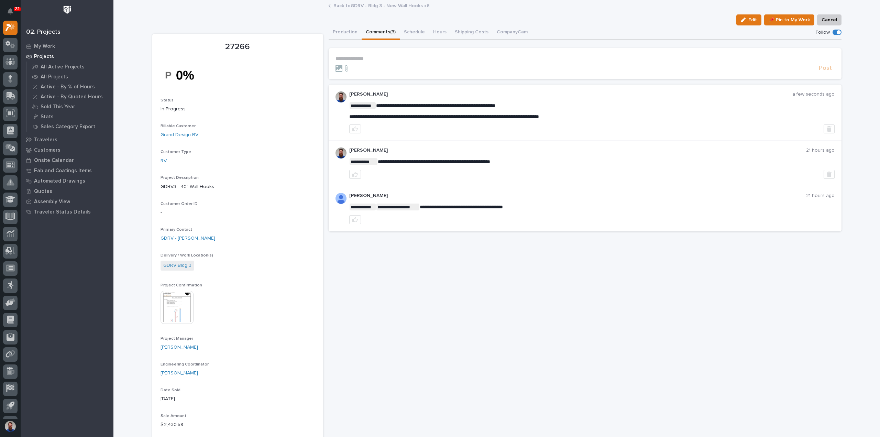
click at [445, 117] on span "**********" at bounding box center [444, 116] width 190 height 5
drag, startPoint x: 485, startPoint y: 114, endPoint x: 447, endPoint y: 105, distance: 39.1
click at [447, 105] on div "**********" at bounding box center [591, 111] width 485 height 18
click at [446, 105] on span "**********" at bounding box center [435, 105] width 119 height 5
click at [450, 104] on span "**********" at bounding box center [435, 105] width 119 height 5
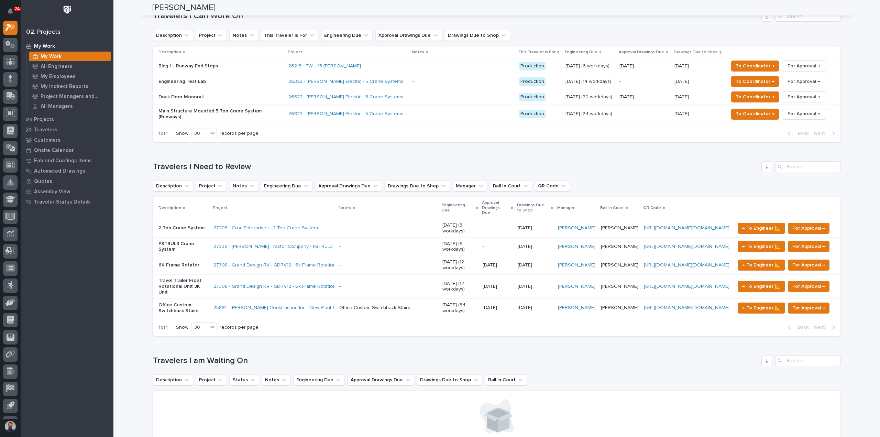
scroll to position [333, 0]
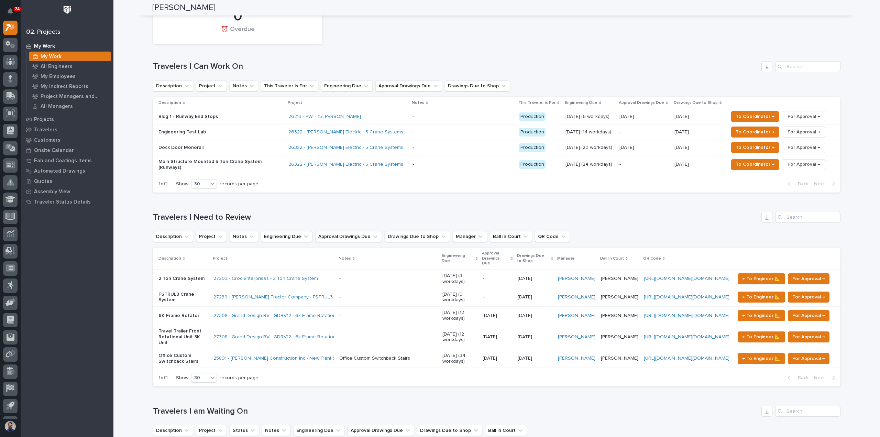
click at [225, 145] on p "Dock Door Monorail" at bounding box center [218, 148] width 120 height 6
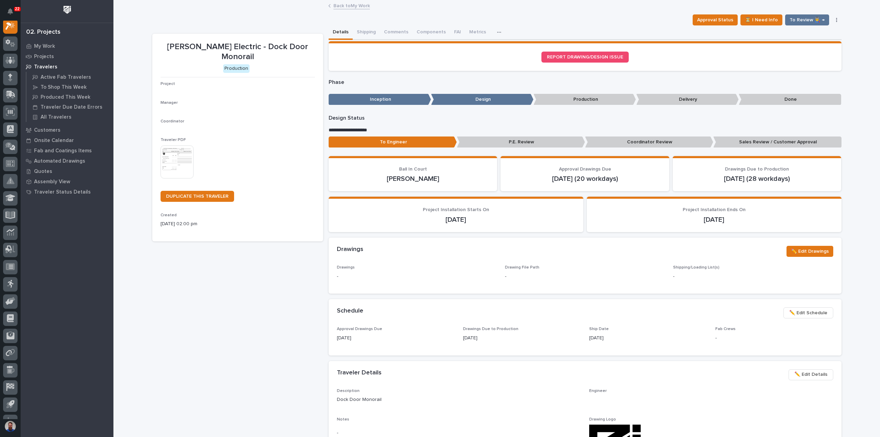
scroll to position [17, 0]
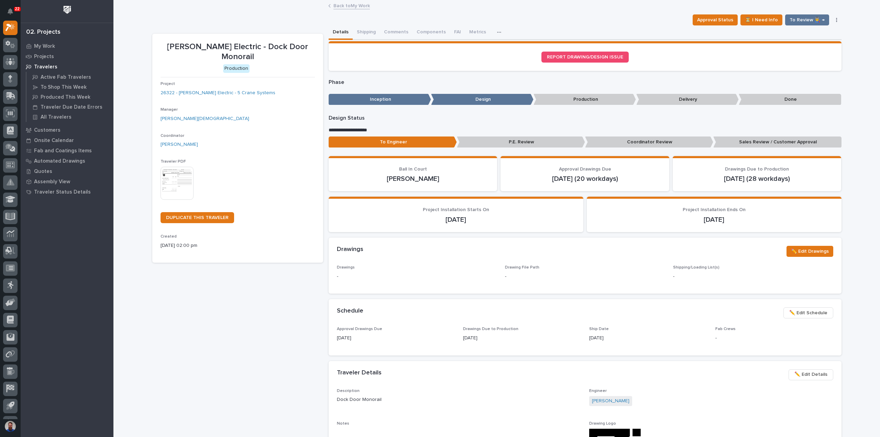
click at [811, 376] on span "✏️ Edit Details" at bounding box center [810, 374] width 33 height 8
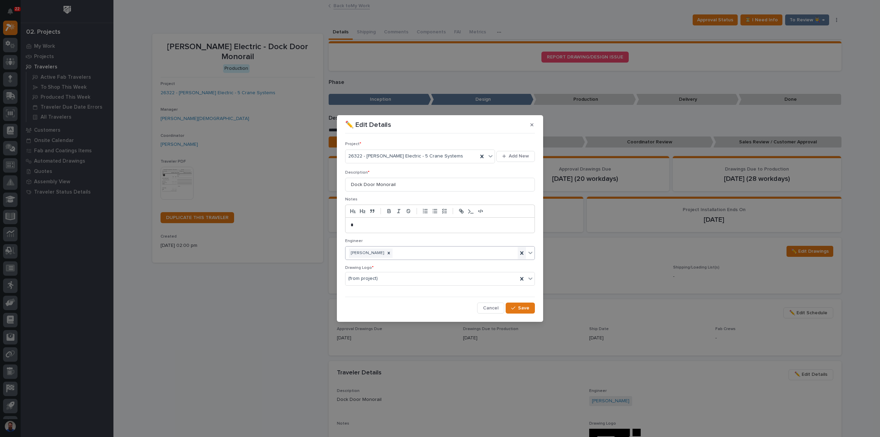
click at [519, 254] on icon at bounding box center [521, 253] width 7 height 7
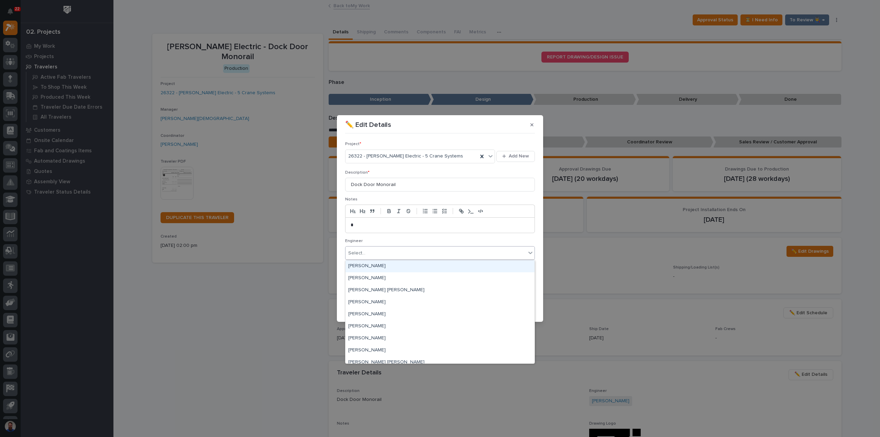
click at [496, 255] on div "Select..." at bounding box center [435, 252] width 180 height 11
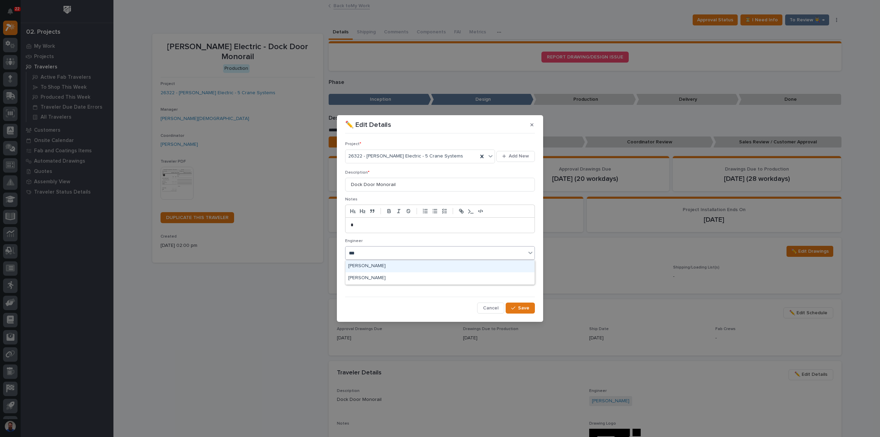
type input "****"
drag, startPoint x: 440, startPoint y: 264, endPoint x: 456, endPoint y: 277, distance: 20.3
click at [440, 264] on div "[PERSON_NAME]" at bounding box center [439, 266] width 189 height 12
click at [514, 308] on icon "button" at bounding box center [513, 308] width 4 height 5
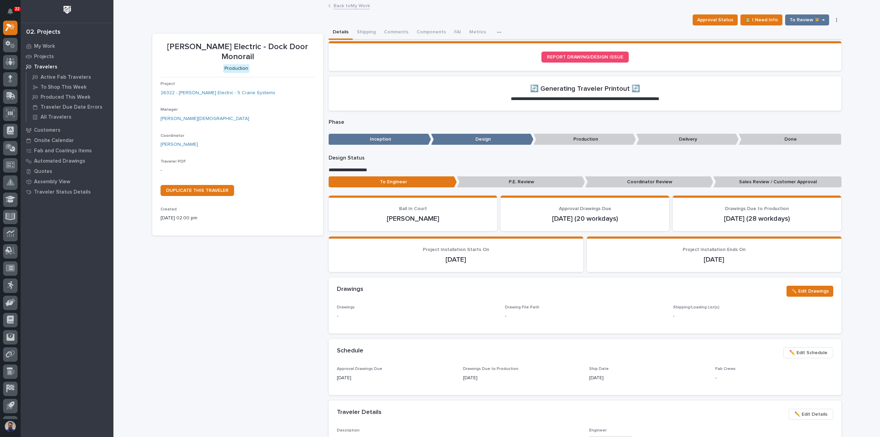
click at [127, 84] on div "Loading... Saving… Loading... Saving… [PERSON_NAME] Electric - Dock Door Monora…" at bounding box center [496, 388] width 767 height 774
click at [393, 31] on button "Comments" at bounding box center [396, 32] width 33 height 14
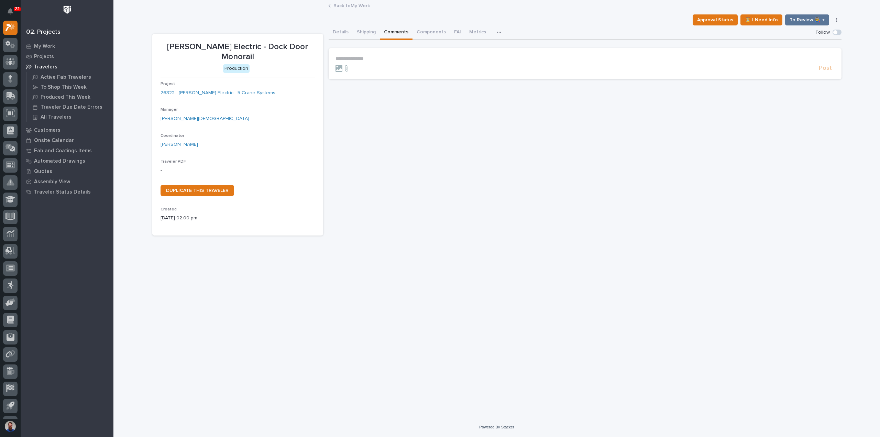
click at [379, 56] on p "**********" at bounding box center [584, 59] width 499 height 6
click at [827, 74] on span "Post" at bounding box center [825, 71] width 13 height 8
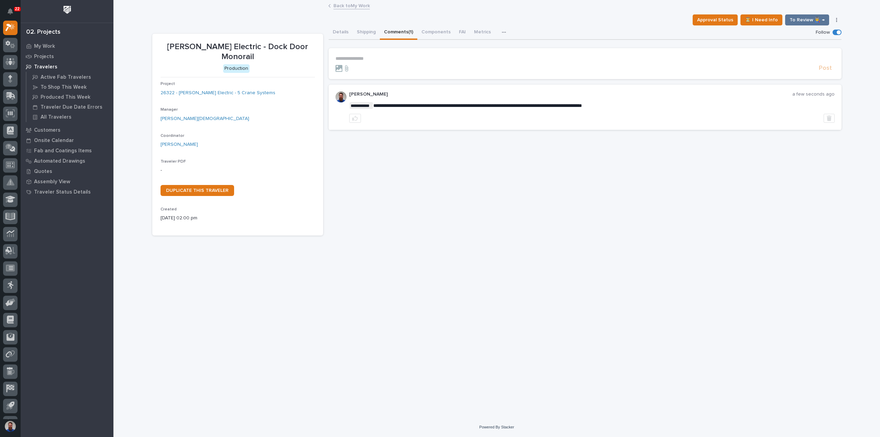
drag, startPoint x: 433, startPoint y: 105, endPoint x: 595, endPoint y: 109, distance: 161.9
click at [582, 104] on span "**********" at bounding box center [477, 105] width 209 height 5
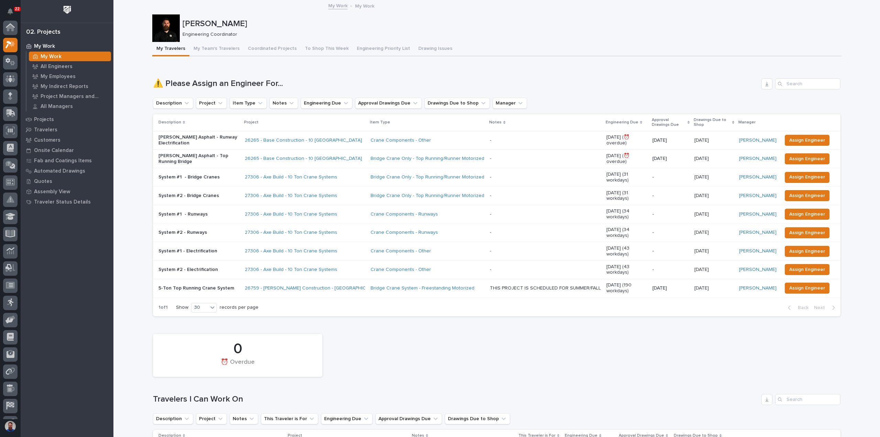
scroll to position [19, 0]
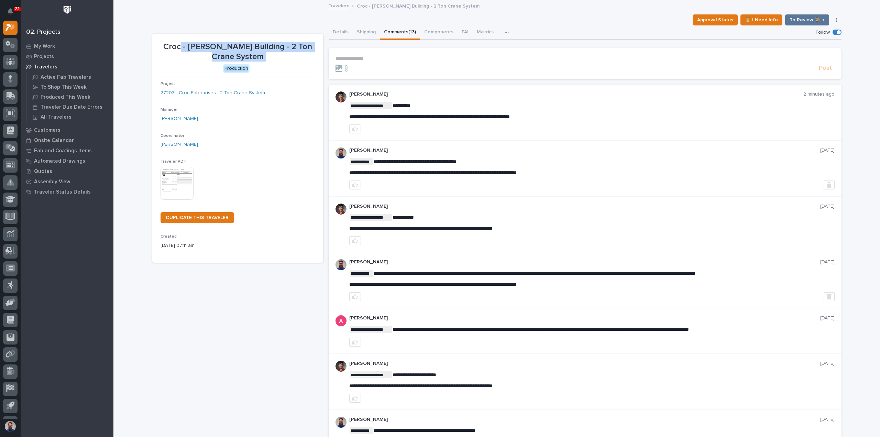
drag, startPoint x: 269, startPoint y: 62, endPoint x: 188, endPoint y: 46, distance: 83.1
click at [188, 46] on div "Croc - [PERSON_NAME] Building - 2 Ton Crane System Production" at bounding box center [238, 57] width 154 height 31
click at [188, 46] on p "Croc - [PERSON_NAME] Building - 2 Ton Crane System" at bounding box center [238, 52] width 154 height 20
drag, startPoint x: 171, startPoint y: 46, endPoint x: 259, endPoint y: 55, distance: 88.5
click at [257, 56] on p "Croc - [PERSON_NAME] Building - 2 Ton Crane System" at bounding box center [238, 52] width 154 height 20
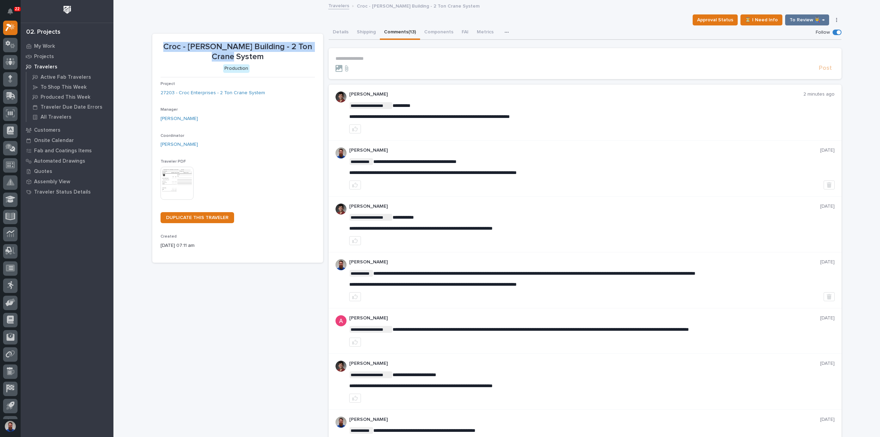
click at [260, 55] on p "Croc - [PERSON_NAME] Building - 2 Ton Crane System" at bounding box center [238, 52] width 154 height 20
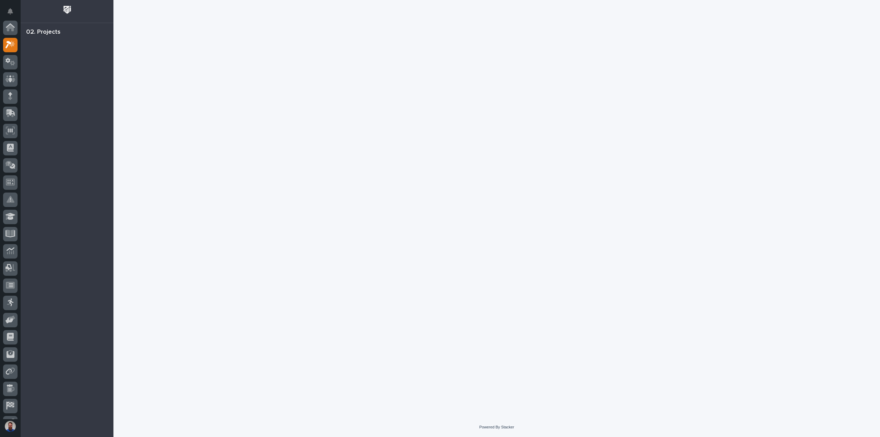
scroll to position [17, 0]
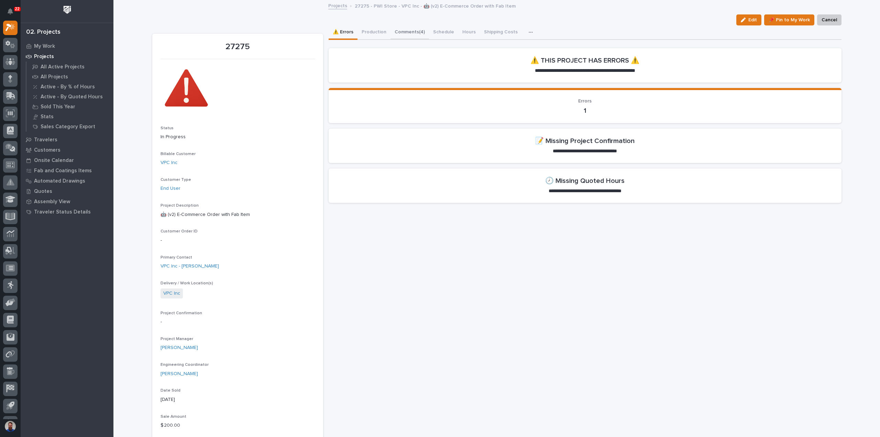
click at [412, 31] on button "Comments (4)" at bounding box center [409, 32] width 38 height 14
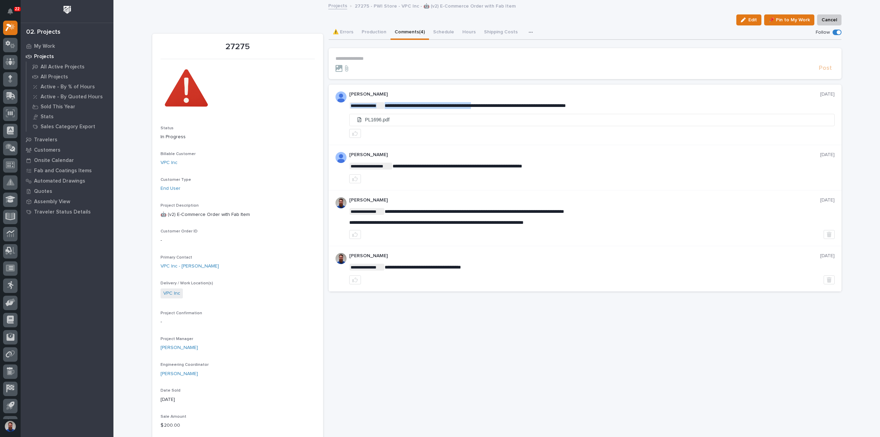
drag, startPoint x: 450, startPoint y: 101, endPoint x: 490, endPoint y: 103, distance: 40.9
click at [489, 103] on div "**********" at bounding box center [591, 114] width 485 height 46
drag, startPoint x: 490, startPoint y: 103, endPoint x: 496, endPoint y: 103, distance: 5.5
click at [491, 103] on span "**********" at bounding box center [475, 105] width 181 height 5
drag, startPoint x: 638, startPoint y: 109, endPoint x: 549, endPoint y: 105, distance: 89.1
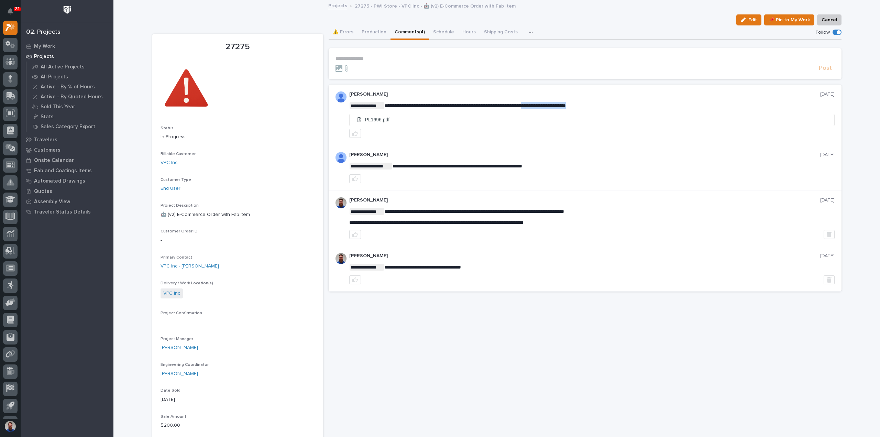
click at [550, 106] on p "**********" at bounding box center [591, 105] width 485 height 7
click at [549, 105] on span "**********" at bounding box center [475, 105] width 181 height 5
click at [468, 107] on span "**********" at bounding box center [475, 105] width 181 height 5
click at [366, 32] on button "Production" at bounding box center [373, 32] width 33 height 14
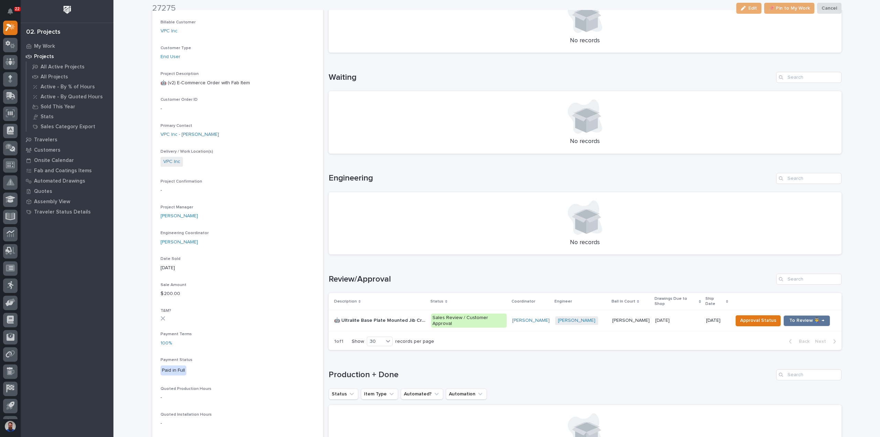
scroll to position [137, 0]
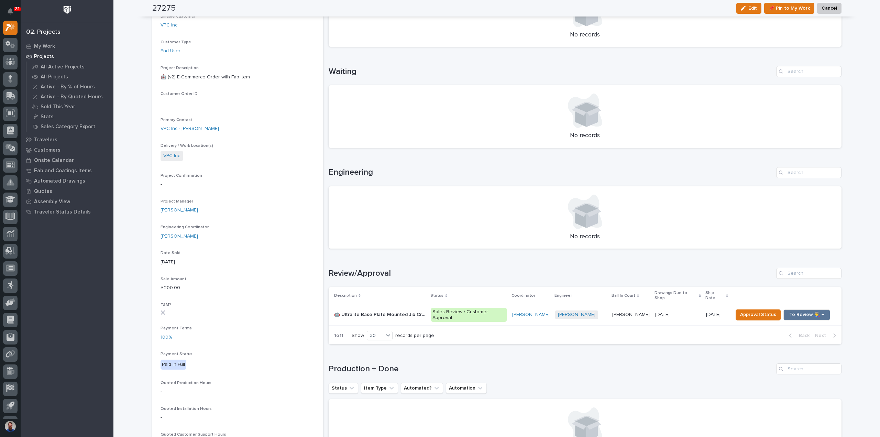
click at [410, 310] on p "🤖 Ultralite Base Plate Mounted Jib Crane" at bounding box center [380, 313] width 93 height 7
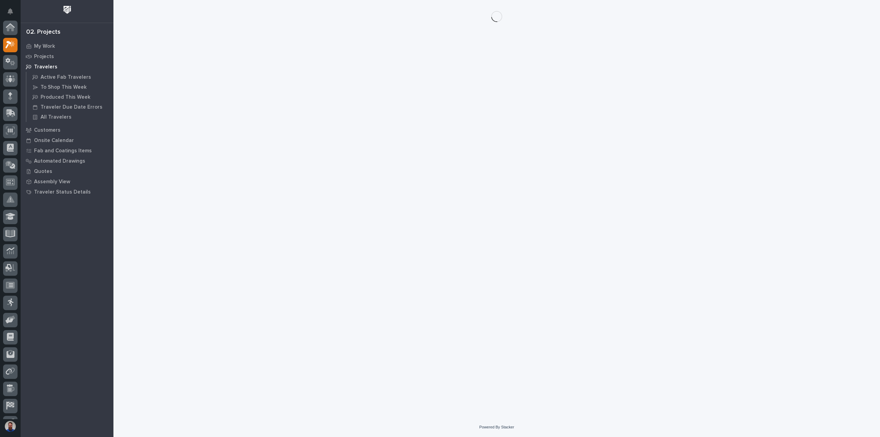
scroll to position [17, 0]
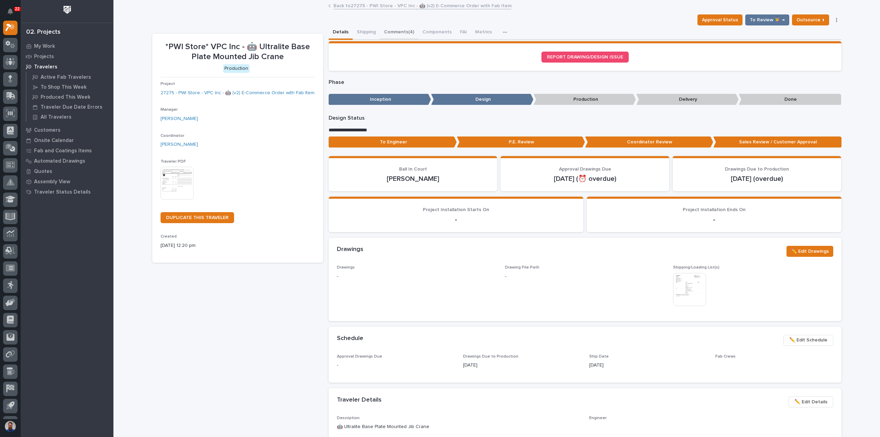
click at [390, 32] on button "Comments (4)" at bounding box center [399, 32] width 38 height 14
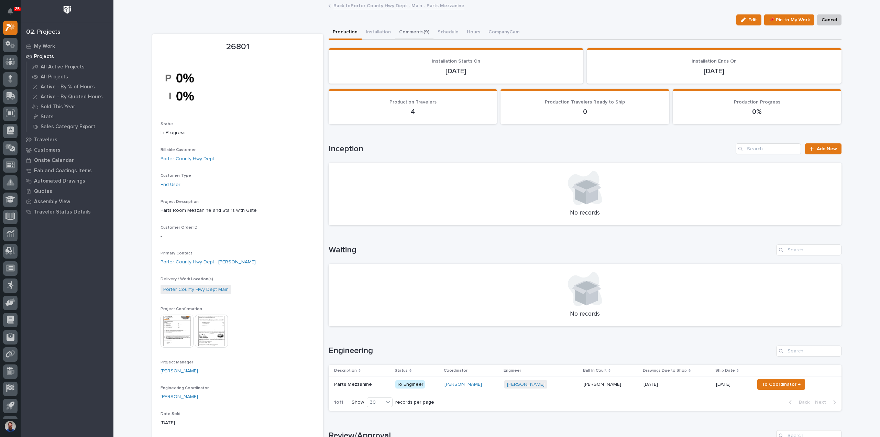
click at [414, 37] on button "Comments (9)" at bounding box center [414, 32] width 38 height 14
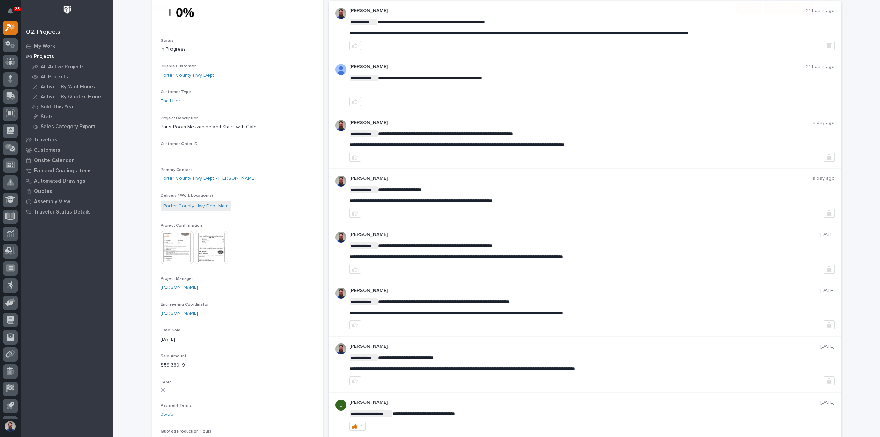
scroll to position [183, 0]
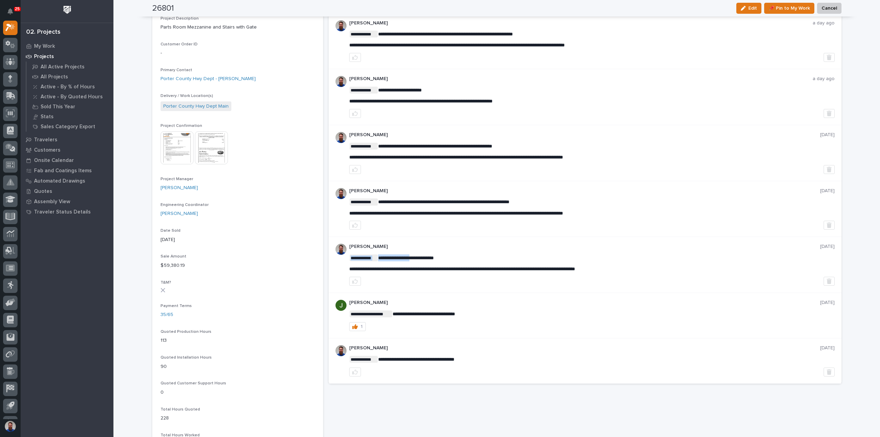
drag, startPoint x: 420, startPoint y: 260, endPoint x: 412, endPoint y: 255, distance: 9.1
click at [412, 255] on span "**********" at bounding box center [406, 257] width 56 height 5
drag, startPoint x: 635, startPoint y: 263, endPoint x: 537, endPoint y: 248, distance: 98.8
click at [537, 248] on div "**********" at bounding box center [591, 265] width 485 height 42
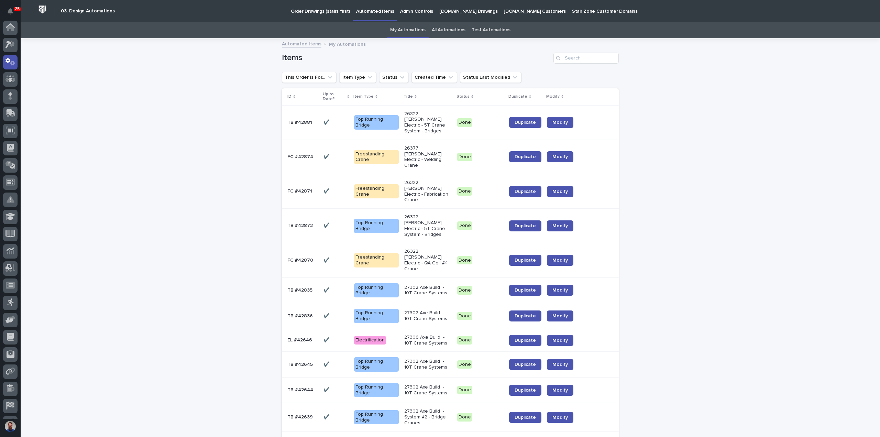
scroll to position [34, 0]
click at [436, 29] on link "All Automations" at bounding box center [449, 30] width 34 height 16
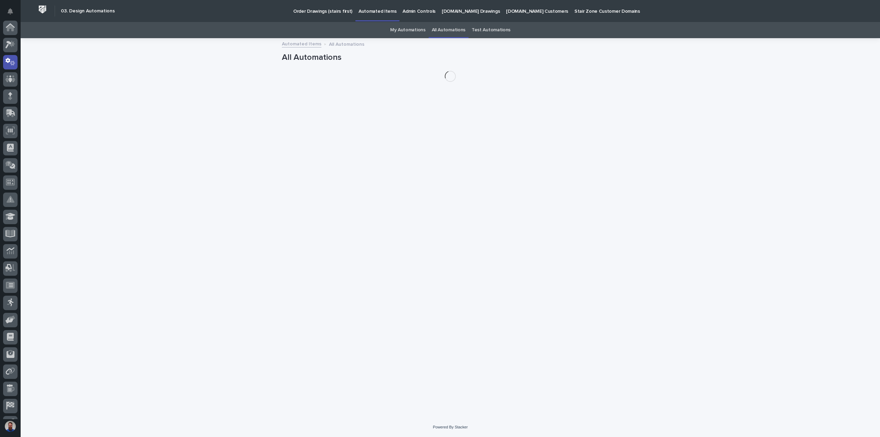
scroll to position [34, 0]
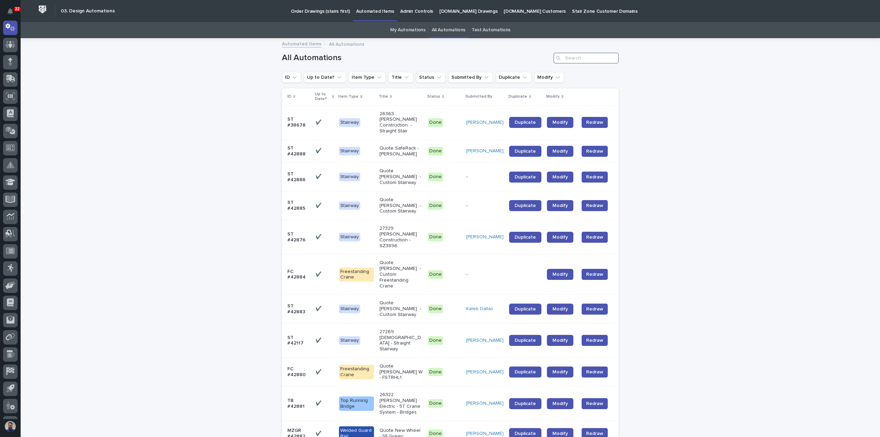
click at [602, 63] on input "Search" at bounding box center [585, 58] width 65 height 11
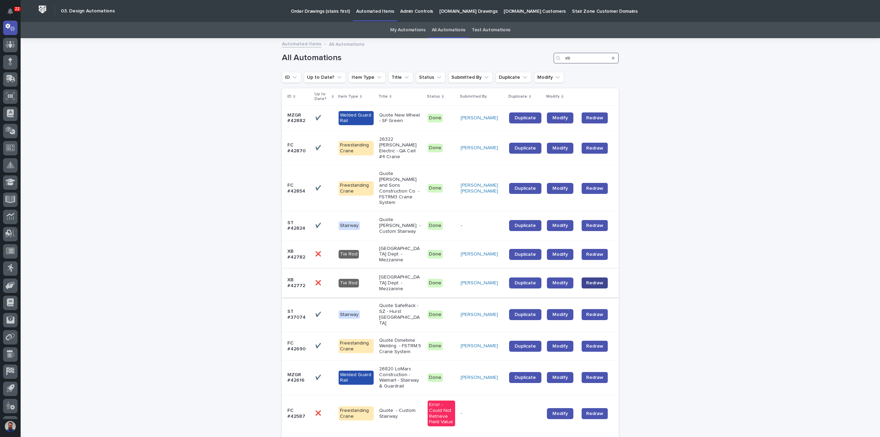
type input "xb"
click at [596, 279] on span "Redraw" at bounding box center [594, 282] width 17 height 7
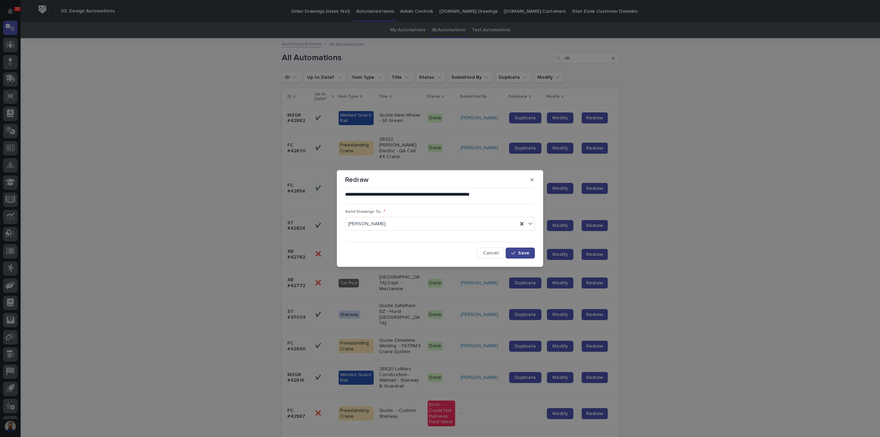
click at [524, 253] on span "Save" at bounding box center [523, 253] width 11 height 5
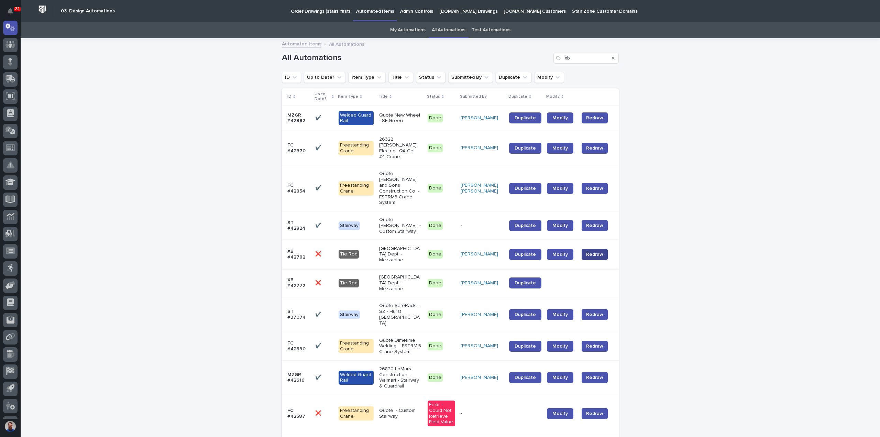
click at [593, 251] on span "Redraw" at bounding box center [594, 254] width 17 height 7
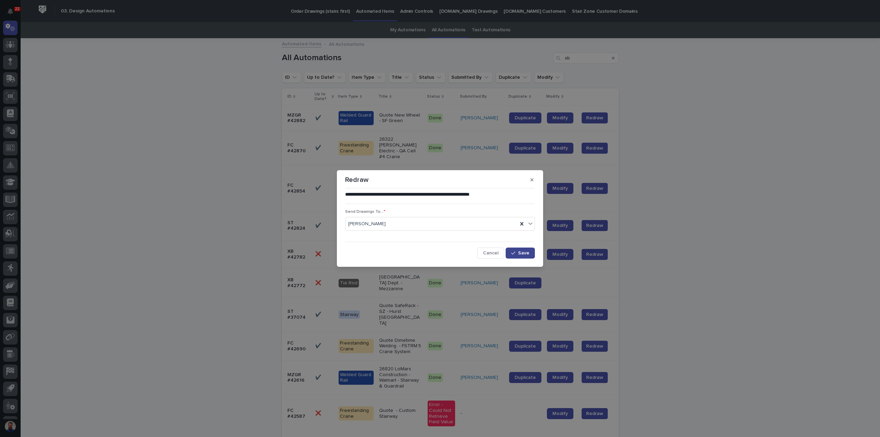
click at [526, 251] on span "Save" at bounding box center [523, 253] width 11 height 5
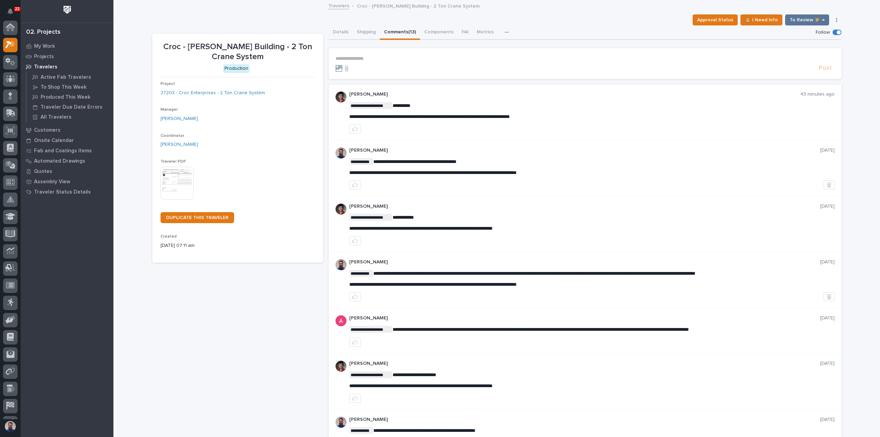
scroll to position [17, 0]
click at [396, 59] on p "**********" at bounding box center [584, 59] width 499 height 6
click at [510, 117] on span "**********" at bounding box center [429, 116] width 161 height 5
click at [415, 59] on p "**********" at bounding box center [584, 59] width 499 height 6
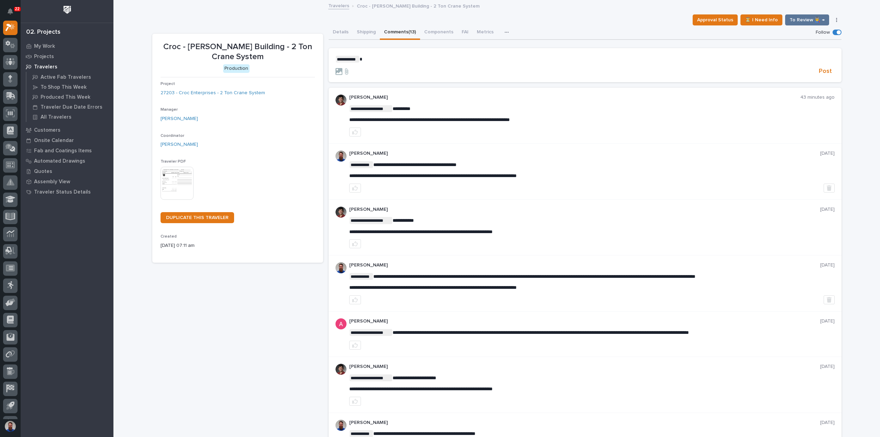
click at [406, 58] on p "**********" at bounding box center [584, 59] width 499 height 7
click at [383, 59] on p "**********" at bounding box center [584, 59] width 499 height 7
click at [820, 71] on span "Post" at bounding box center [825, 71] width 13 height 8
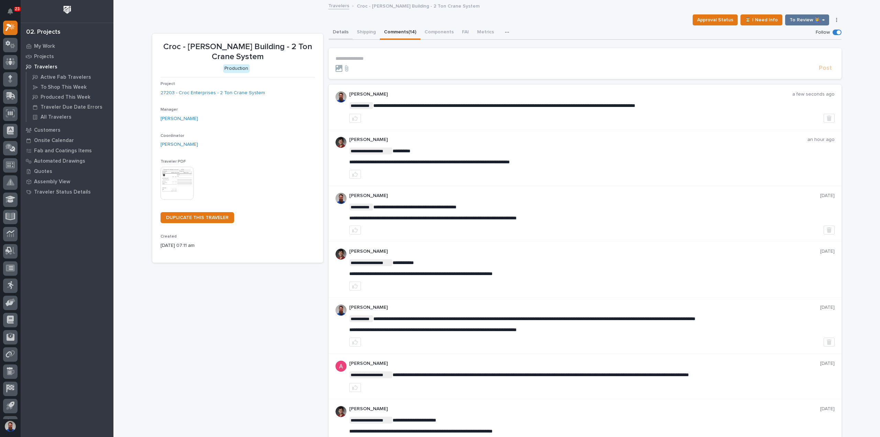
click at [334, 33] on button "Details" at bounding box center [341, 32] width 24 height 14
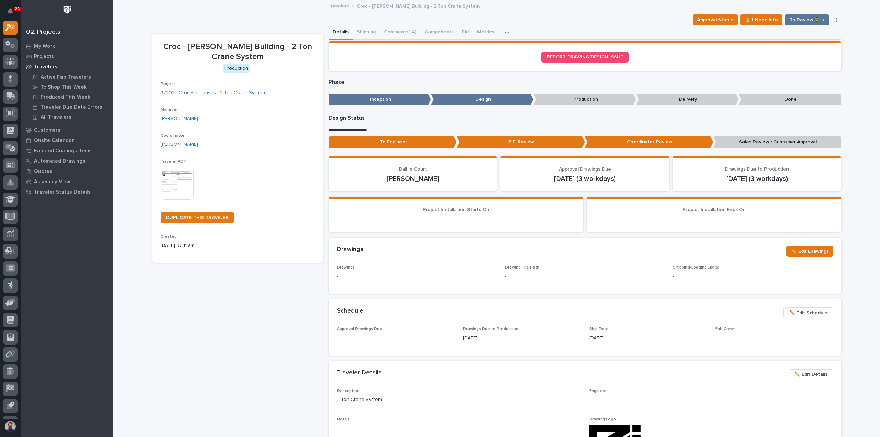
click at [754, 141] on p "Sales Review / Customer Approval" at bounding box center [777, 141] width 128 height 11
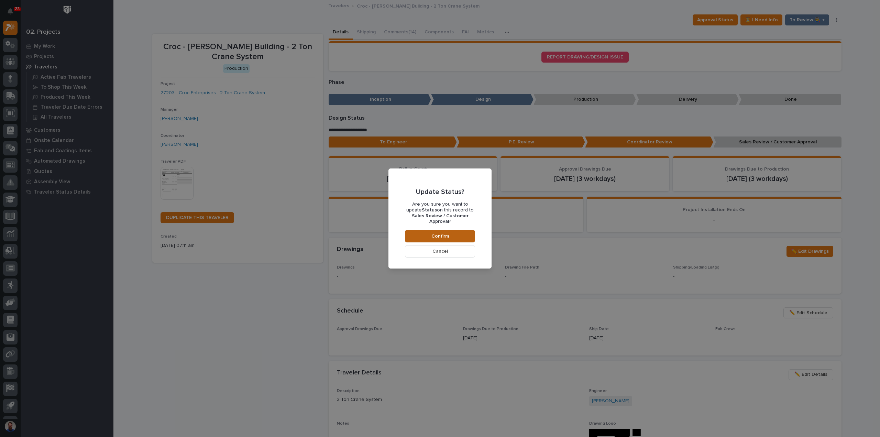
click at [464, 230] on button "Confirm" at bounding box center [440, 236] width 70 height 12
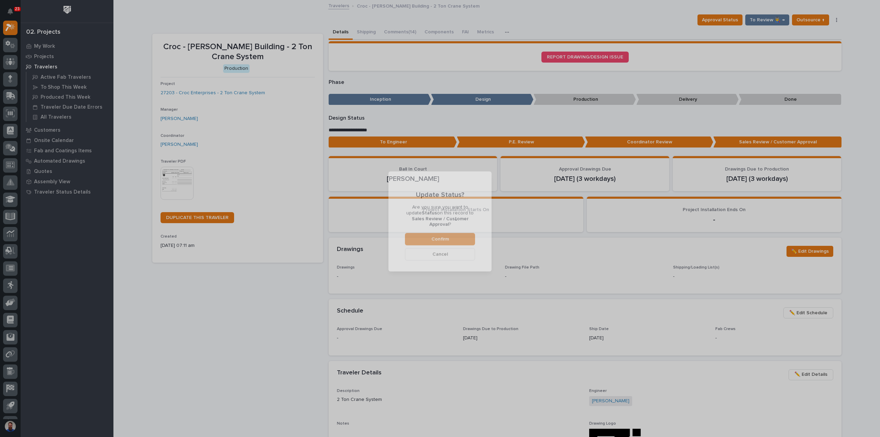
scroll to position [41, 0]
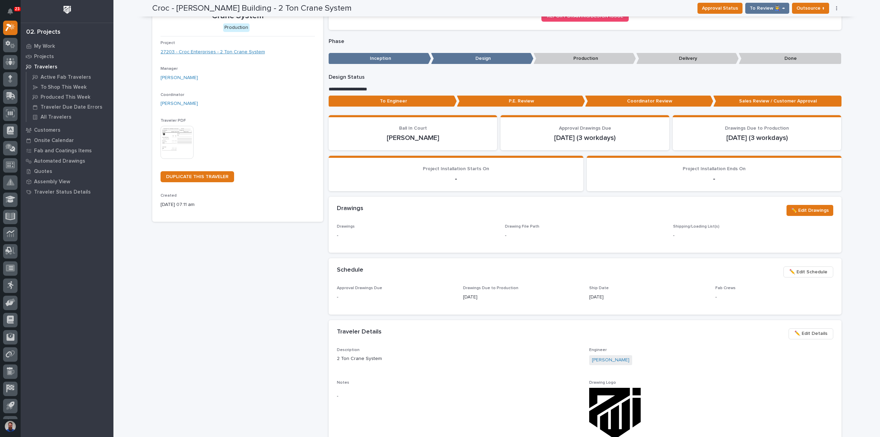
click at [225, 49] on link "27203 - Croc Enterprises - 2 Ton Crane System" at bounding box center [213, 51] width 104 height 7
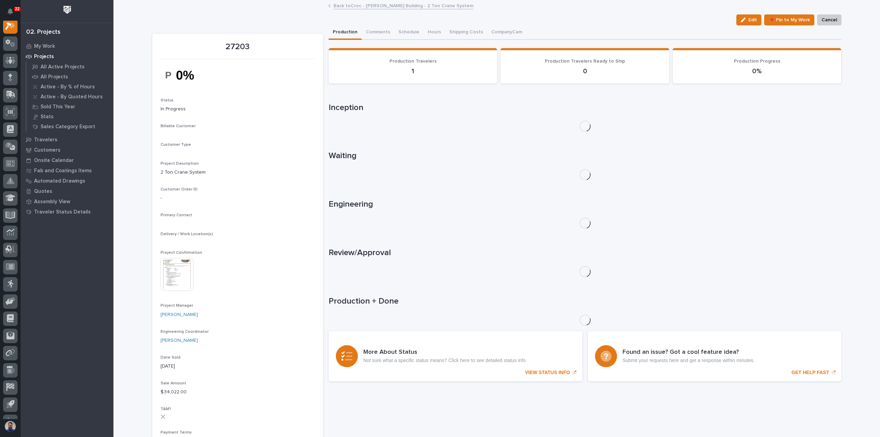
scroll to position [17, 0]
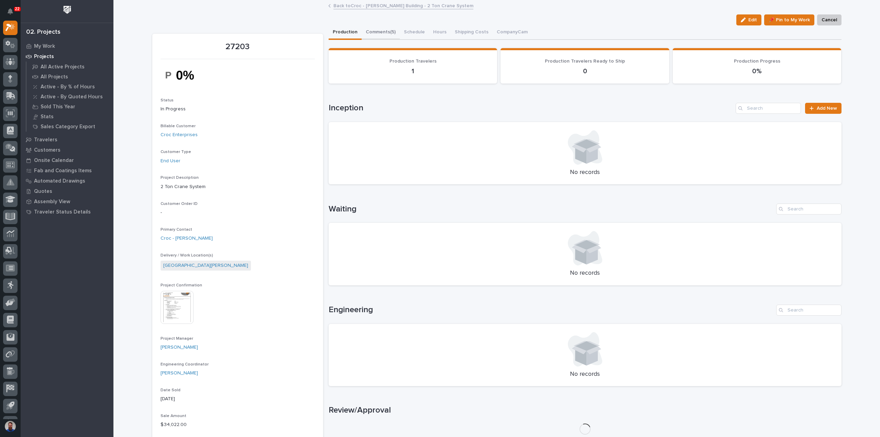
click at [384, 32] on button "Comments (5)" at bounding box center [381, 32] width 38 height 14
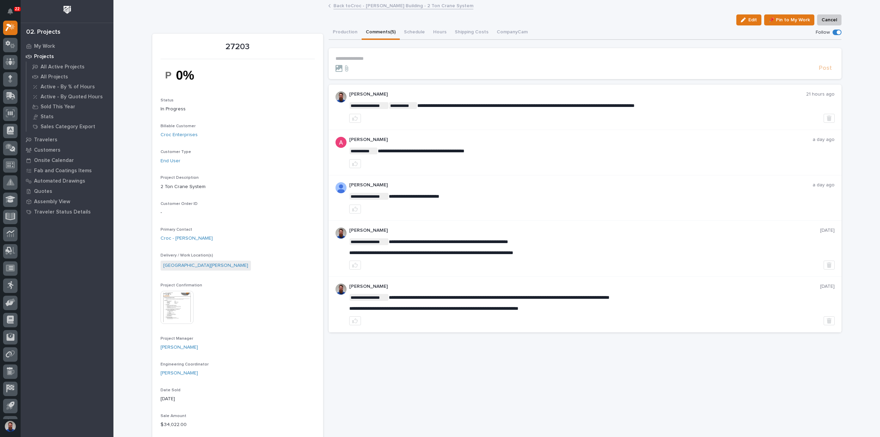
click at [376, 59] on p "**********" at bounding box center [584, 59] width 499 height 6
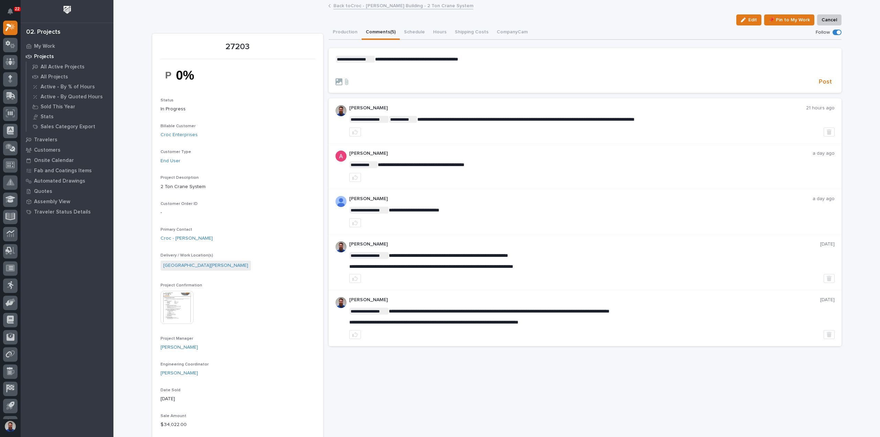
click at [400, 66] on div "**********" at bounding box center [584, 65] width 499 height 18
click at [825, 81] on span "Post" at bounding box center [825, 82] width 13 height 8
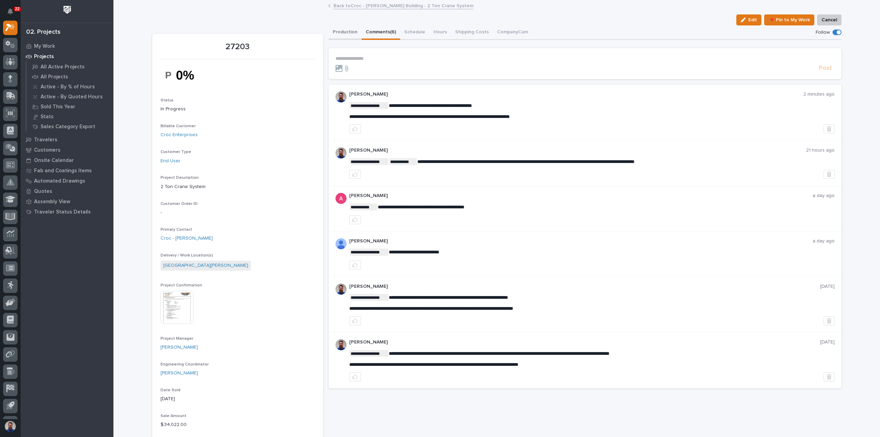
click at [348, 30] on button "Production" at bounding box center [345, 32] width 33 height 14
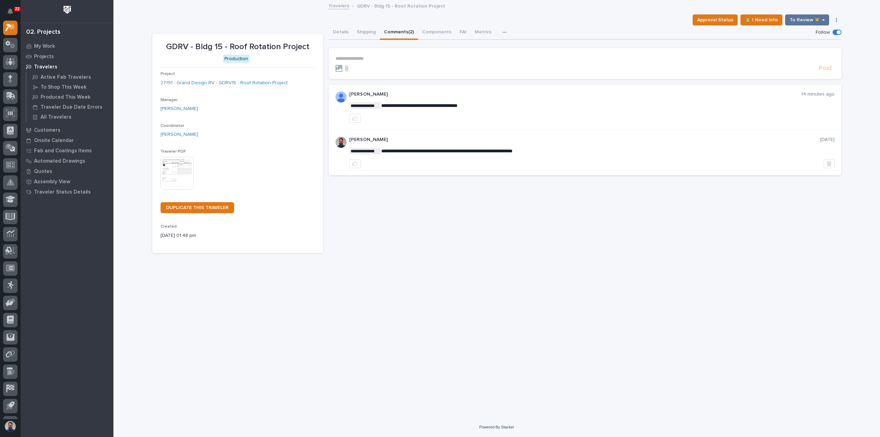
click at [465, 110] on div "**********" at bounding box center [591, 106] width 485 height 31
click at [340, 31] on button "Details" at bounding box center [341, 32] width 24 height 14
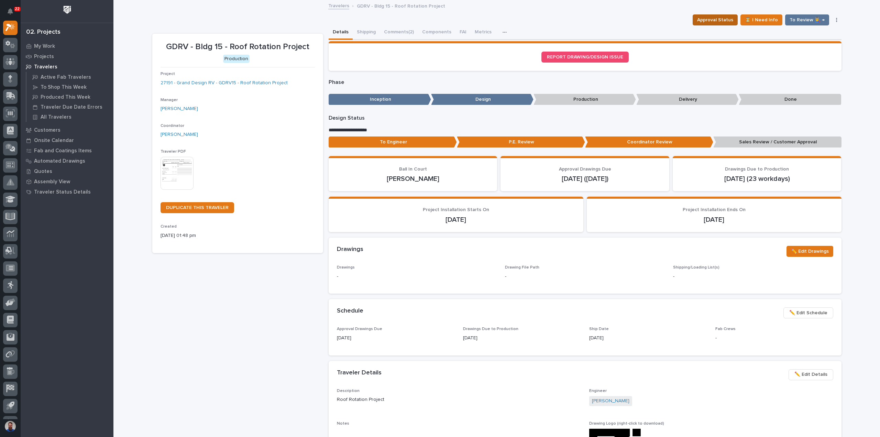
click at [709, 18] on span "Approval Status" at bounding box center [715, 20] width 36 height 8
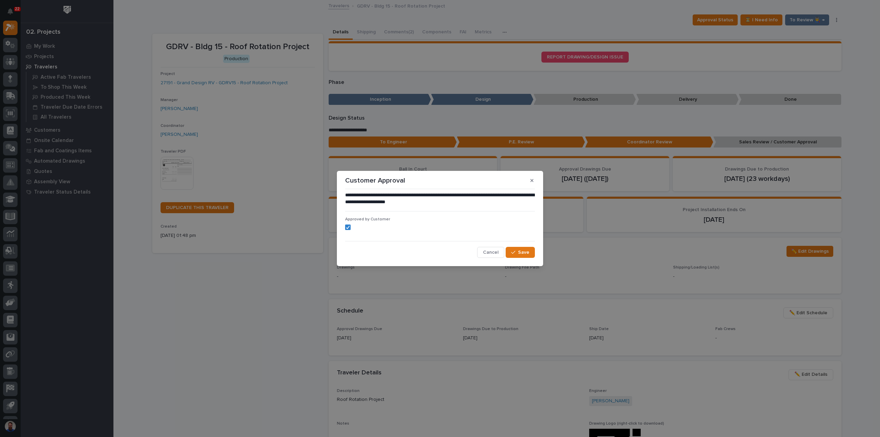
click at [528, 179] on button "button" at bounding box center [531, 180] width 11 height 11
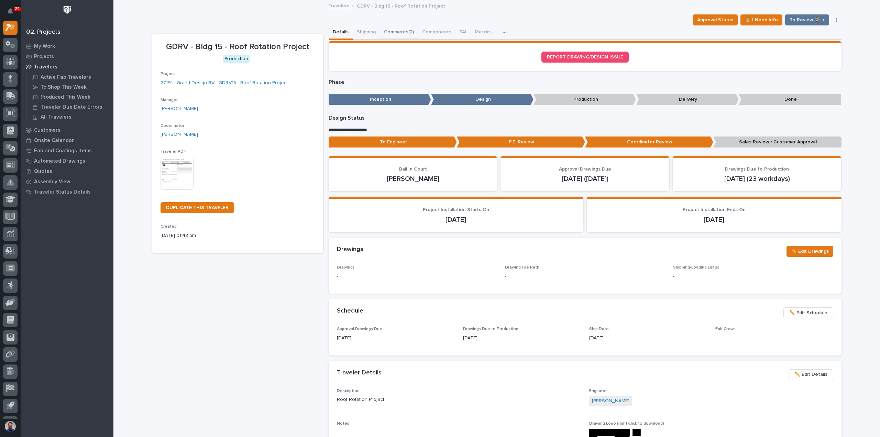
click at [403, 26] on button "Comments (2)" at bounding box center [399, 32] width 38 height 14
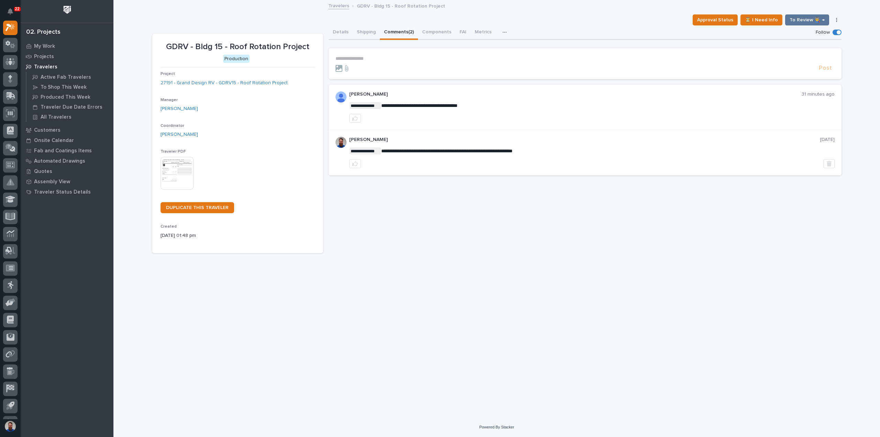
click at [384, 57] on p "**********" at bounding box center [584, 59] width 499 height 6
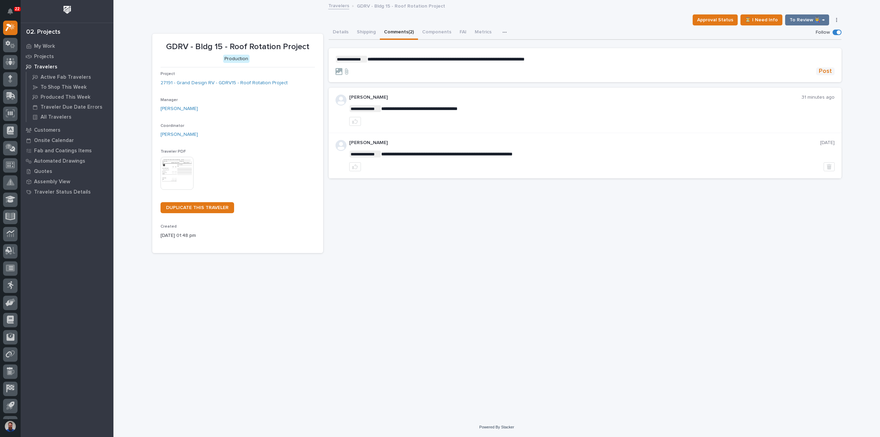
click at [833, 73] on button "Post" at bounding box center [825, 71] width 19 height 8
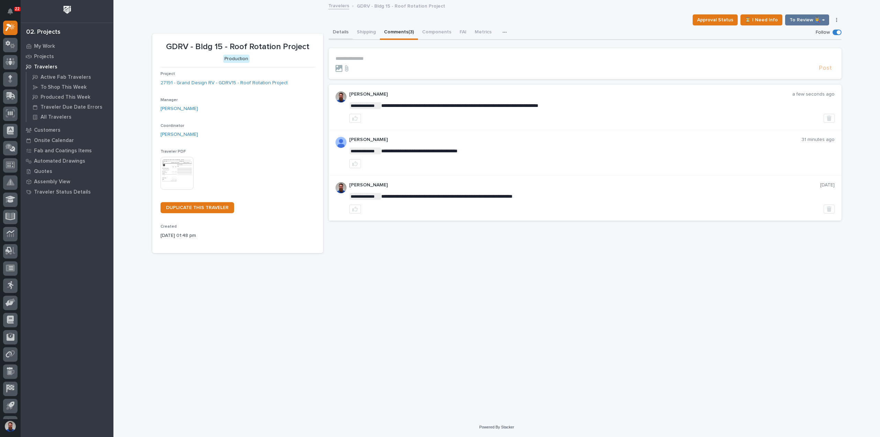
click at [343, 32] on button "Details" at bounding box center [341, 32] width 24 height 14
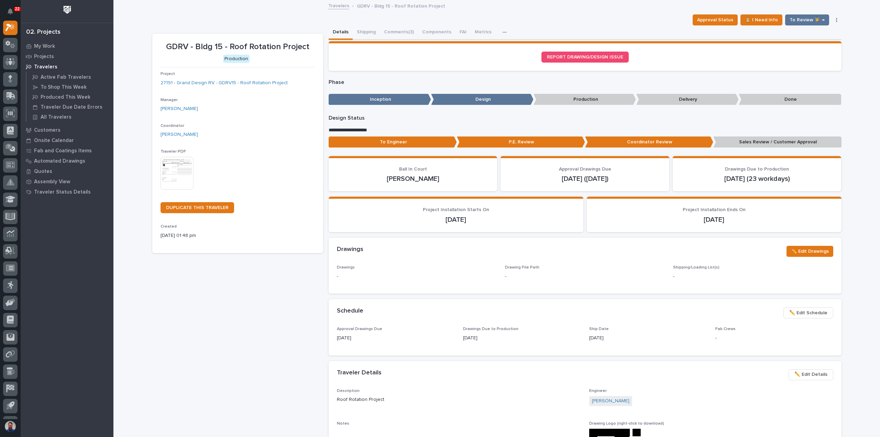
click at [727, 142] on p "Sales Review / Customer Approval" at bounding box center [777, 141] width 128 height 11
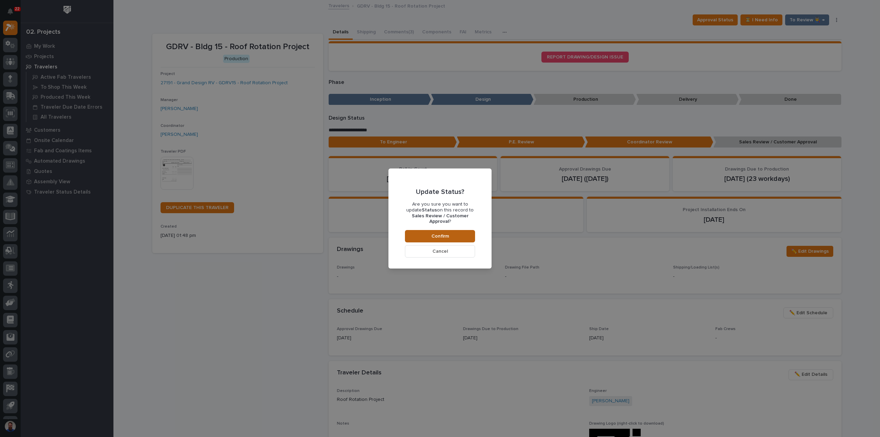
click at [452, 235] on button "Confirm" at bounding box center [440, 236] width 70 height 12
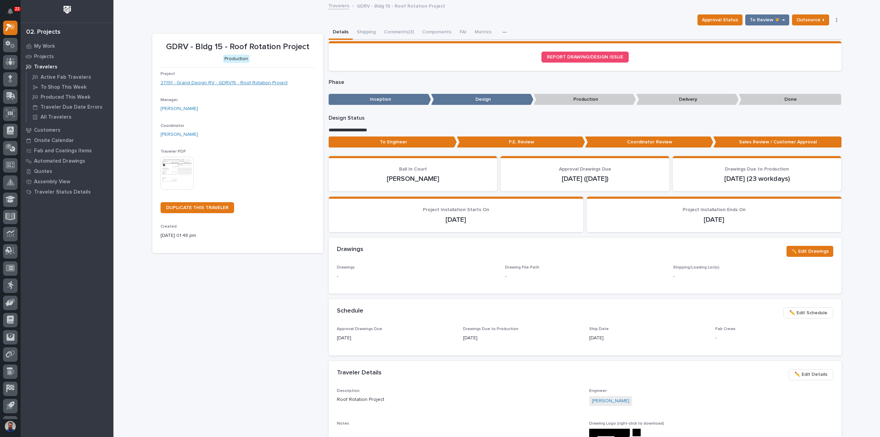
click at [265, 86] on link "27191 - Grand Design RV - GDRV15 - Roof Rotation Project" at bounding box center [224, 82] width 127 height 7
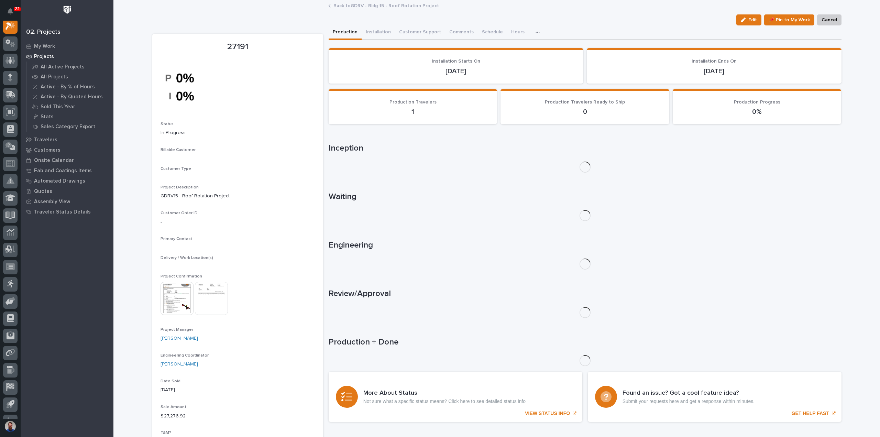
scroll to position [17, 0]
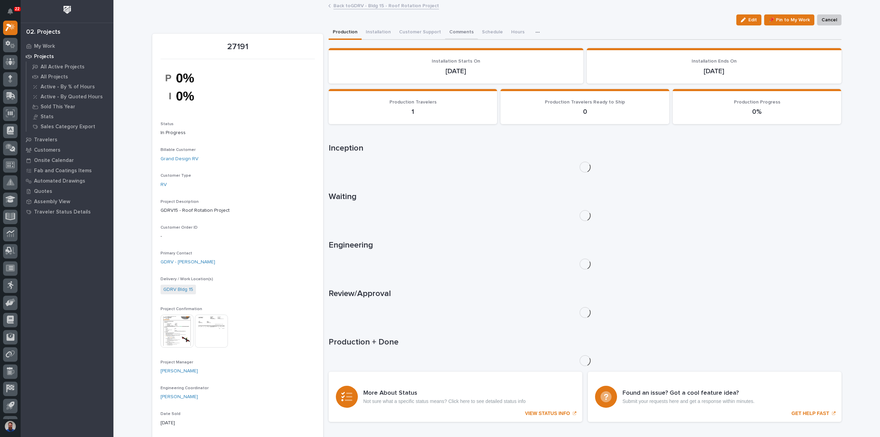
click at [451, 32] on button "Comments" at bounding box center [461, 32] width 33 height 14
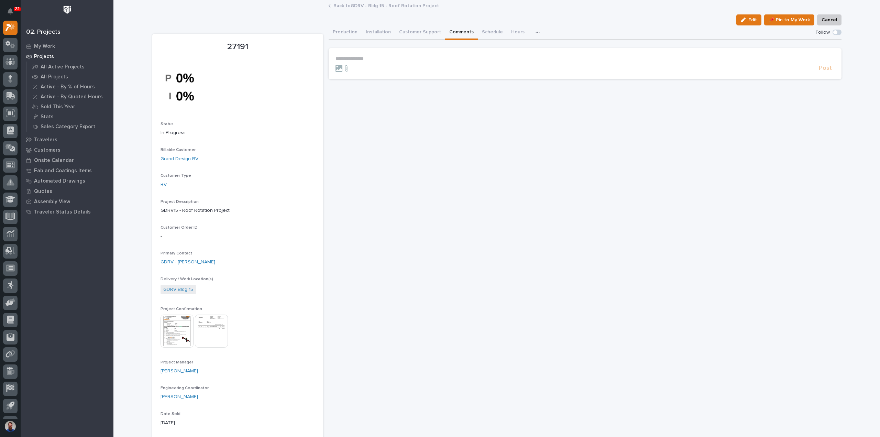
click at [377, 60] on form "**********" at bounding box center [584, 64] width 499 height 16
click at [377, 60] on p "**********" at bounding box center [584, 59] width 499 height 6
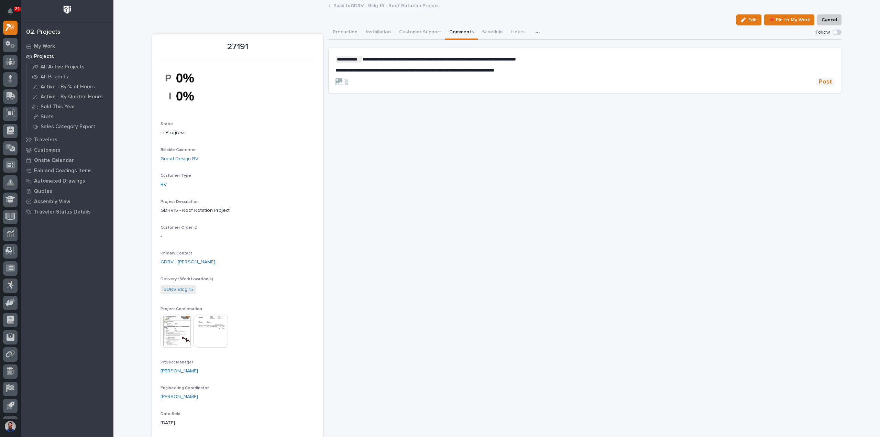
click at [827, 81] on span "Post" at bounding box center [825, 82] width 13 height 8
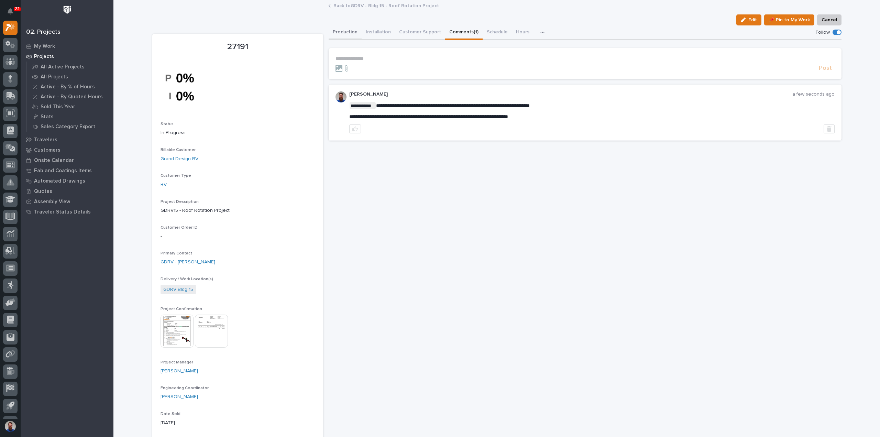
click at [350, 32] on button "Production" at bounding box center [345, 32] width 33 height 14
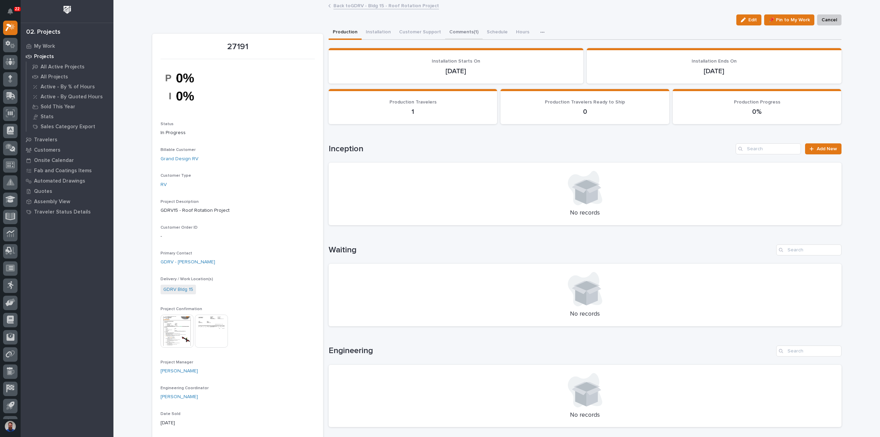
click at [460, 27] on button "Comments (1)" at bounding box center [463, 32] width 37 height 14
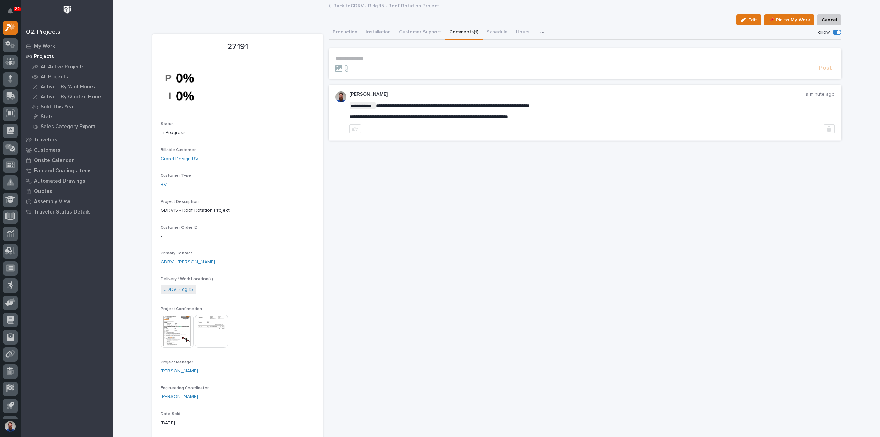
drag, startPoint x: 580, startPoint y: 118, endPoint x: 534, endPoint y: 110, distance: 46.1
click at [491, 105] on span "**********" at bounding box center [453, 105] width 154 height 5
click at [603, 120] on div "**********" at bounding box center [591, 112] width 485 height 42
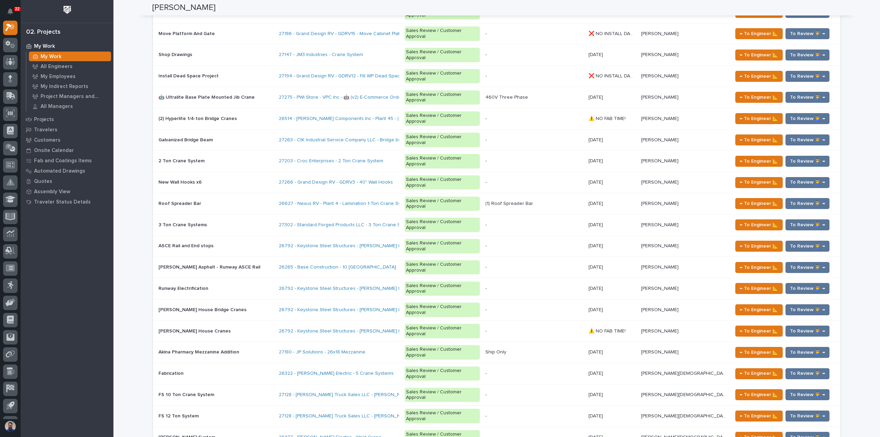
scroll to position [871, 0]
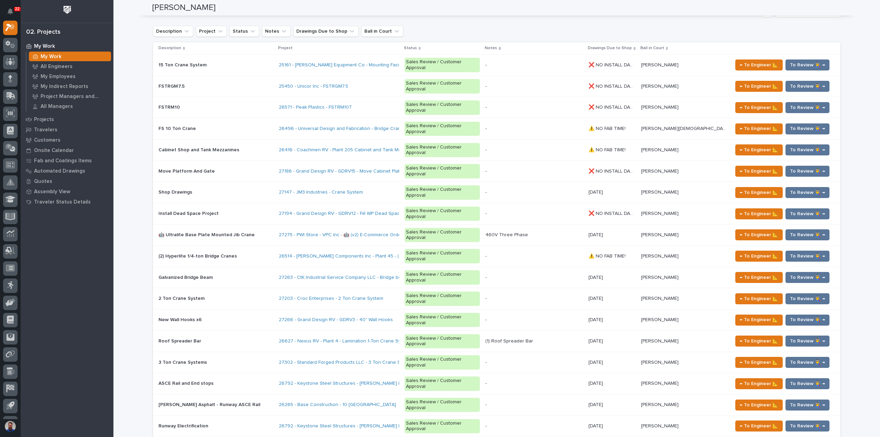
click at [235, 296] on p at bounding box center [215, 299] width 115 height 6
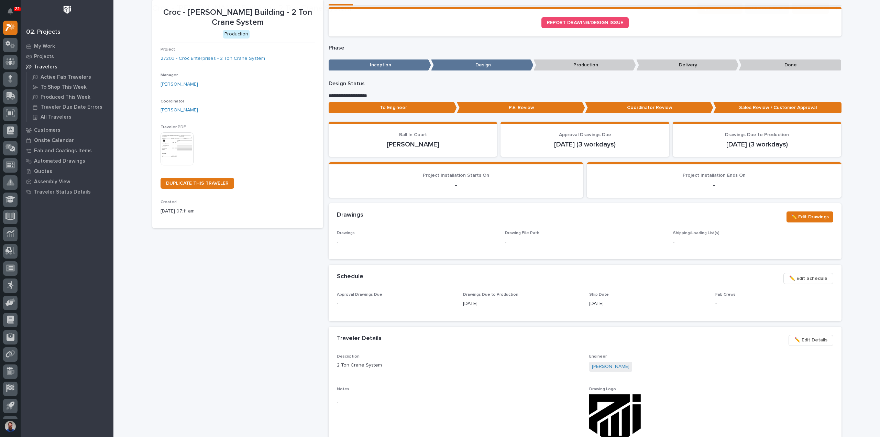
scroll to position [46, 0]
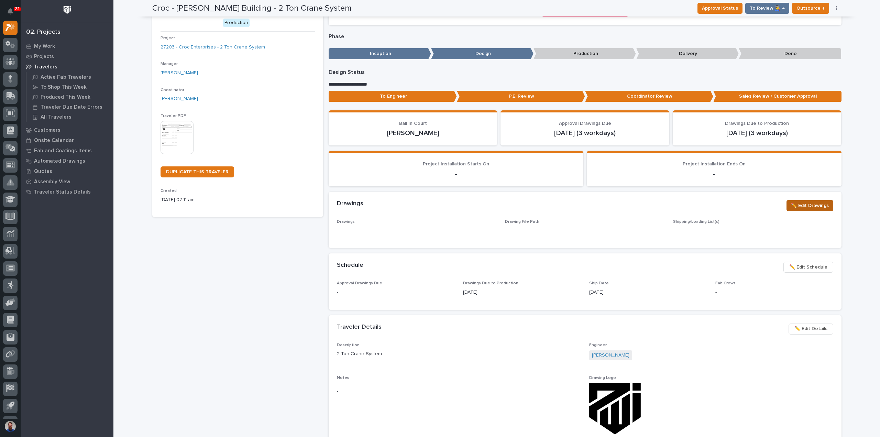
click at [784, 205] on div "✏️ Edit Drawings" at bounding box center [808, 207] width 49 height 14
click at [805, 205] on span "✏️ Edit Drawings" at bounding box center [810, 205] width 38 height 8
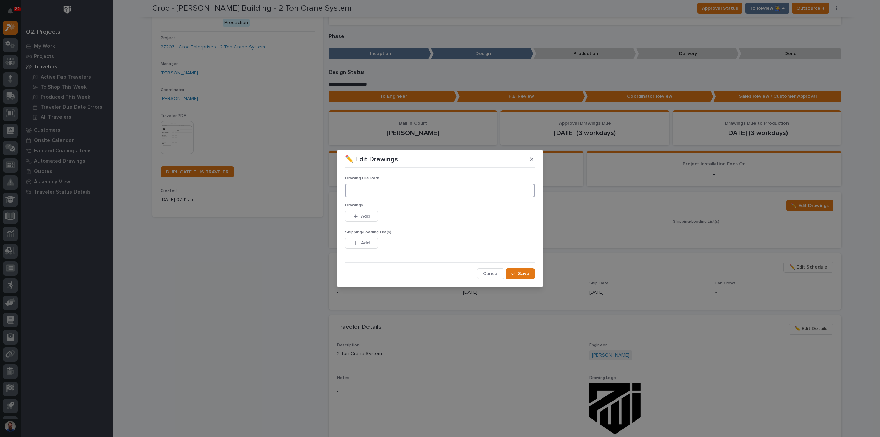
click at [385, 192] on input at bounding box center [440, 191] width 190 height 14
paste input ""Y:\Customers\Croc Enterprises\27203 Stuart, FL Crane System\01 Engineering\09 …"
type input "Y:\Customers\Croc Enterprises\27203 Stuart, FL Crane System\01 Engineering\09 F…"
click at [352, 216] on button "Add" at bounding box center [361, 216] width 33 height 11
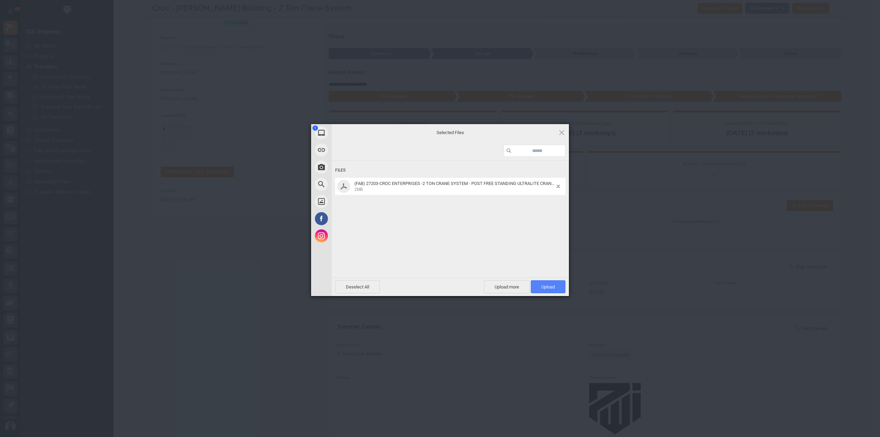
click at [560, 288] on span "Upload 1" at bounding box center [548, 286] width 35 height 13
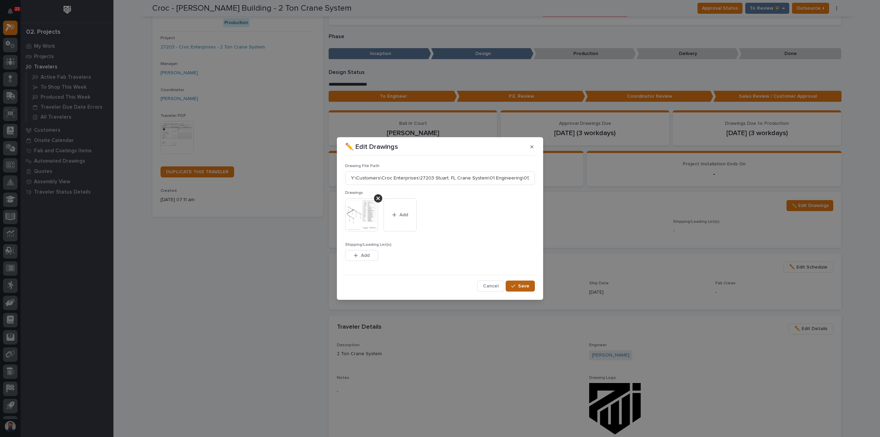
click at [521, 286] on span "Save" at bounding box center [523, 286] width 11 height 6
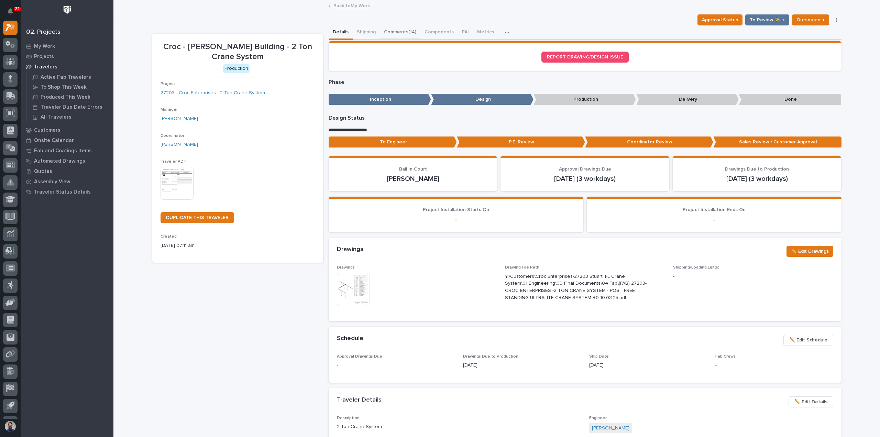
click at [402, 31] on button "Comments (14)" at bounding box center [400, 32] width 41 height 14
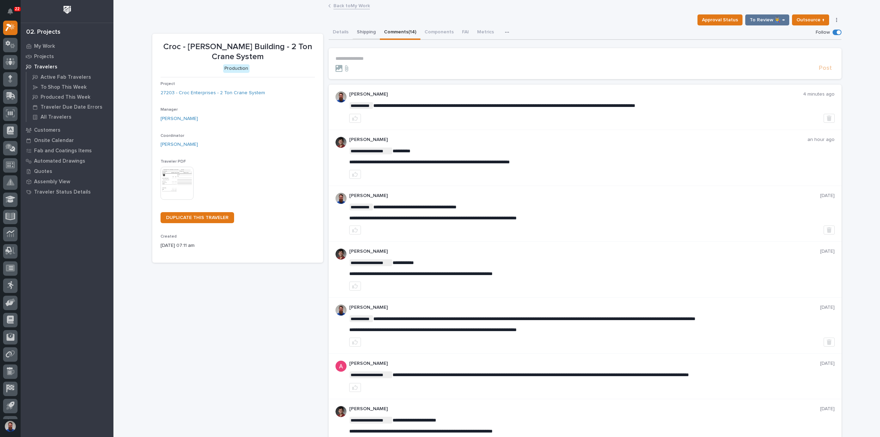
click at [342, 29] on button "Details" at bounding box center [341, 32] width 24 height 14
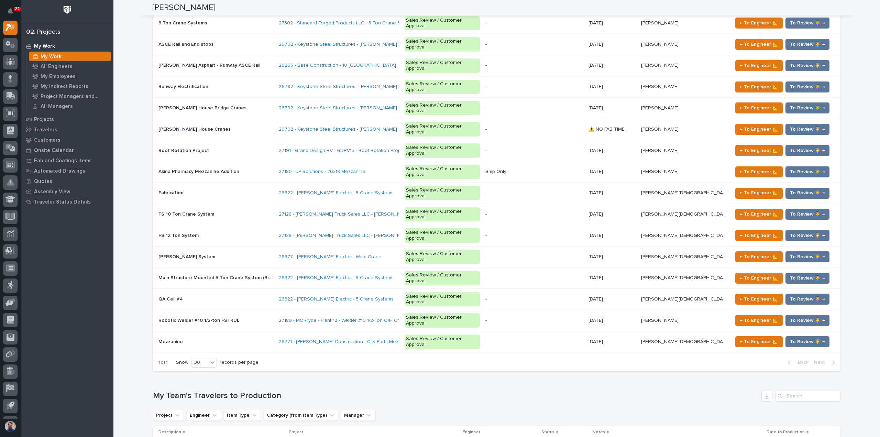
scroll to position [1375, 0]
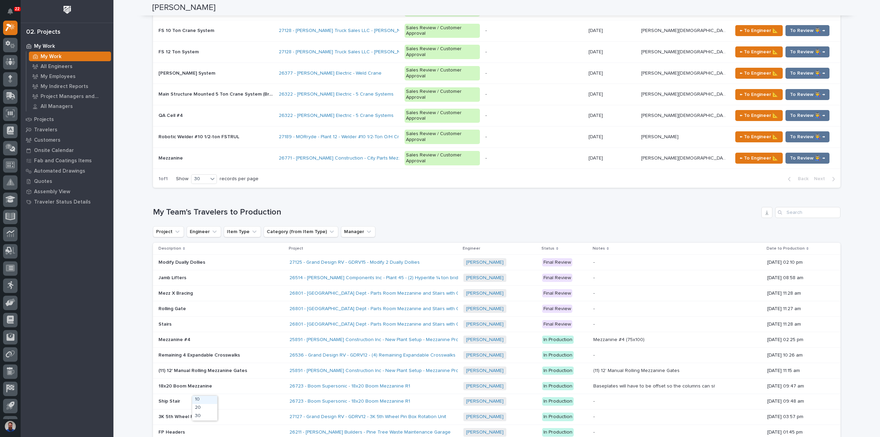
click at [200, 417] on div "30" at bounding box center [204, 416] width 25 height 8
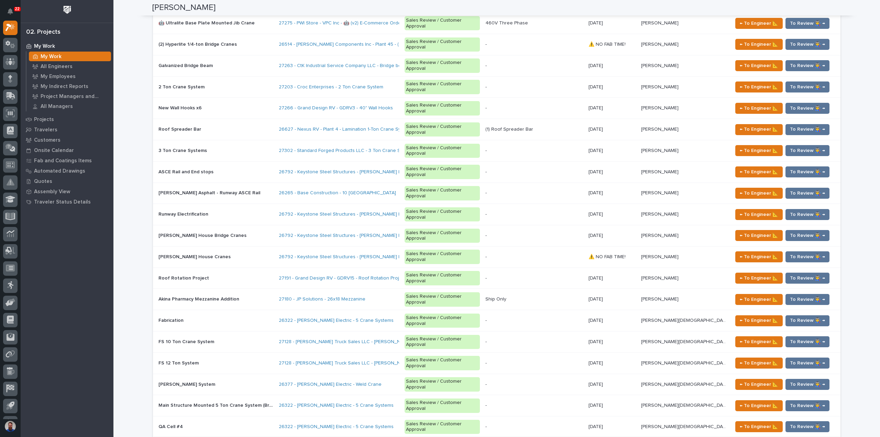
scroll to position [1054, 0]
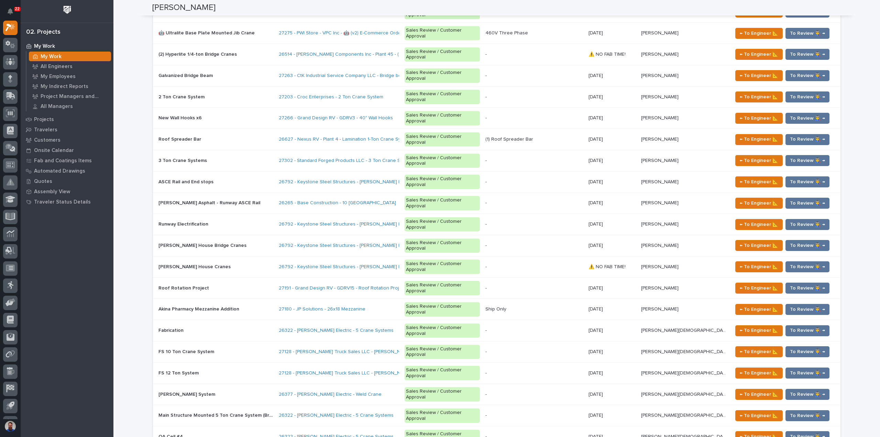
click at [252, 158] on p at bounding box center [215, 161] width 115 height 6
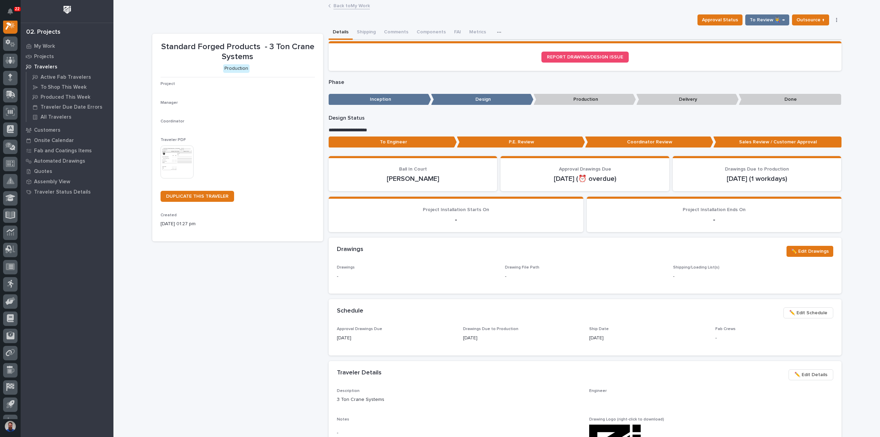
scroll to position [17, 0]
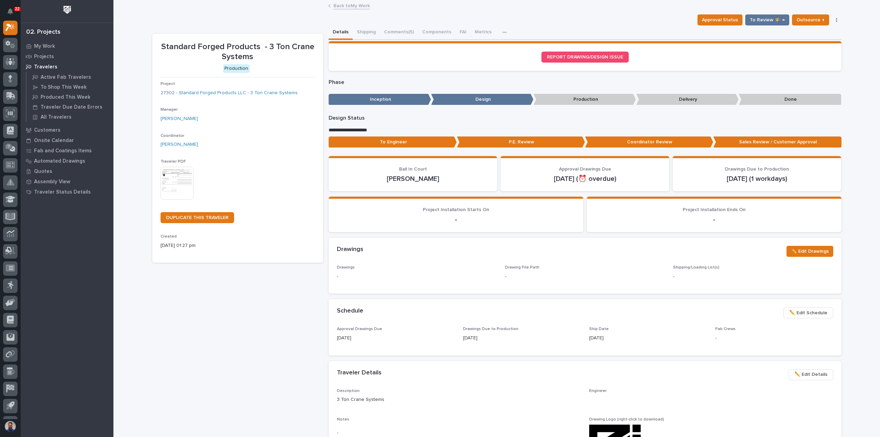
click at [426, 143] on p "To Engineer" at bounding box center [393, 141] width 128 height 11
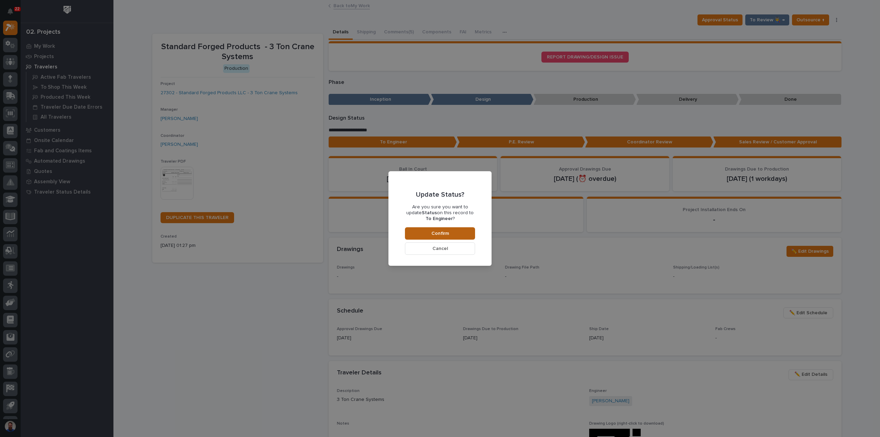
click at [436, 229] on button "Confirm" at bounding box center [440, 233] width 70 height 12
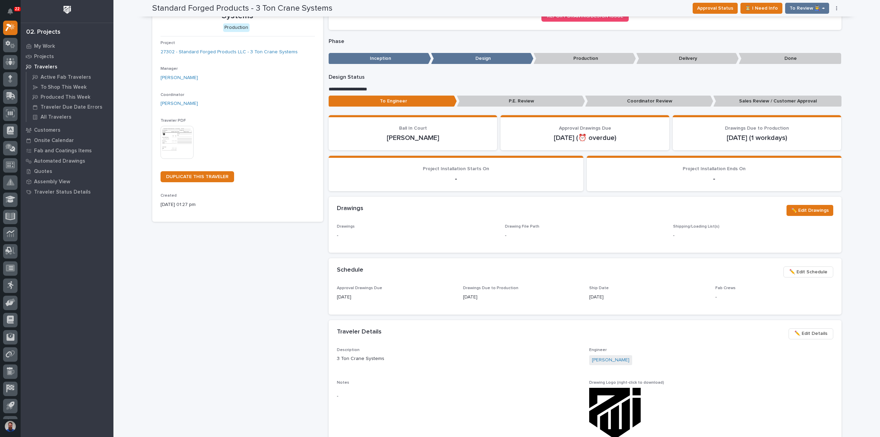
scroll to position [0, 0]
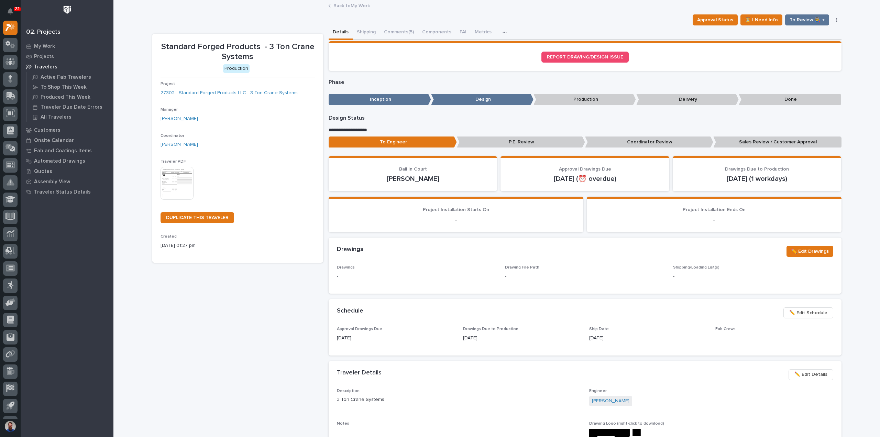
click at [644, 142] on p "Coordinator Review" at bounding box center [649, 141] width 128 height 11
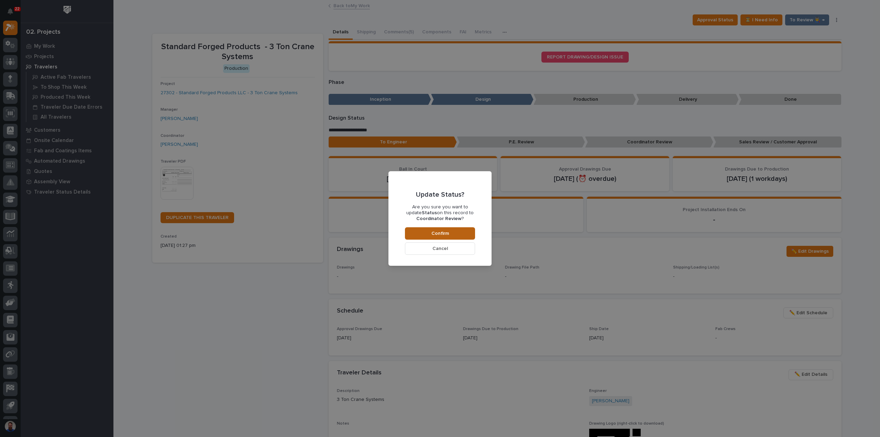
click at [447, 232] on span "Confirm" at bounding box center [440, 233] width 18 height 6
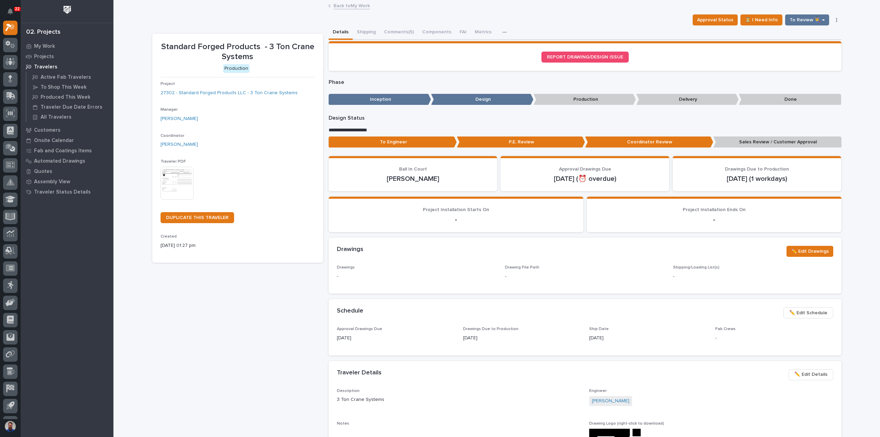
scroll to position [41, 0]
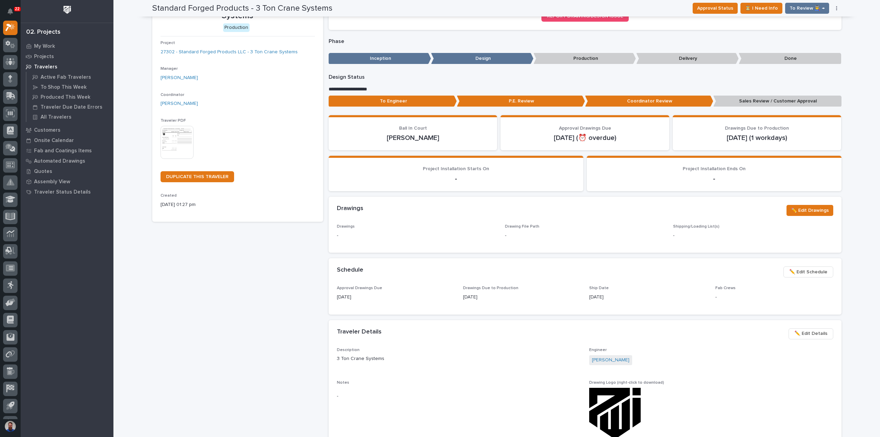
click at [776, 102] on p "Sales Review / Customer Approval" at bounding box center [777, 101] width 128 height 11
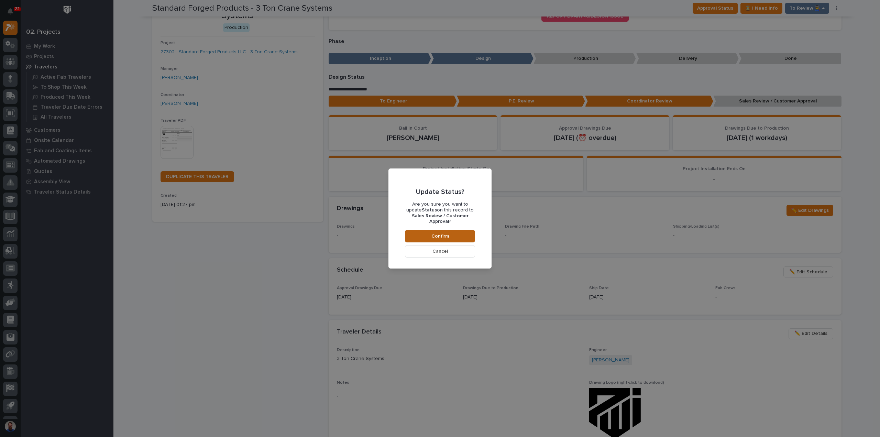
click at [452, 230] on button "Confirm" at bounding box center [440, 236] width 70 height 12
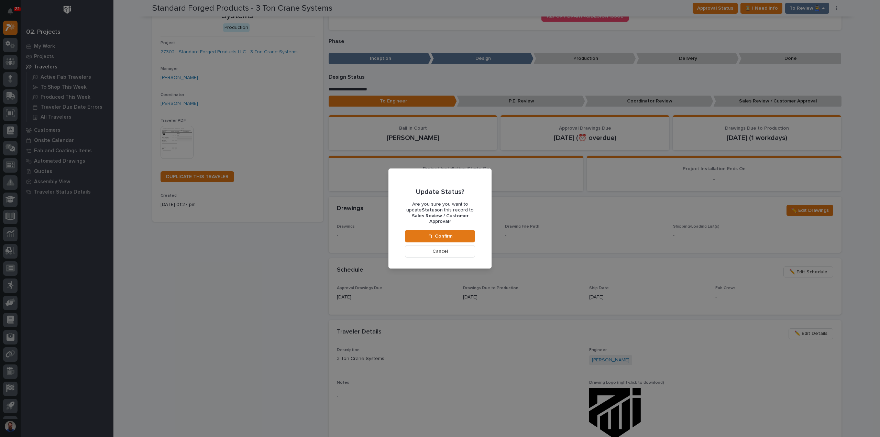
click at [448, 249] on button "Cancel" at bounding box center [440, 251] width 70 height 12
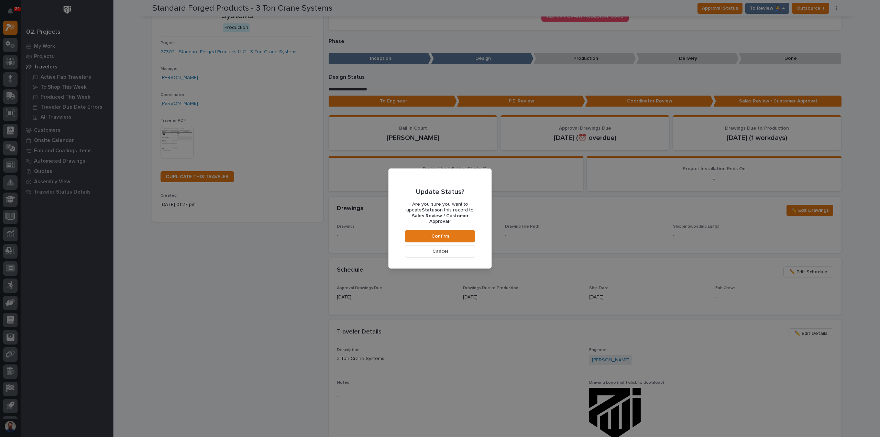
click at [449, 249] on button "Cancel" at bounding box center [440, 251] width 70 height 12
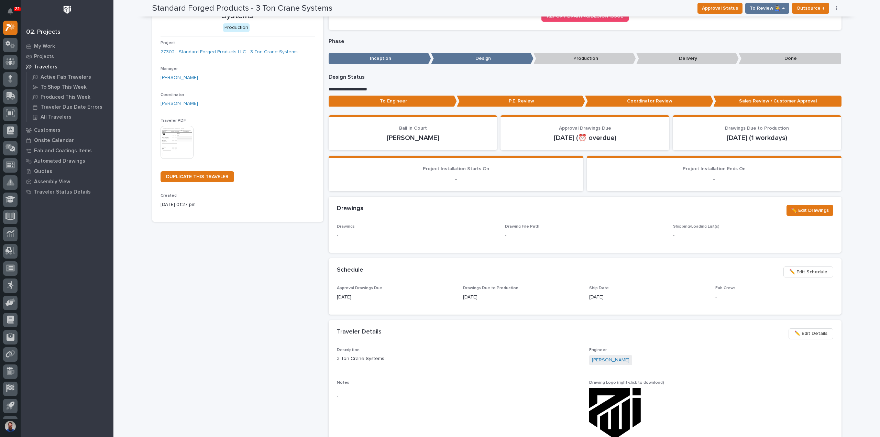
click at [740, 104] on p "Sales Review / Customer Approval" at bounding box center [777, 101] width 128 height 11
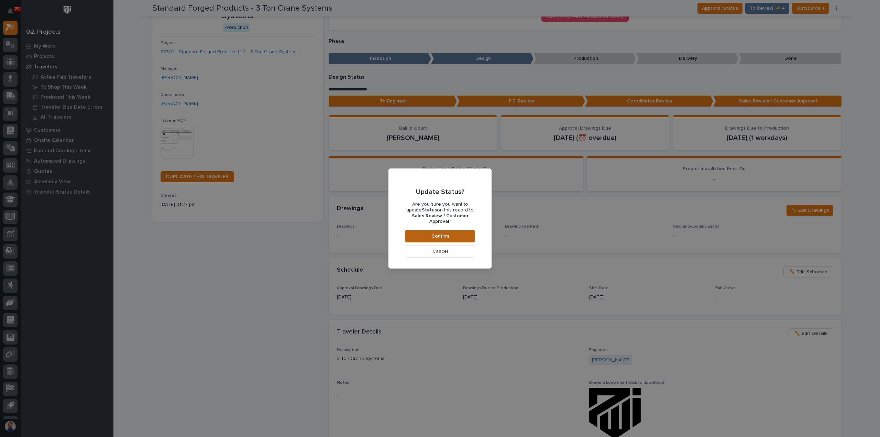
click at [448, 233] on span "Confirm" at bounding box center [440, 236] width 18 height 6
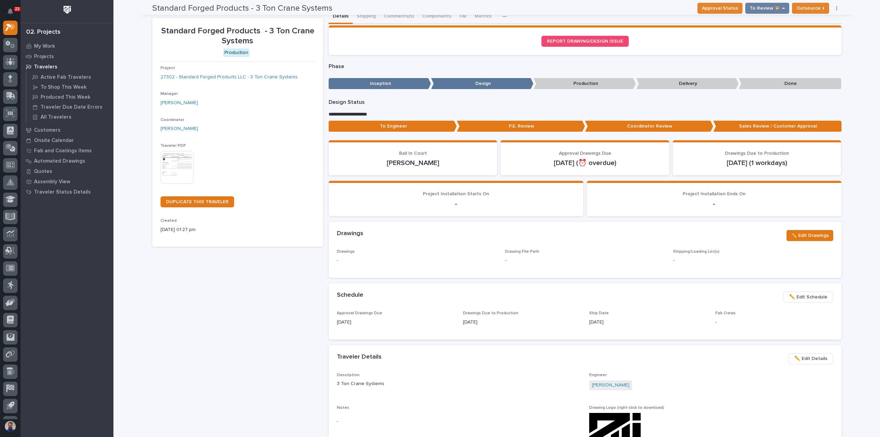
scroll to position [0, 0]
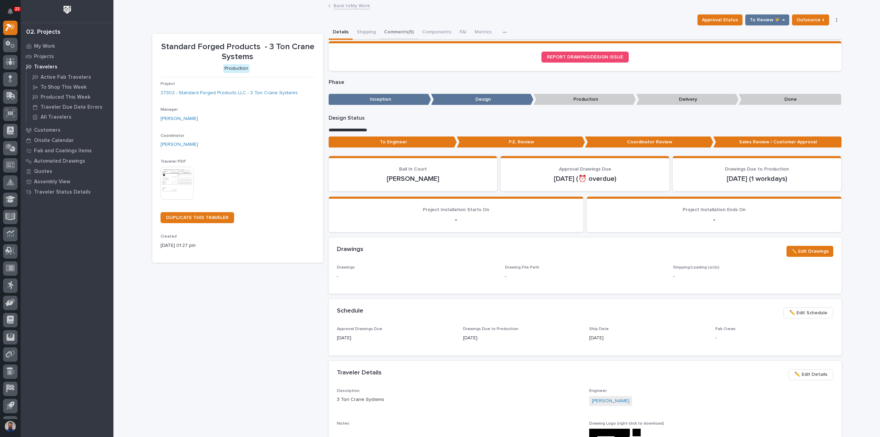
click at [399, 35] on button "Comments (5)" at bounding box center [399, 32] width 38 height 14
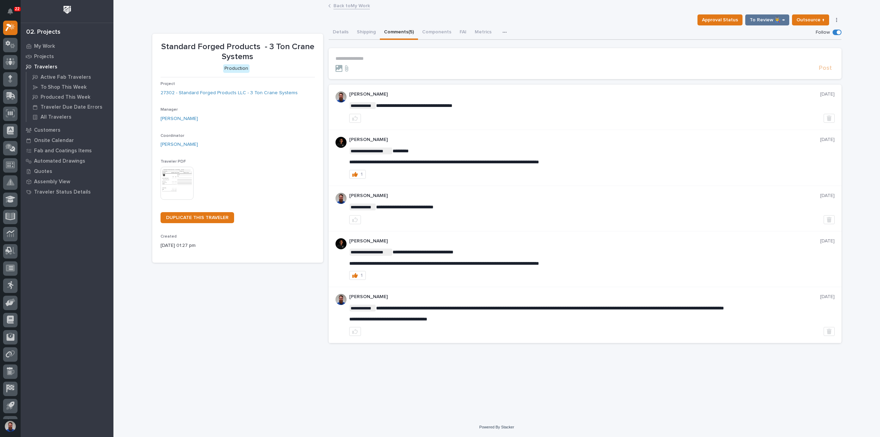
click at [367, 59] on p "**********" at bounding box center [584, 59] width 499 height 6
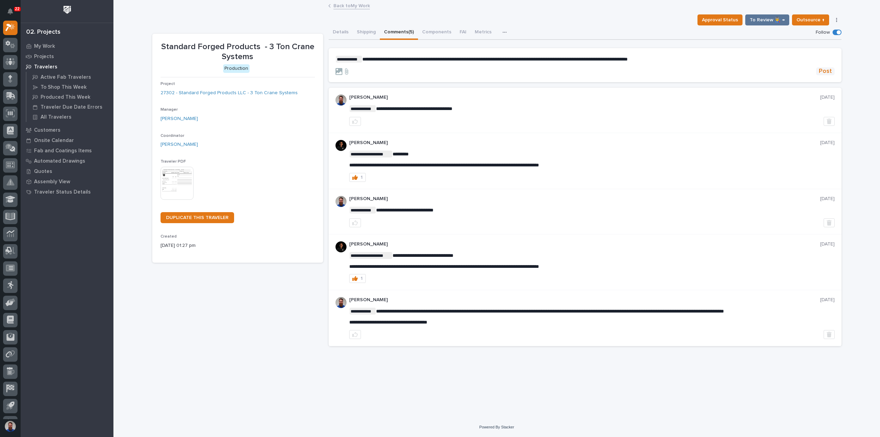
click at [827, 70] on span "Post" at bounding box center [825, 71] width 13 height 8
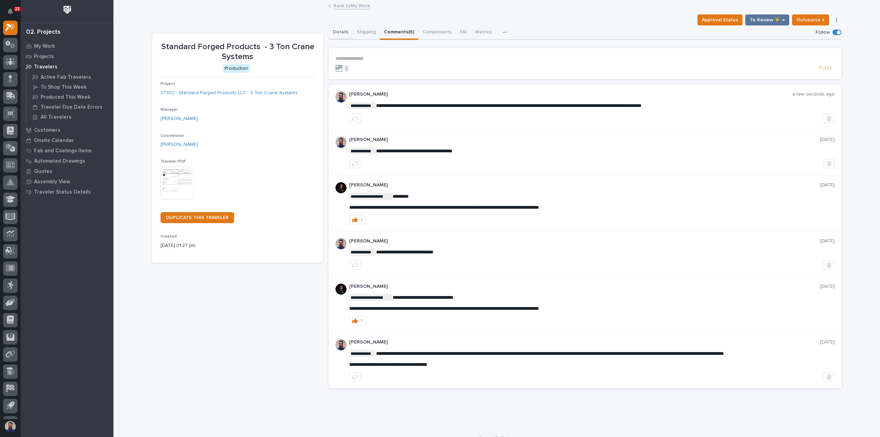
click at [344, 30] on button "Details" at bounding box center [341, 32] width 24 height 14
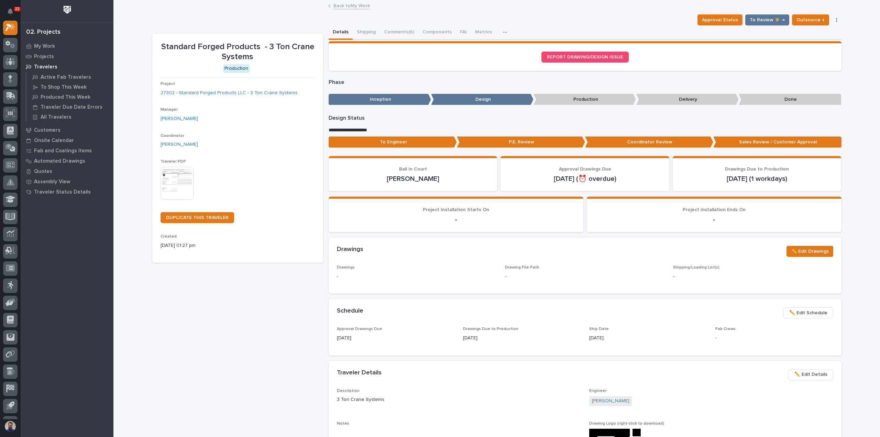
click at [270, 88] on div "Project 27302 - Standard Forged Products LLC - 3 Ton Crane Systems" at bounding box center [238, 91] width 154 height 20
click at [275, 89] on link "27302 - Standard Forged Products LLC - 3 Ton Crane Systems" at bounding box center [229, 92] width 137 height 7
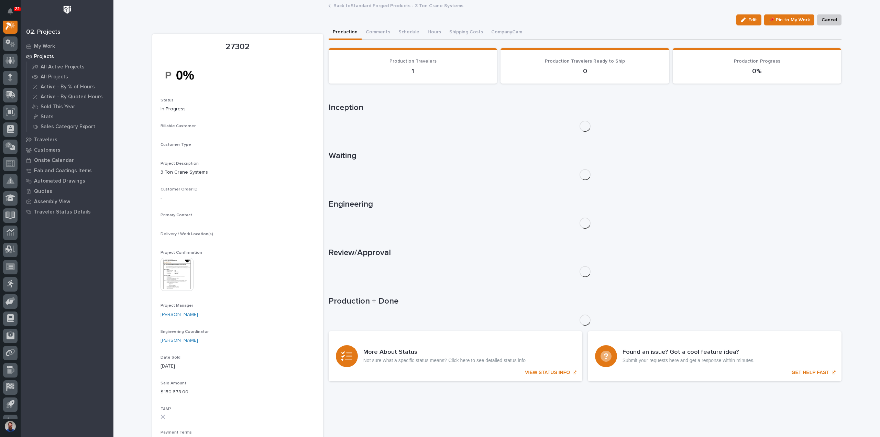
scroll to position [17, 0]
click at [367, 32] on button "Comments (4)" at bounding box center [381, 32] width 38 height 14
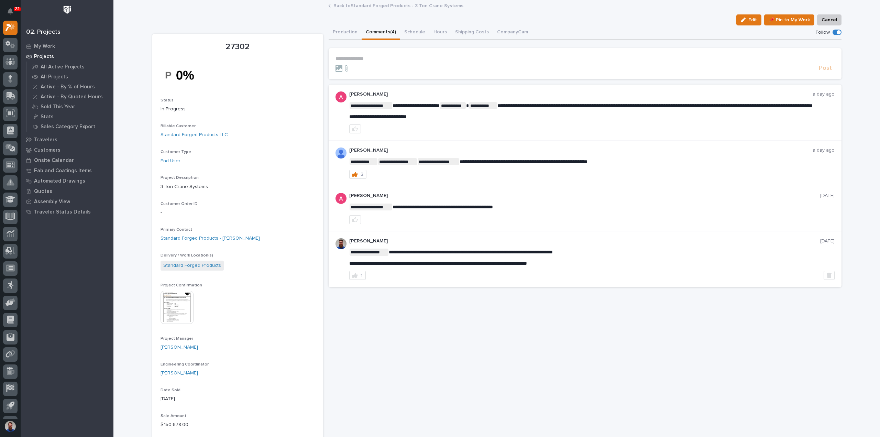
click at [369, 56] on p "**********" at bounding box center [584, 59] width 499 height 6
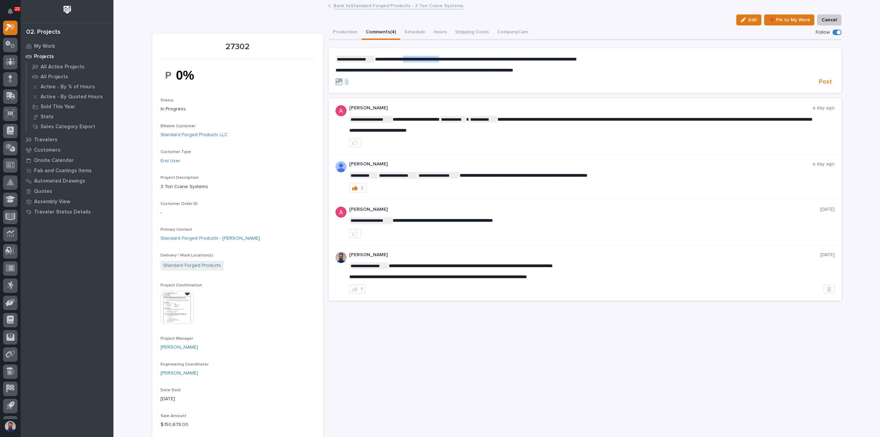
drag, startPoint x: 405, startPoint y: 58, endPoint x: 452, endPoint y: 62, distance: 47.2
click at [452, 62] on p "**********" at bounding box center [584, 59] width 499 height 7
click at [482, 62] on p "**********" at bounding box center [584, 59] width 499 height 7
click at [613, 70] on p "**********" at bounding box center [584, 70] width 499 height 6
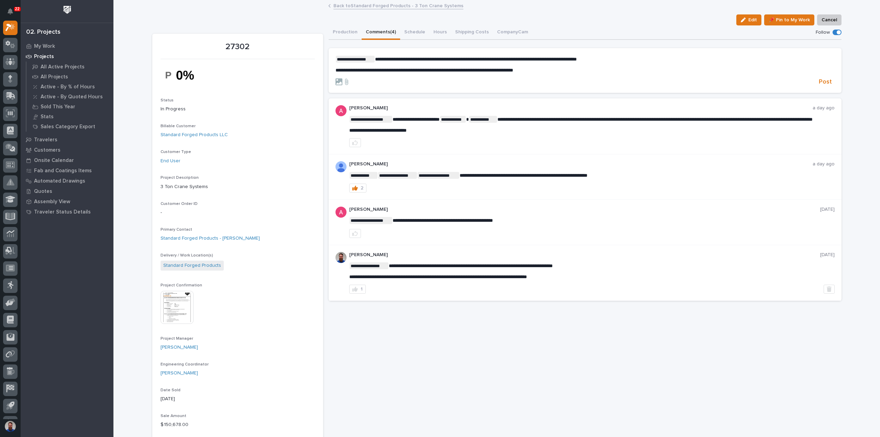
click at [516, 57] on span "**********" at bounding box center [476, 59] width 202 height 5
click at [503, 59] on span "**********" at bounding box center [476, 59] width 202 height 5
click at [567, 59] on span "**********" at bounding box center [480, 59] width 210 height 5
click at [661, 63] on div "**********" at bounding box center [584, 65] width 499 height 18
click at [643, 66] on div "**********" at bounding box center [584, 65] width 499 height 18
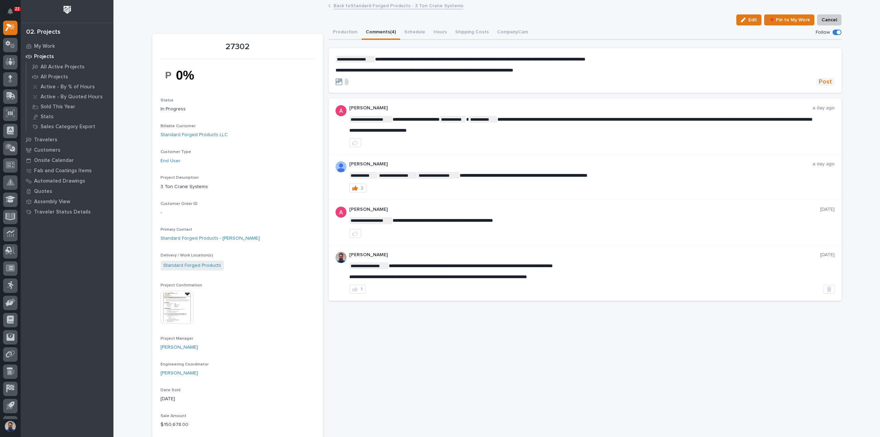
click at [821, 84] on span "Post" at bounding box center [825, 82] width 13 height 8
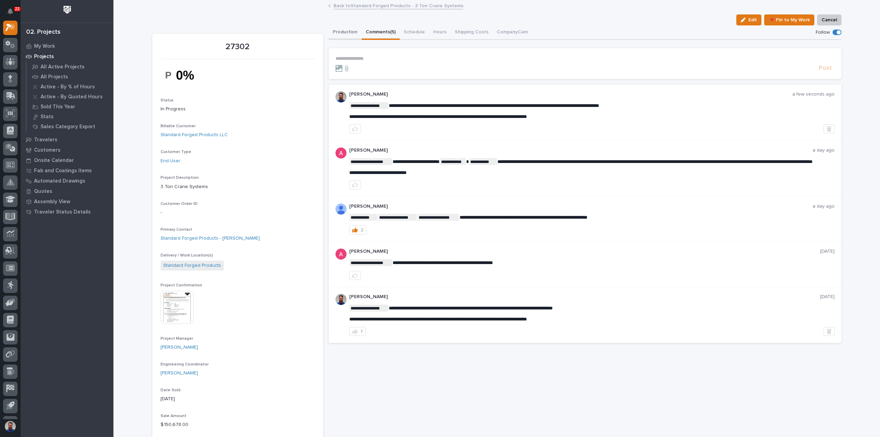
click at [341, 31] on button "Production" at bounding box center [345, 32] width 33 height 14
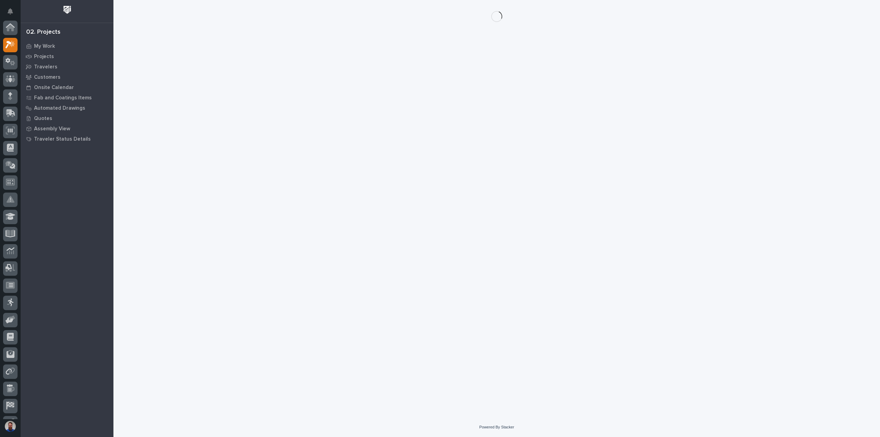
scroll to position [17, 0]
